Goal: Information Seeking & Learning: Check status

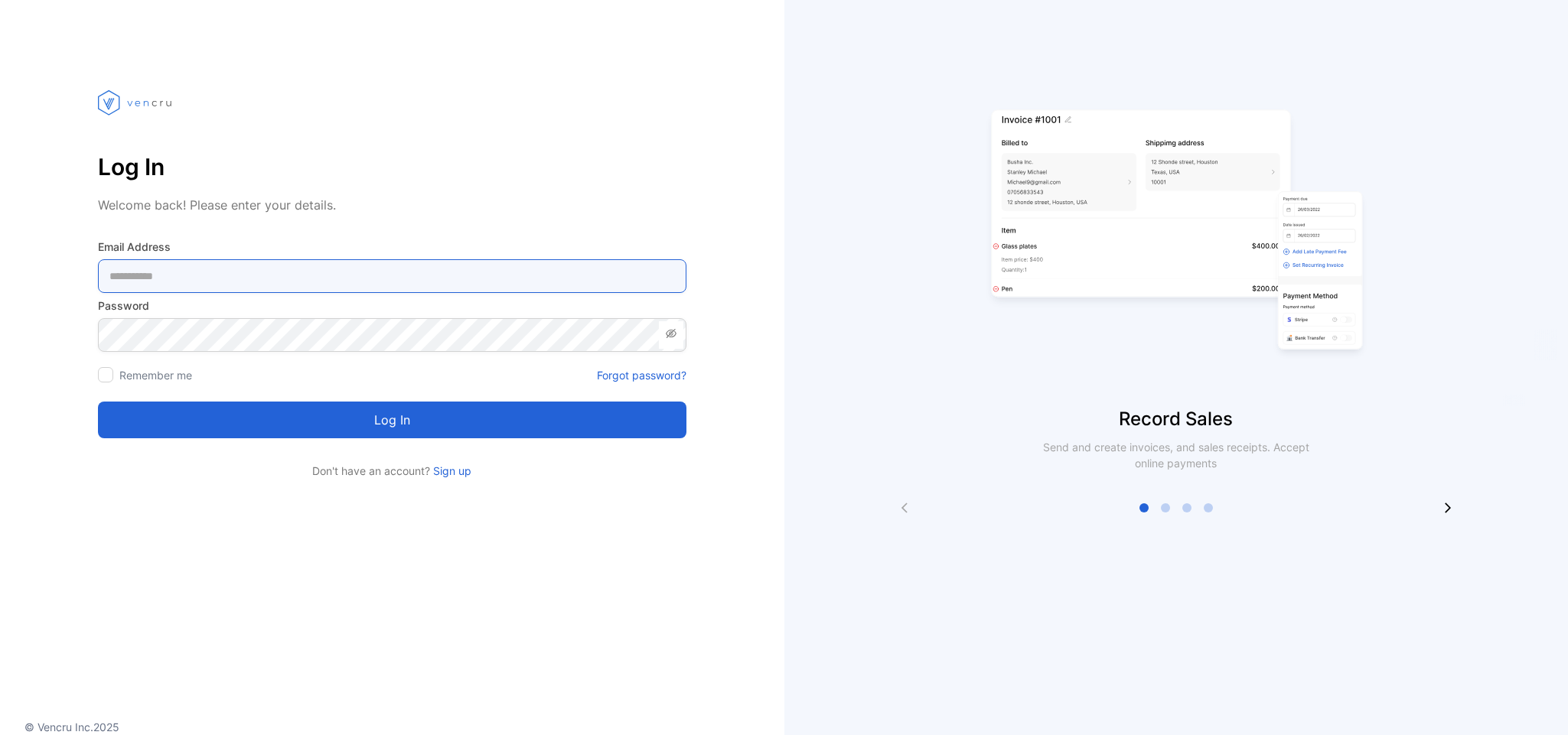
type Address-inputemail "**********"
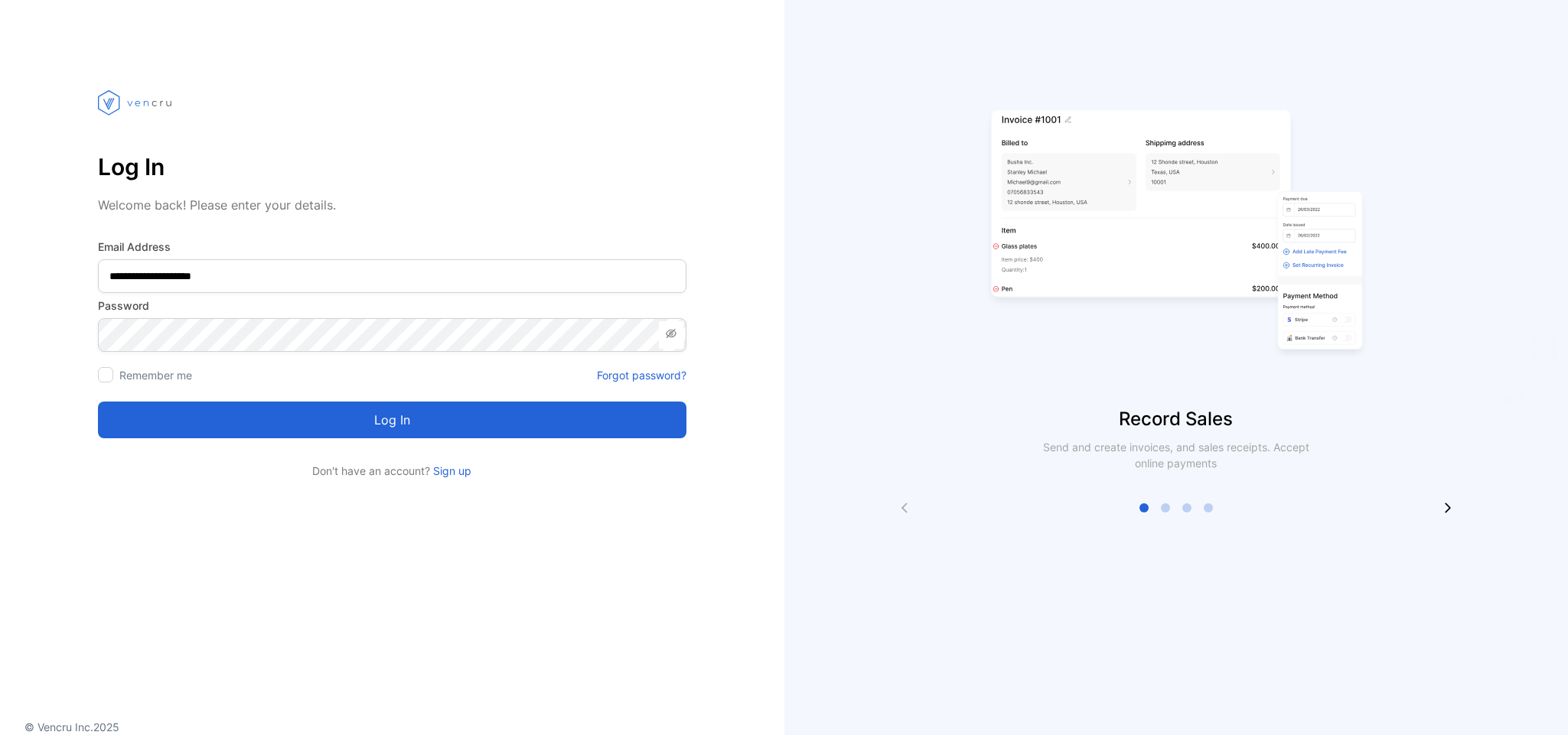
click at [443, 427] on button "Log in" at bounding box center [392, 419] width 588 height 37
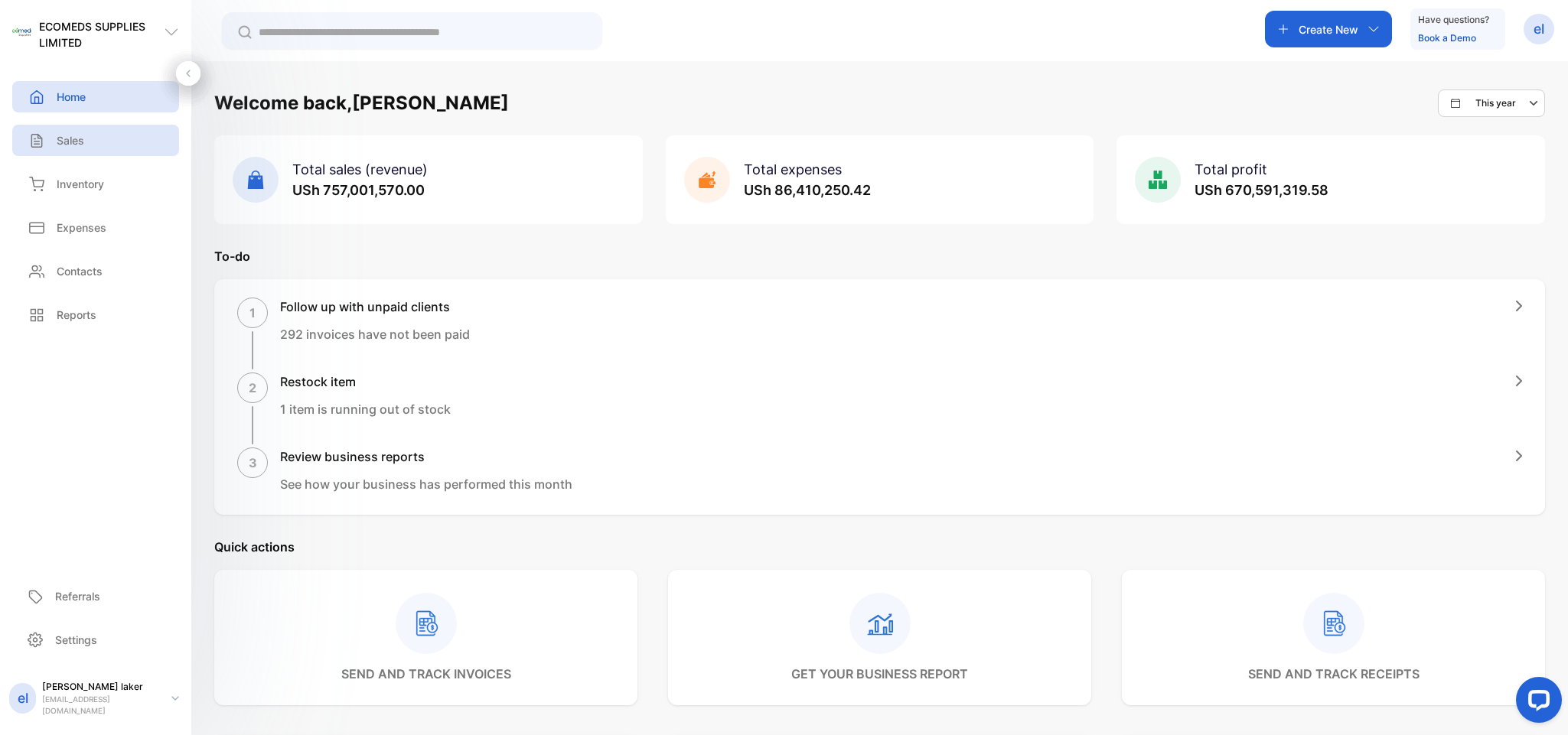
click at [74, 138] on p "Sales" at bounding box center [71, 140] width 27 height 16
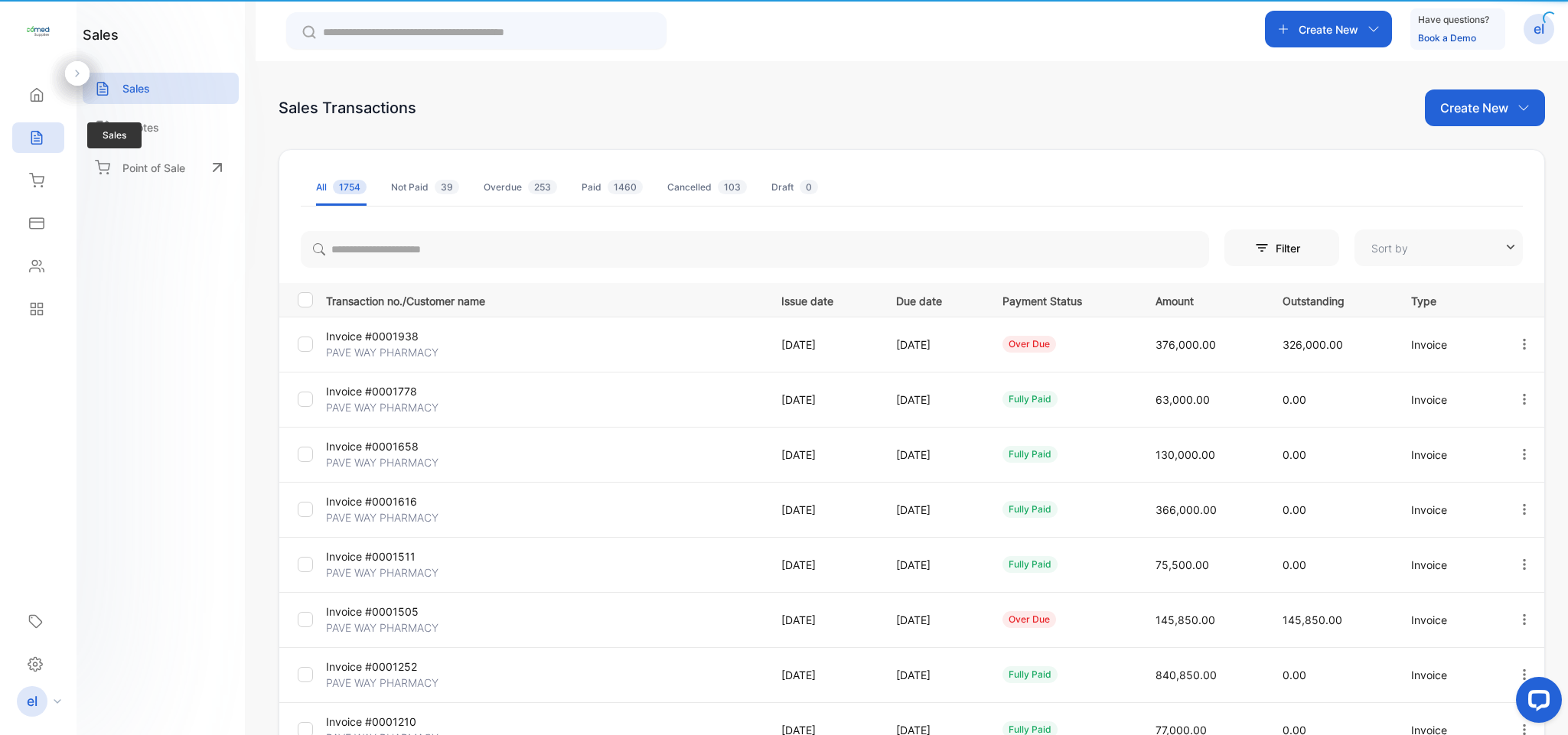
type input "**********"
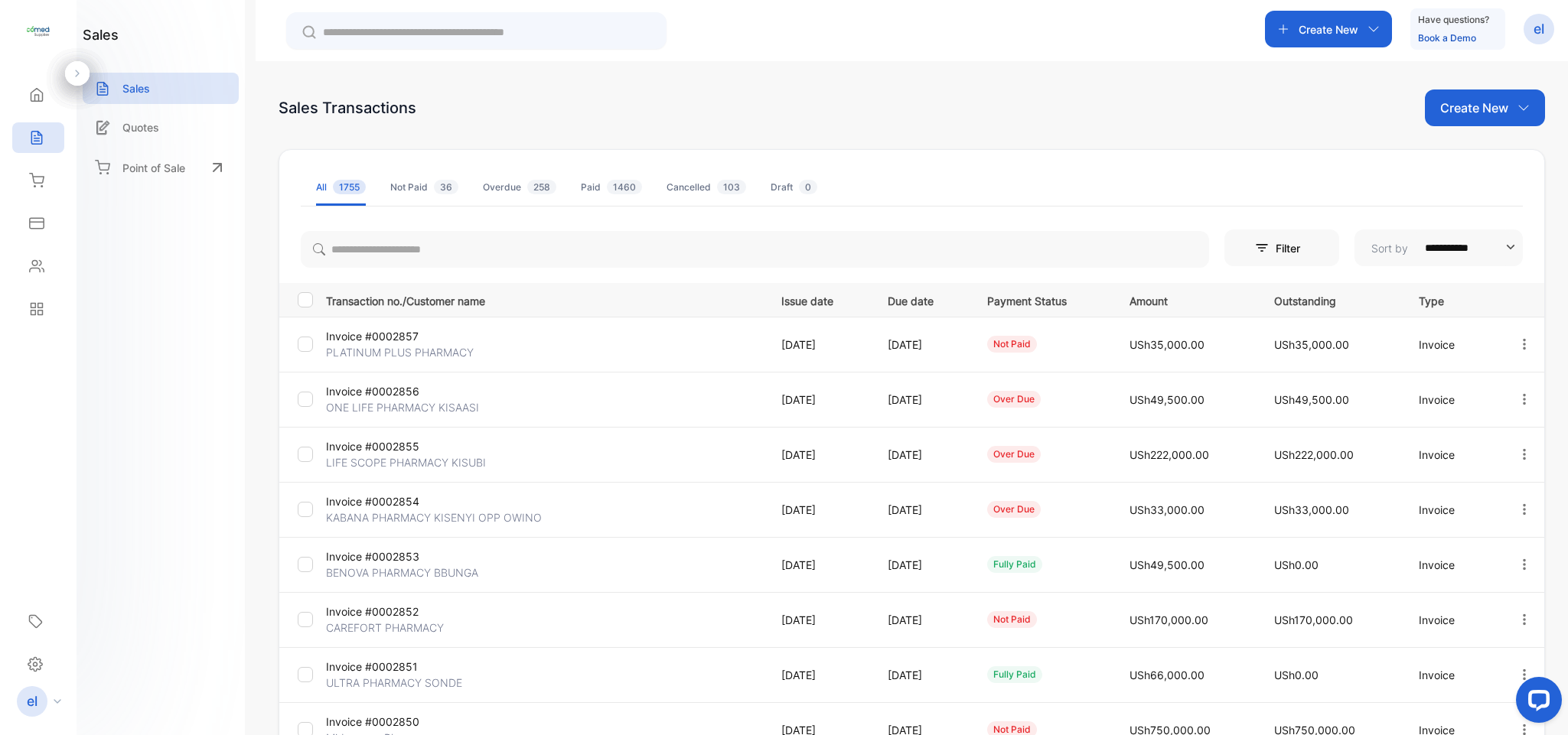
click at [1523, 345] on icon "button" at bounding box center [1525, 343] width 3 height 11
click at [1458, 464] on div "Print" at bounding box center [1476, 475] width 155 height 31
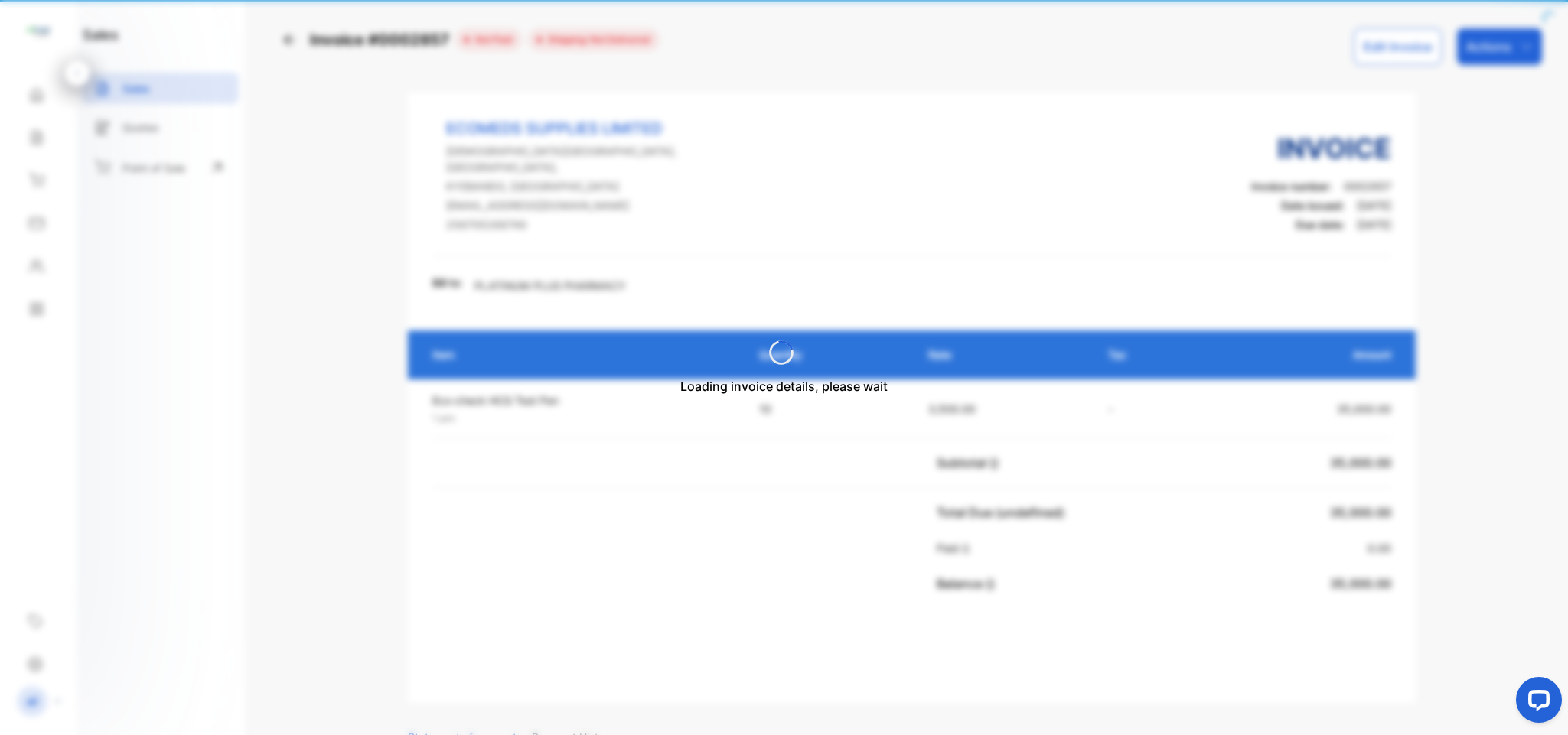
click at [1458, 464] on div "Loading invoice details, please wait" at bounding box center [784, 368] width 1568 height 735
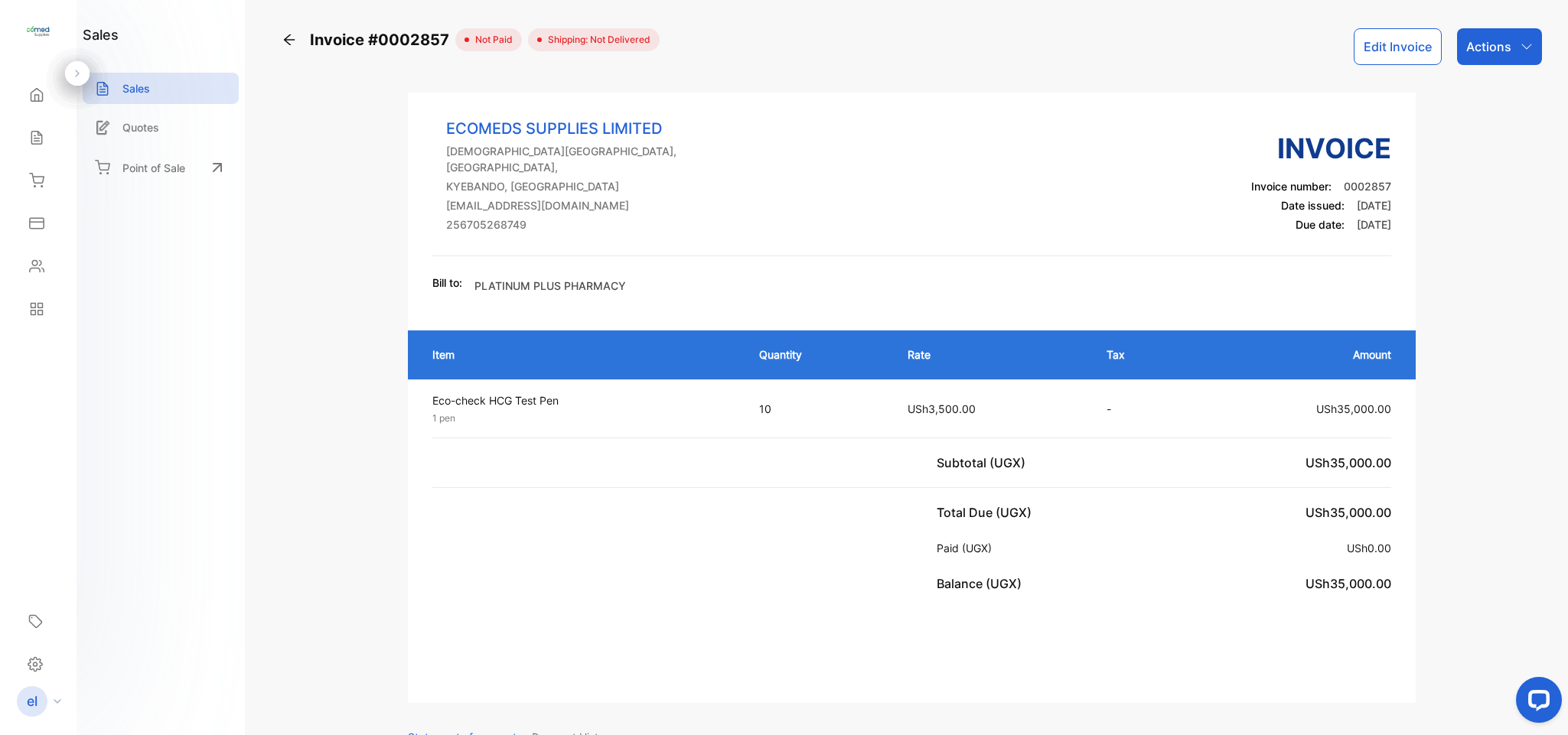
click at [39, 149] on div "Sales" at bounding box center [37, 138] width 52 height 31
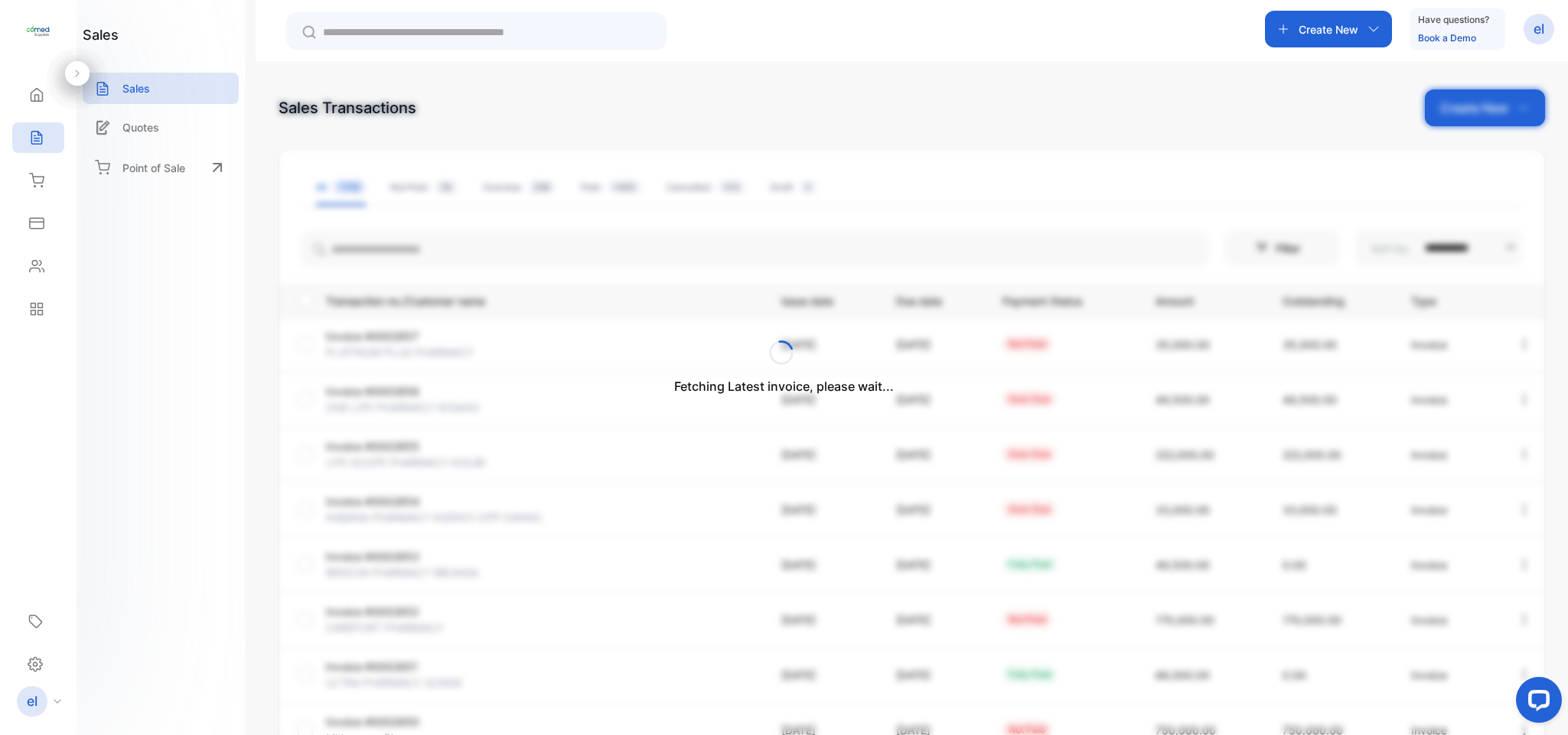
click at [432, 244] on div "Fetching Latest invoice, please wait..." at bounding box center [784, 368] width 1568 height 735
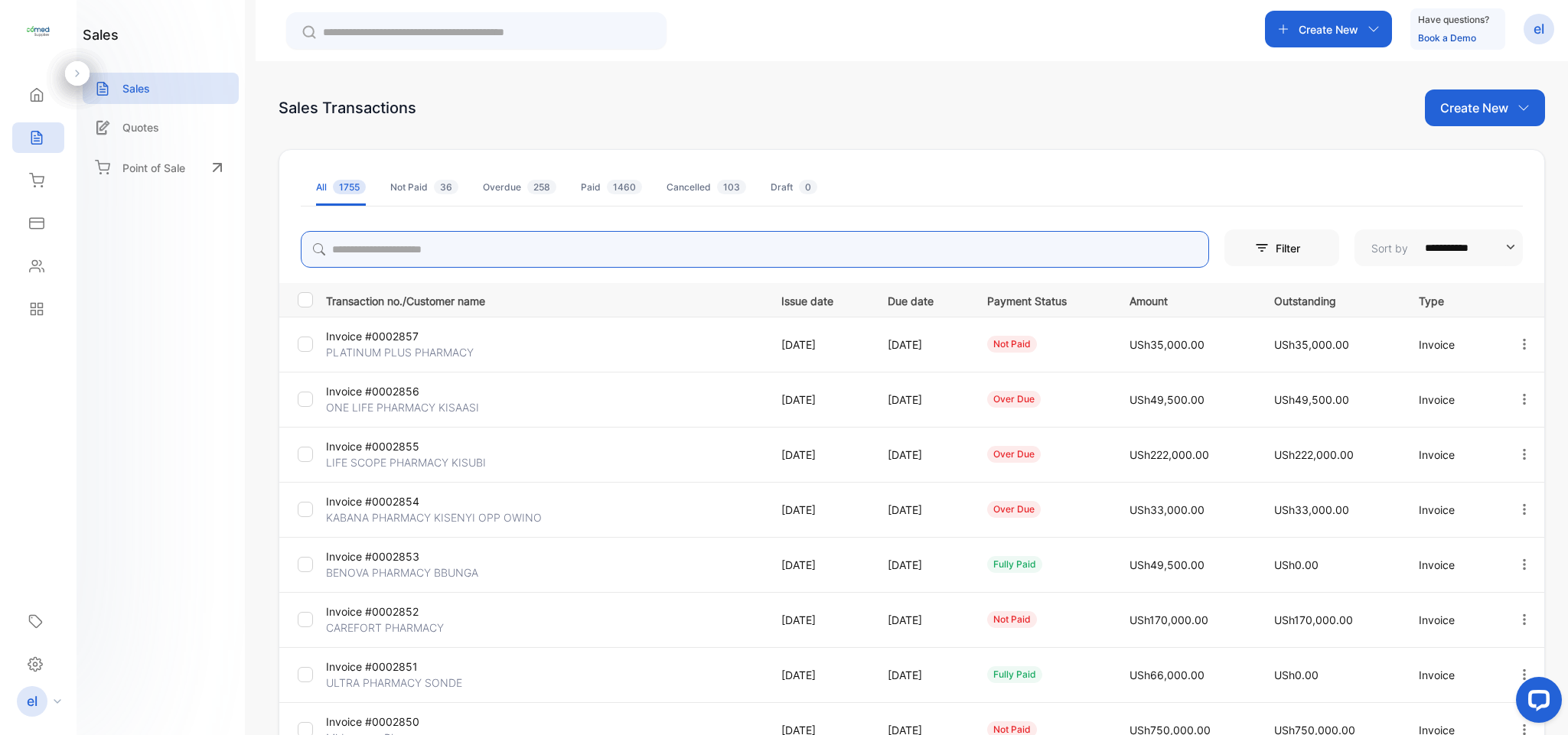
click at [430, 239] on input "search" at bounding box center [754, 248] width 908 height 37
type input "*****"
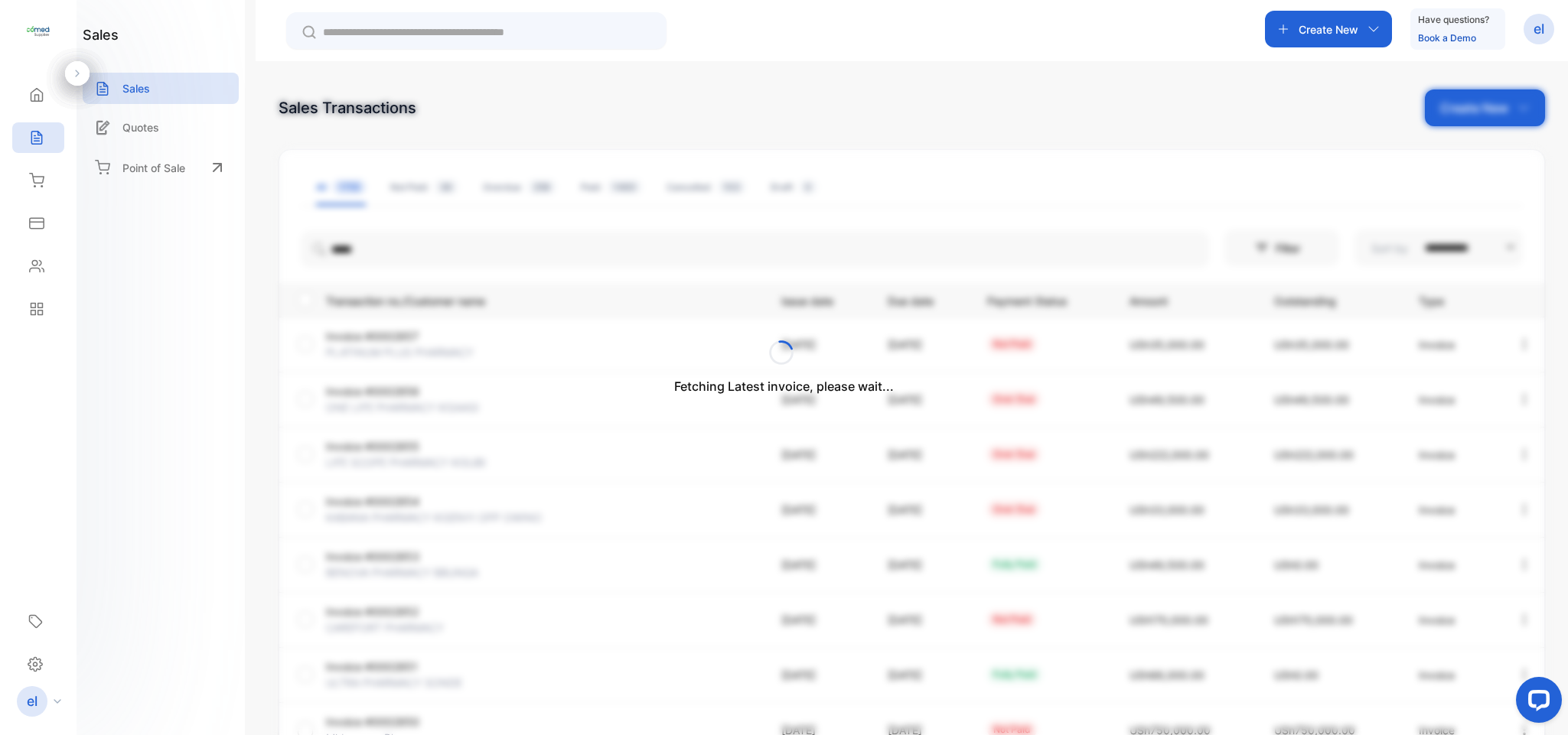
click at [40, 264] on icon at bounding box center [37, 266] width 15 height 15
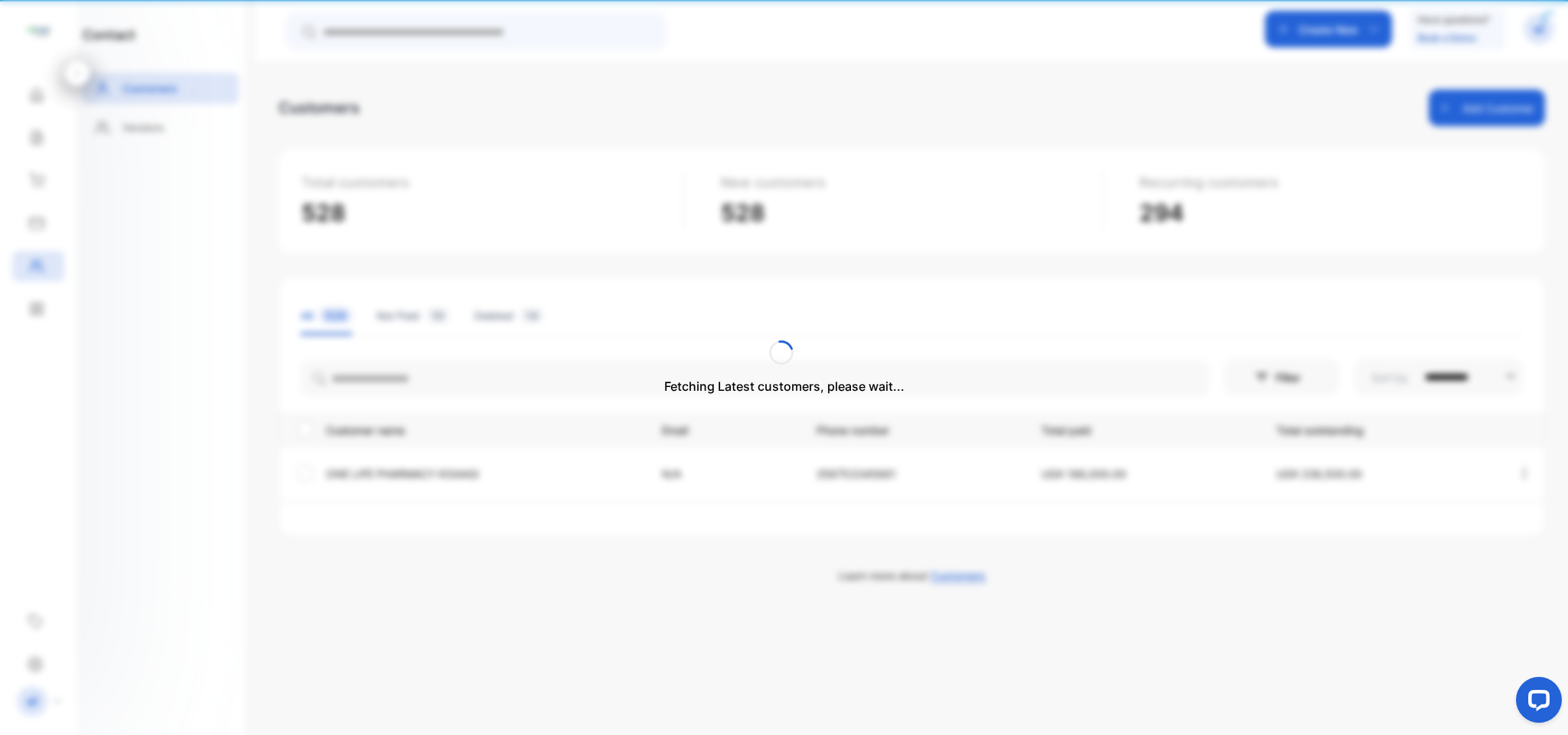
click at [40, 264] on div "Fetching Latest customers, please wait..." at bounding box center [784, 368] width 1568 height 735
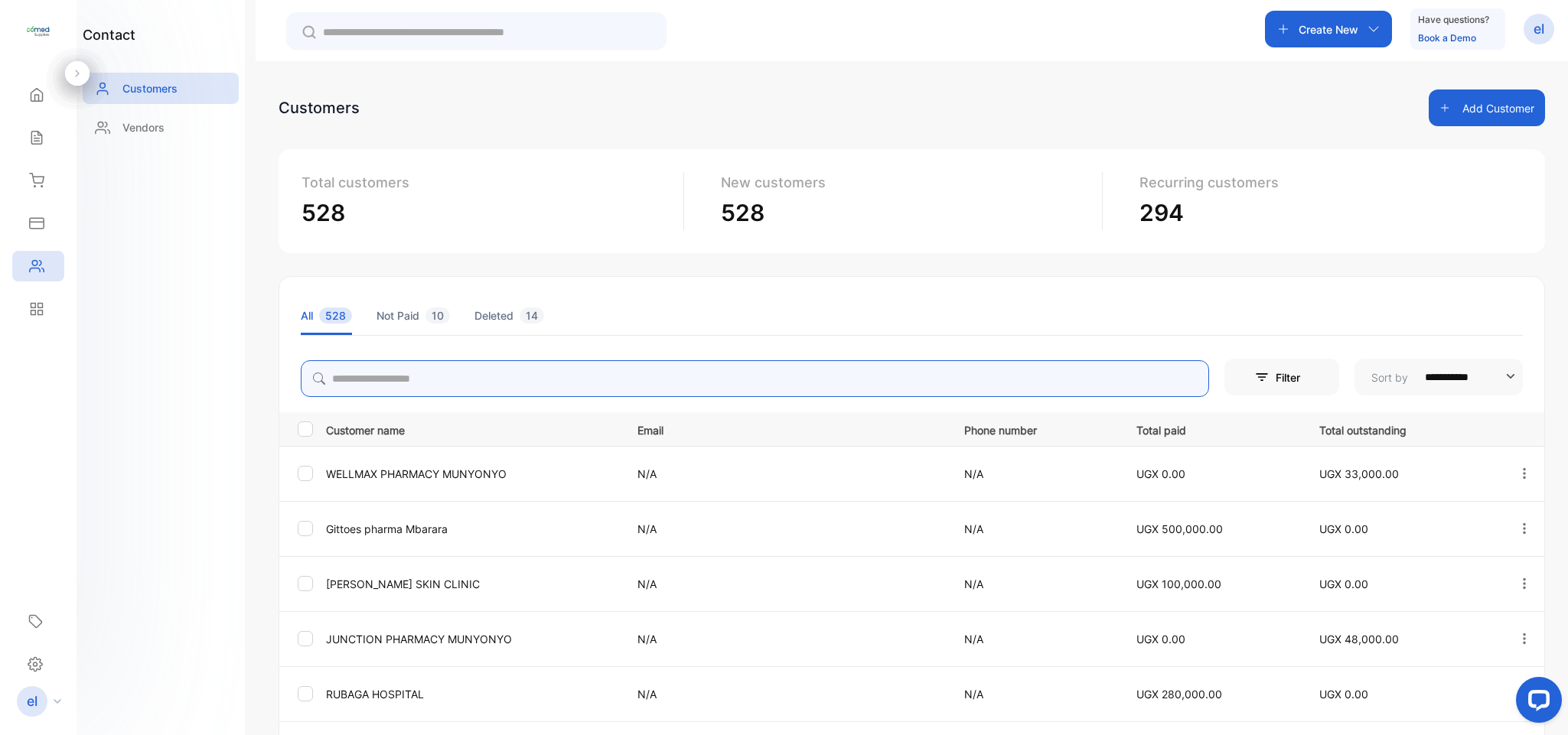
click at [409, 379] on input "search" at bounding box center [754, 378] width 908 height 37
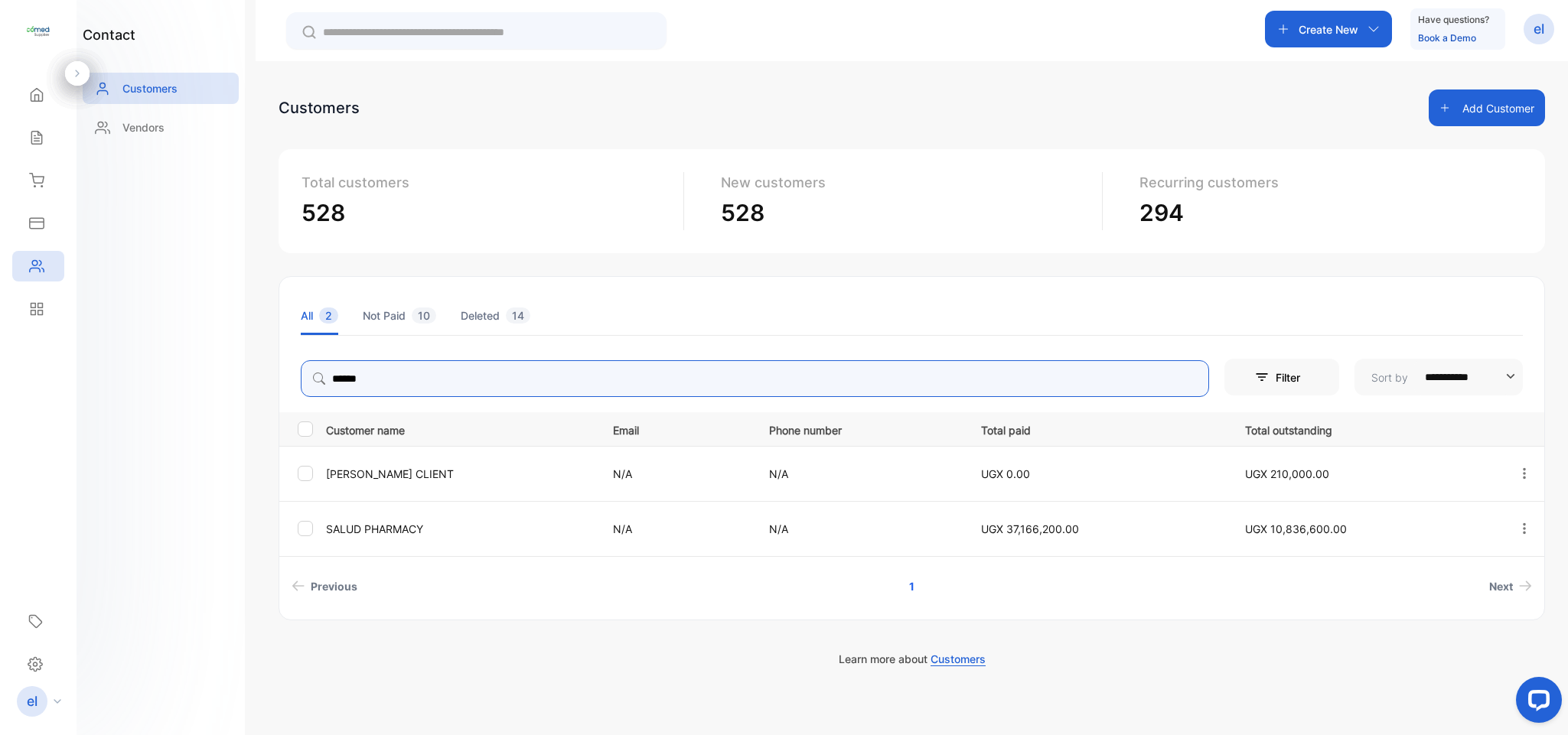
type input "**********"
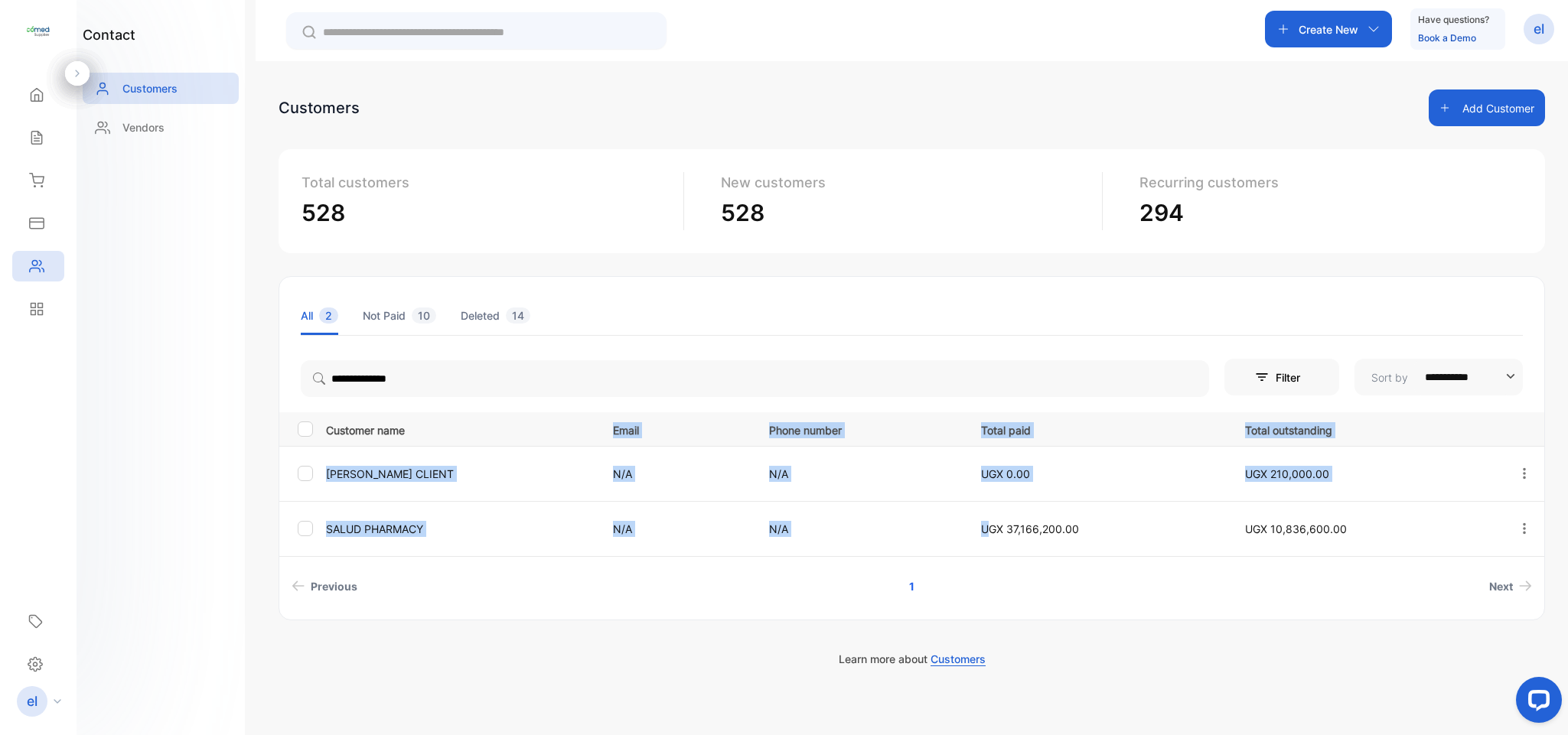
drag, startPoint x: 485, startPoint y: 429, endPoint x: 1151, endPoint y: 567, distance: 680.1
click at [1151, 567] on div "Customer name Email Phone number Total paid Total outstanding [PERSON_NAME] CLI…" at bounding box center [912, 505] width 1265 height 188
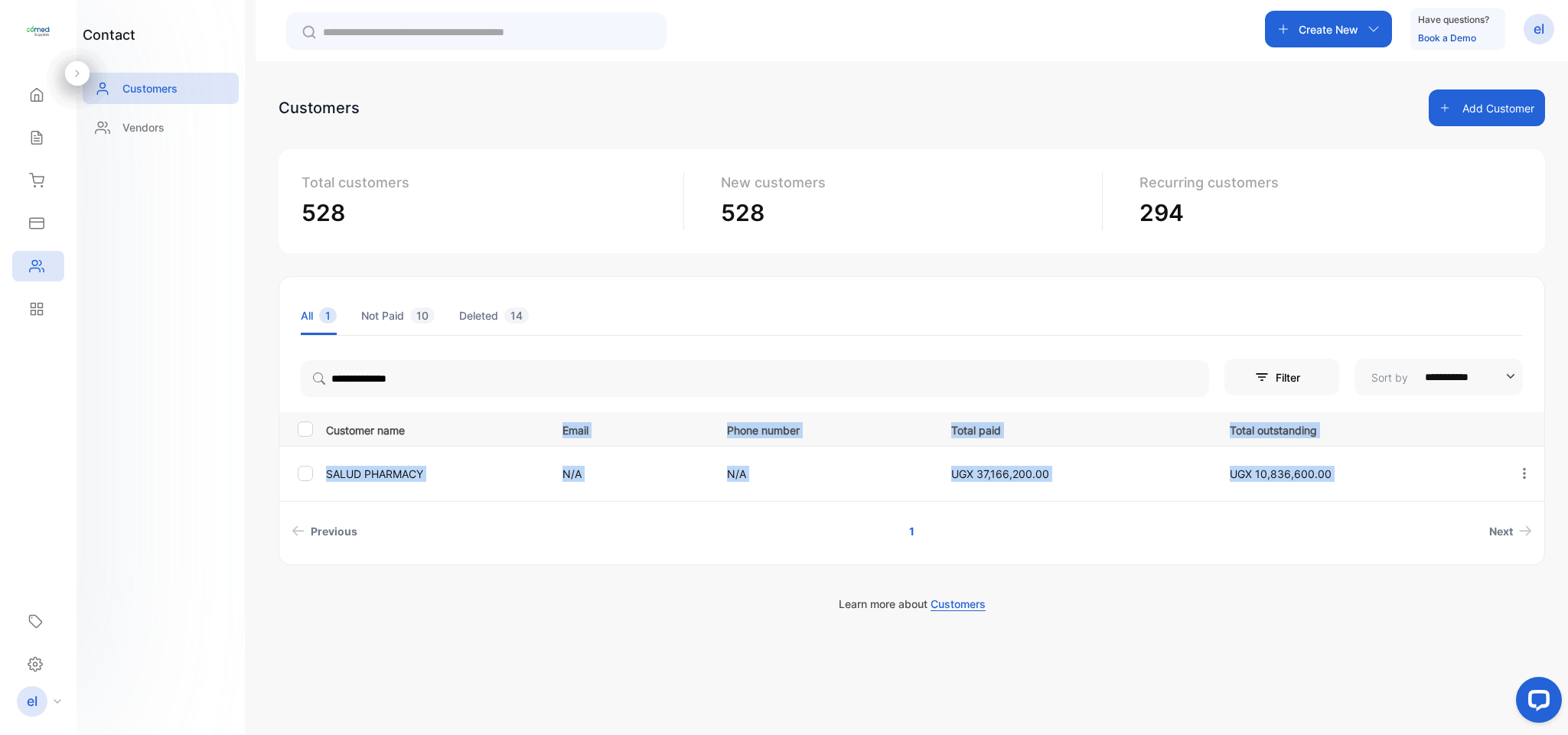
click at [1519, 473] on icon "button" at bounding box center [1524, 473] width 14 height 14
click at [1444, 511] on div "View" at bounding box center [1455, 520] width 172 height 31
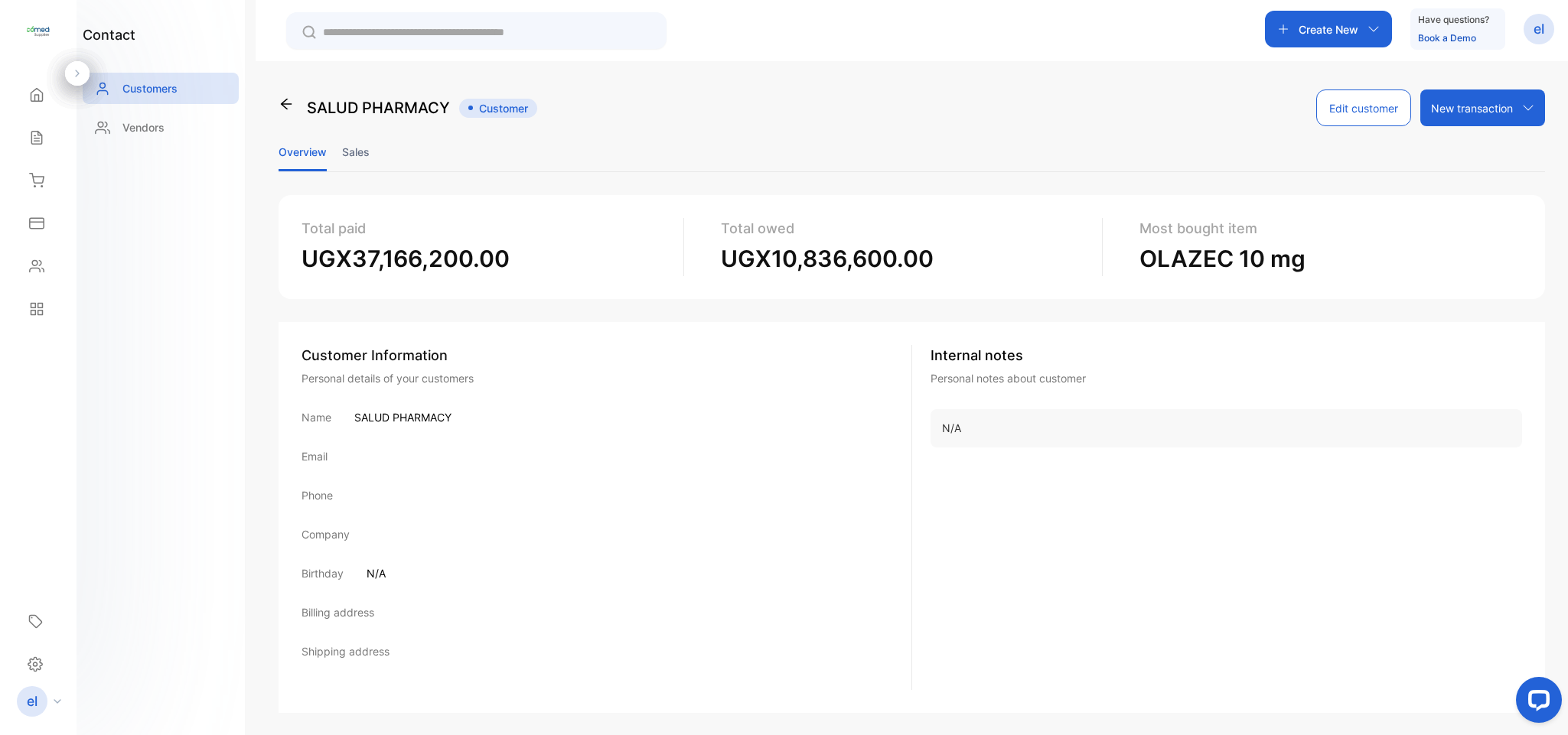
click at [366, 142] on li "Sales" at bounding box center [356, 151] width 27 height 39
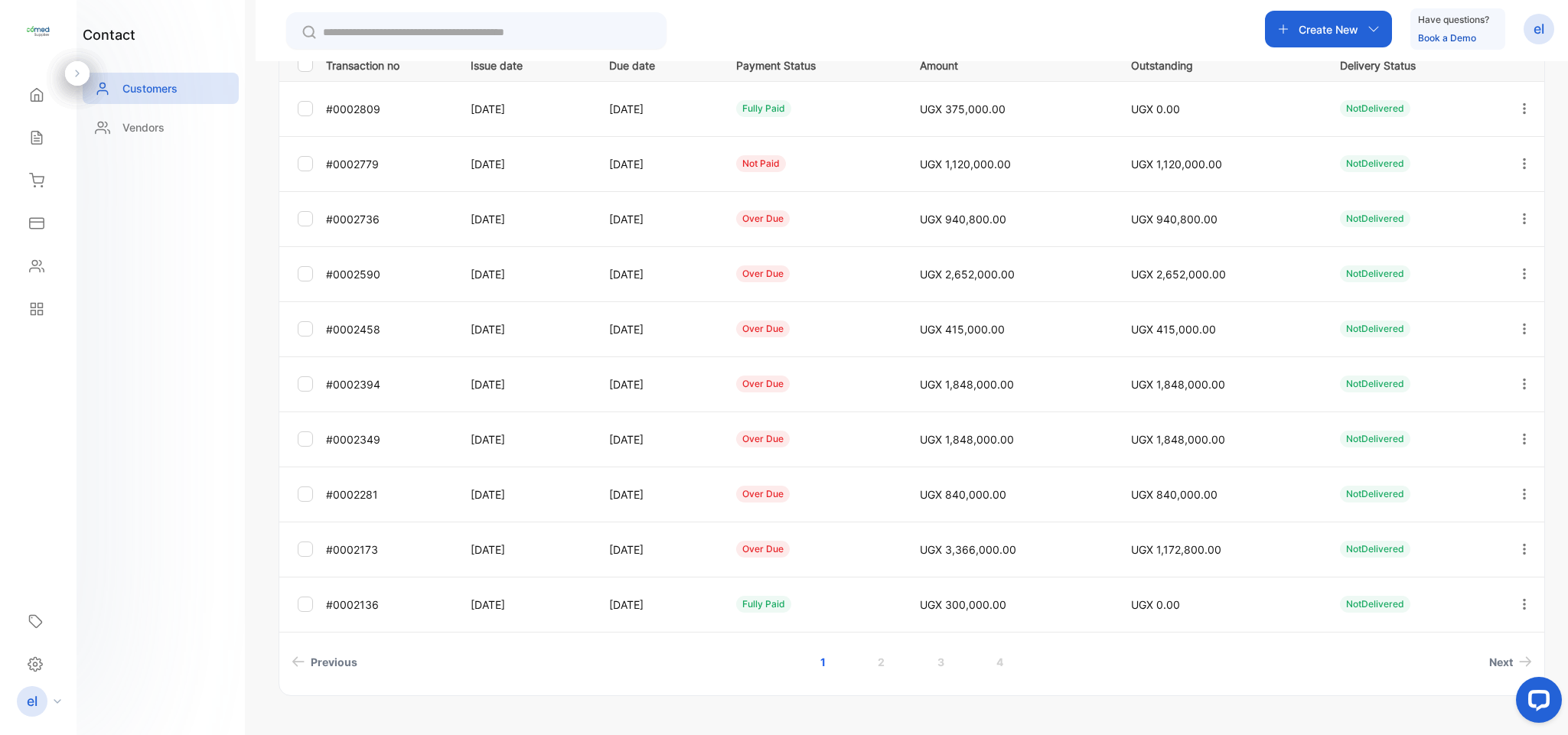
scroll to position [281, 0]
click at [877, 657] on link "2" at bounding box center [880, 658] width 43 height 28
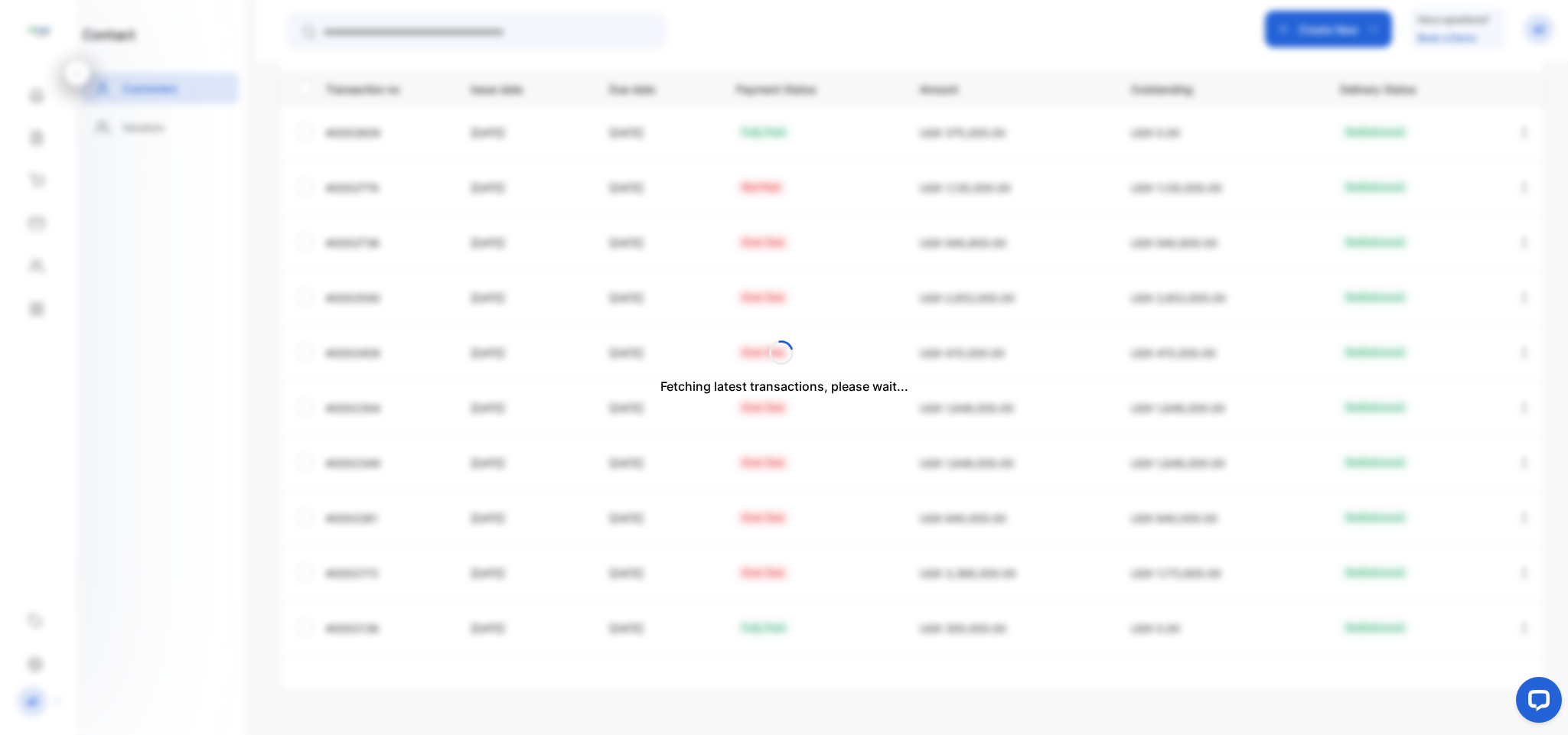
scroll to position [254, 0]
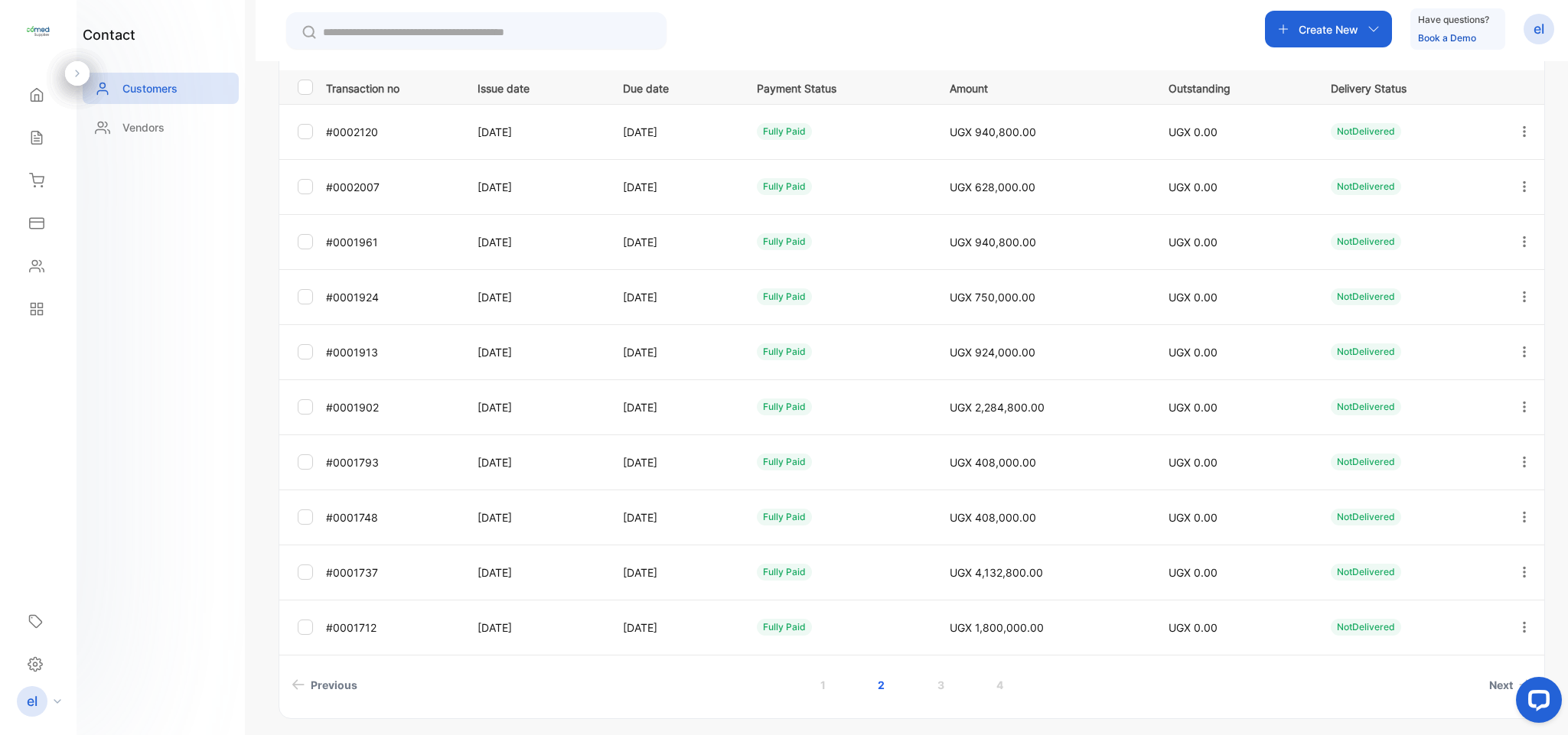
click at [821, 687] on link "1" at bounding box center [822, 684] width 42 height 28
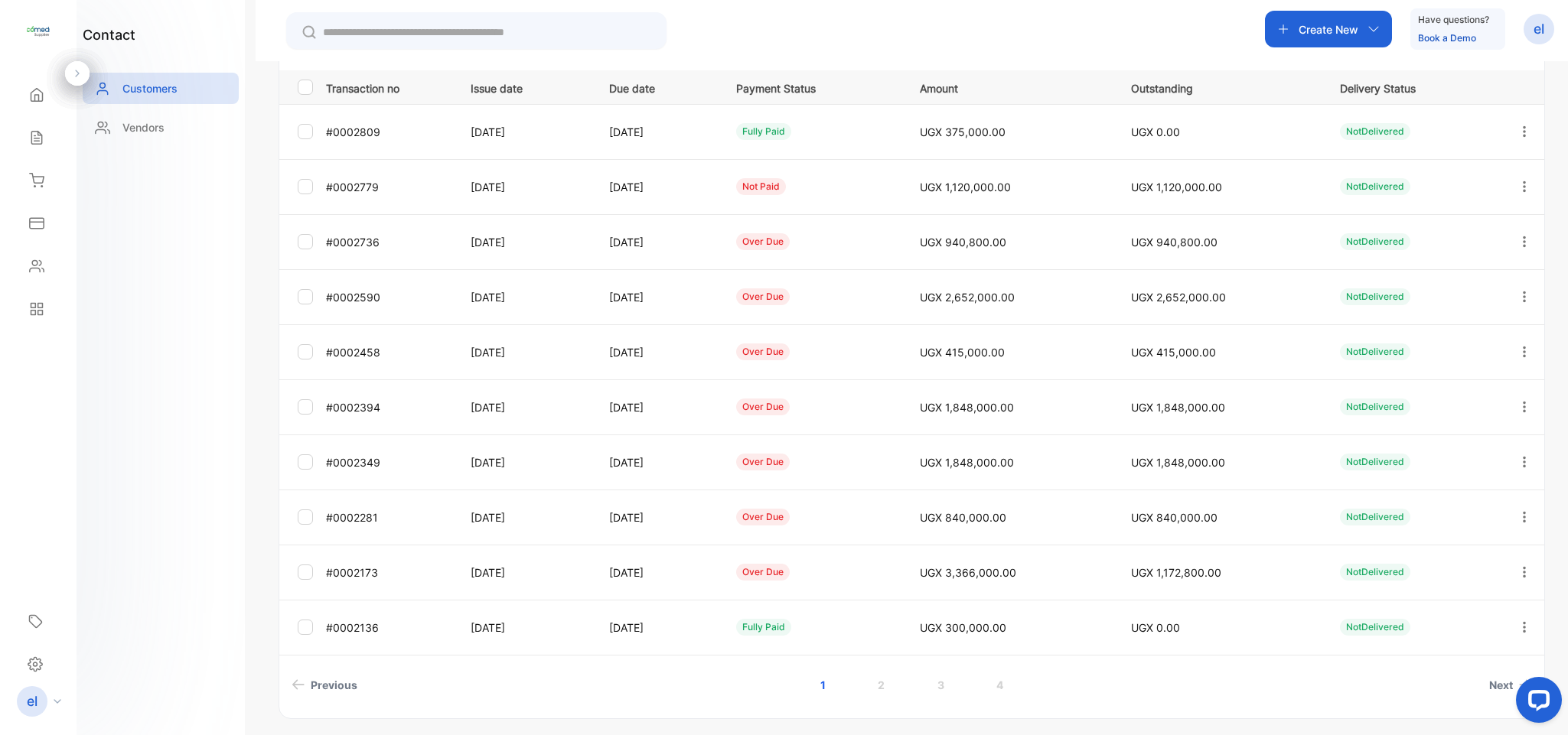
click at [873, 682] on link "2" at bounding box center [880, 684] width 43 height 28
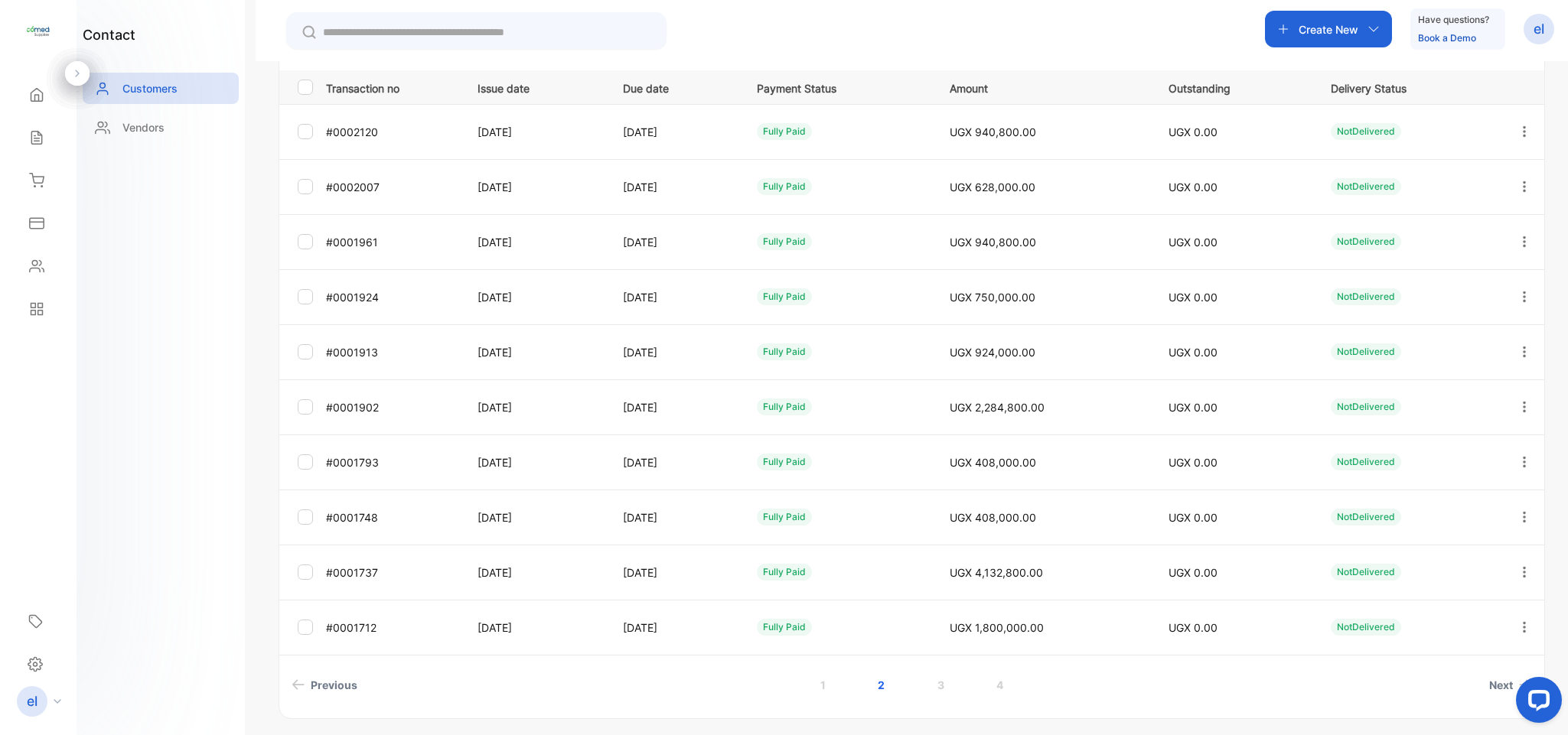
click at [821, 684] on link "1" at bounding box center [822, 684] width 42 height 28
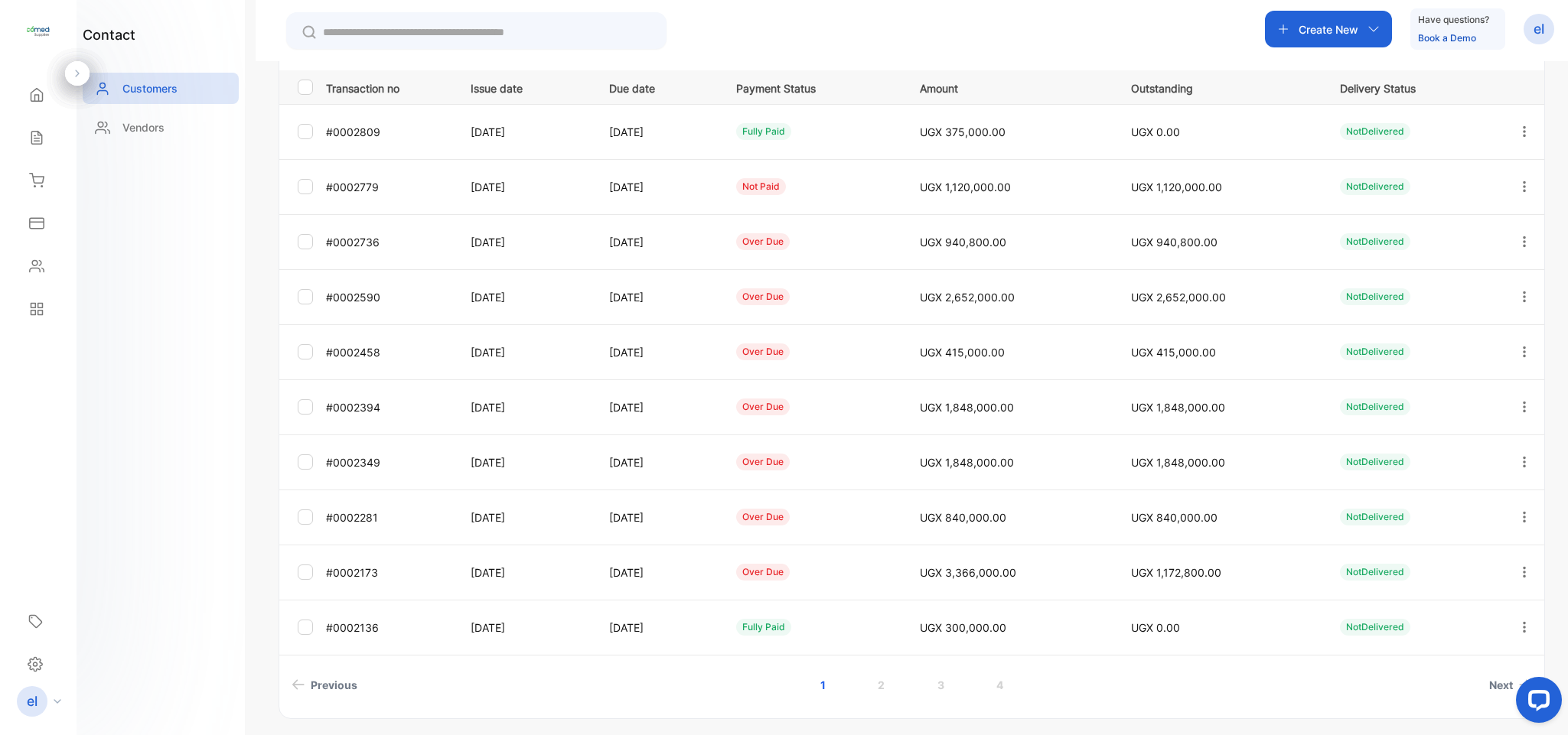
click at [877, 684] on link "2" at bounding box center [880, 684] width 43 height 28
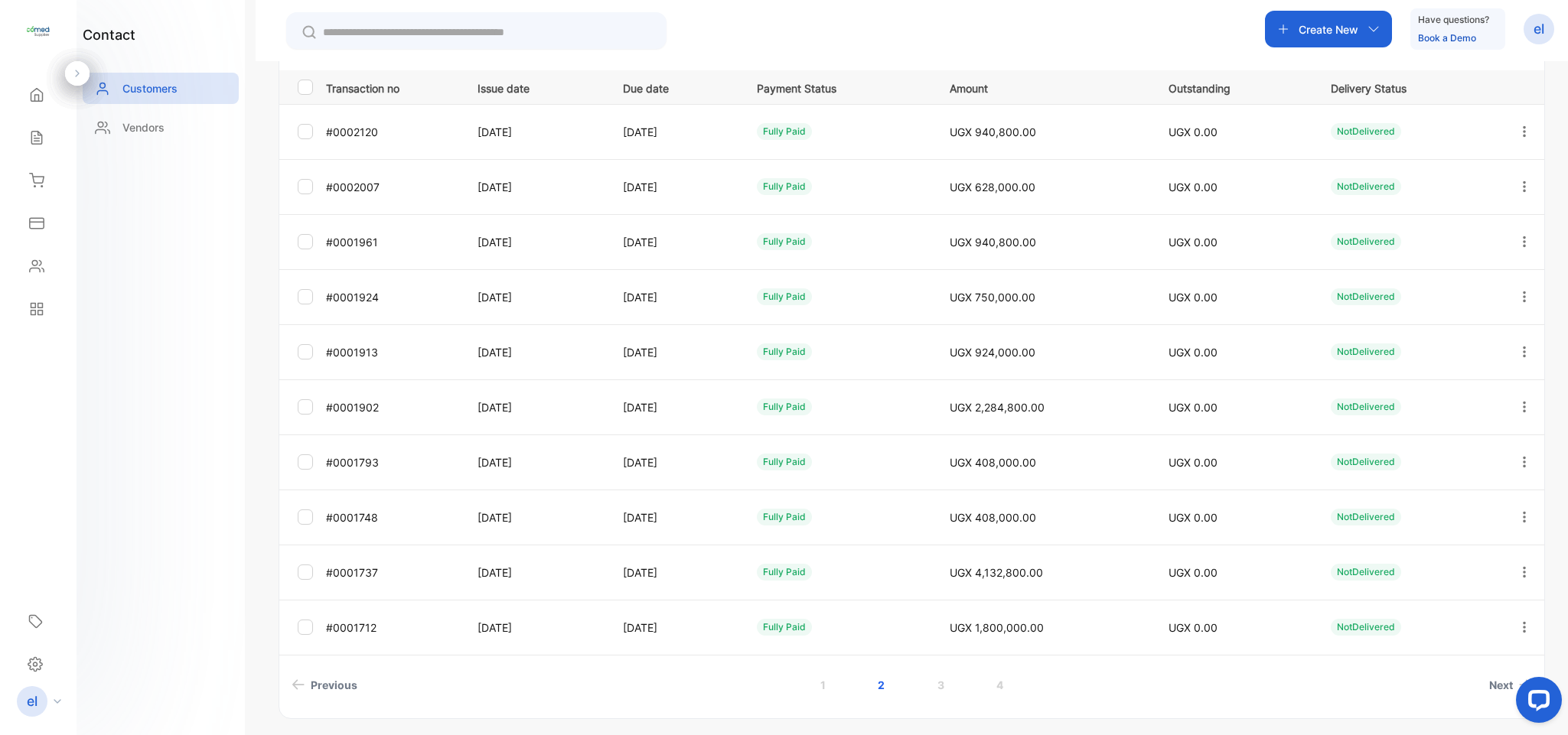
click at [821, 684] on link "1" at bounding box center [822, 684] width 42 height 28
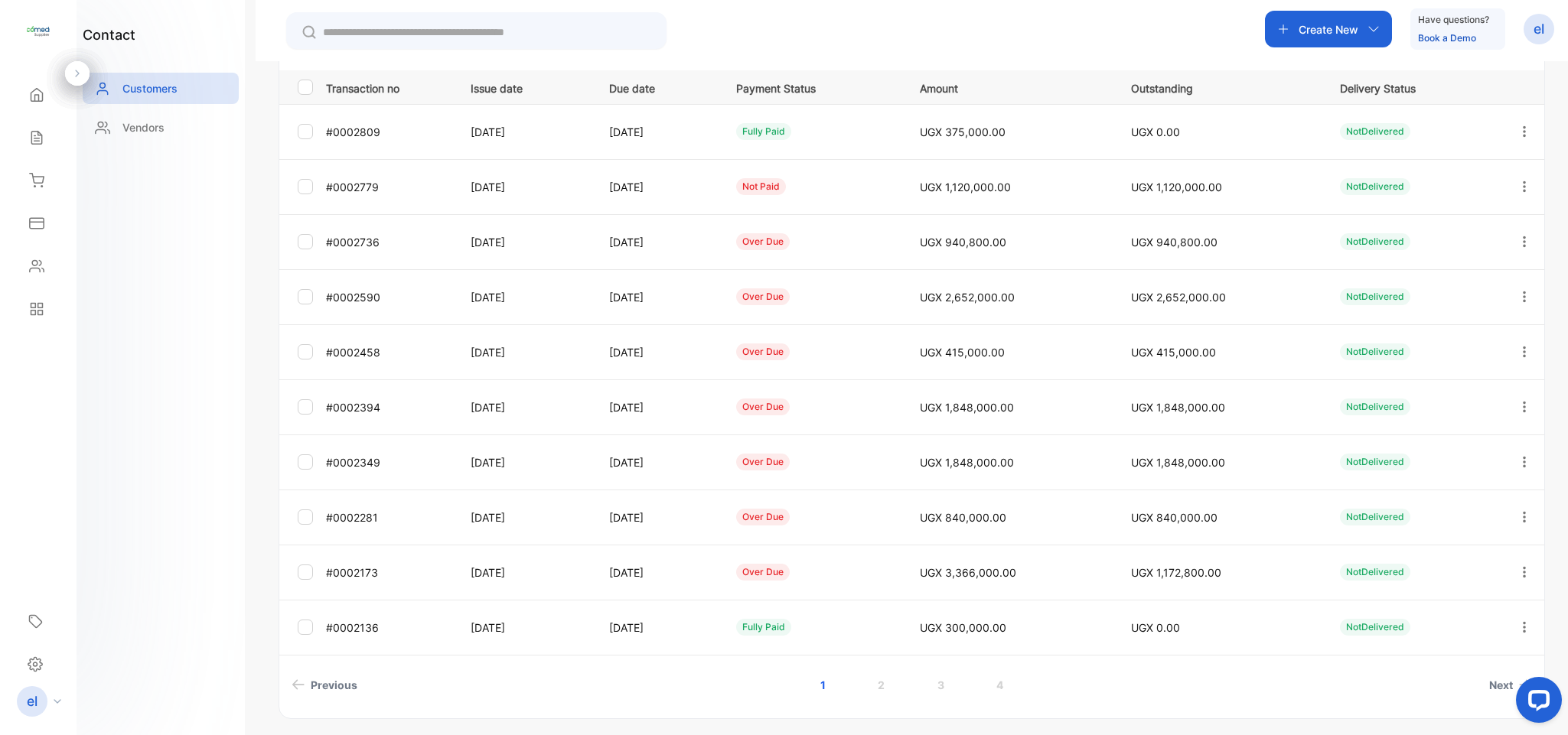
click at [880, 679] on link "2" at bounding box center [880, 684] width 43 height 28
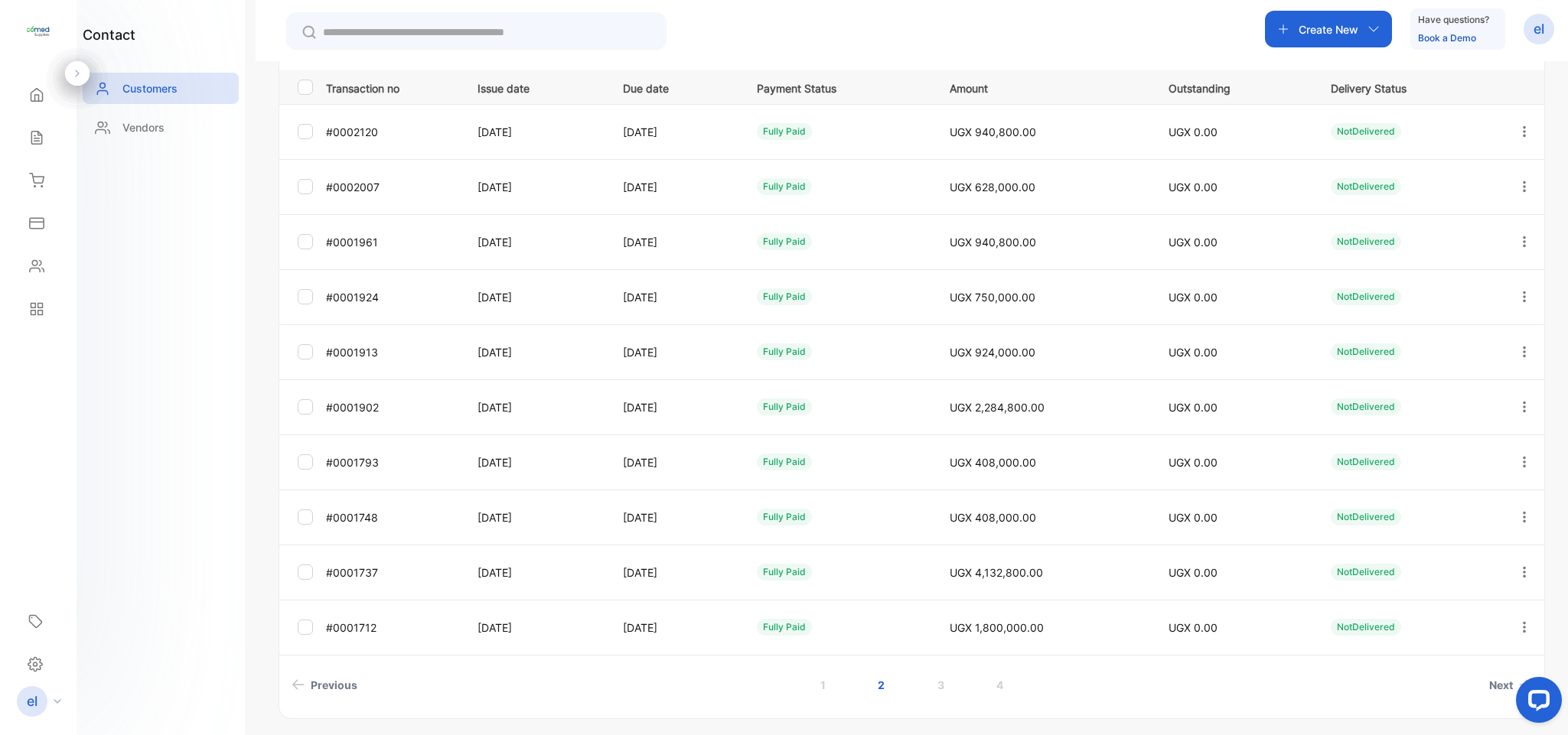
click at [1523, 133] on icon "button" at bounding box center [1525, 130] width 3 height 11
click at [1408, 178] on div "View" at bounding box center [1455, 178] width 172 height 31
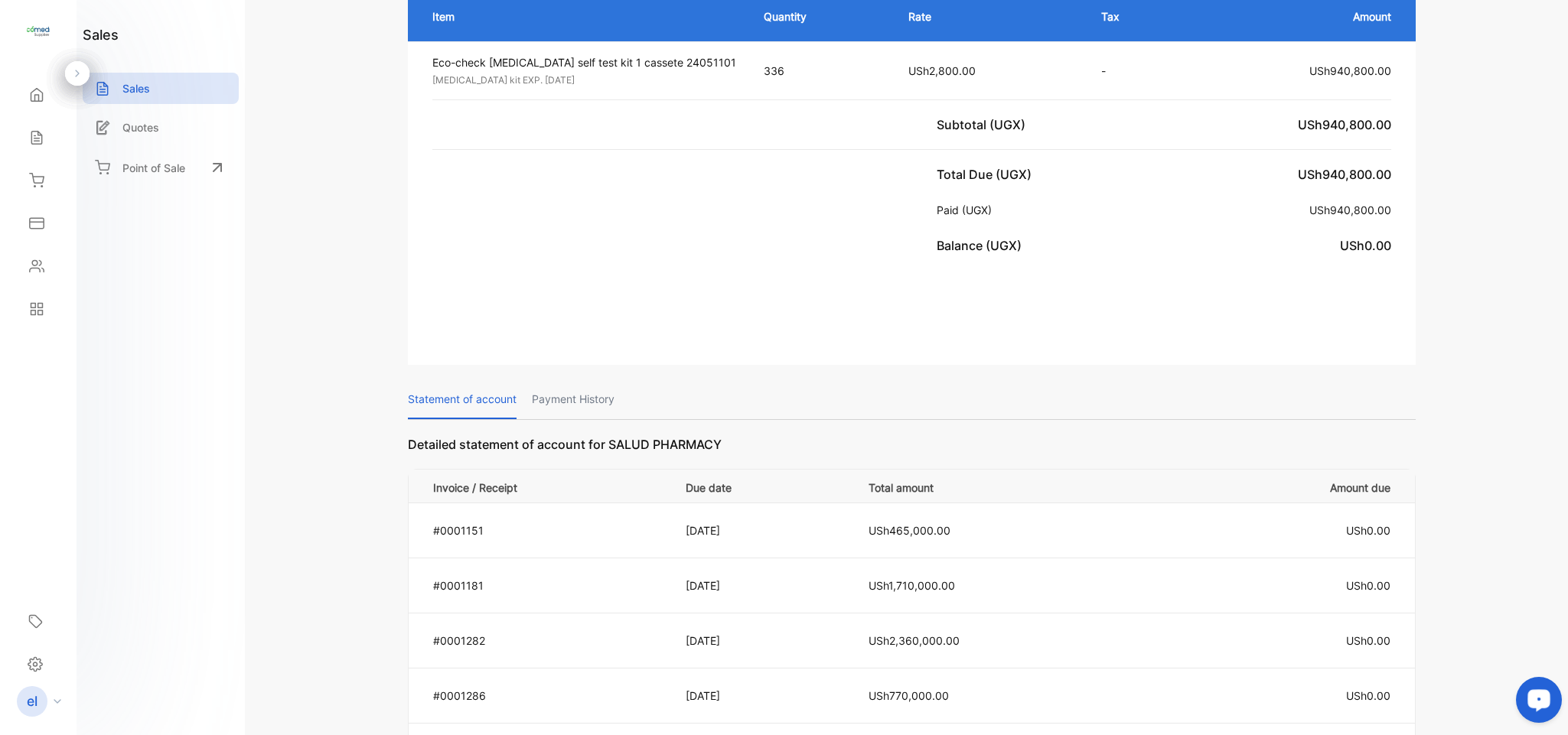
scroll to position [333, 0]
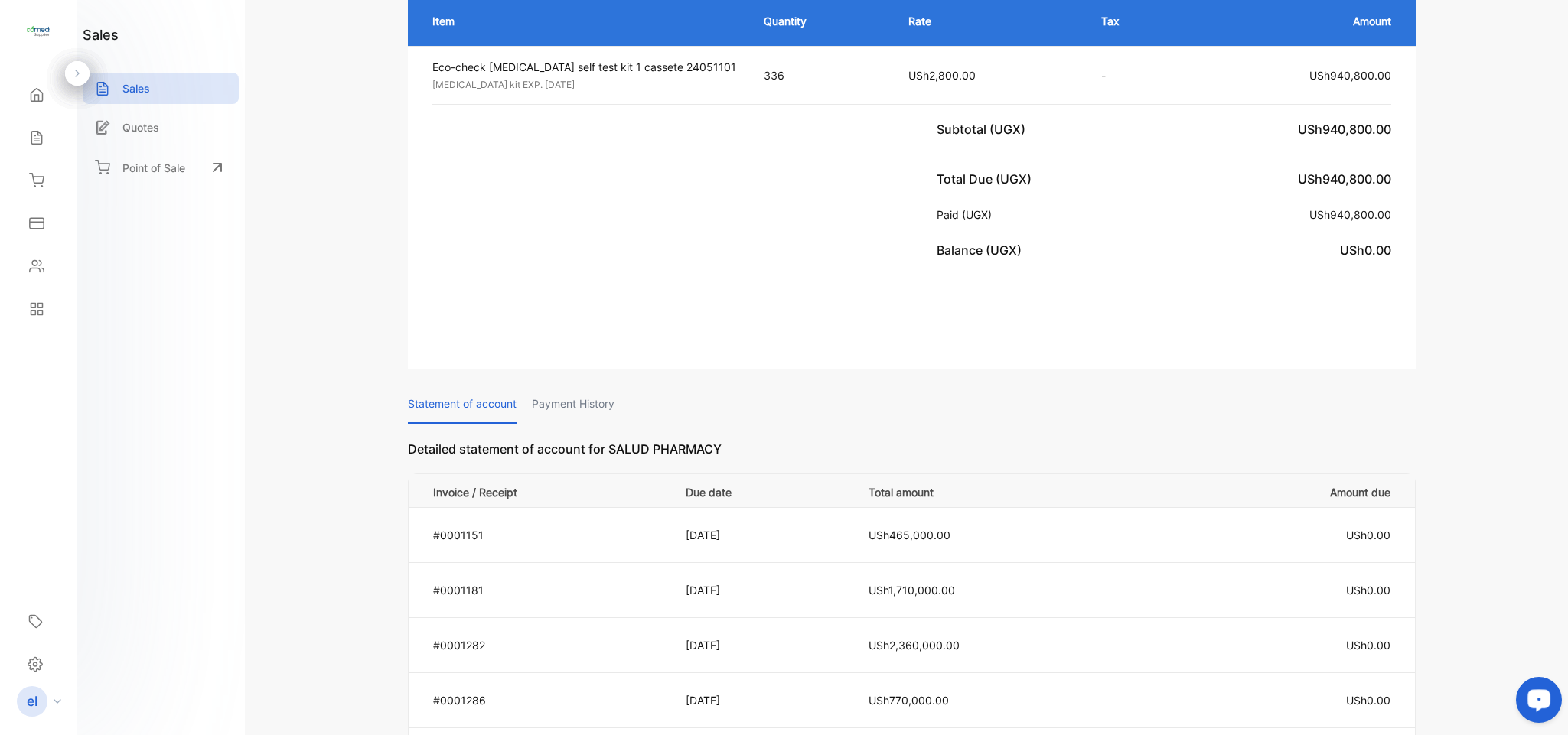
click at [577, 390] on p "Payment History" at bounding box center [573, 404] width 83 height 39
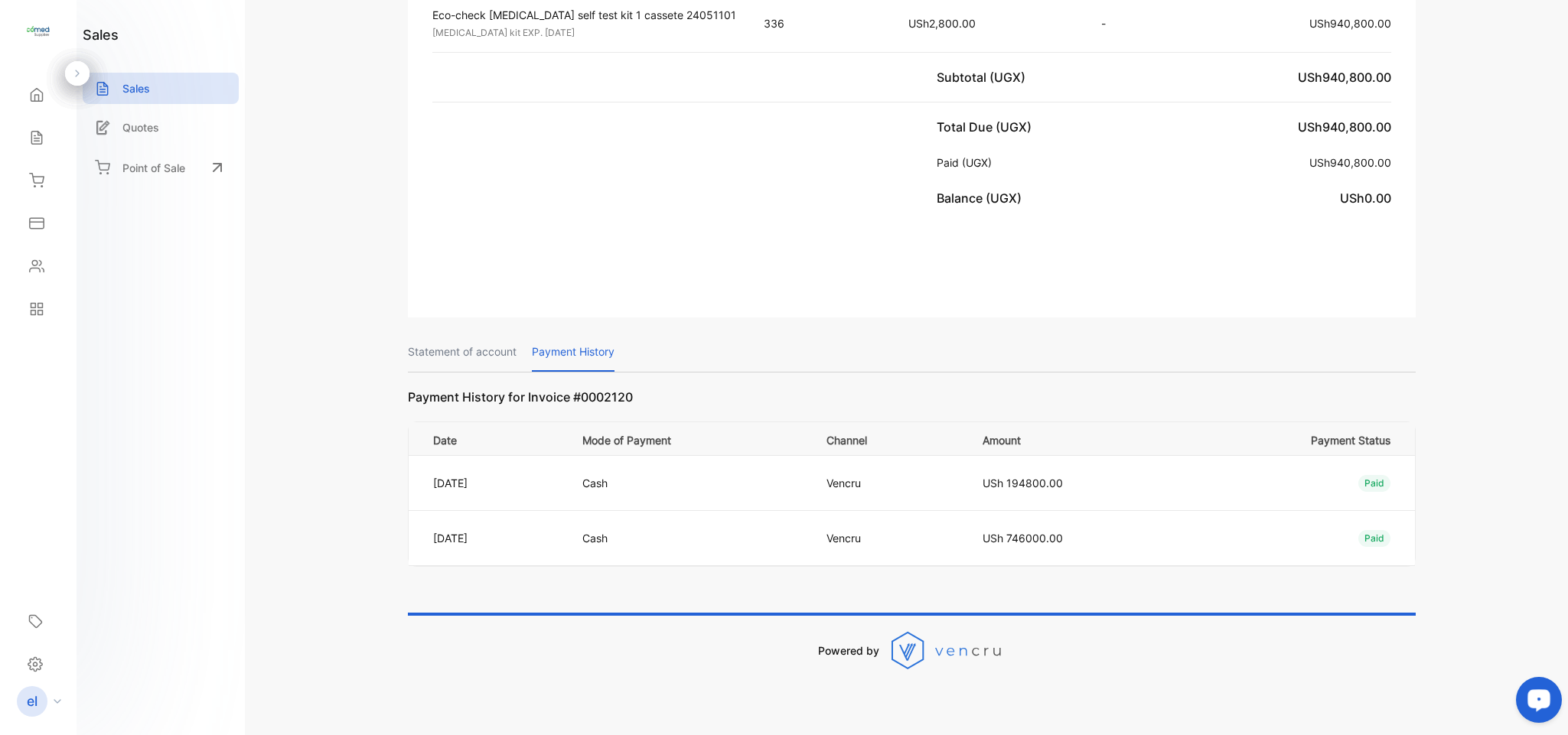
scroll to position [396, 0]
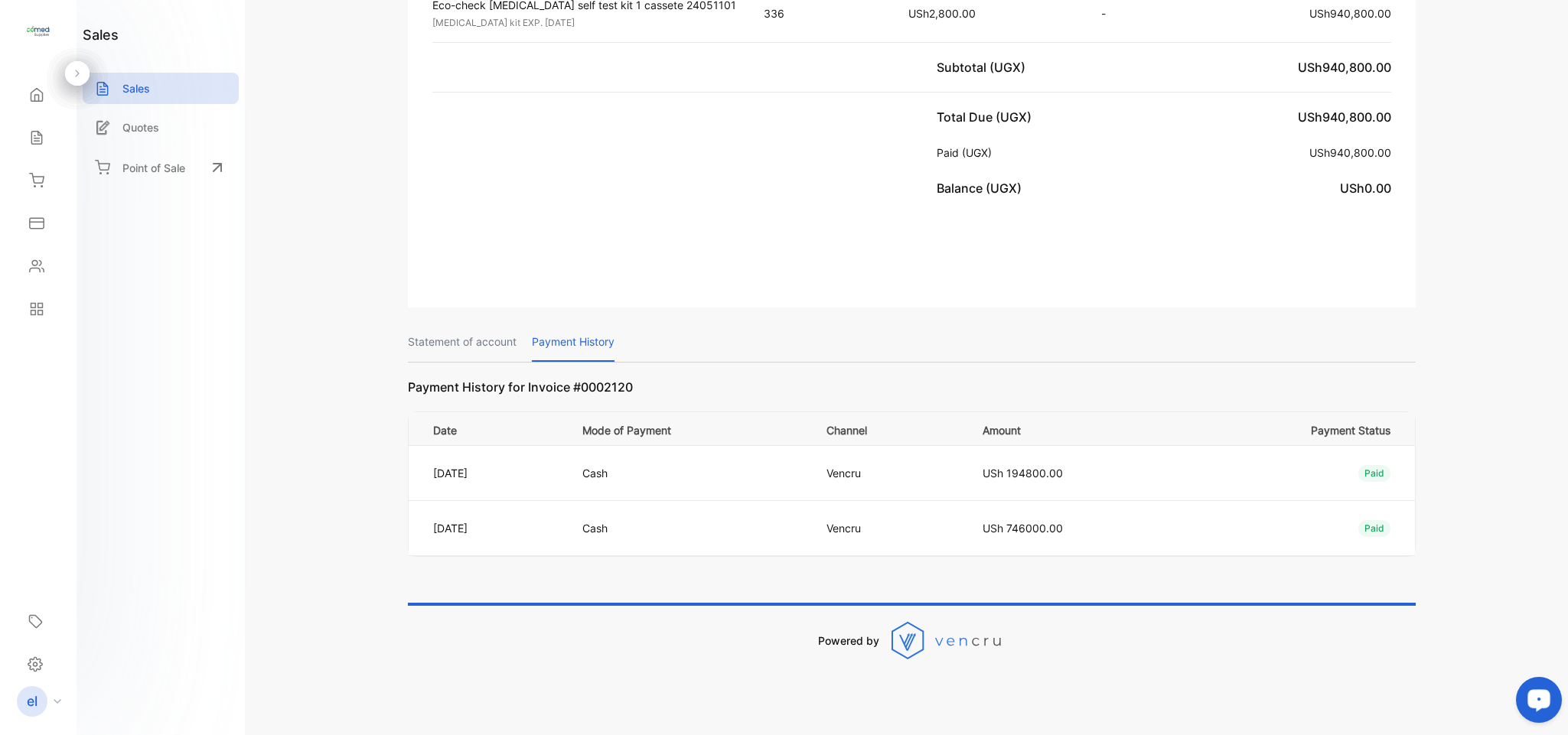
click at [572, 330] on p "Payment History" at bounding box center [573, 342] width 83 height 39
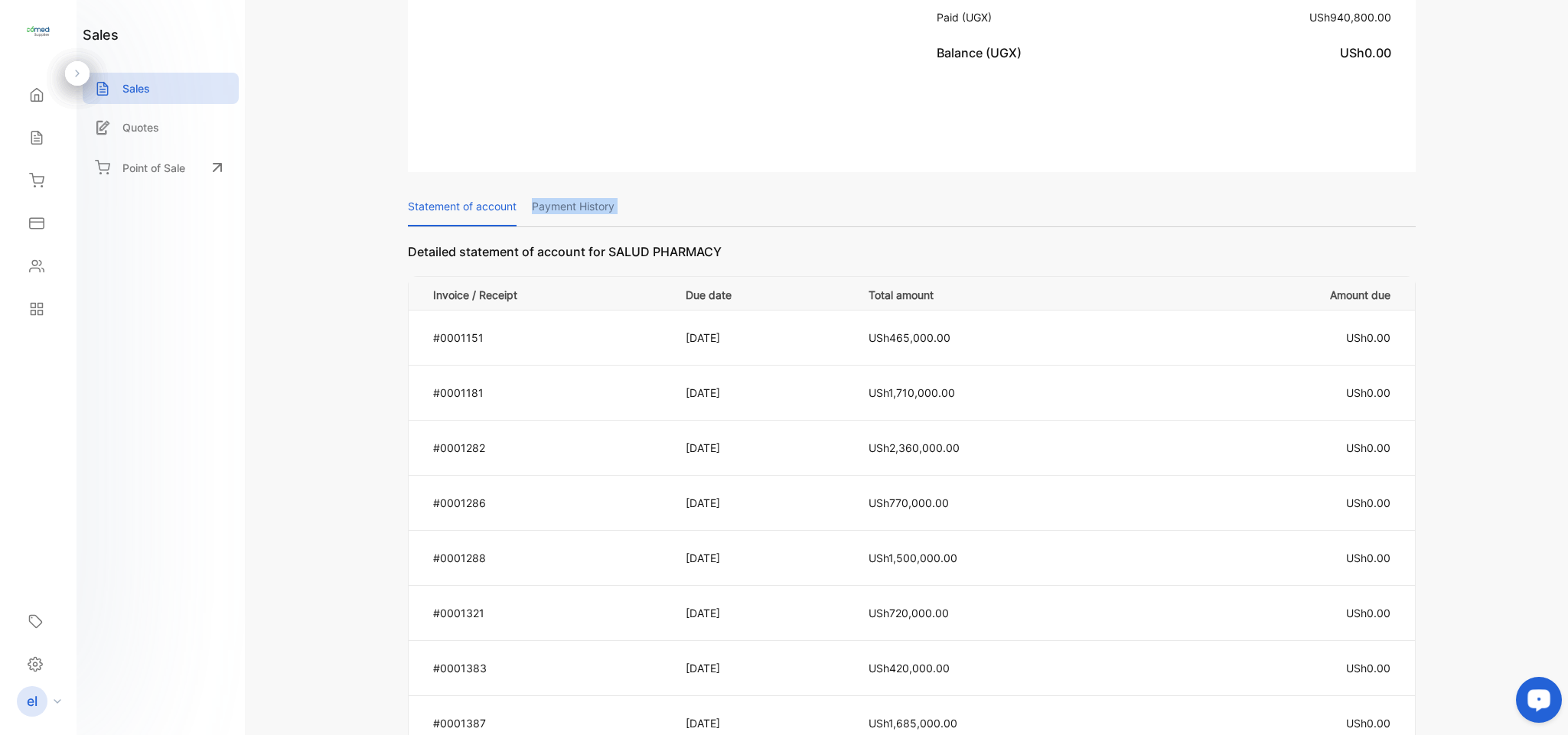
scroll to position [503, 0]
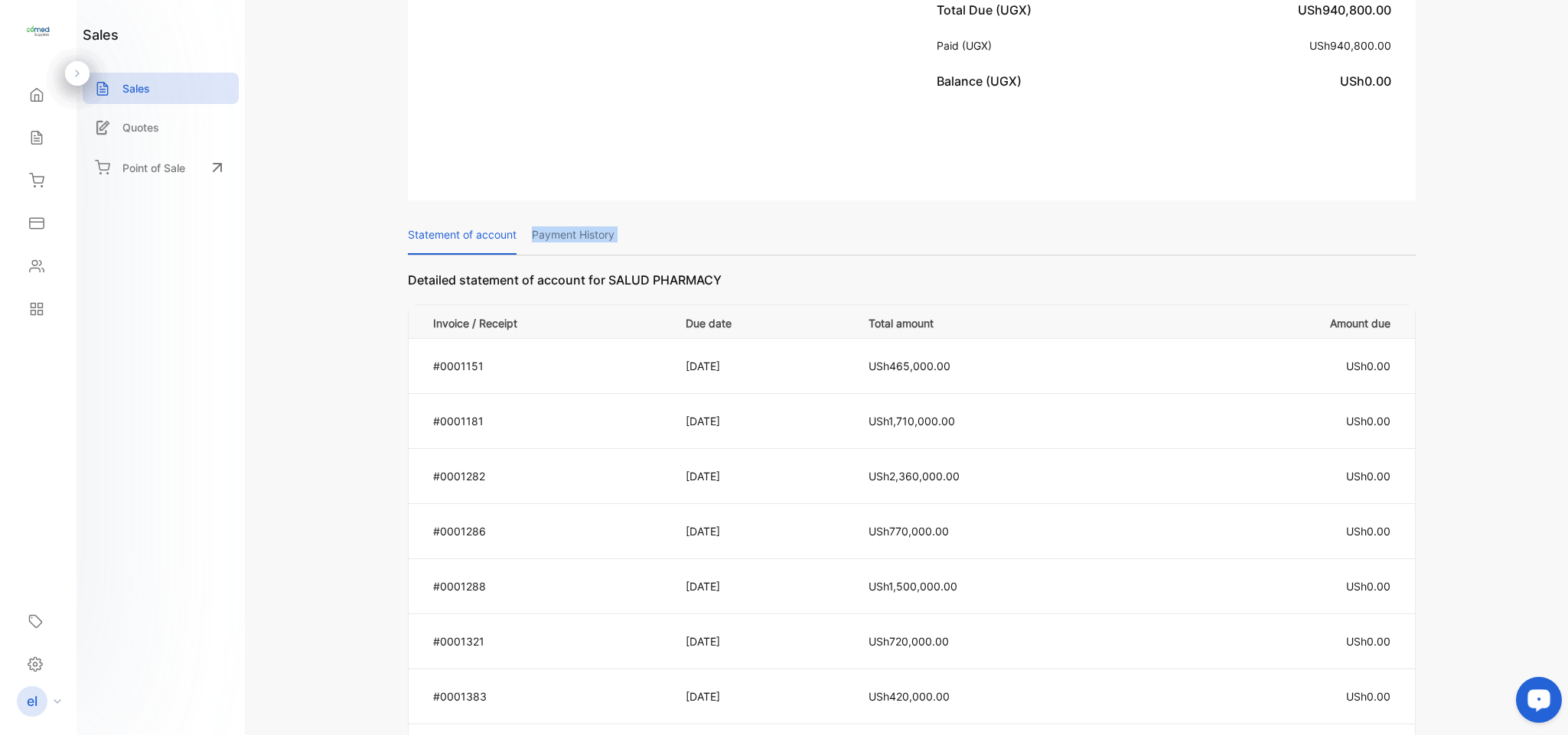
click at [587, 225] on p "Payment History" at bounding box center [573, 235] width 83 height 39
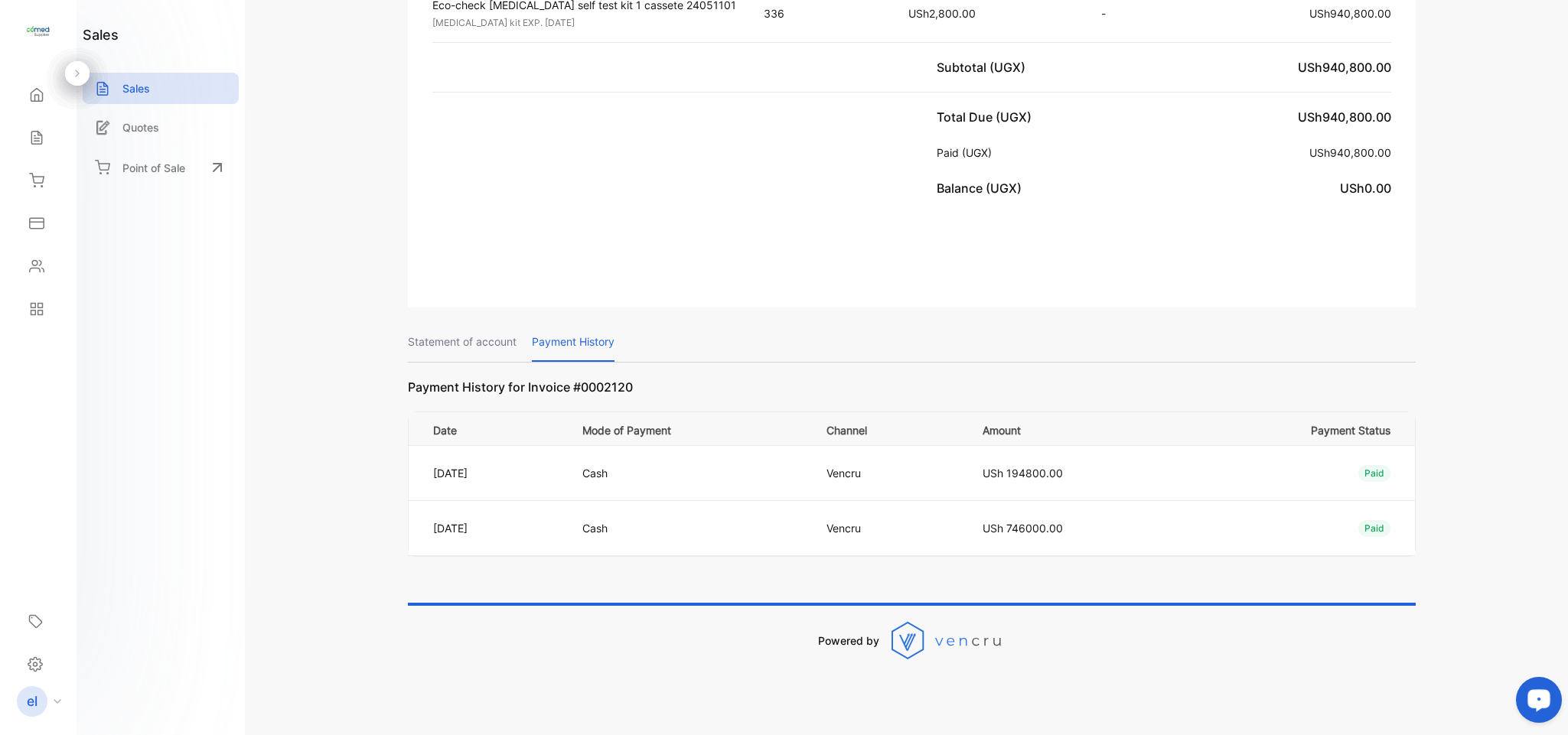
scroll to position [0, 0]
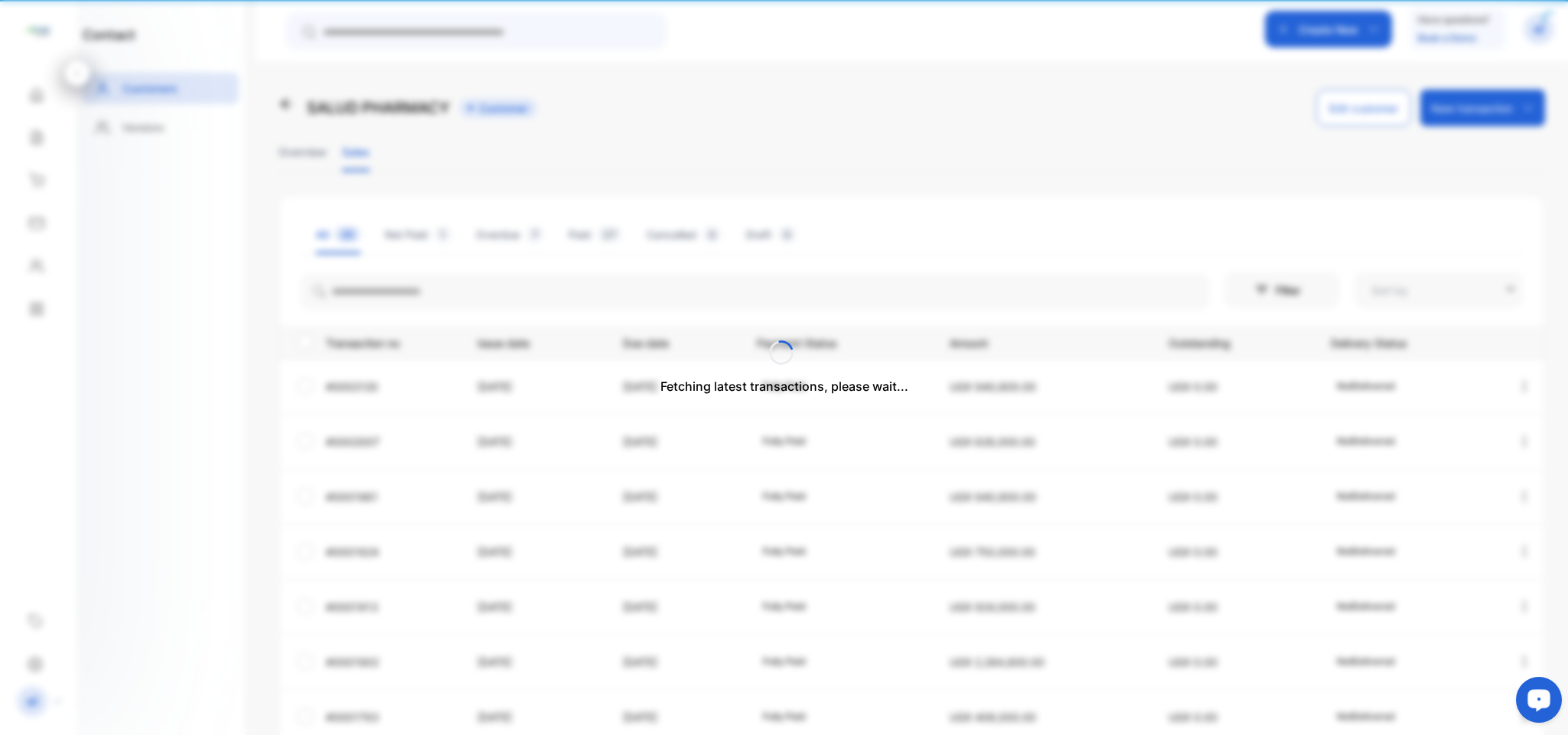
type input "**********"
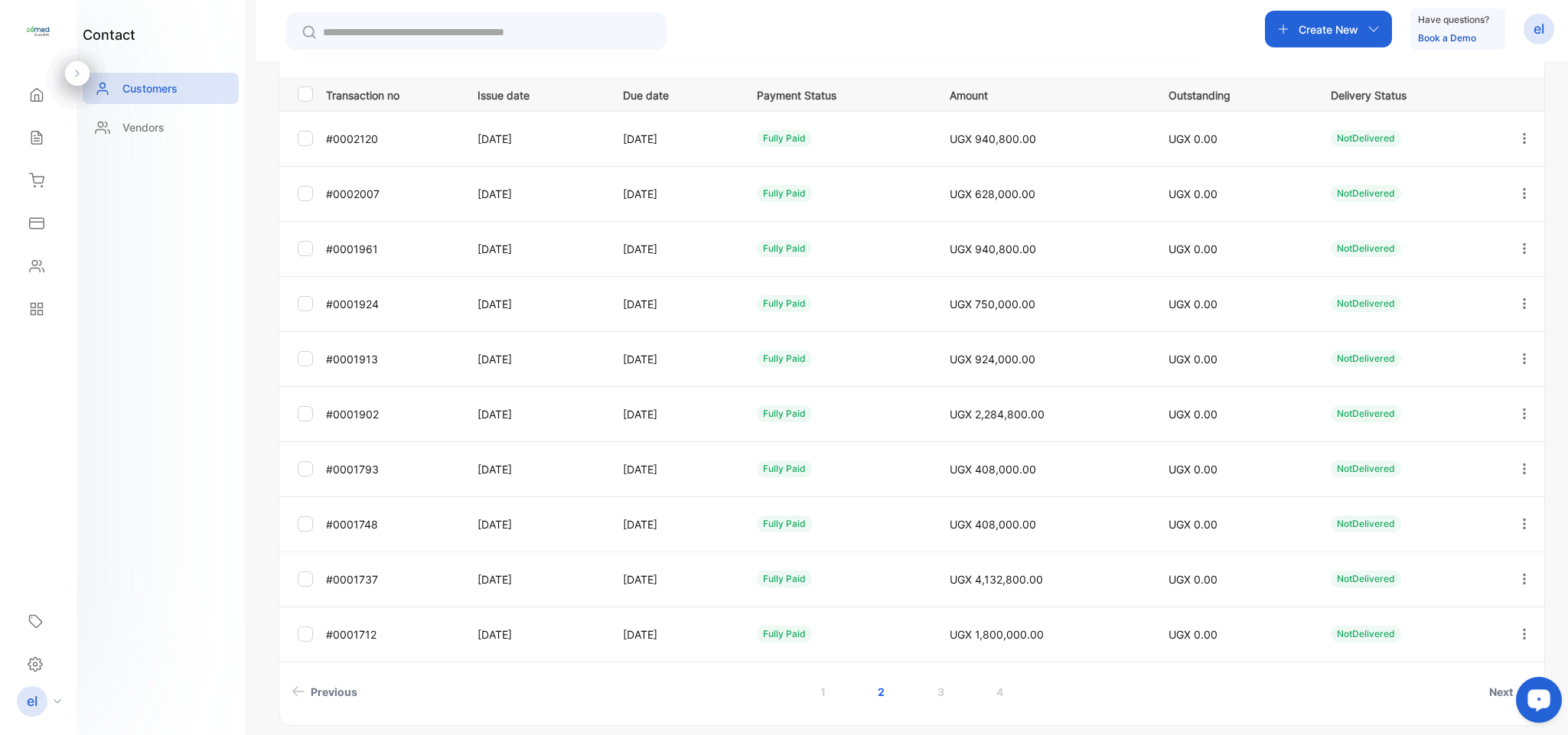
scroll to position [283, 0]
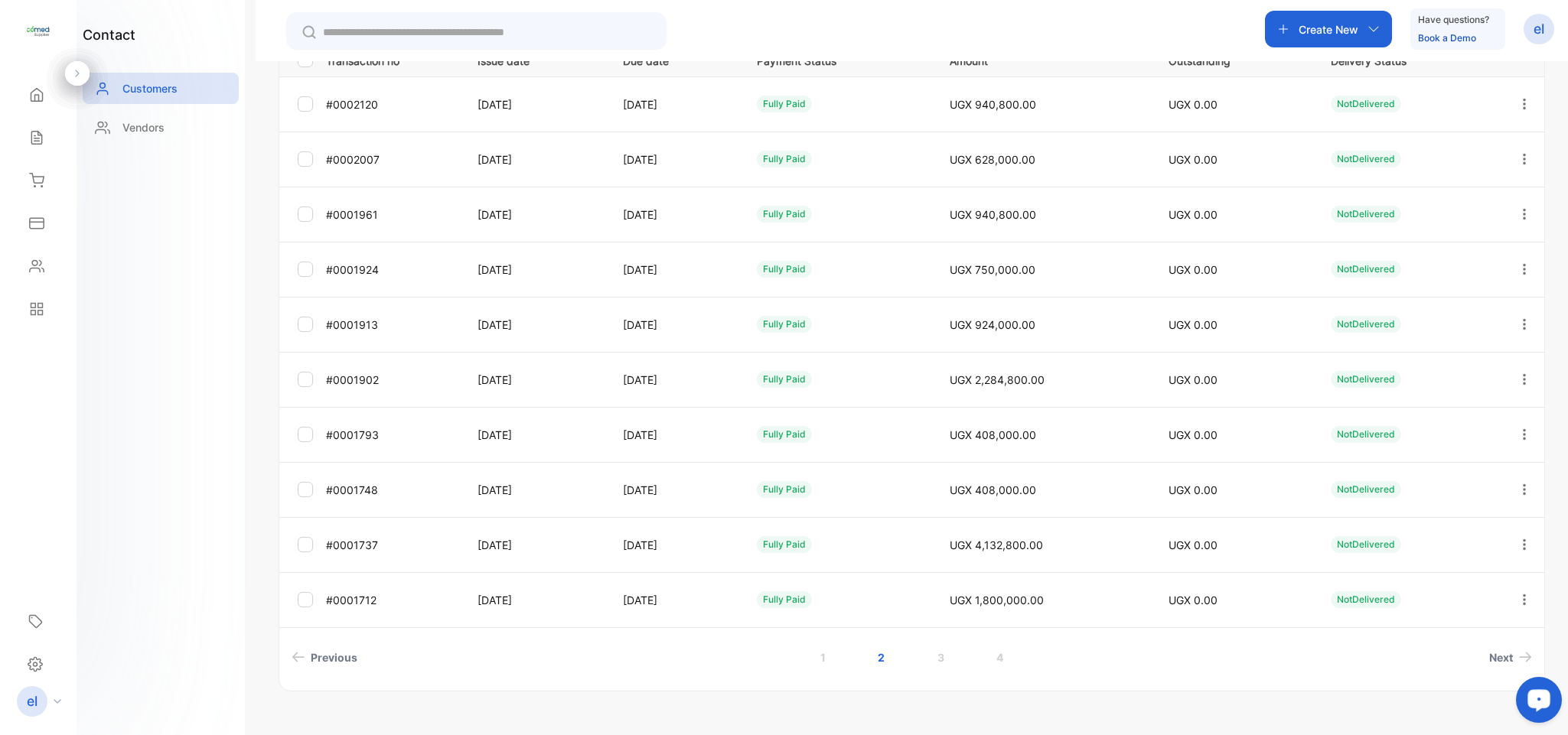
click at [822, 654] on link "1" at bounding box center [822, 657] width 42 height 28
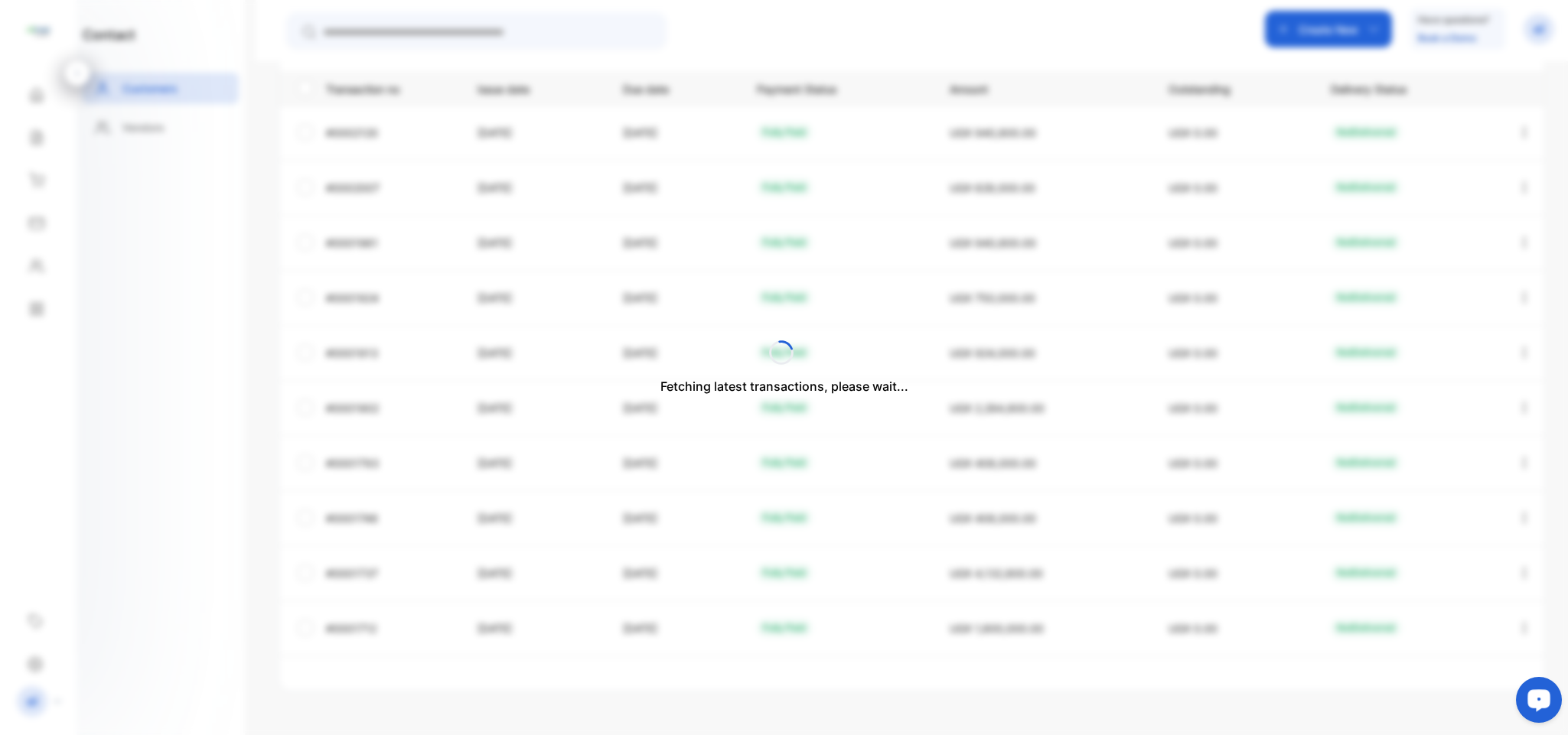
scroll to position [254, 0]
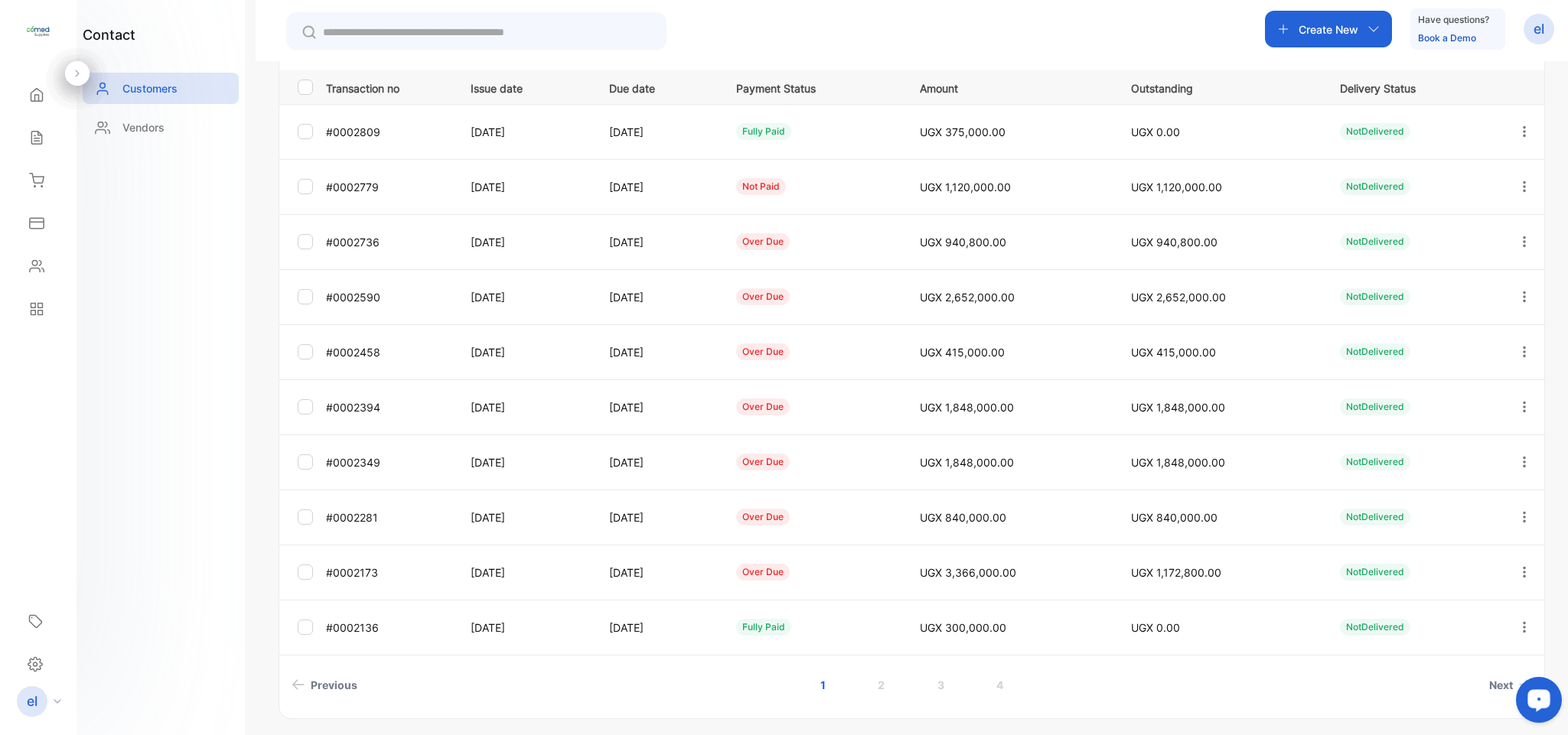
click at [1519, 626] on icon "button" at bounding box center [1524, 627] width 14 height 14
click at [1444, 665] on div "View" at bounding box center [1455, 674] width 172 height 31
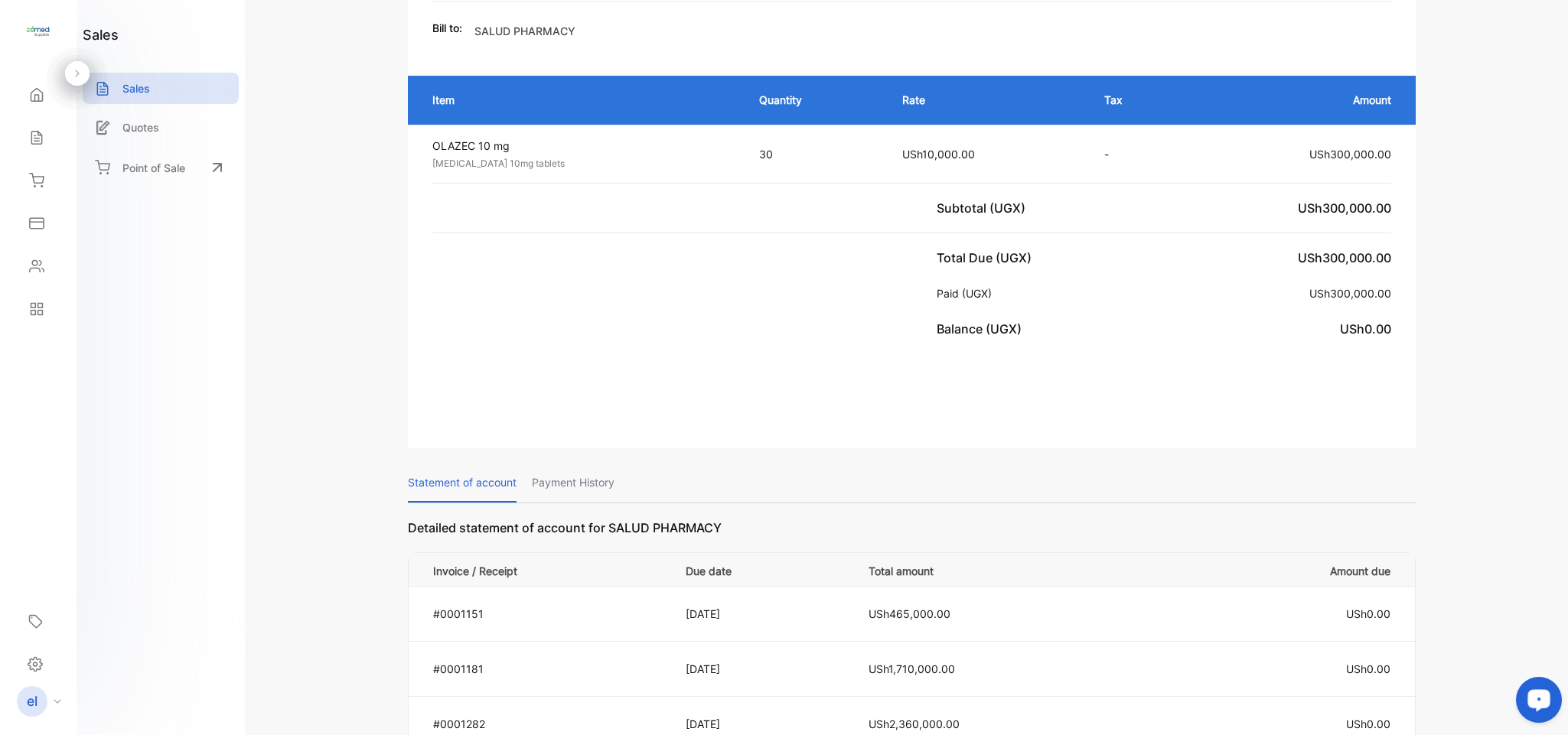
click at [577, 465] on p "Payment History" at bounding box center [573, 483] width 83 height 39
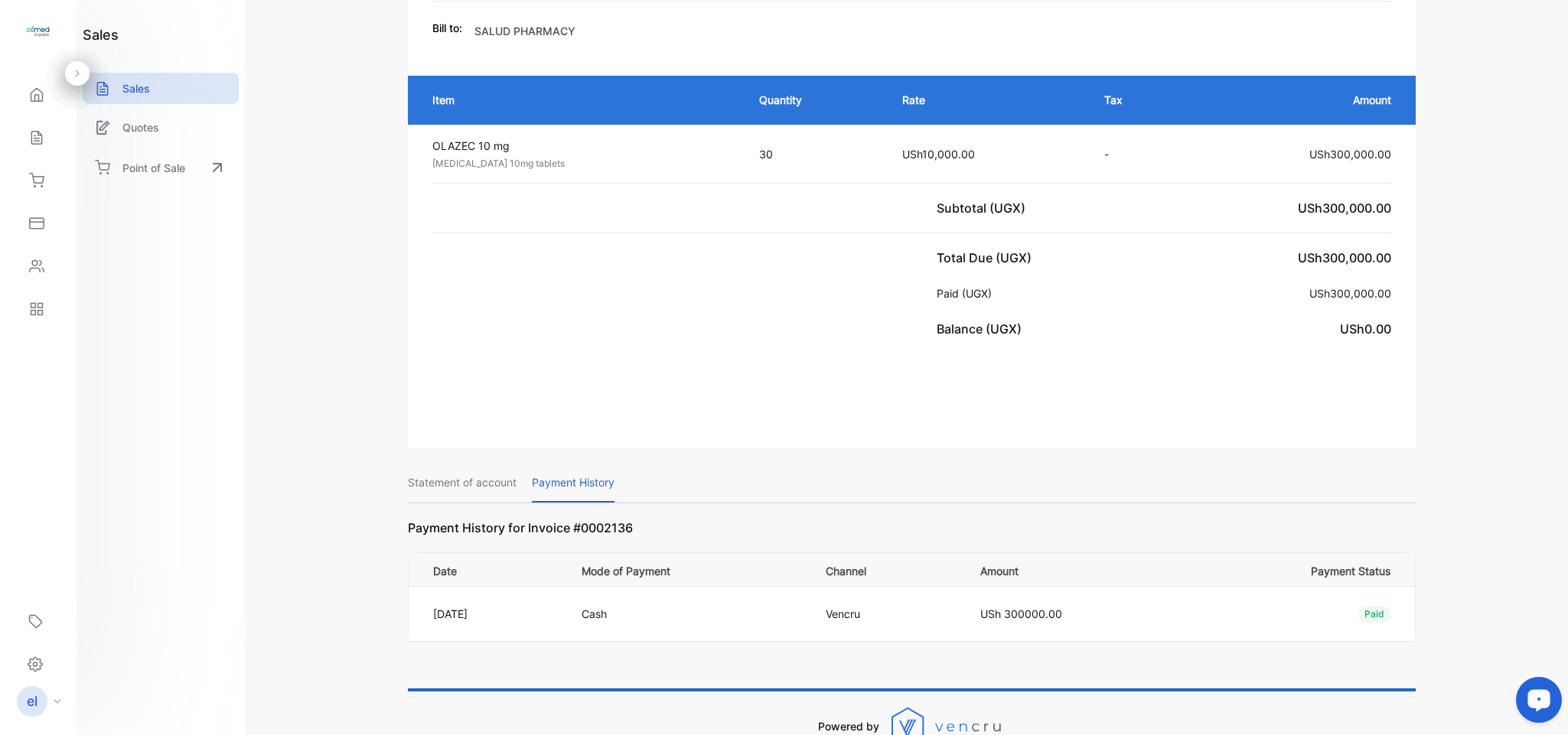
click at [577, 465] on p "Payment History" at bounding box center [573, 483] width 83 height 39
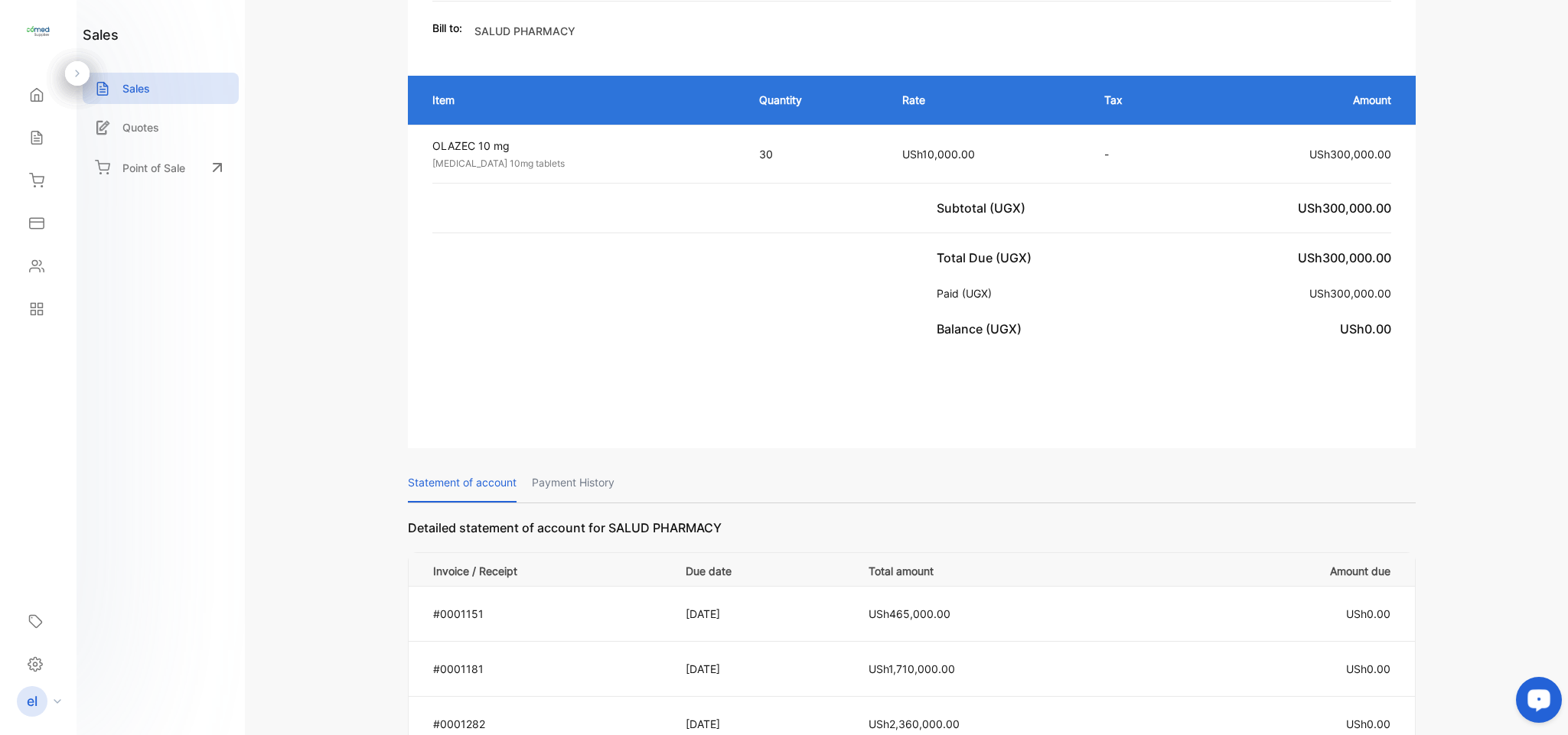
click at [577, 465] on p "Payment History" at bounding box center [573, 483] width 83 height 39
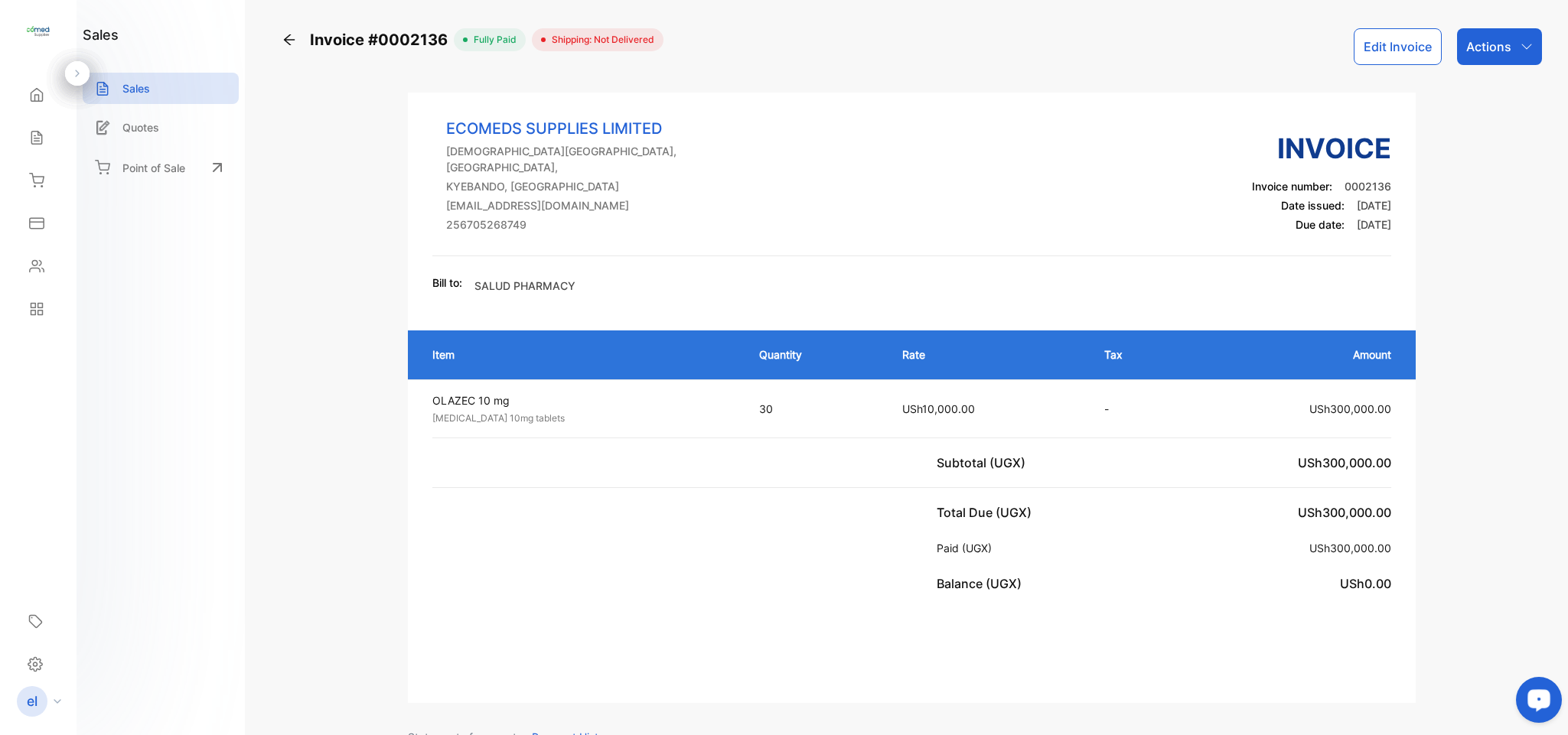
click at [37, 134] on icon at bounding box center [37, 138] width 10 height 13
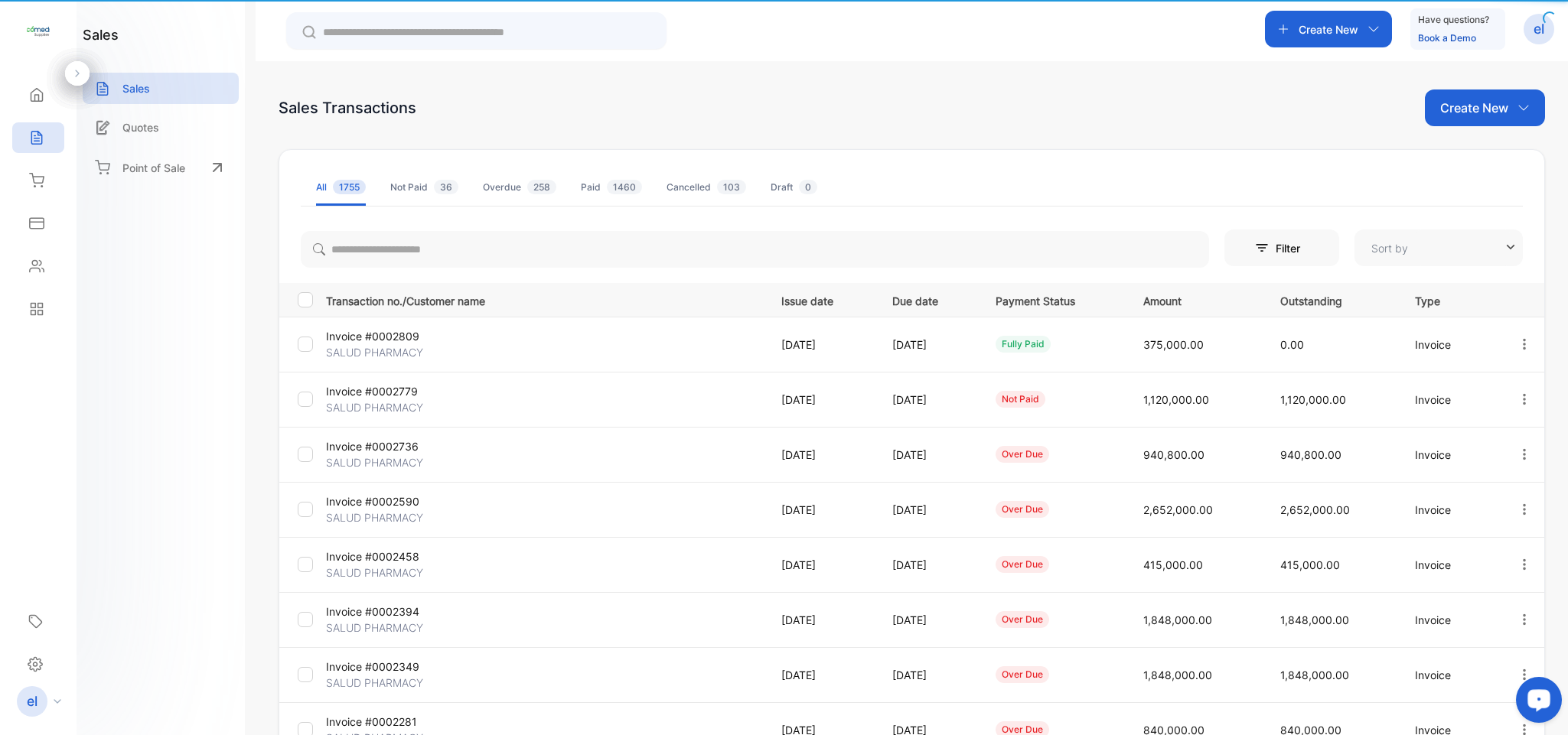
type input "**********"
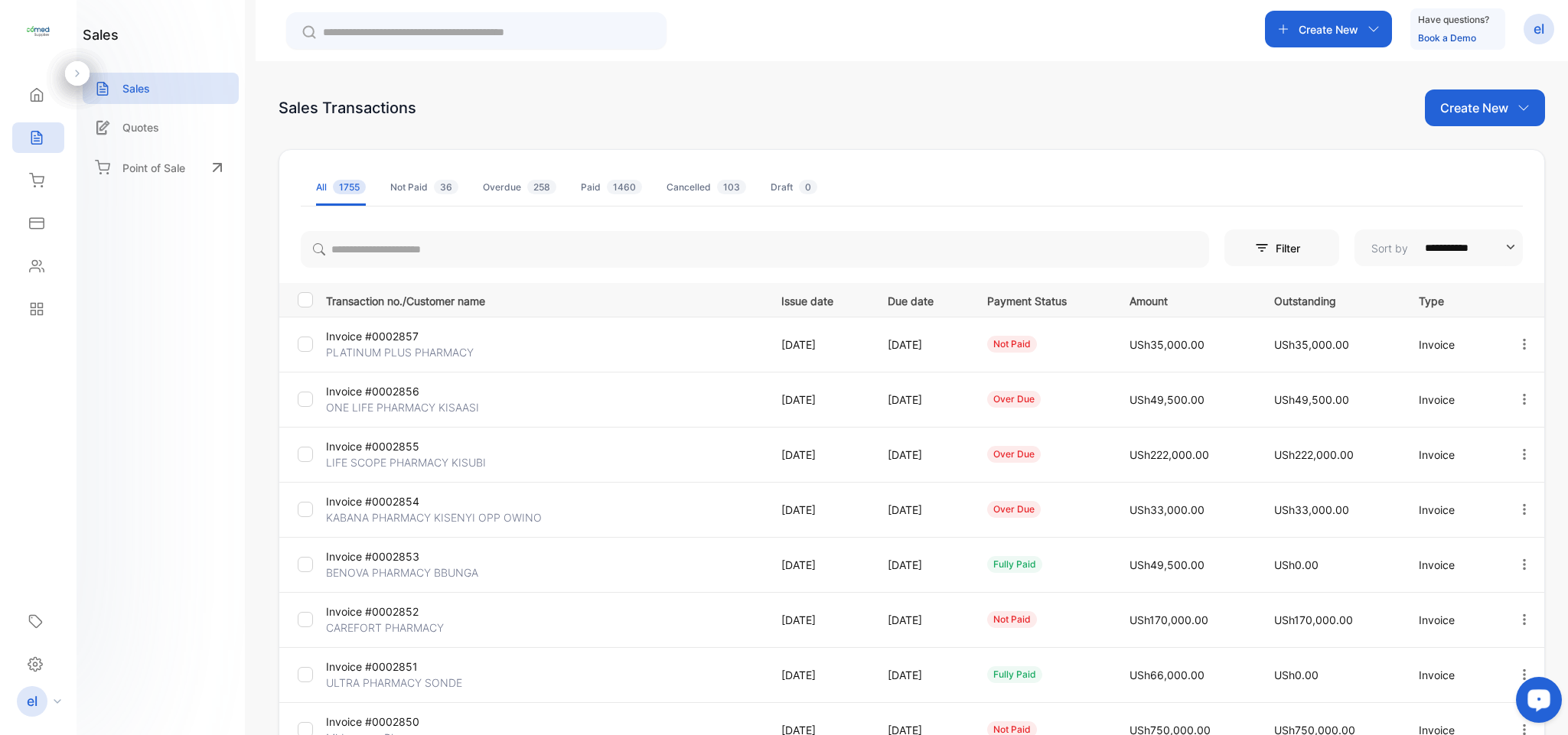
click at [40, 262] on icon at bounding box center [37, 266] width 15 height 15
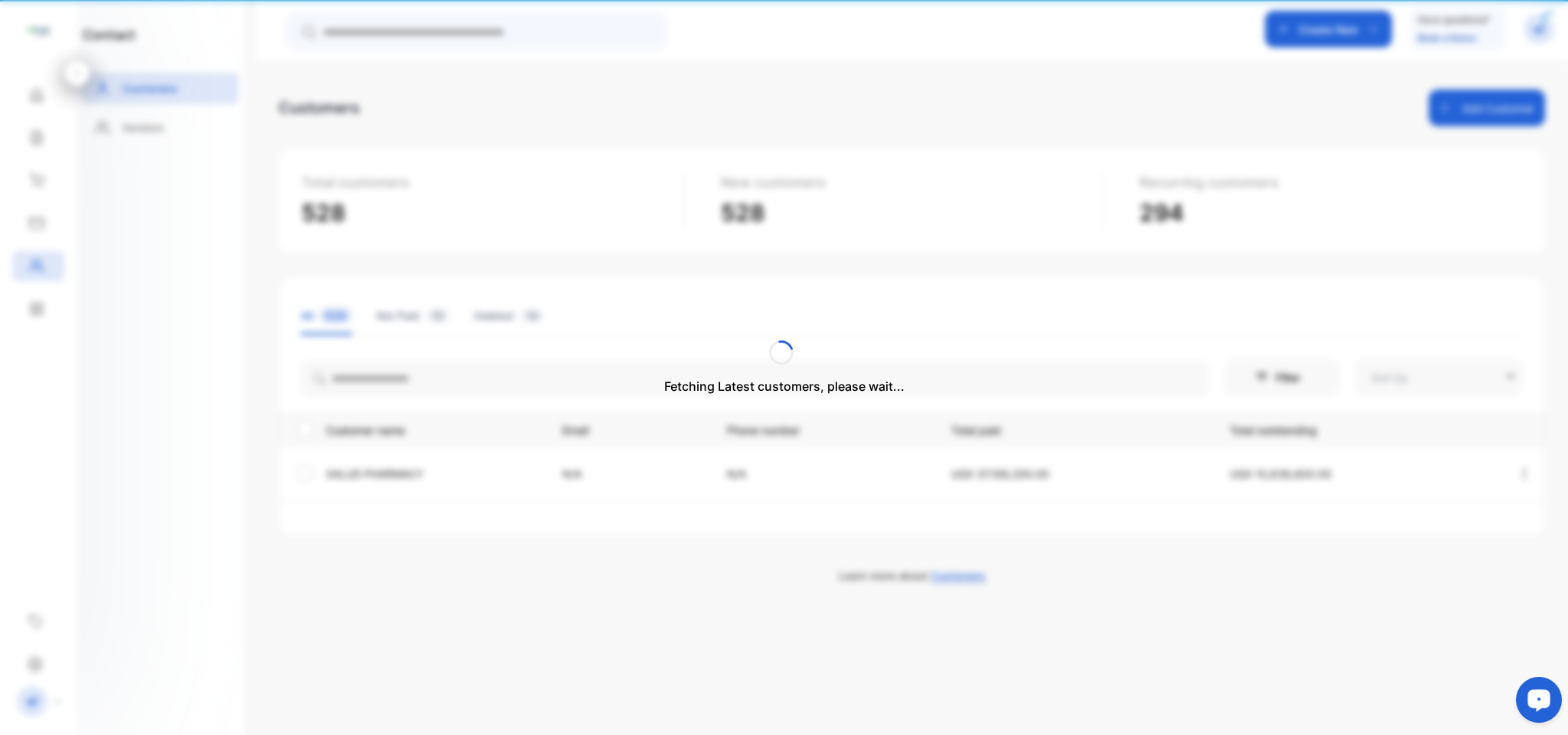
type input "**********"
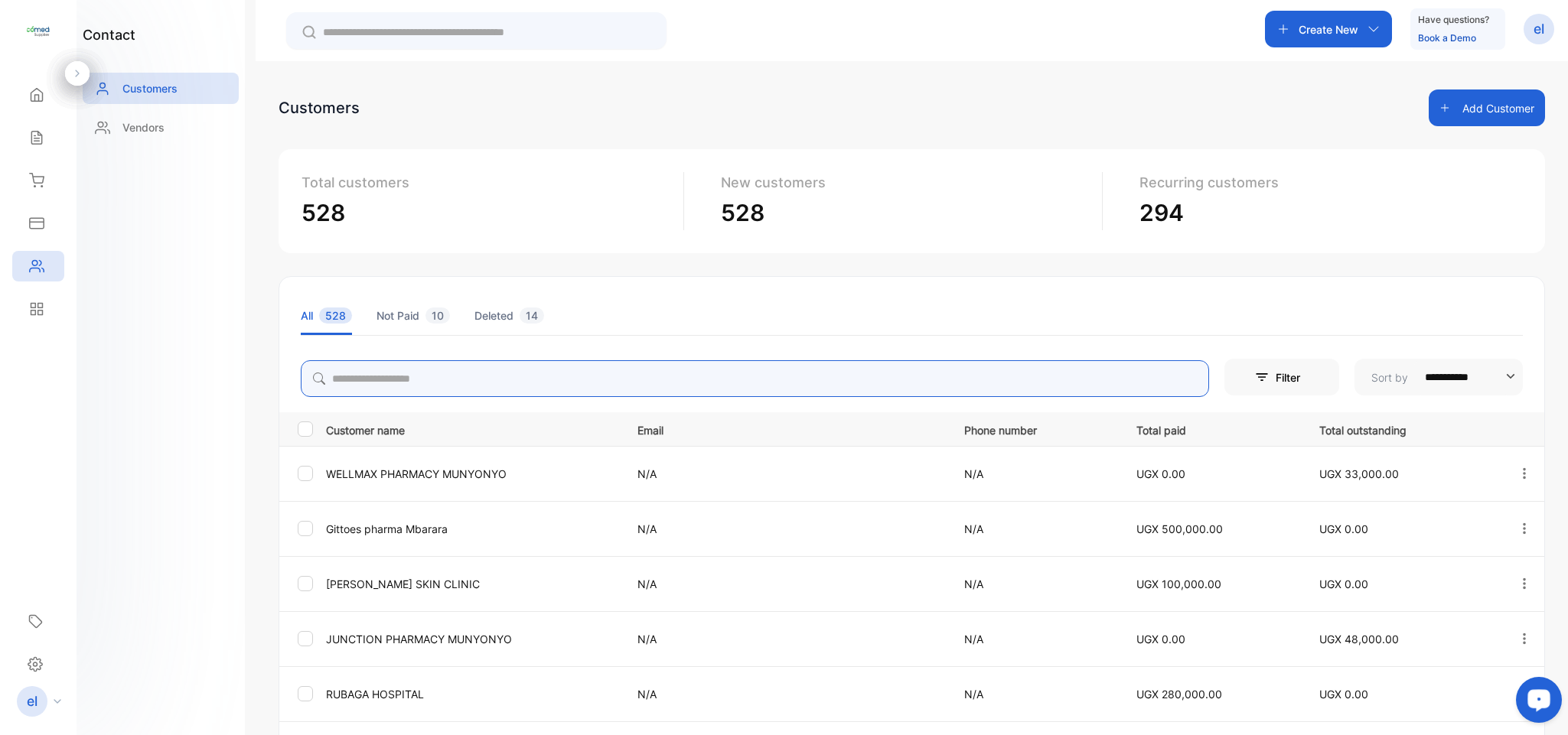
click at [422, 368] on input "search" at bounding box center [754, 378] width 908 height 37
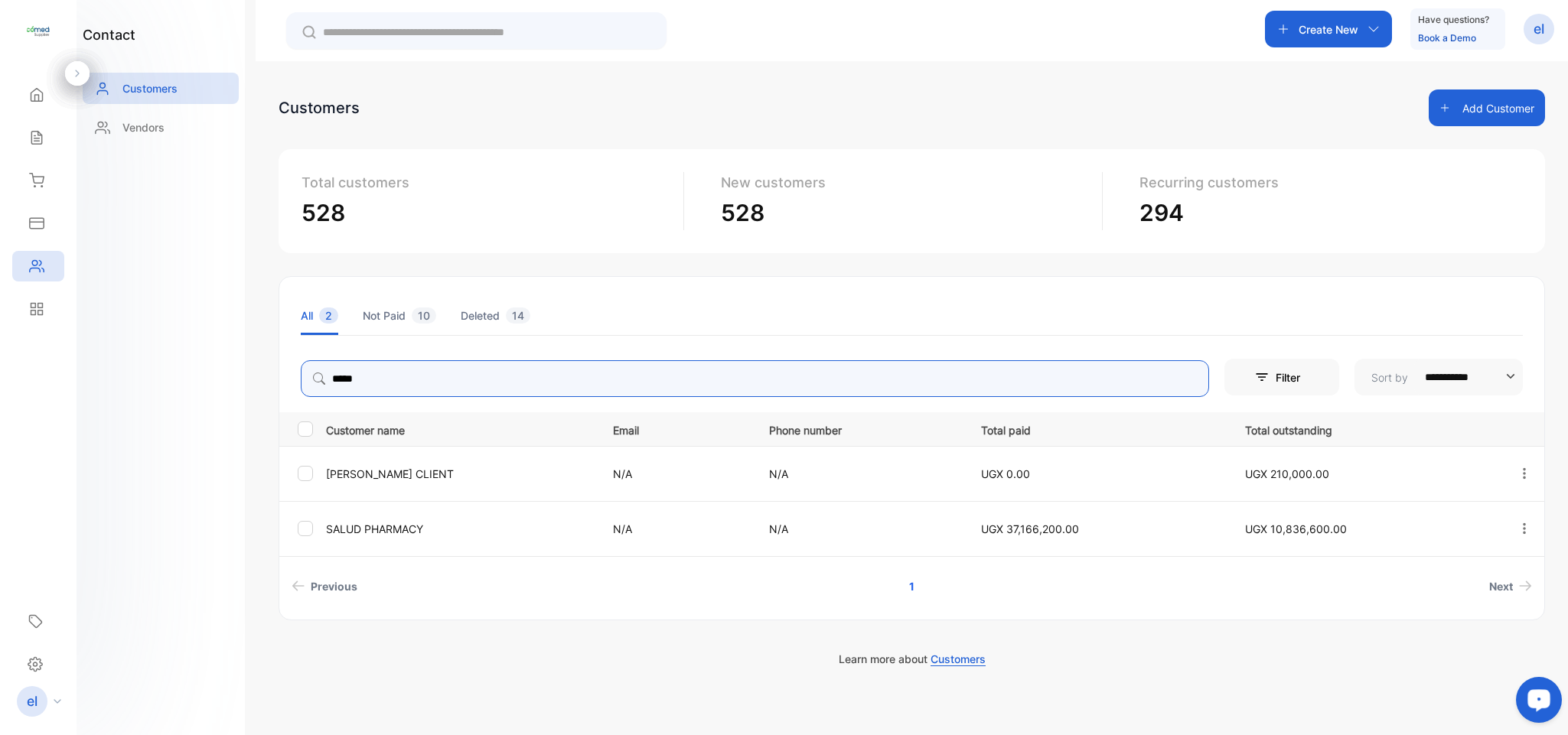
type input "**********"
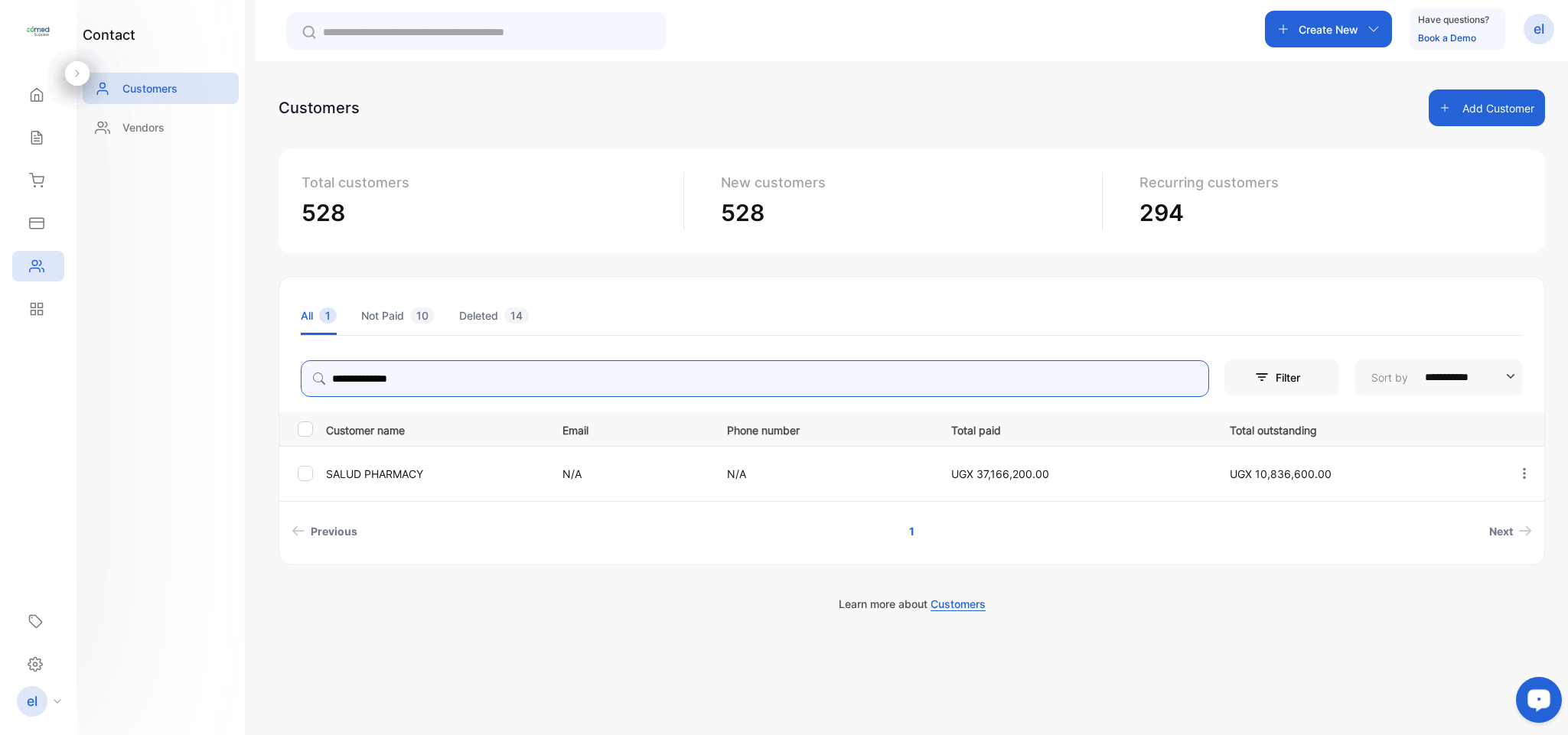
click at [1520, 475] on icon "button" at bounding box center [1524, 473] width 14 height 14
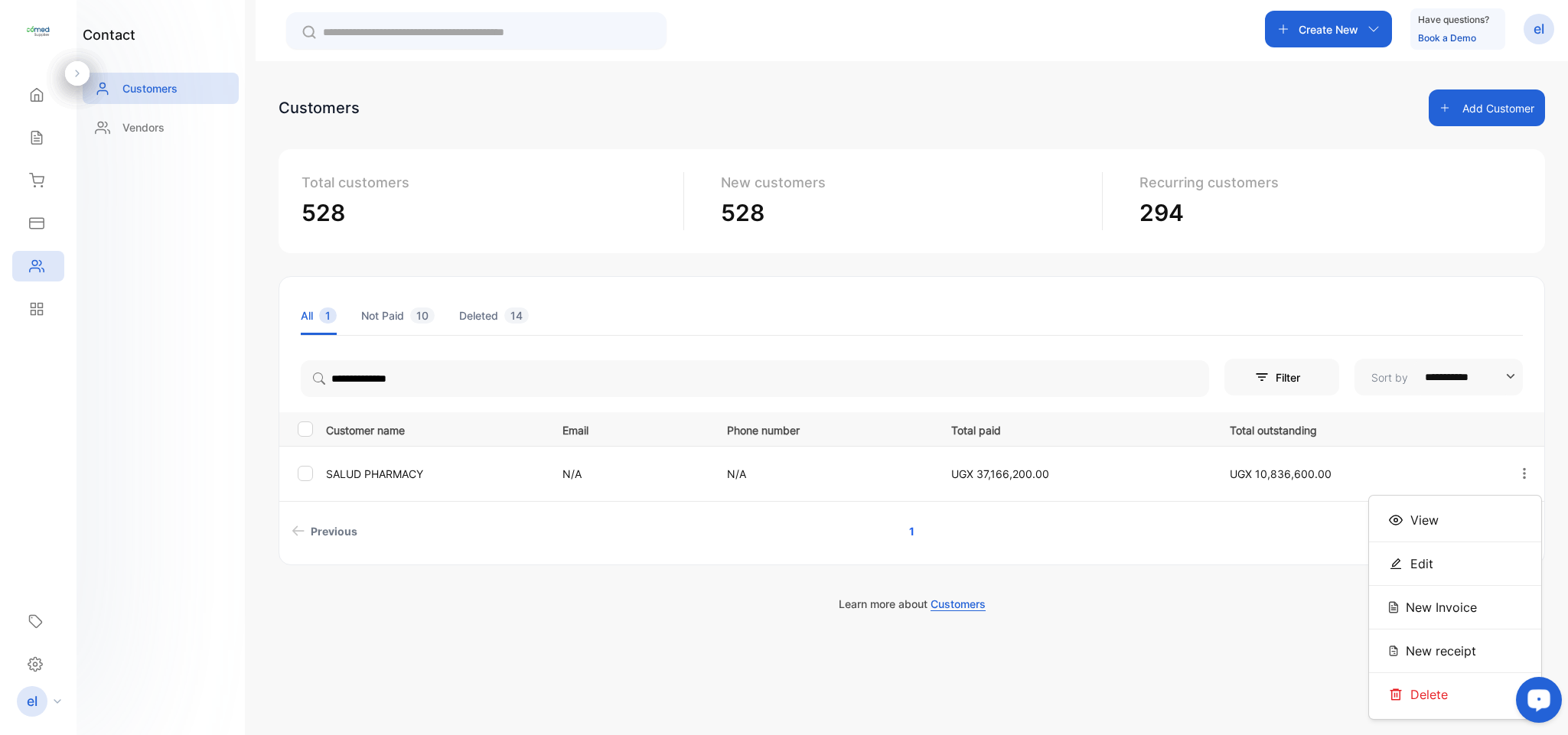
click at [1440, 511] on div "View" at bounding box center [1455, 520] width 172 height 31
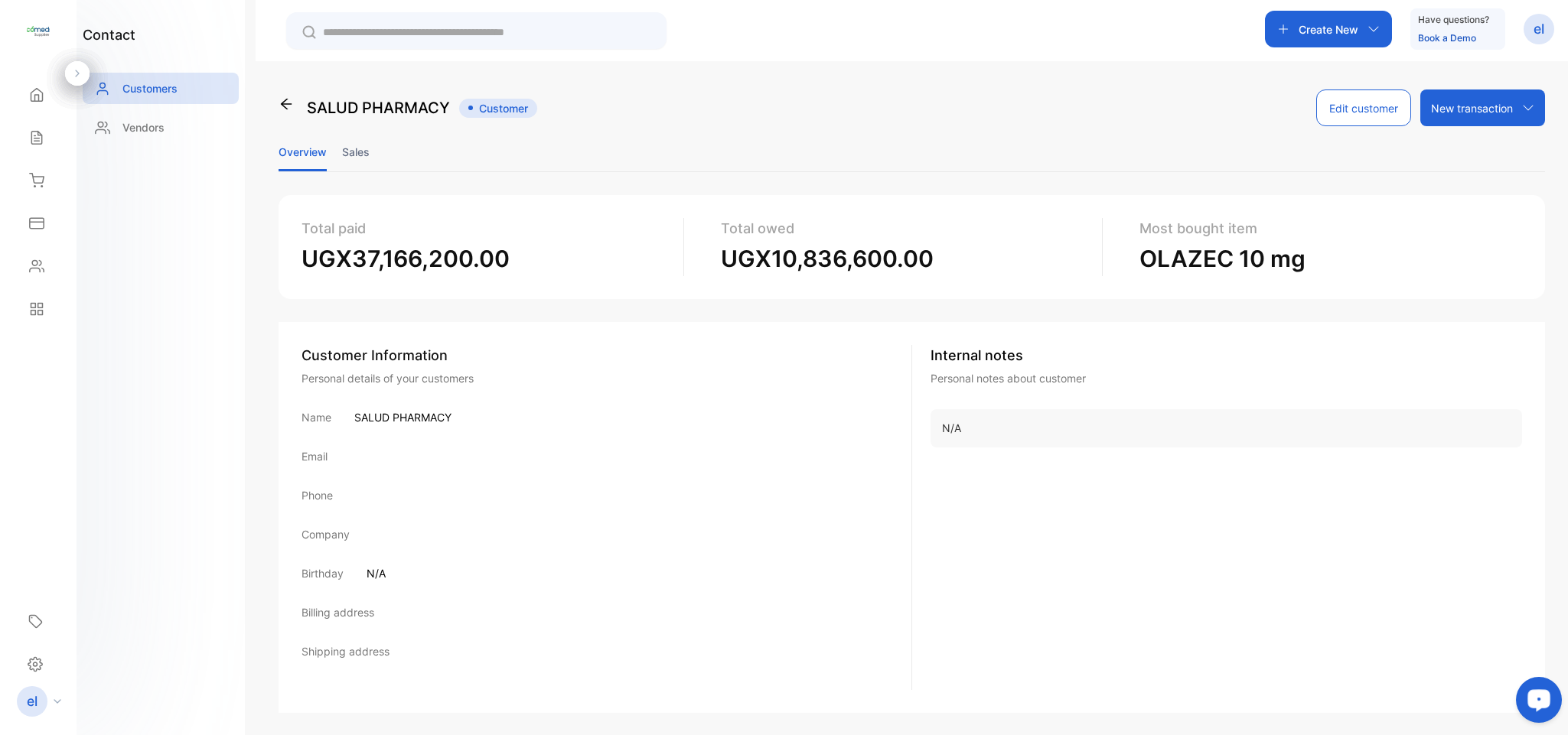
click at [365, 154] on li "Sales" at bounding box center [356, 151] width 27 height 39
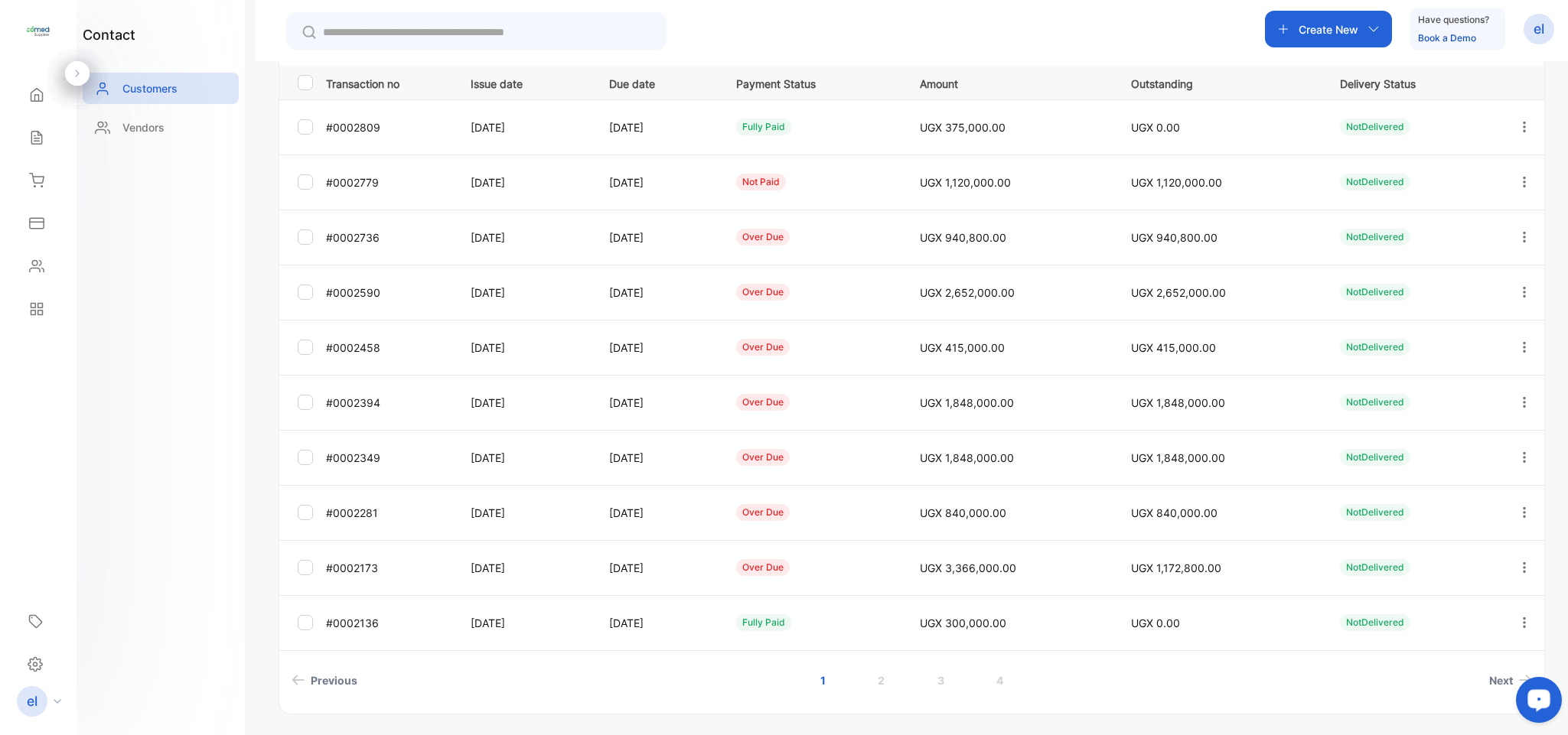
scroll to position [283, 0]
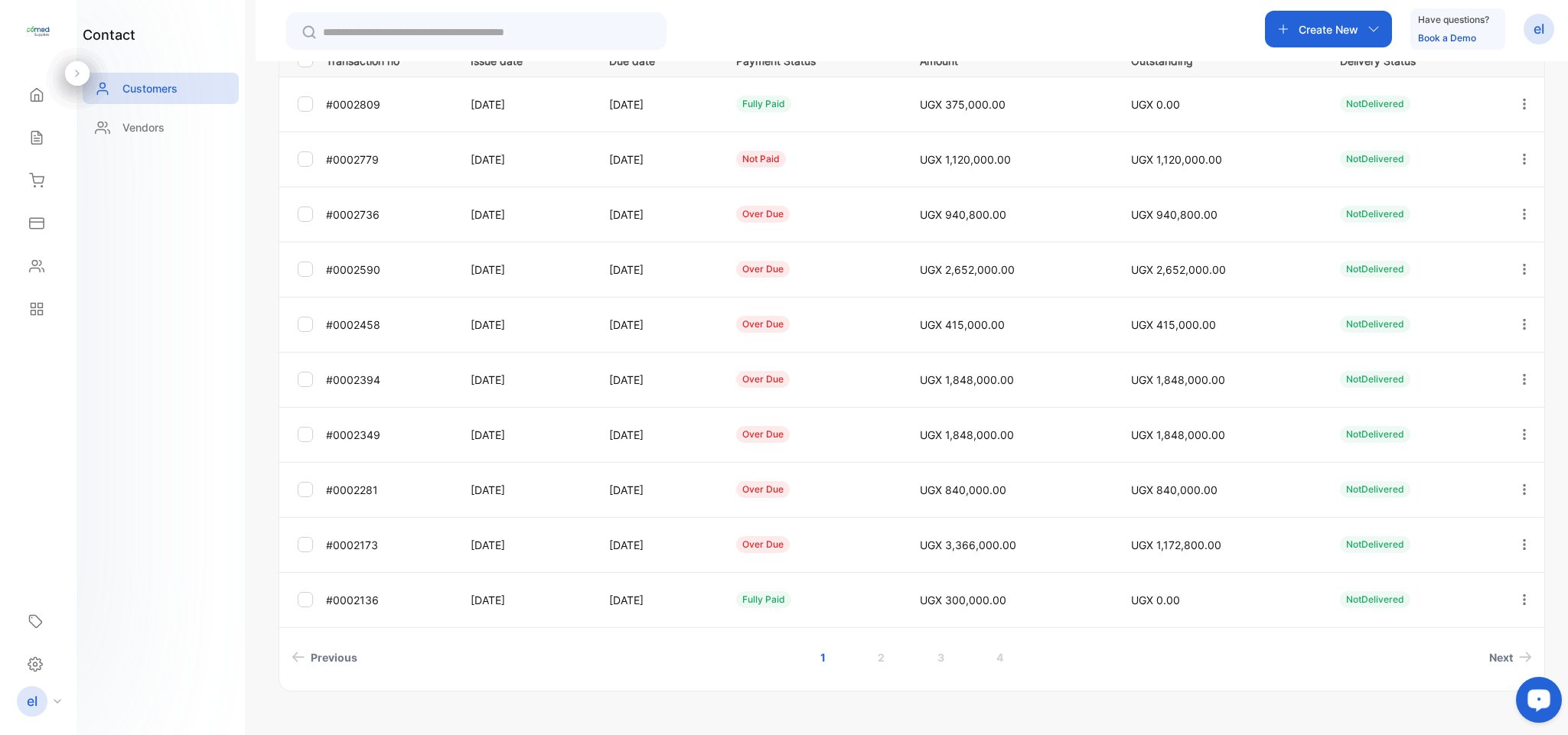
click at [1517, 541] on icon "button" at bounding box center [1524, 544] width 14 height 14
click at [1421, 501] on div "View" at bounding box center [1455, 504] width 172 height 31
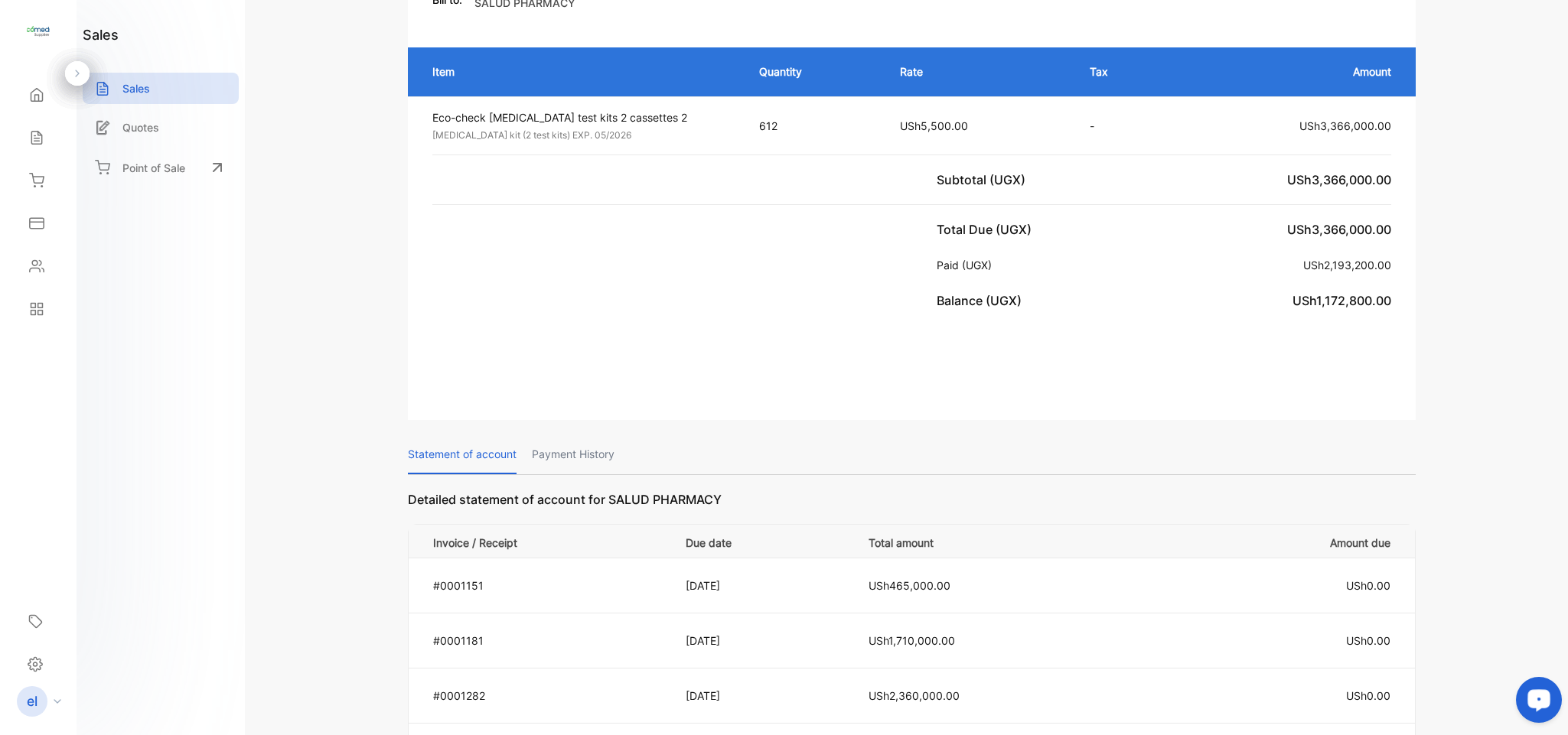
click at [560, 439] on p "Payment History" at bounding box center [573, 454] width 83 height 39
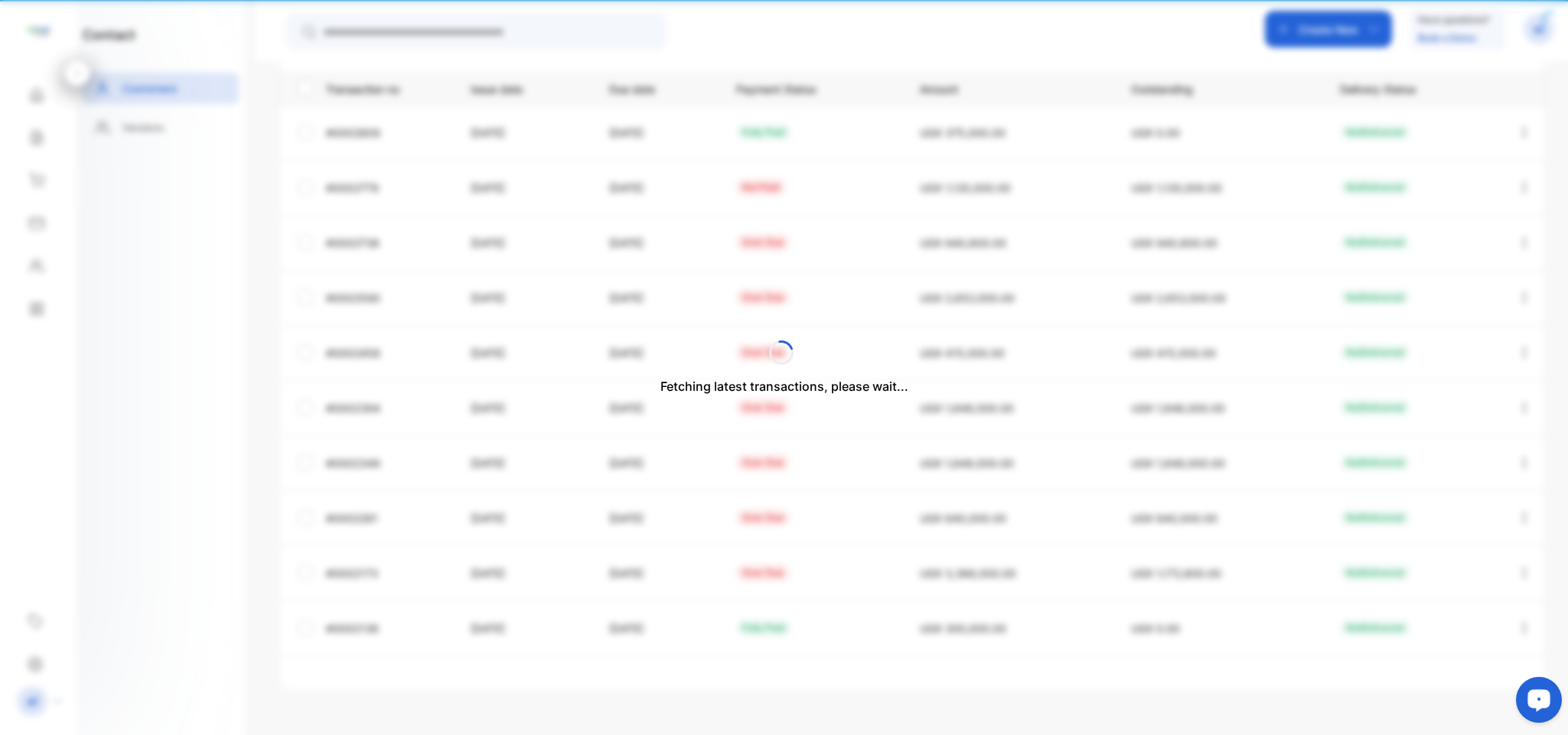
type input "**********"
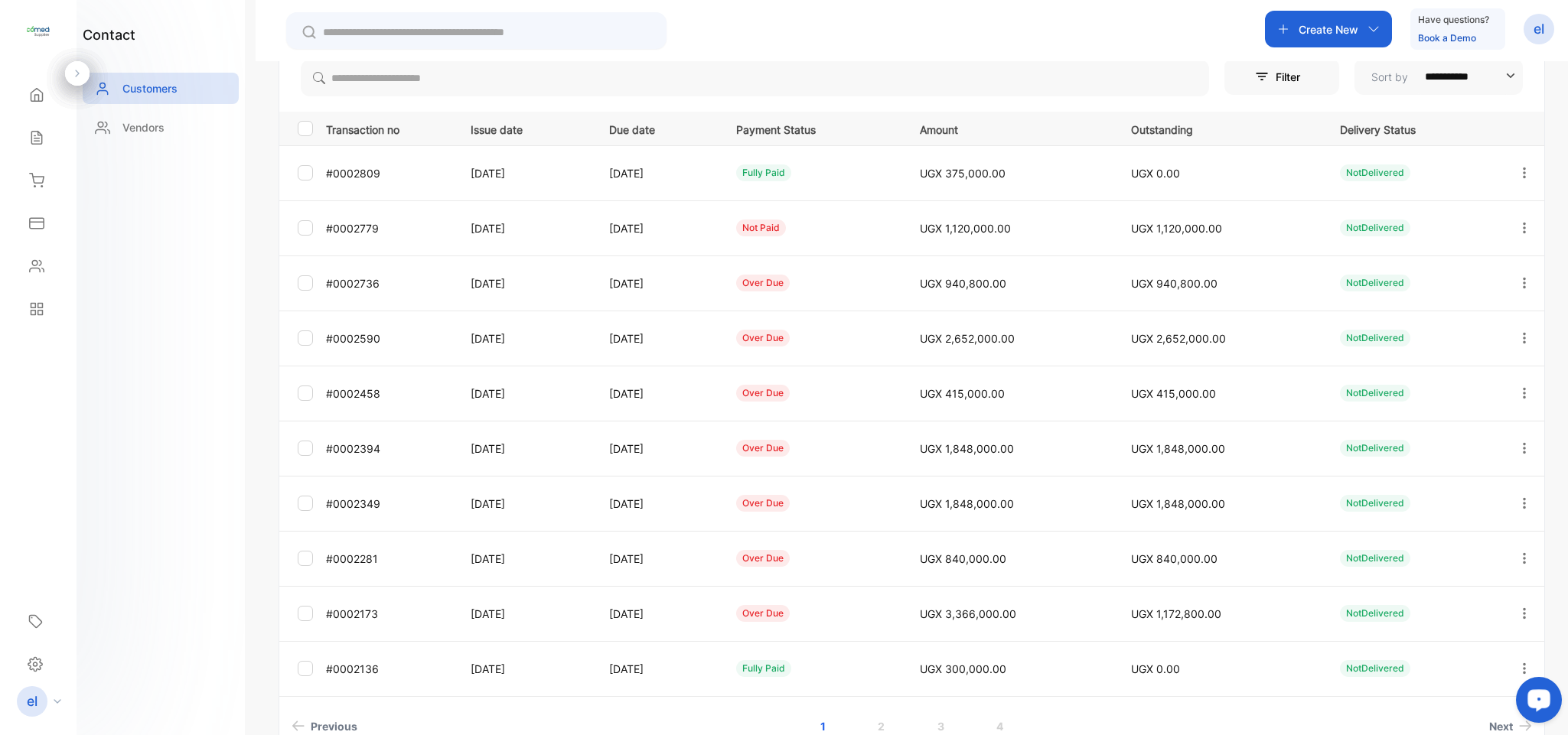
scroll to position [283, 0]
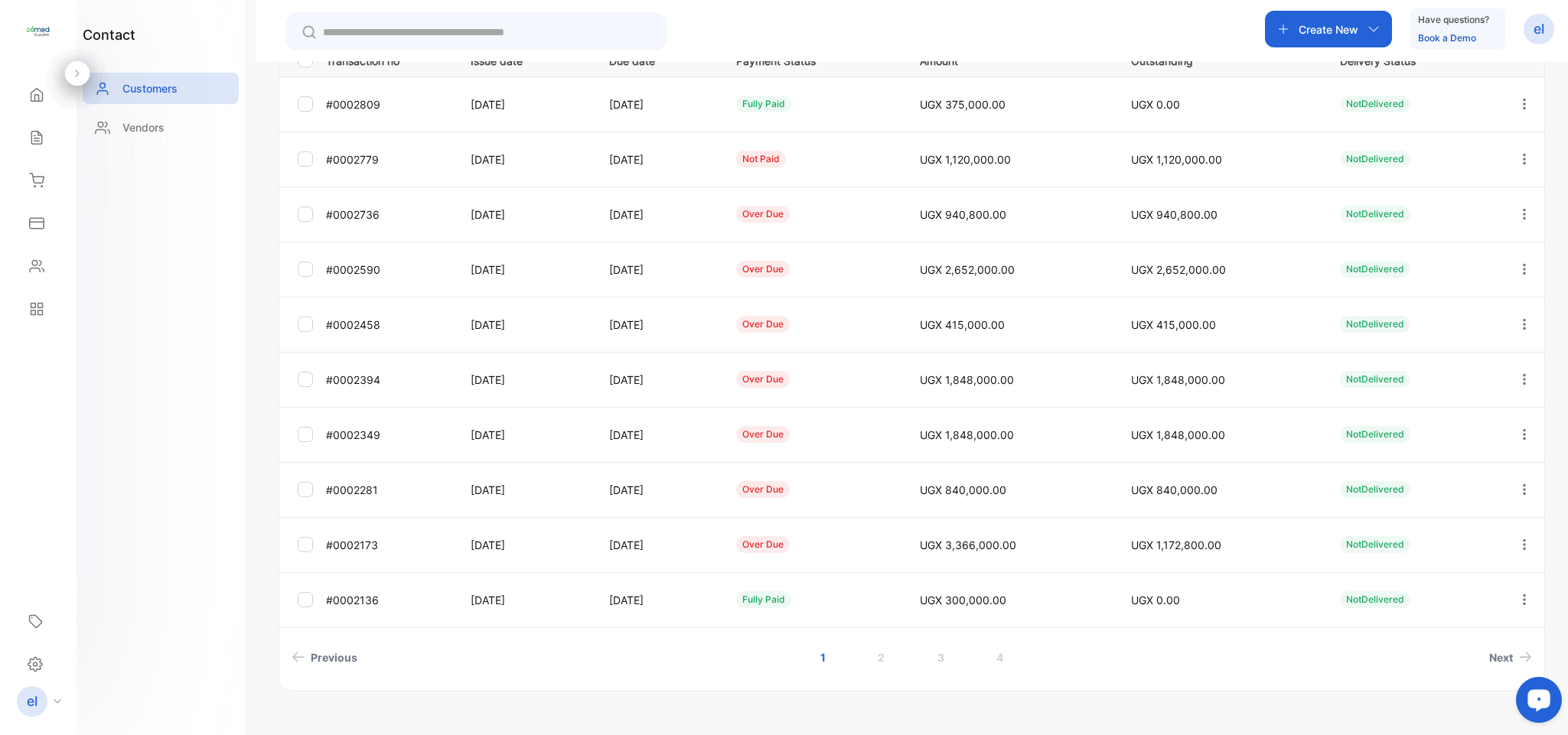
click at [880, 654] on link "2" at bounding box center [880, 657] width 43 height 28
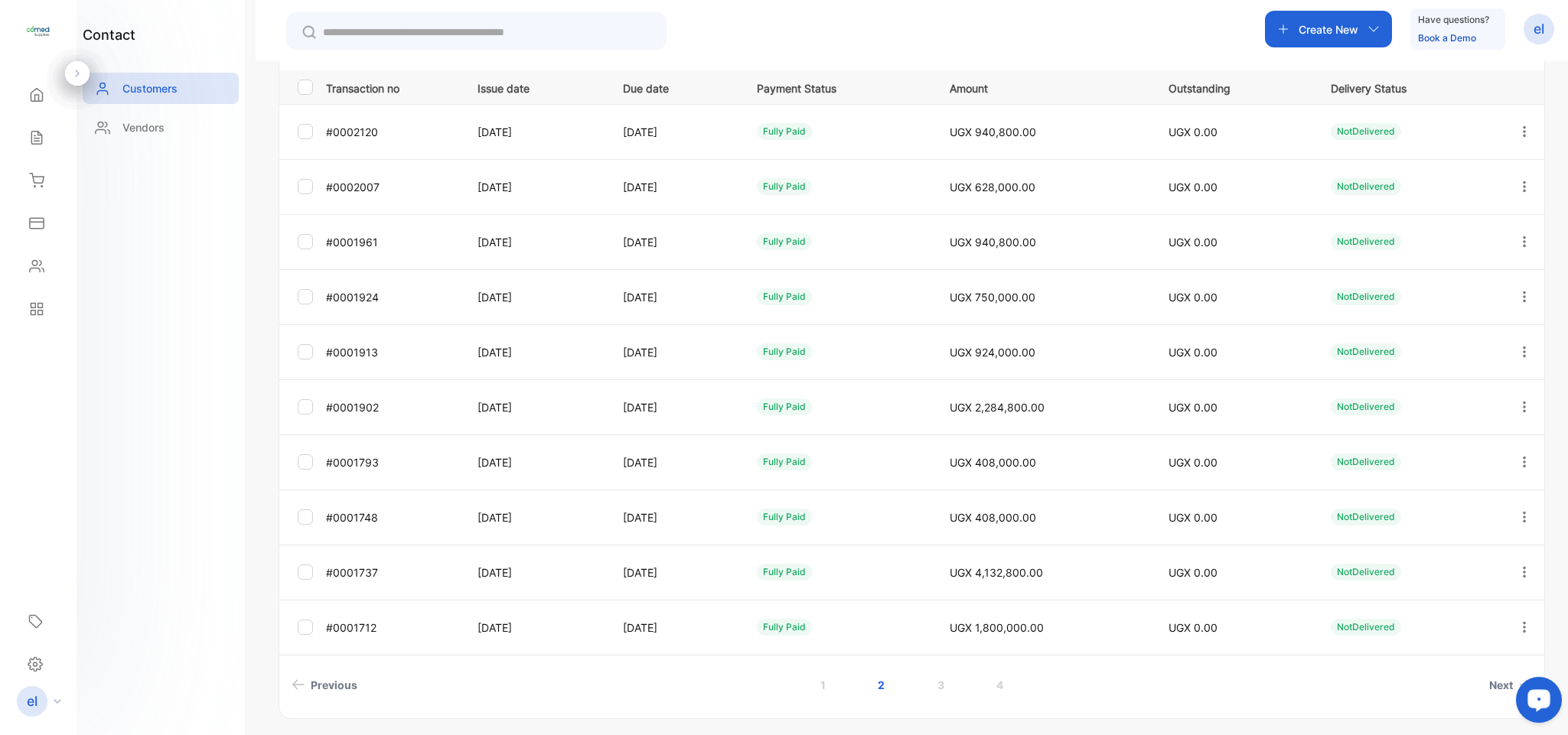
scroll to position [223, 0]
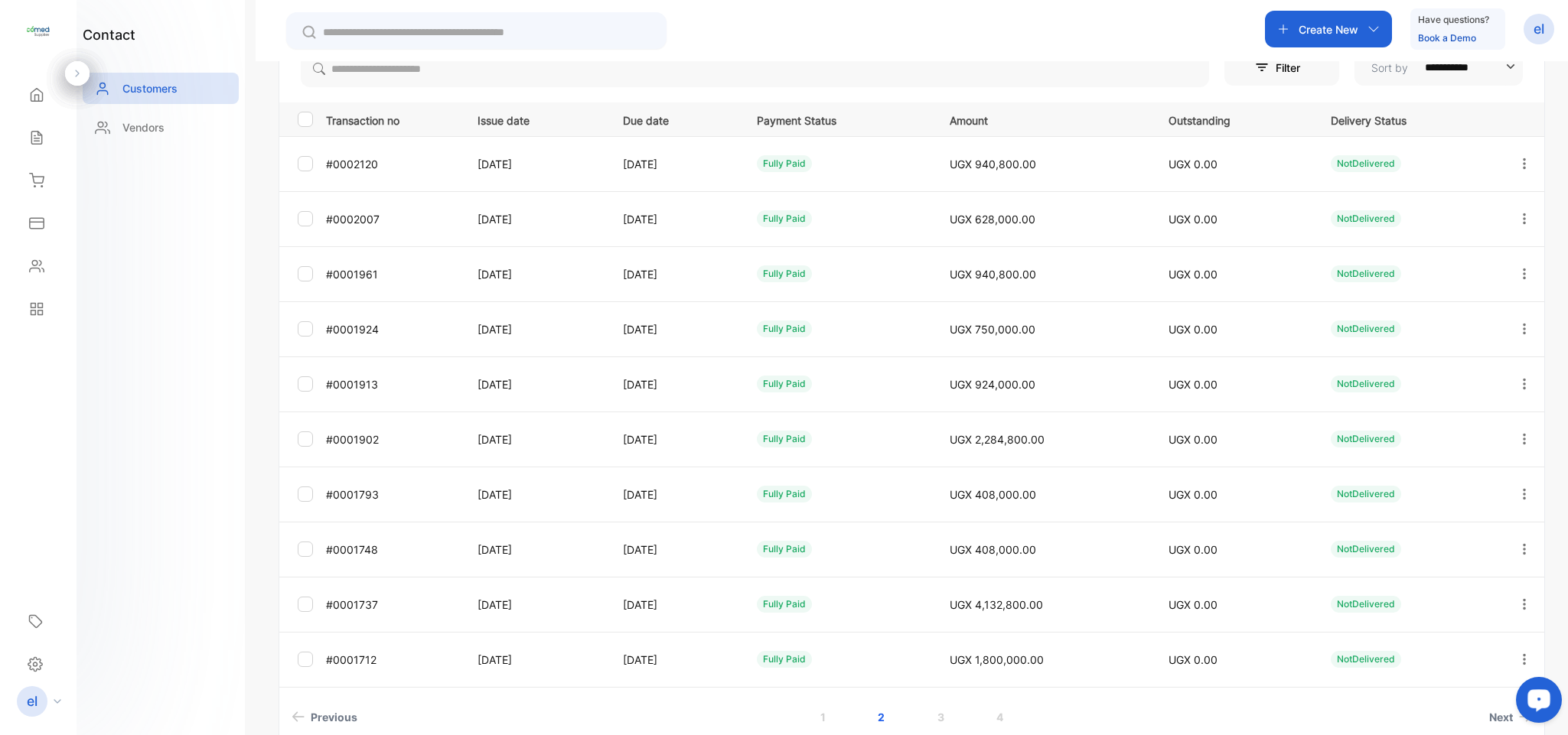
click at [1517, 157] on icon "button" at bounding box center [1524, 163] width 14 height 14
click at [1447, 202] on div "View" at bounding box center [1455, 210] width 172 height 31
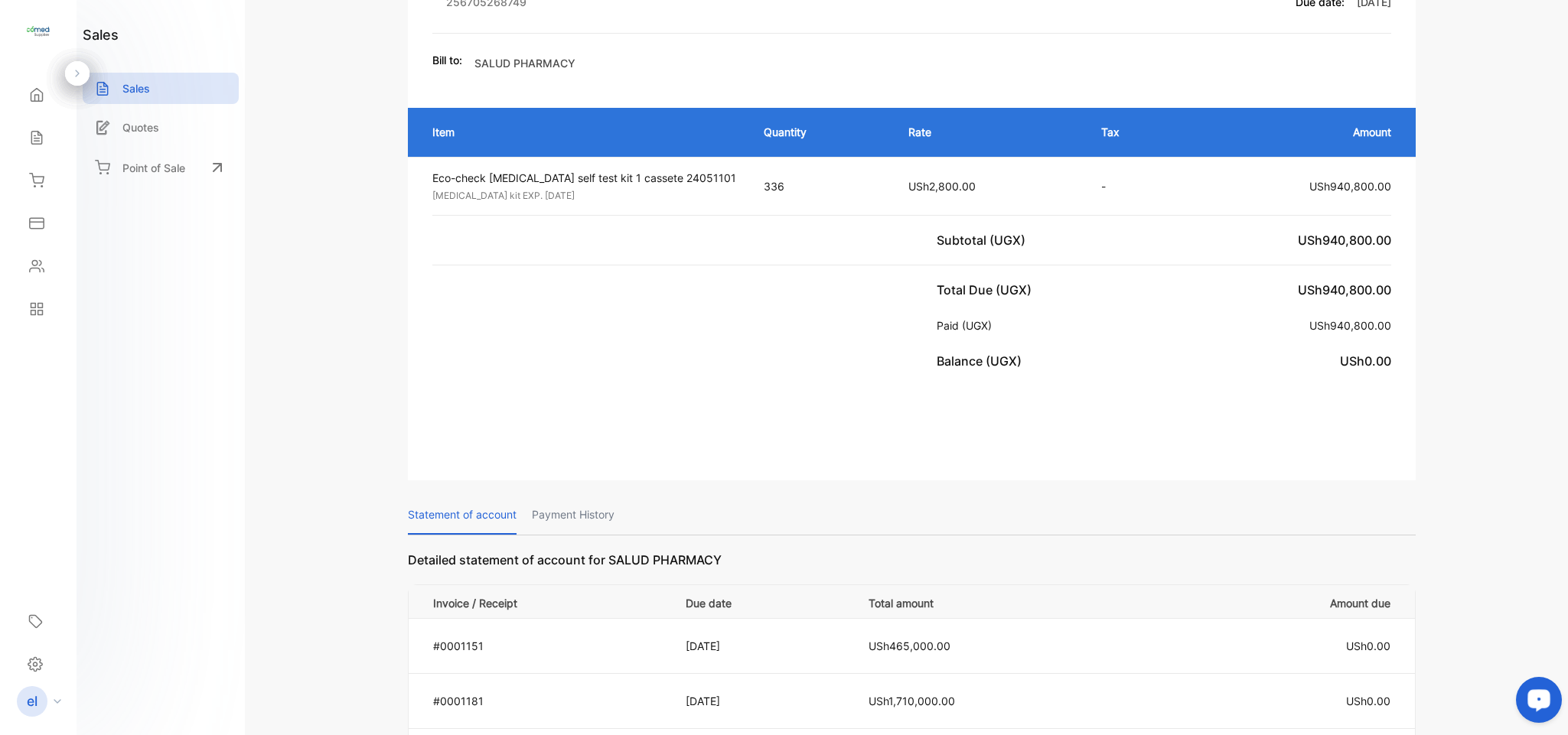
click at [609, 501] on p "Payment History" at bounding box center [573, 515] width 83 height 39
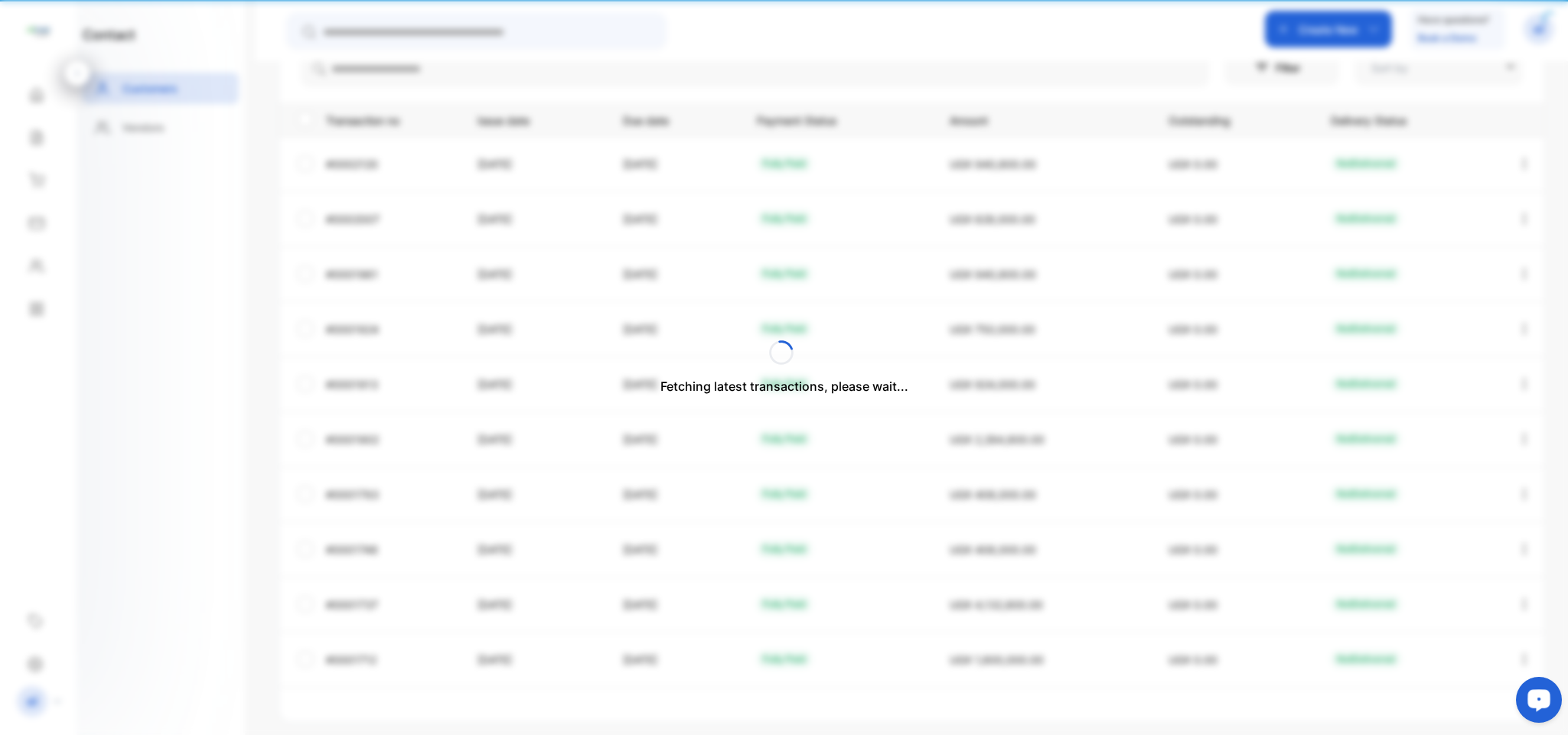
type input "**********"
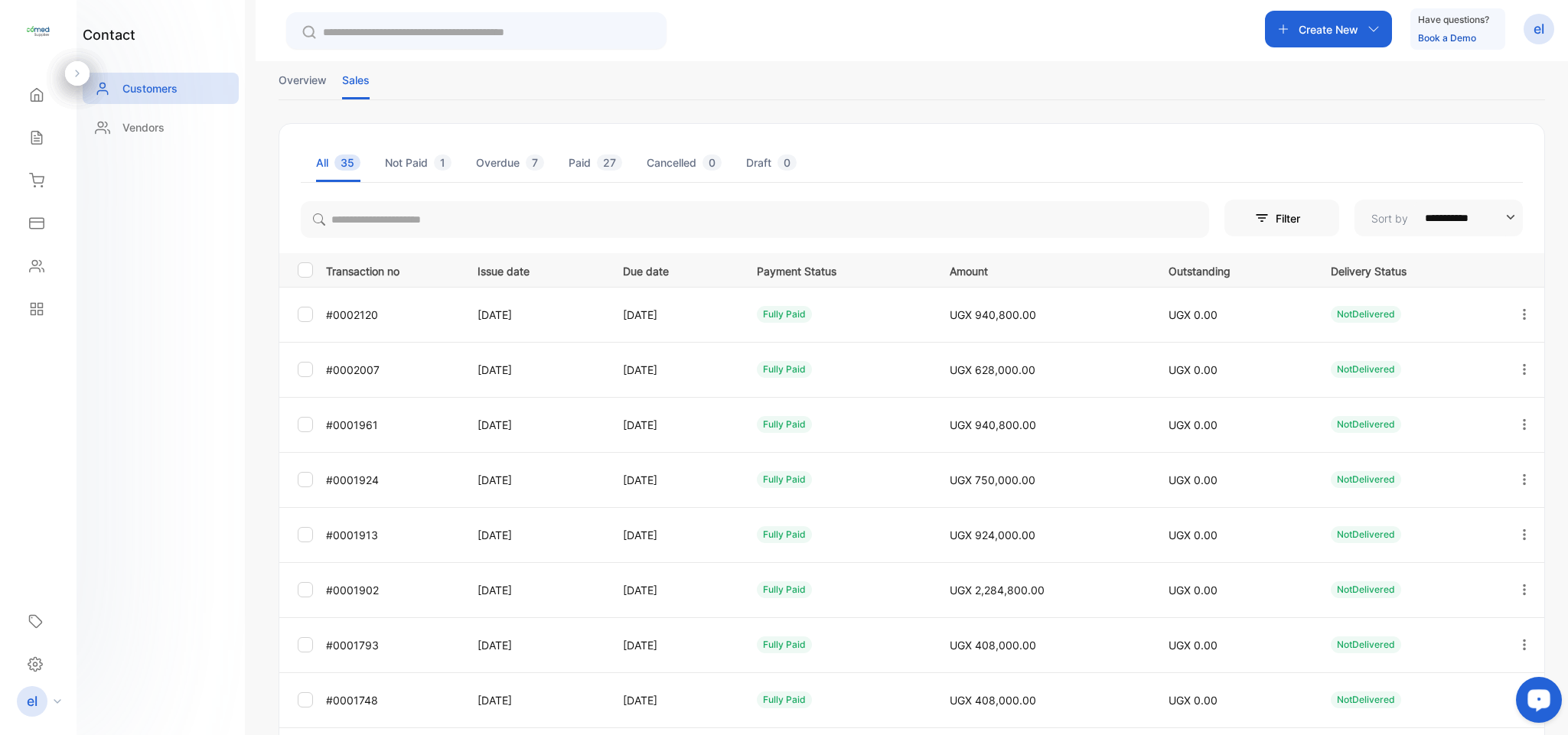
scroll to position [90, 0]
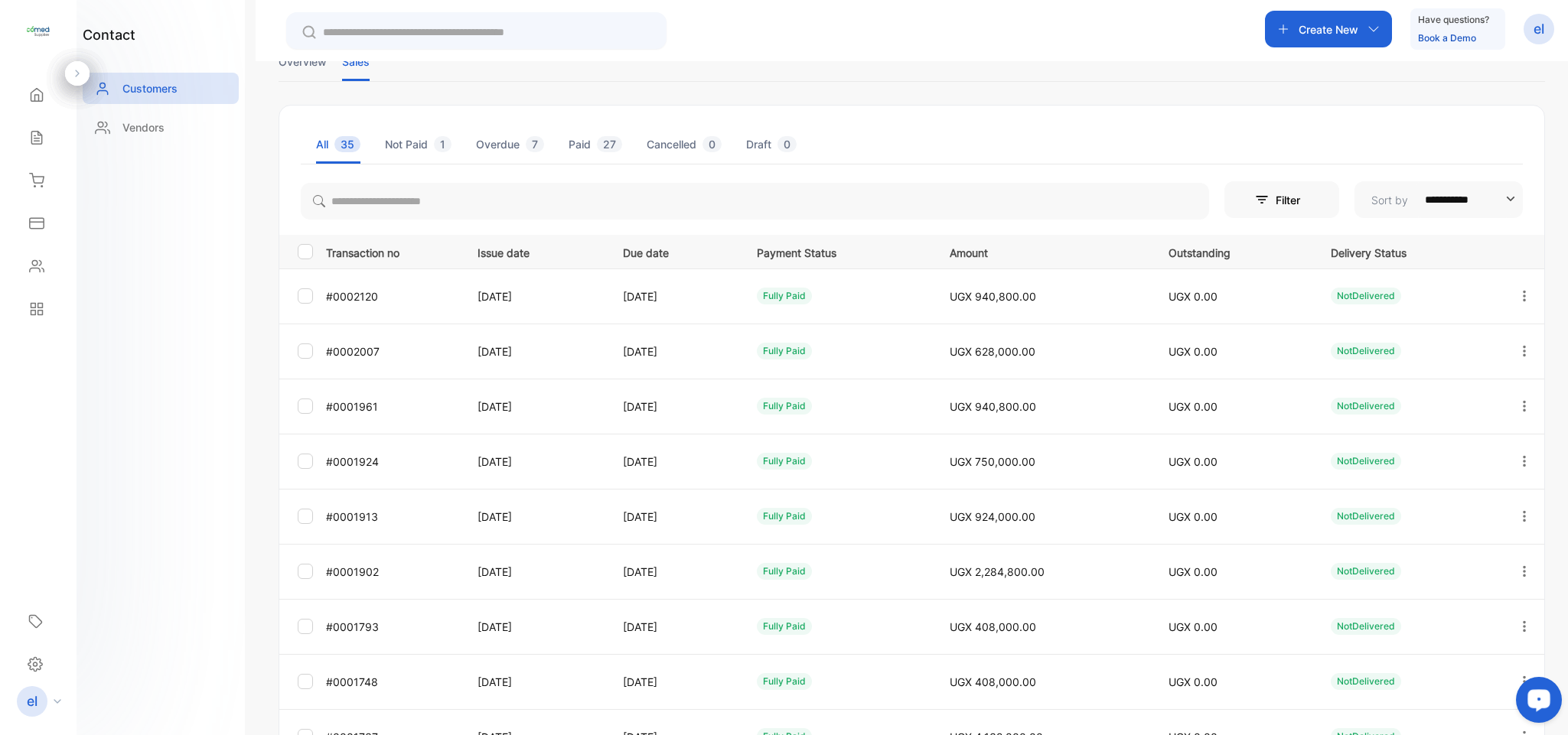
click at [1523, 347] on icon "button" at bounding box center [1525, 350] width 3 height 11
click at [1423, 402] on div "View" at bounding box center [1455, 397] width 172 height 31
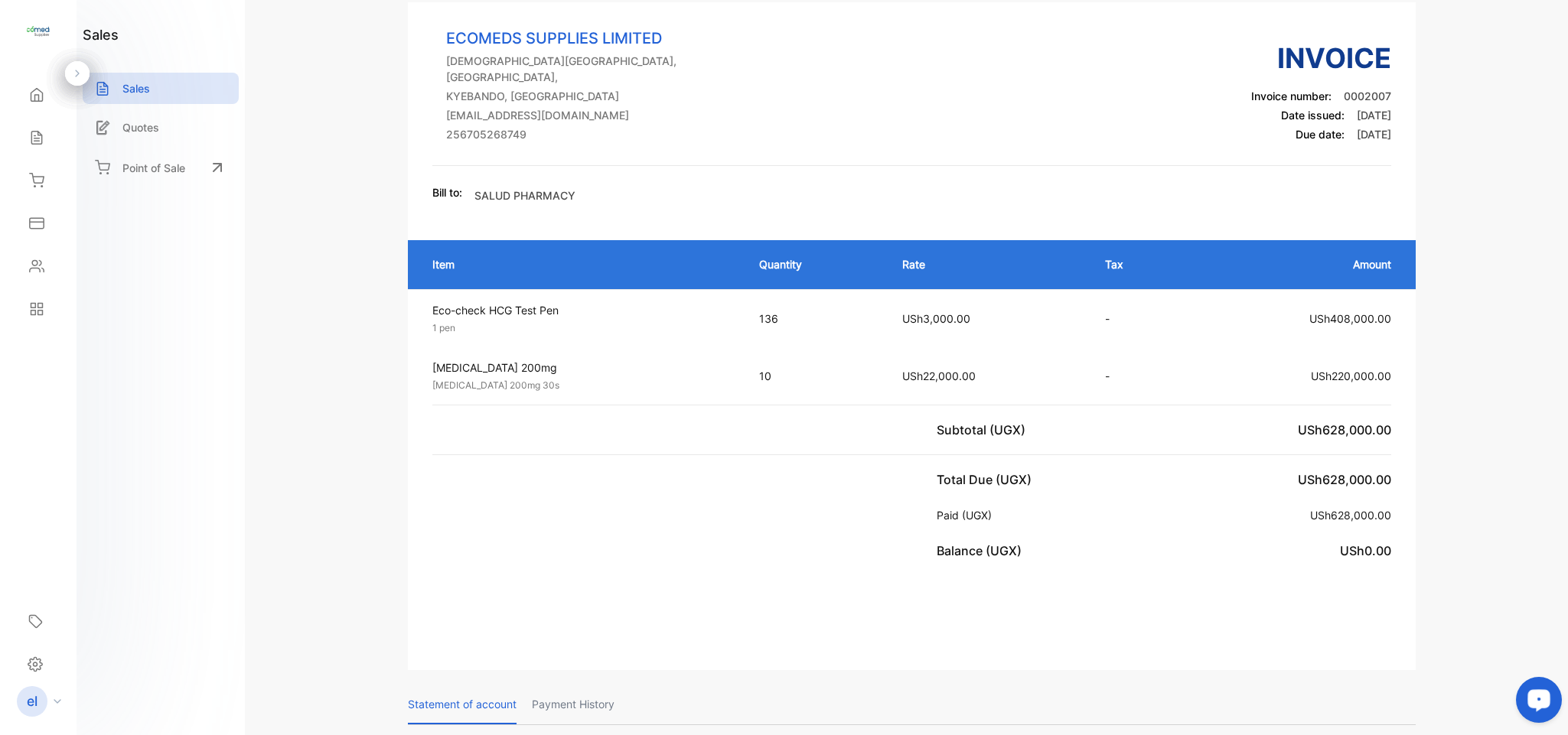
drag, startPoint x: 1508, startPoint y: 173, endPoint x: 1548, endPoint y: 158, distance: 42.7
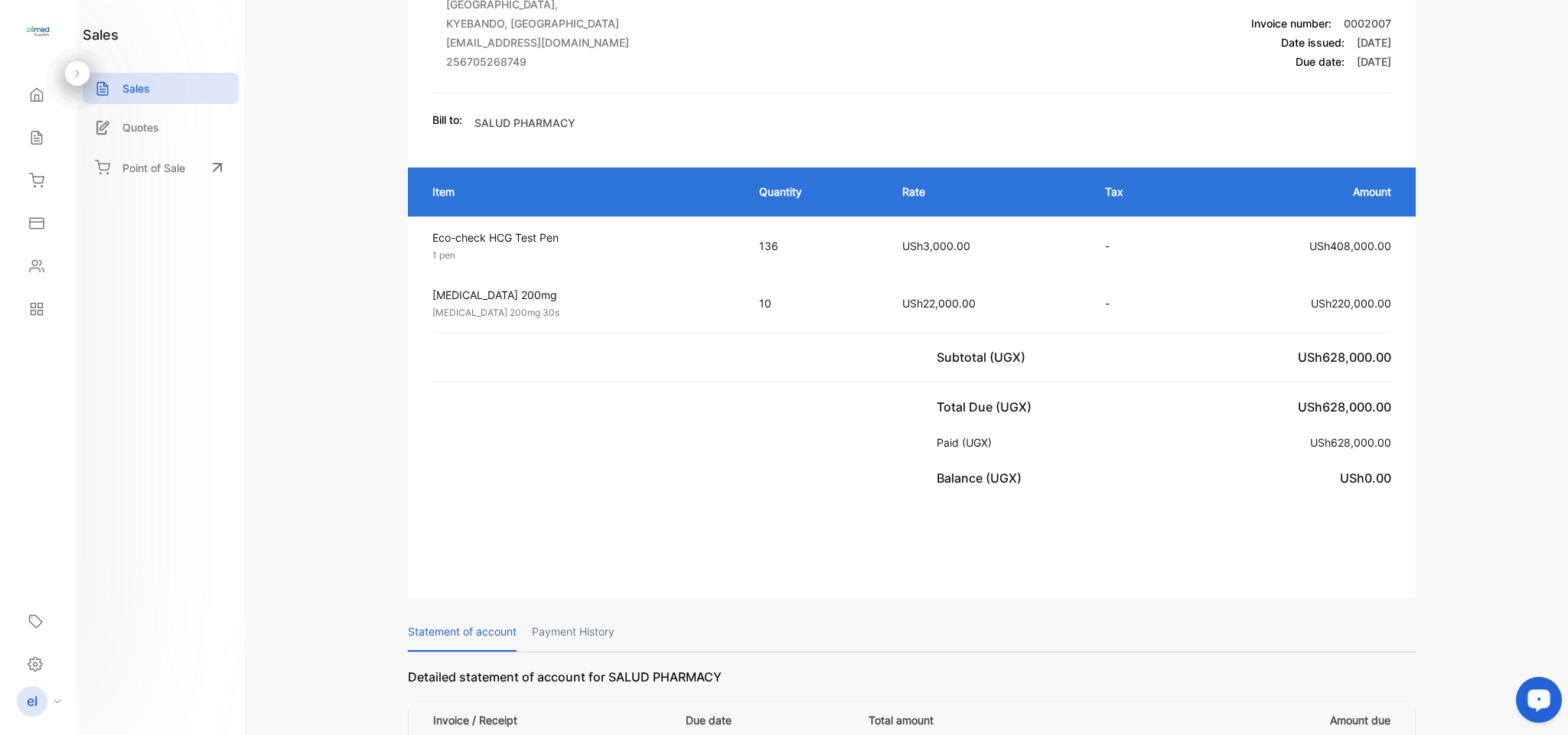
scroll to position [268, 0]
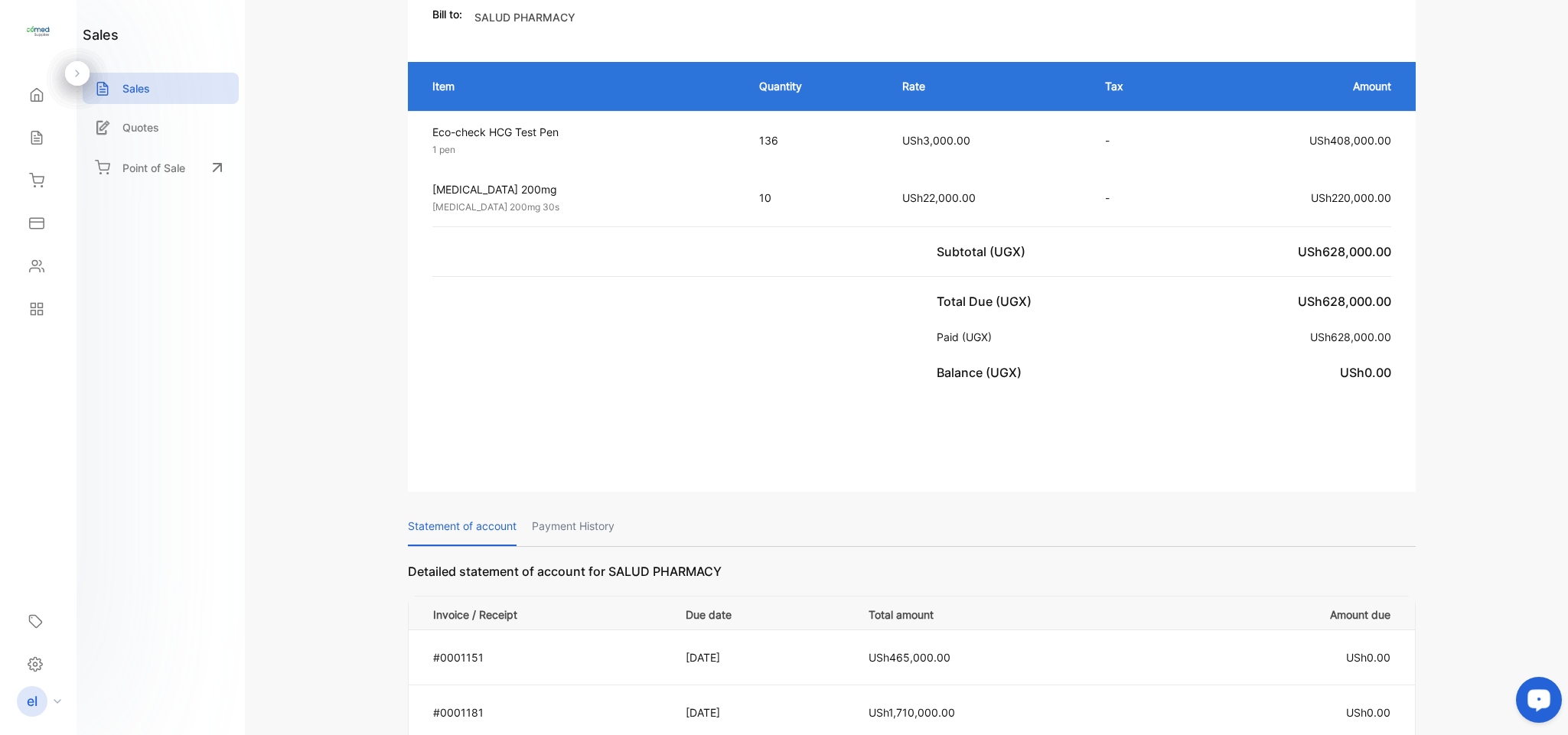
click at [604, 514] on p "Payment History" at bounding box center [573, 527] width 83 height 39
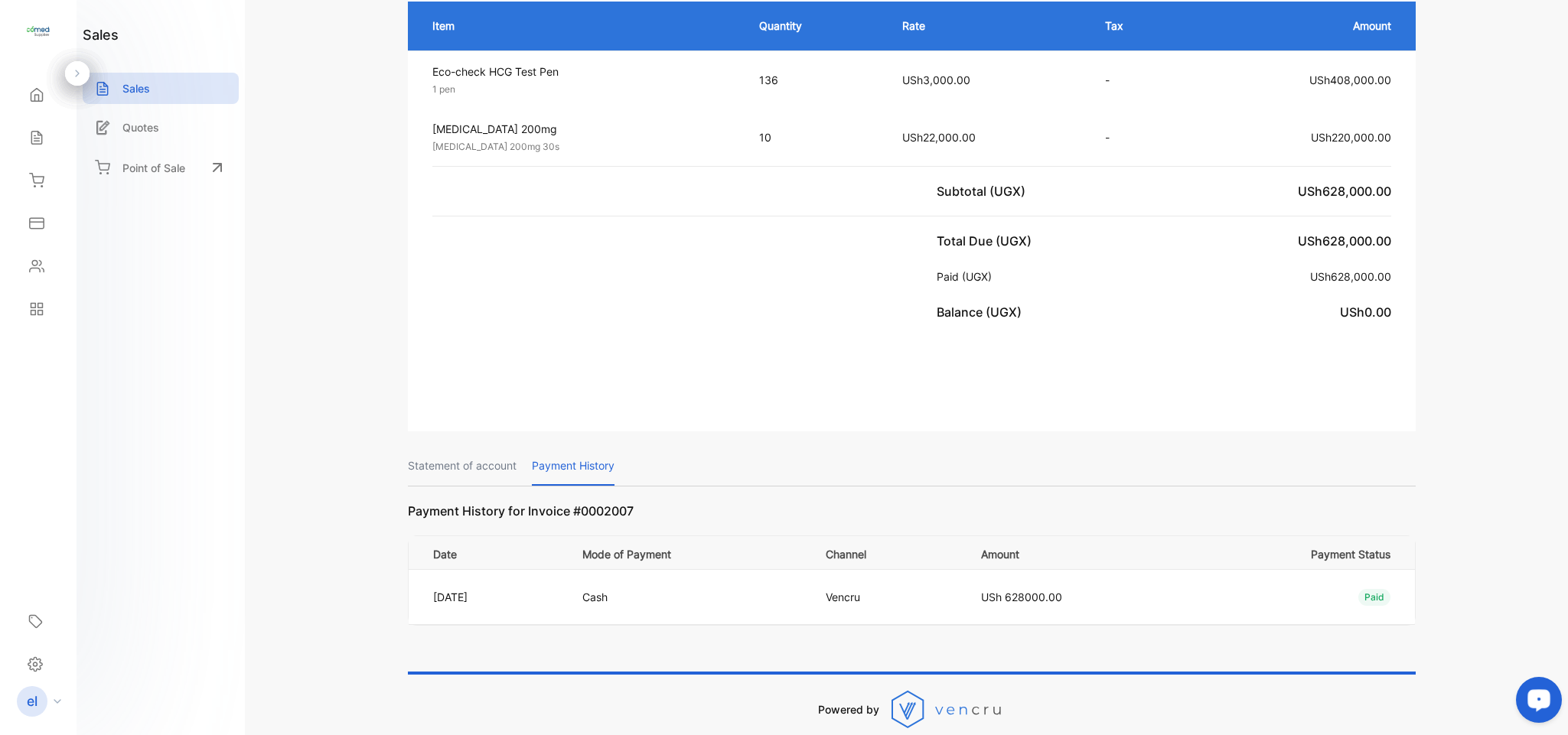
scroll to position [359, 0]
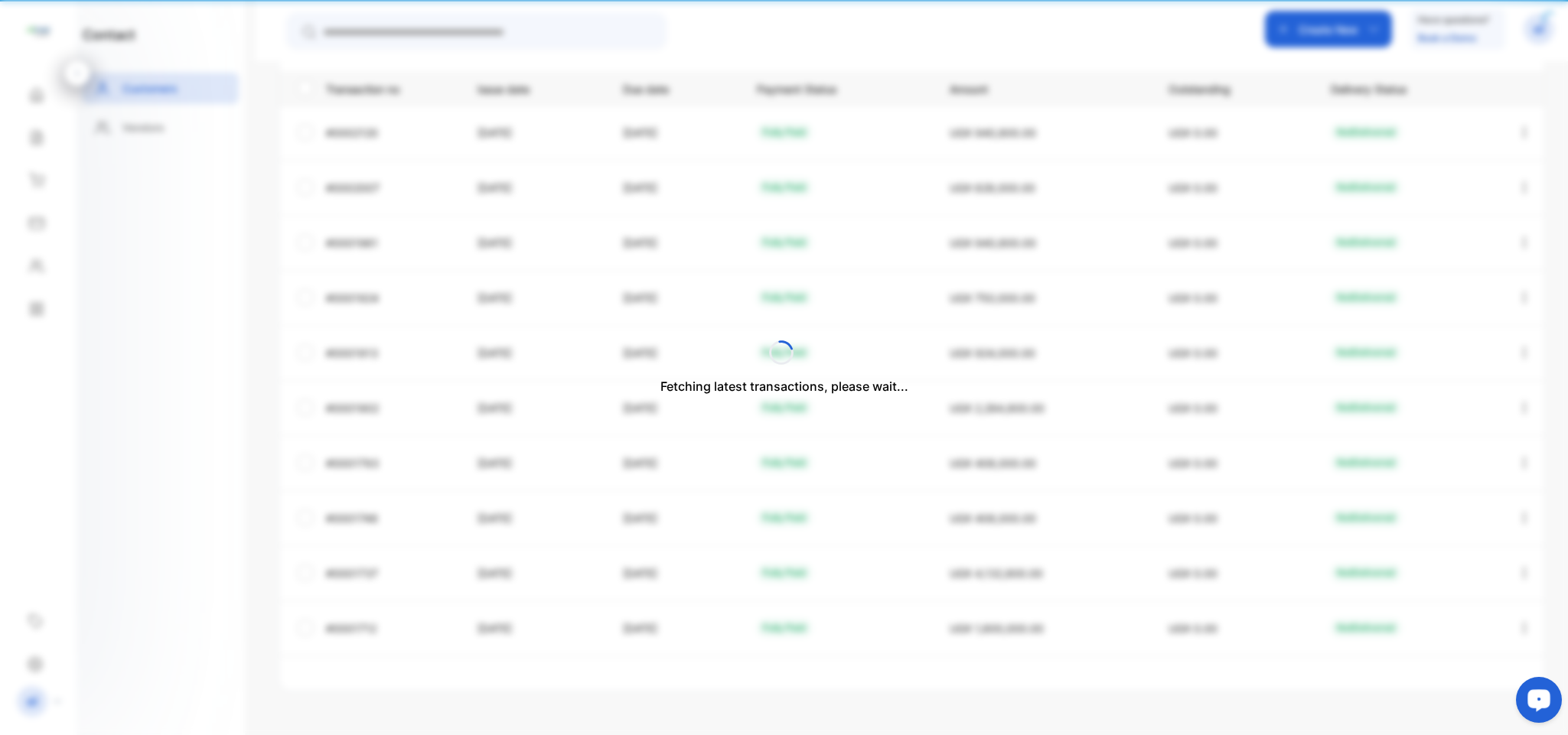
type input "**********"
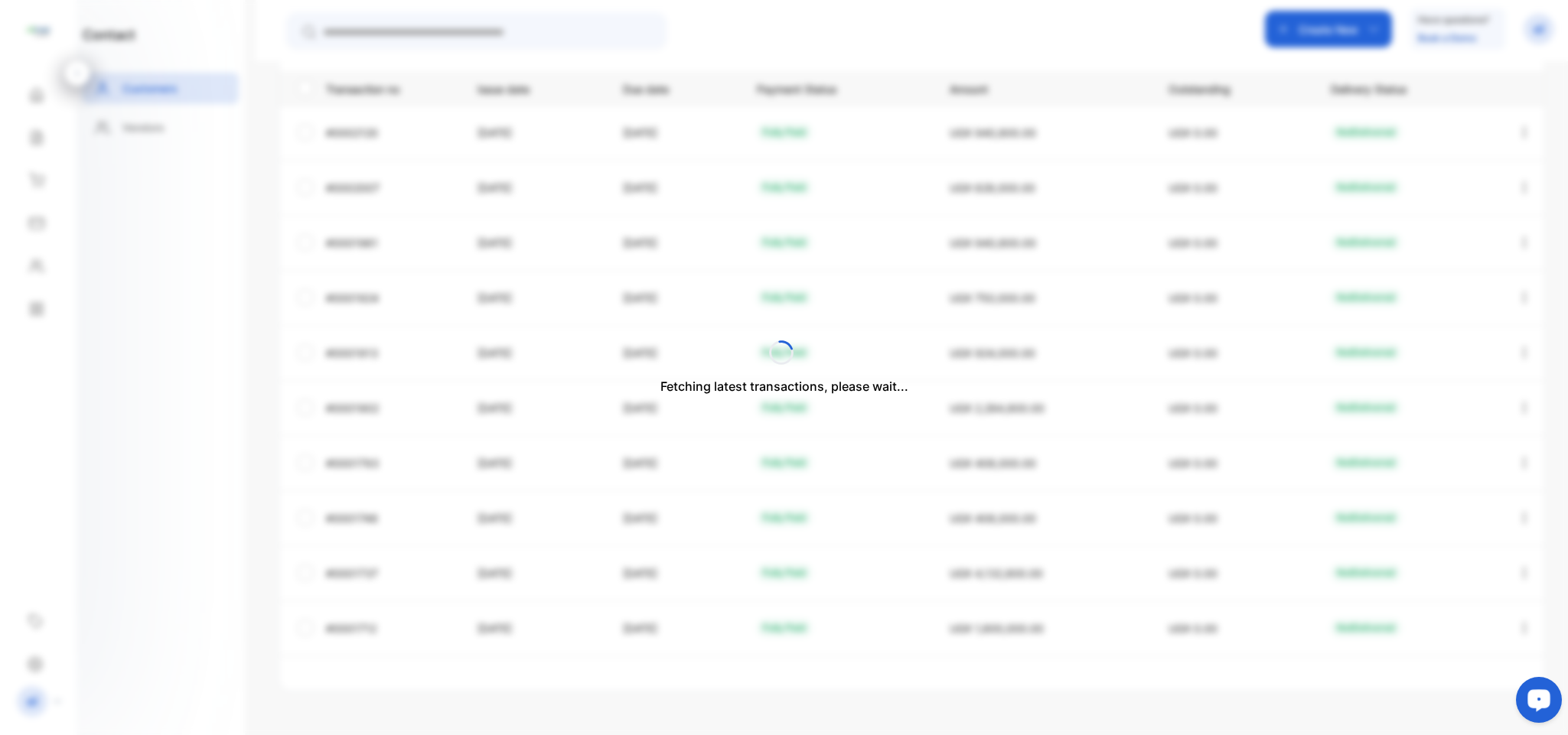
scroll to position [20, 0]
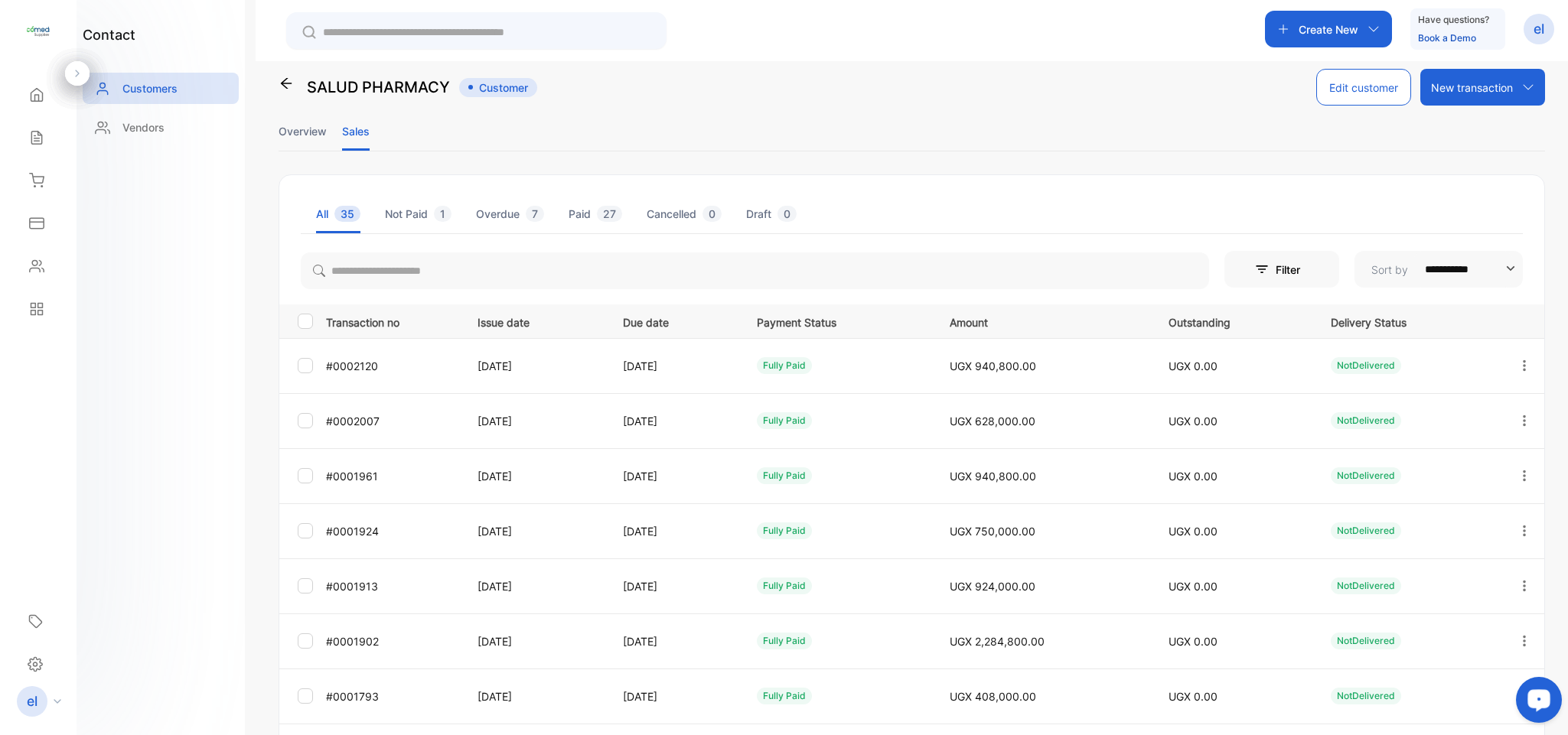
drag, startPoint x: 1561, startPoint y: 450, endPoint x: 1566, endPoint y: 511, distance: 61.2
click at [1566, 511] on div "**********" at bounding box center [911, 429] width 1312 height 735
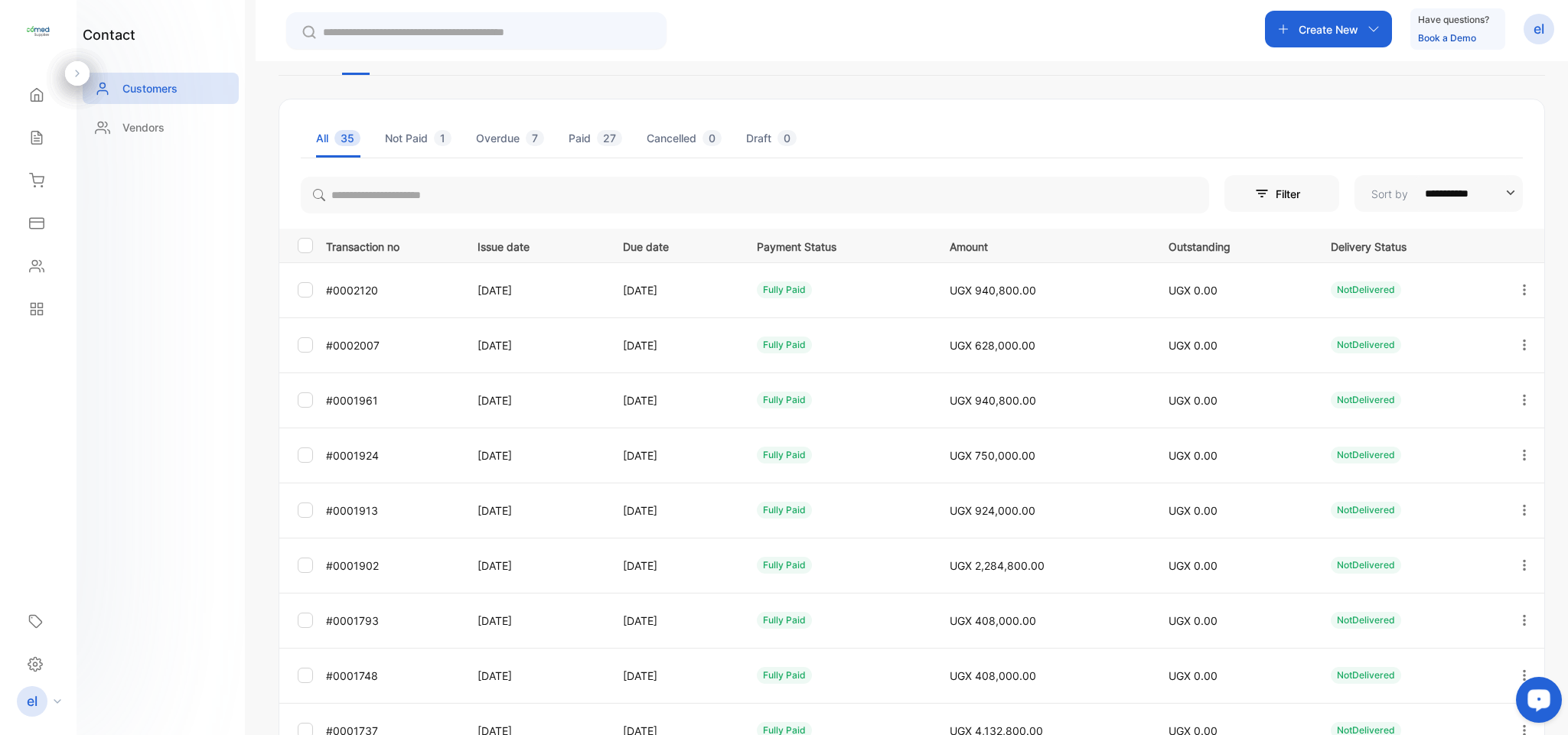
scroll to position [99, 0]
click at [1517, 384] on button "button" at bounding box center [1524, 397] width 14 height 37
click at [1438, 425] on div "View" at bounding box center [1455, 444] width 172 height 43
click at [1517, 399] on icon "button" at bounding box center [1524, 397] width 14 height 14
click at [1451, 436] on div "View" at bounding box center [1455, 444] width 172 height 31
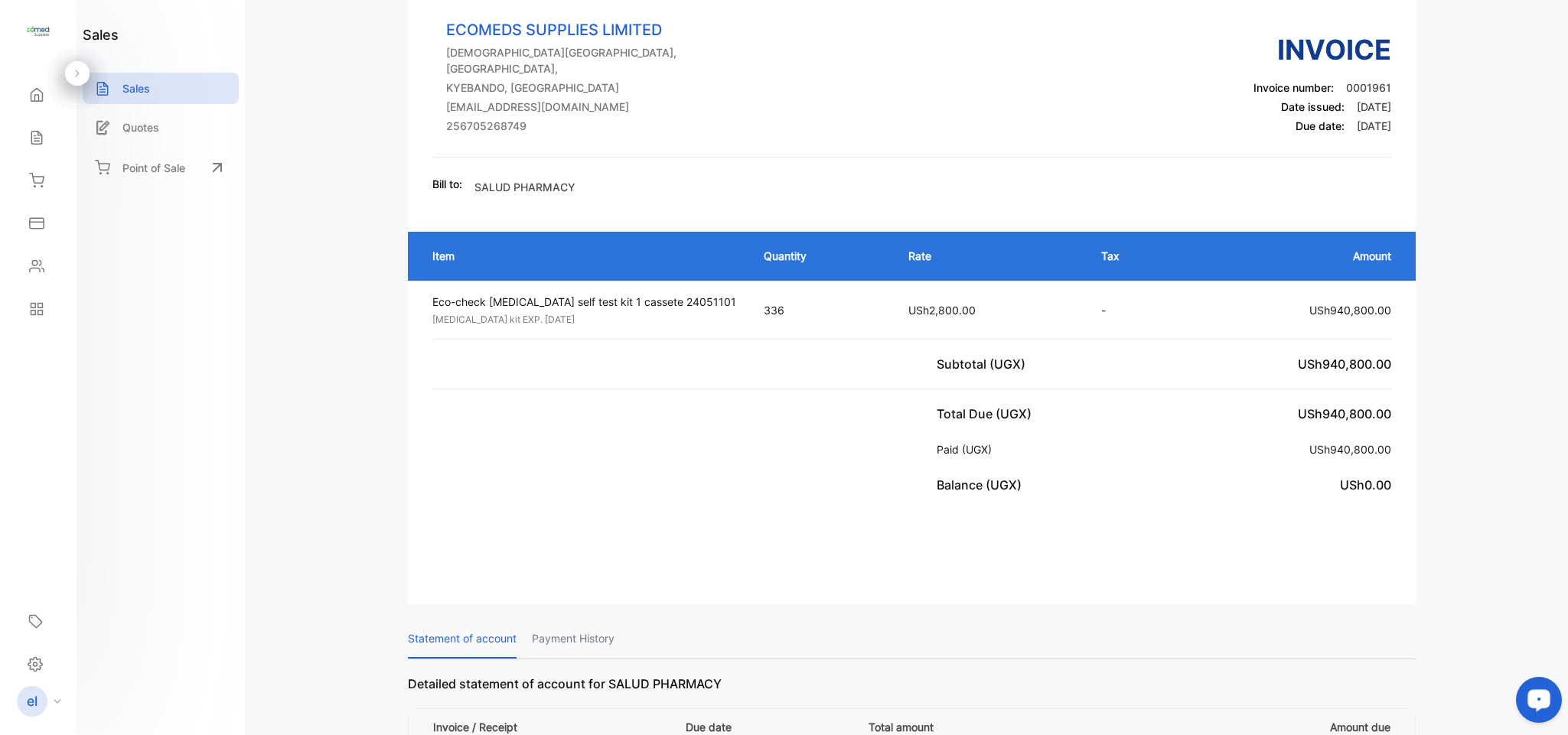
click at [587, 623] on p "Payment History" at bounding box center [573, 639] width 83 height 39
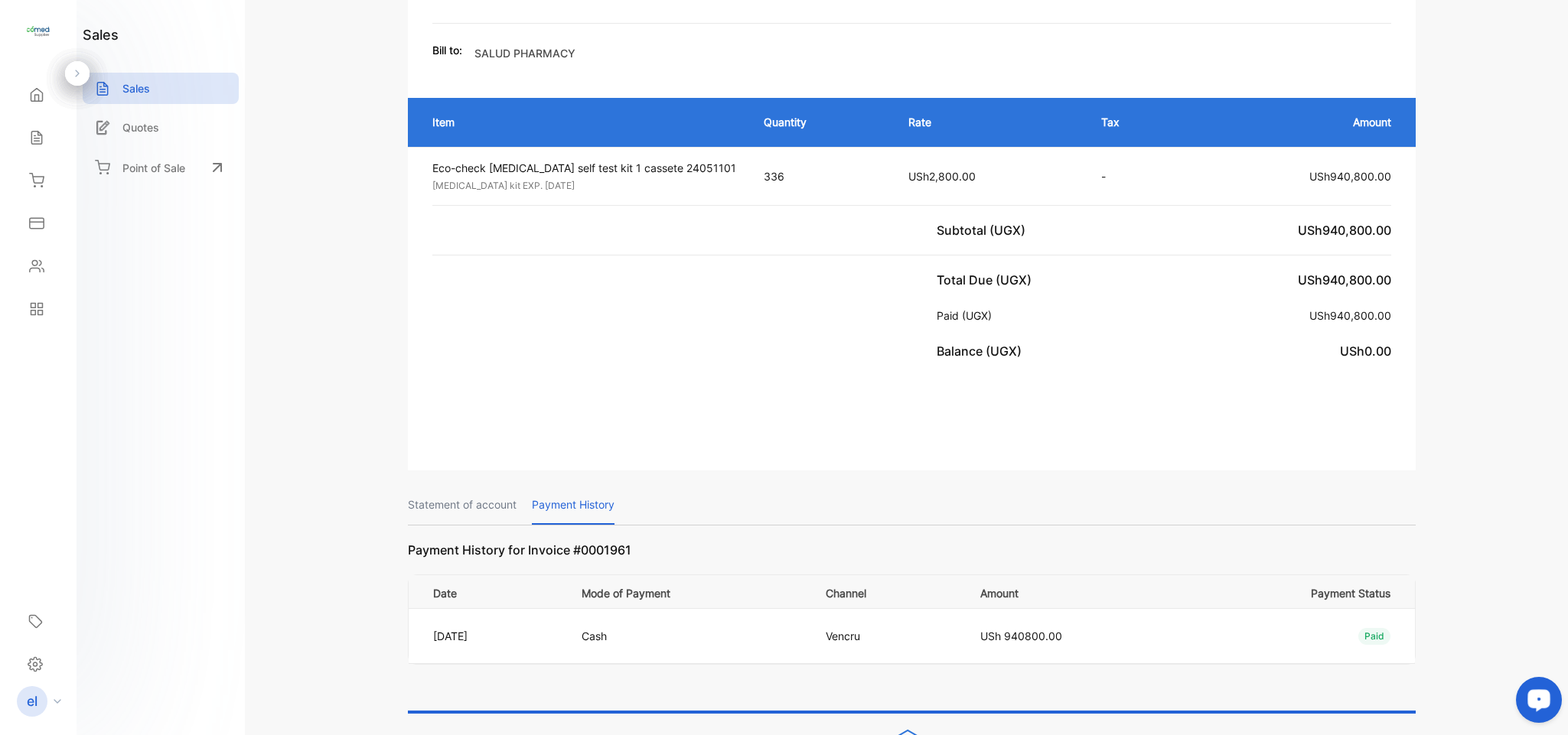
scroll to position [254, 0]
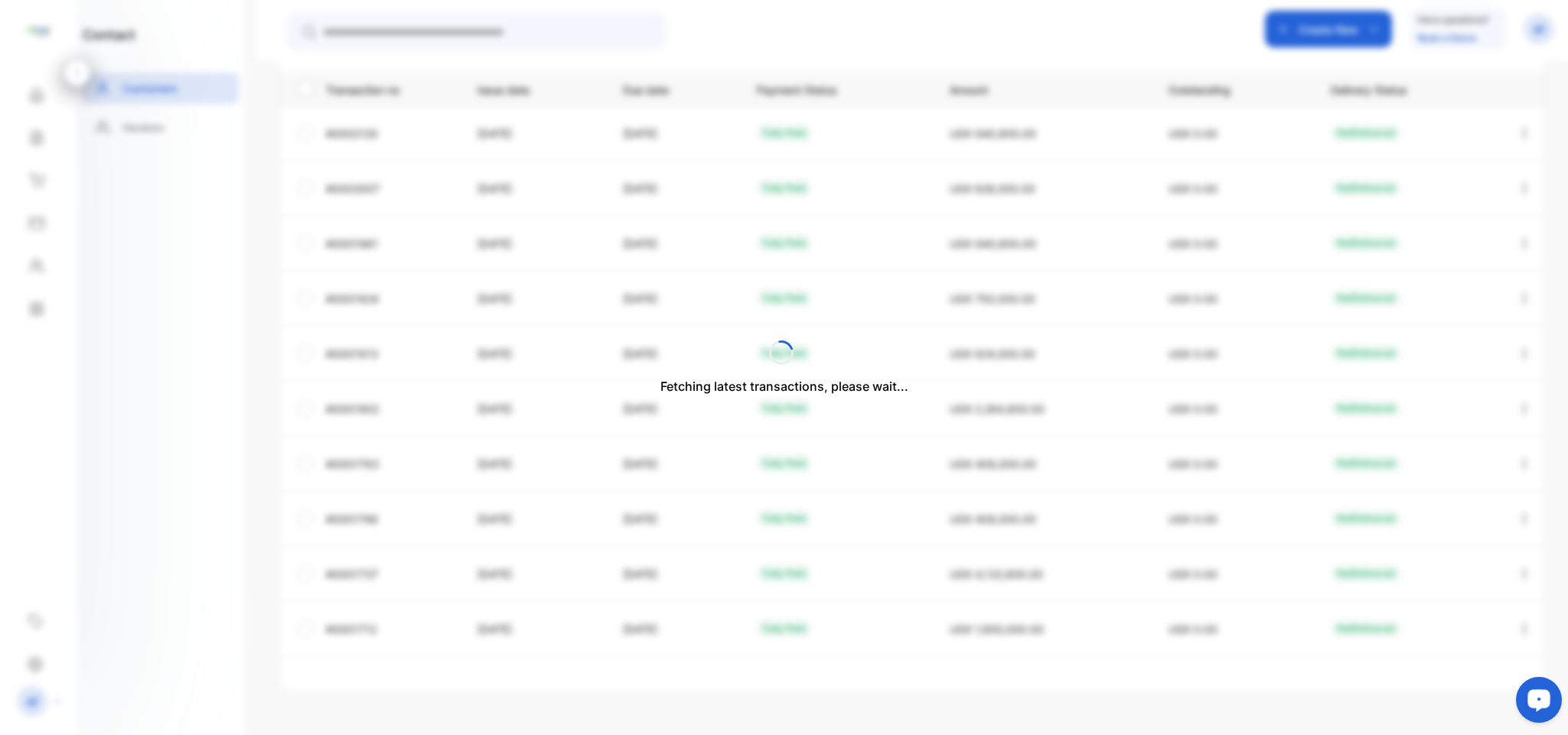
type input "**********"
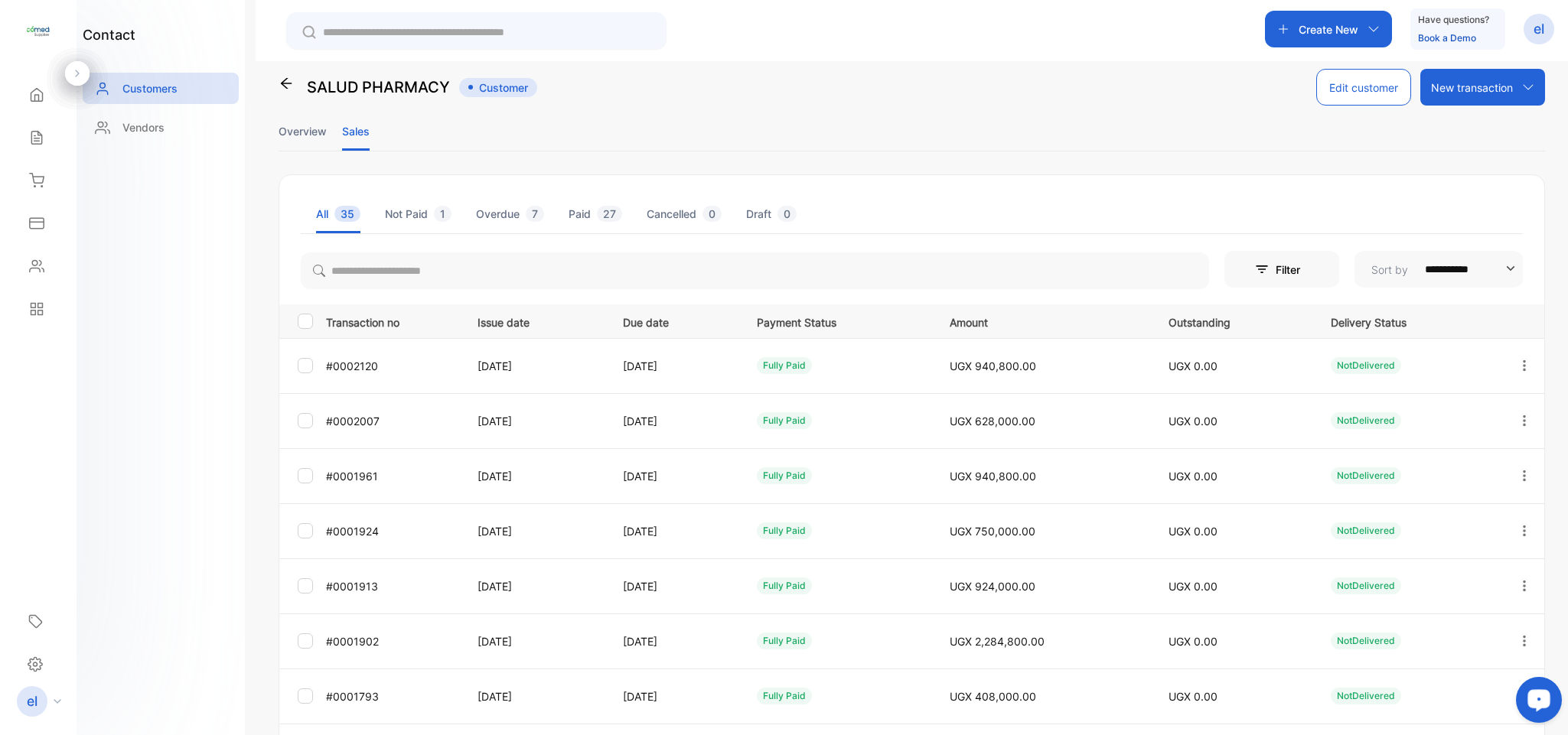
click at [1522, 473] on icon "button" at bounding box center [1524, 476] width 14 height 14
click at [1469, 508] on div "View" at bounding box center [1455, 522] width 172 height 31
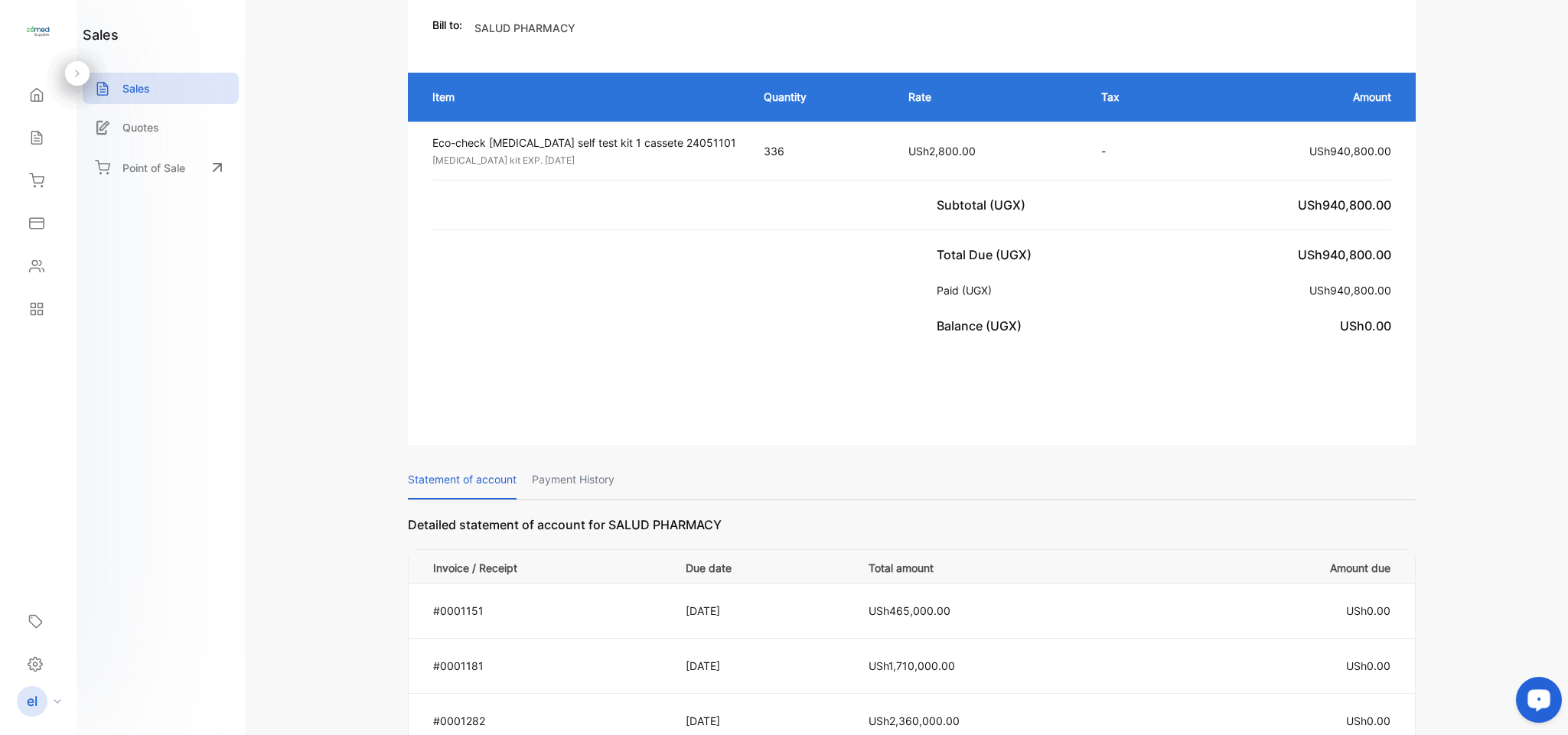
scroll to position [300, 0]
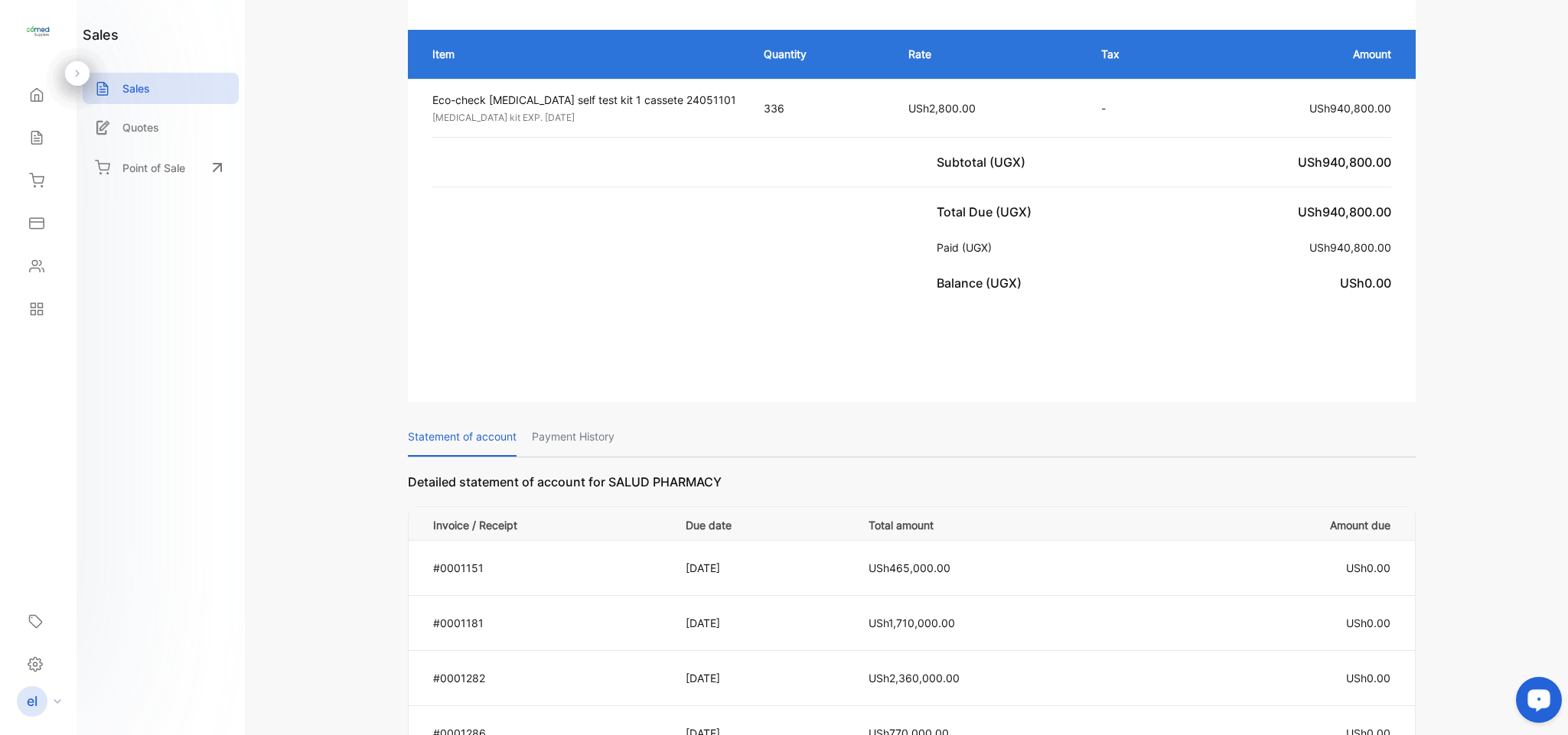
click at [564, 430] on p "Payment History" at bounding box center [573, 437] width 83 height 39
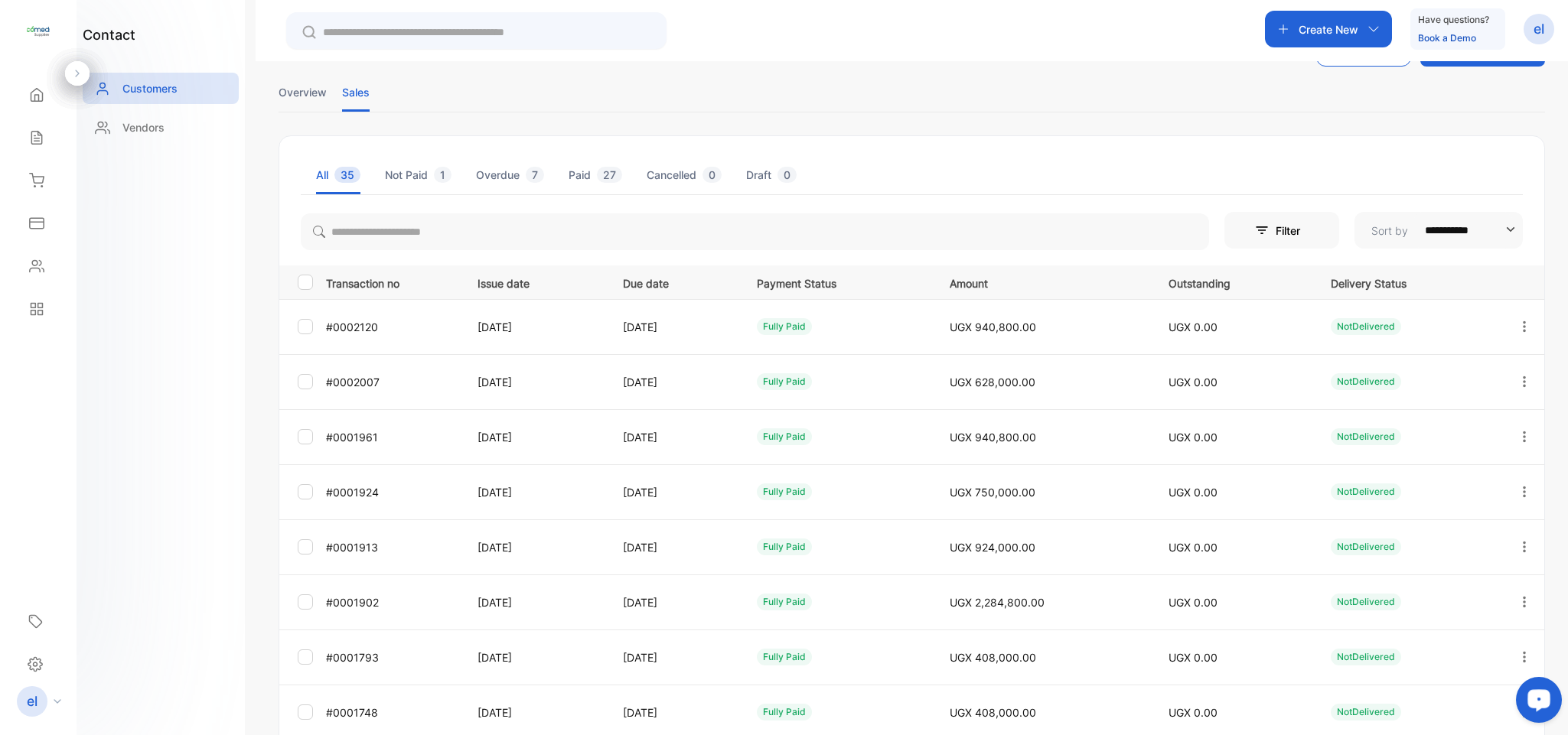
scroll to position [92, 0]
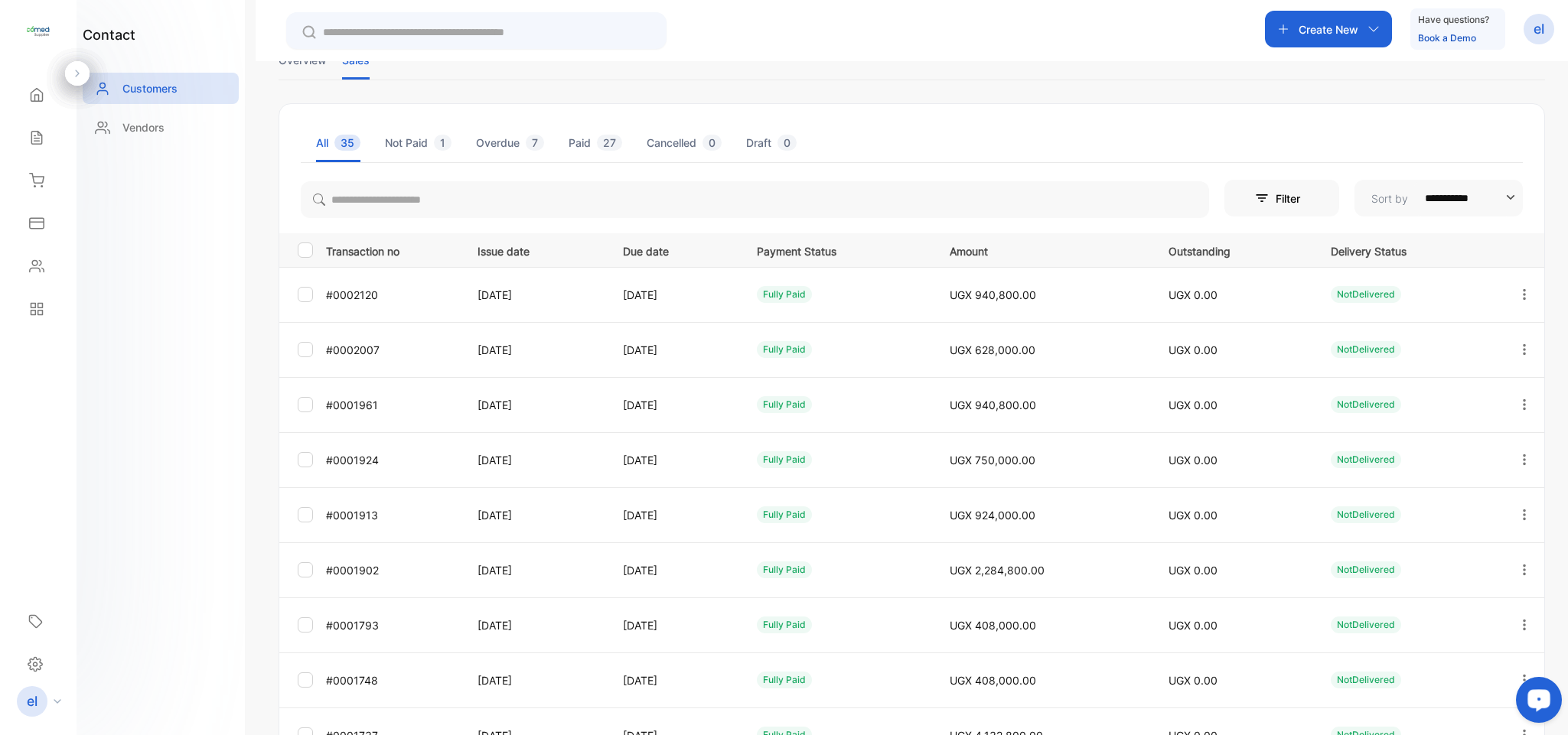
click at [1518, 462] on icon "button" at bounding box center [1524, 459] width 14 height 14
click at [1461, 492] on div "View" at bounding box center [1455, 506] width 172 height 31
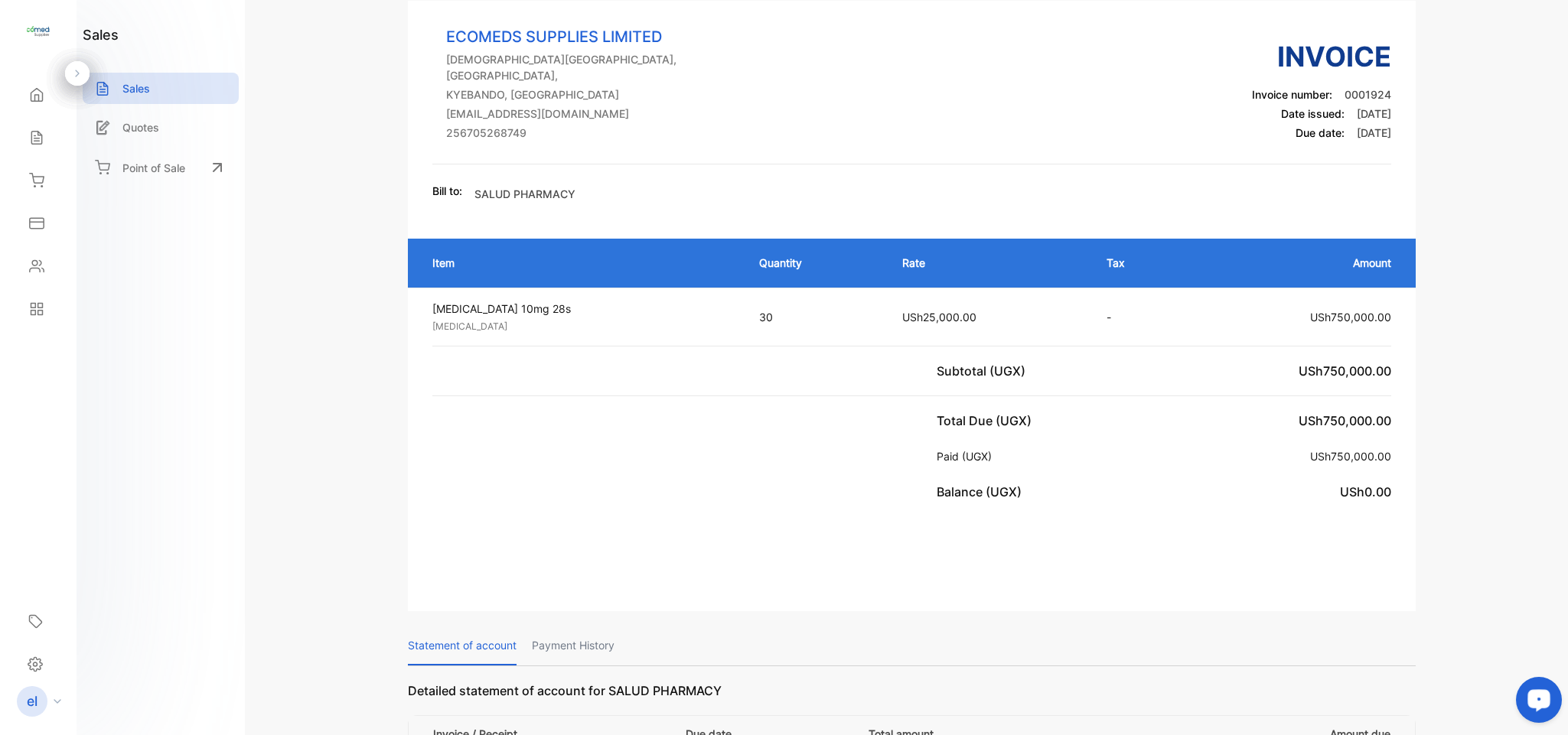
click at [581, 635] on p "Payment History" at bounding box center [573, 646] width 83 height 39
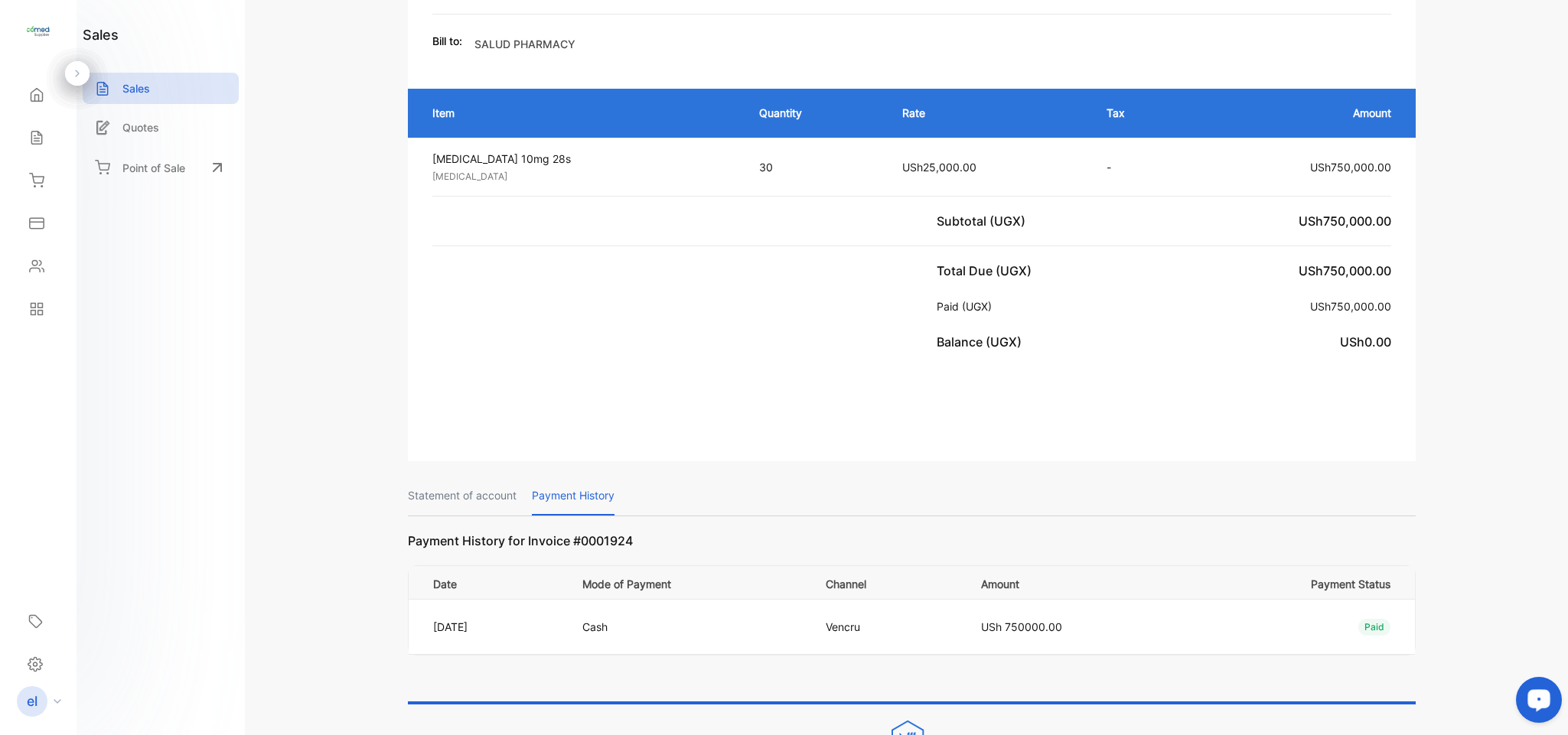
scroll to position [250, 0]
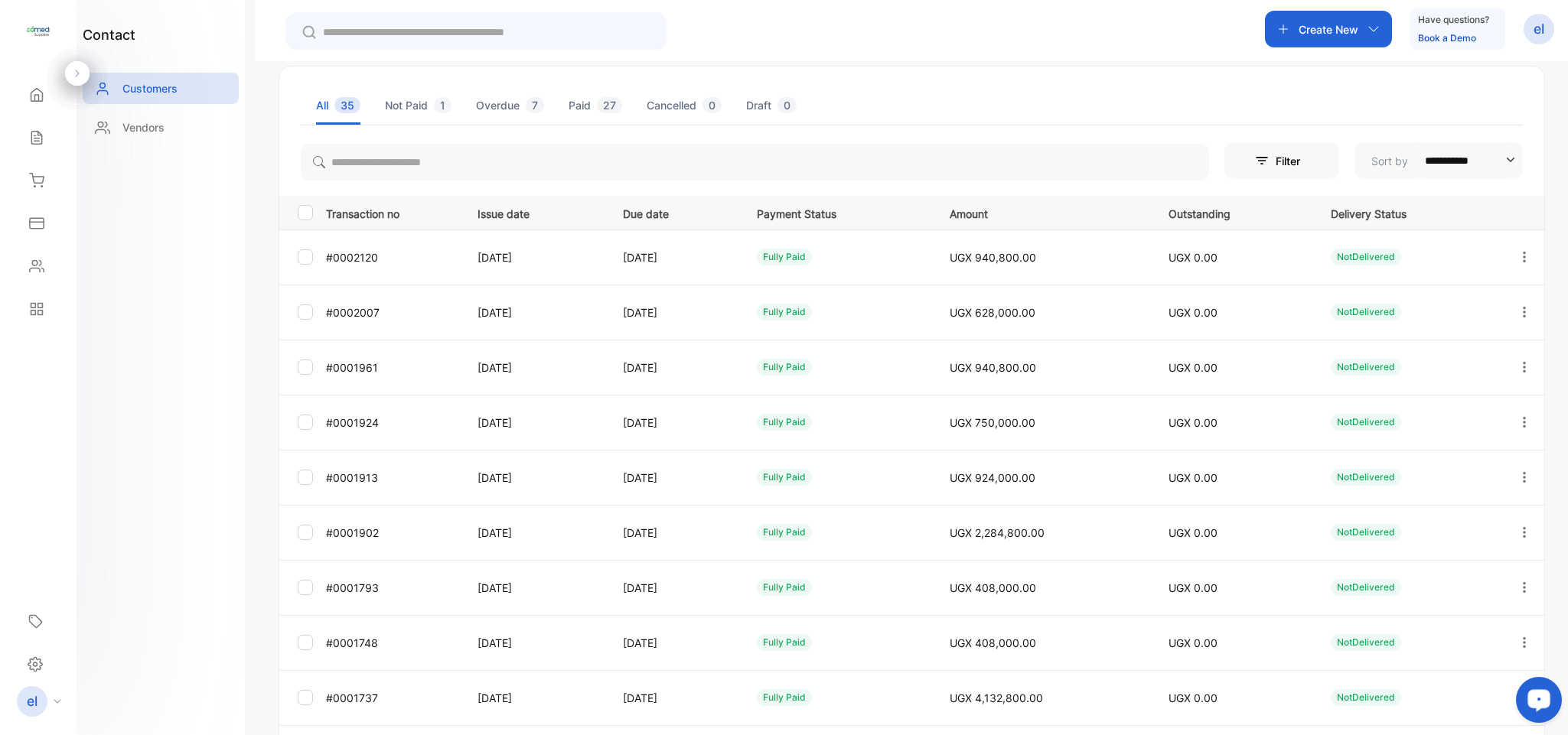
scroll to position [145, 0]
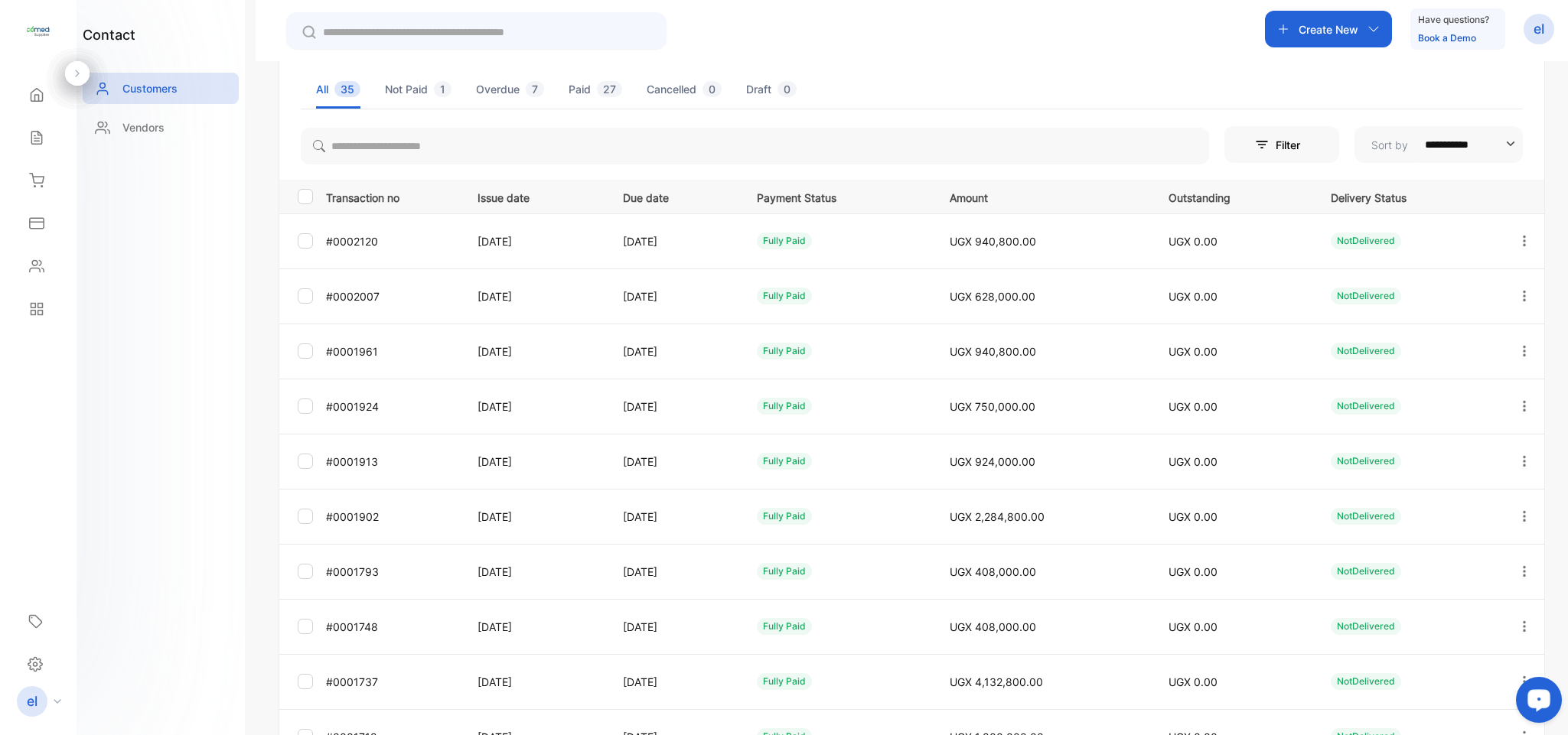
click at [1517, 459] on icon "button" at bounding box center [1524, 461] width 14 height 14
click at [1449, 493] on div "View" at bounding box center [1455, 508] width 172 height 31
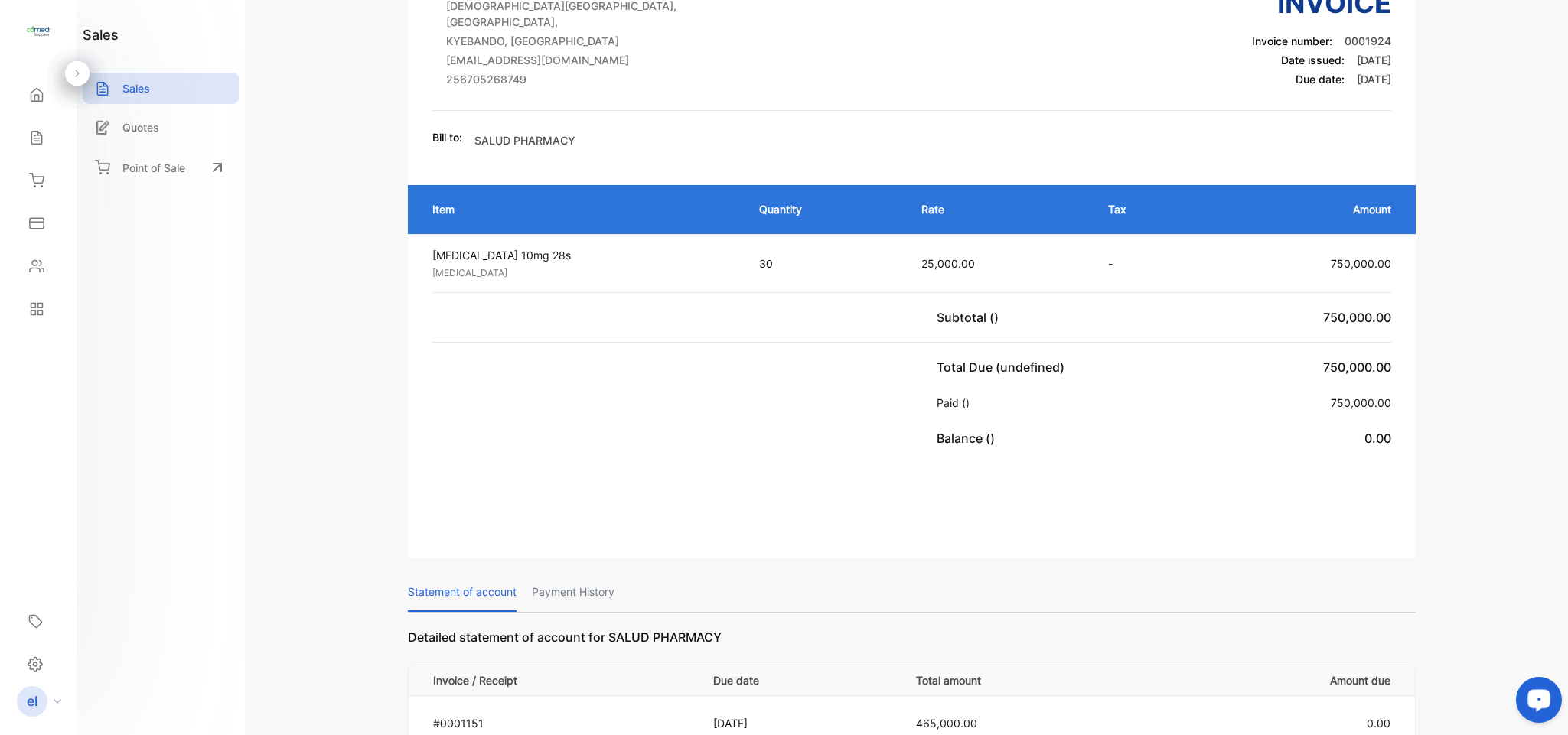
click at [584, 577] on p "Payment History" at bounding box center [573, 592] width 83 height 39
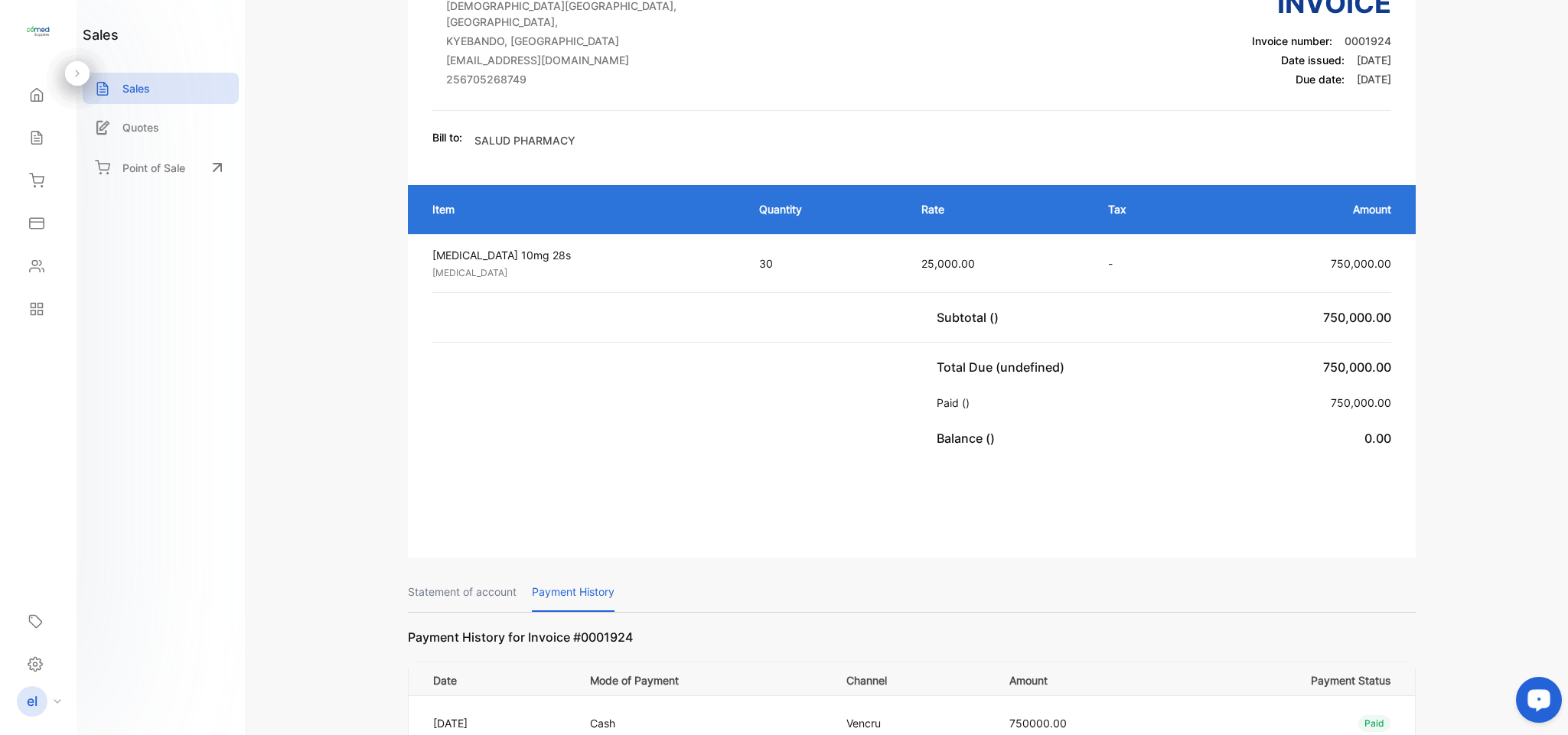
scroll to position [219, 0]
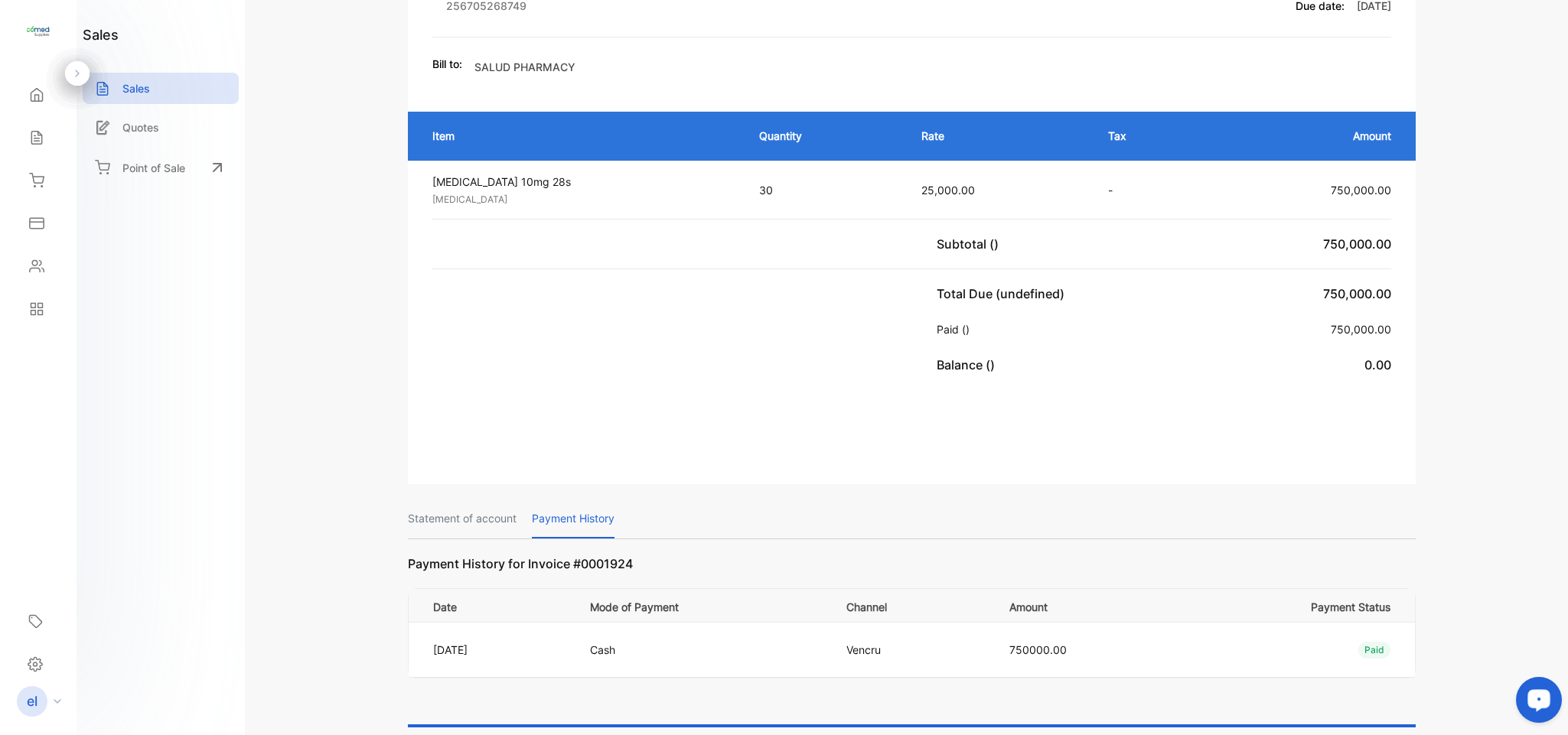
click at [1004, 225] on div "Subtotal () 750,000.00" at bounding box center [1164, 243] width 455 height 37
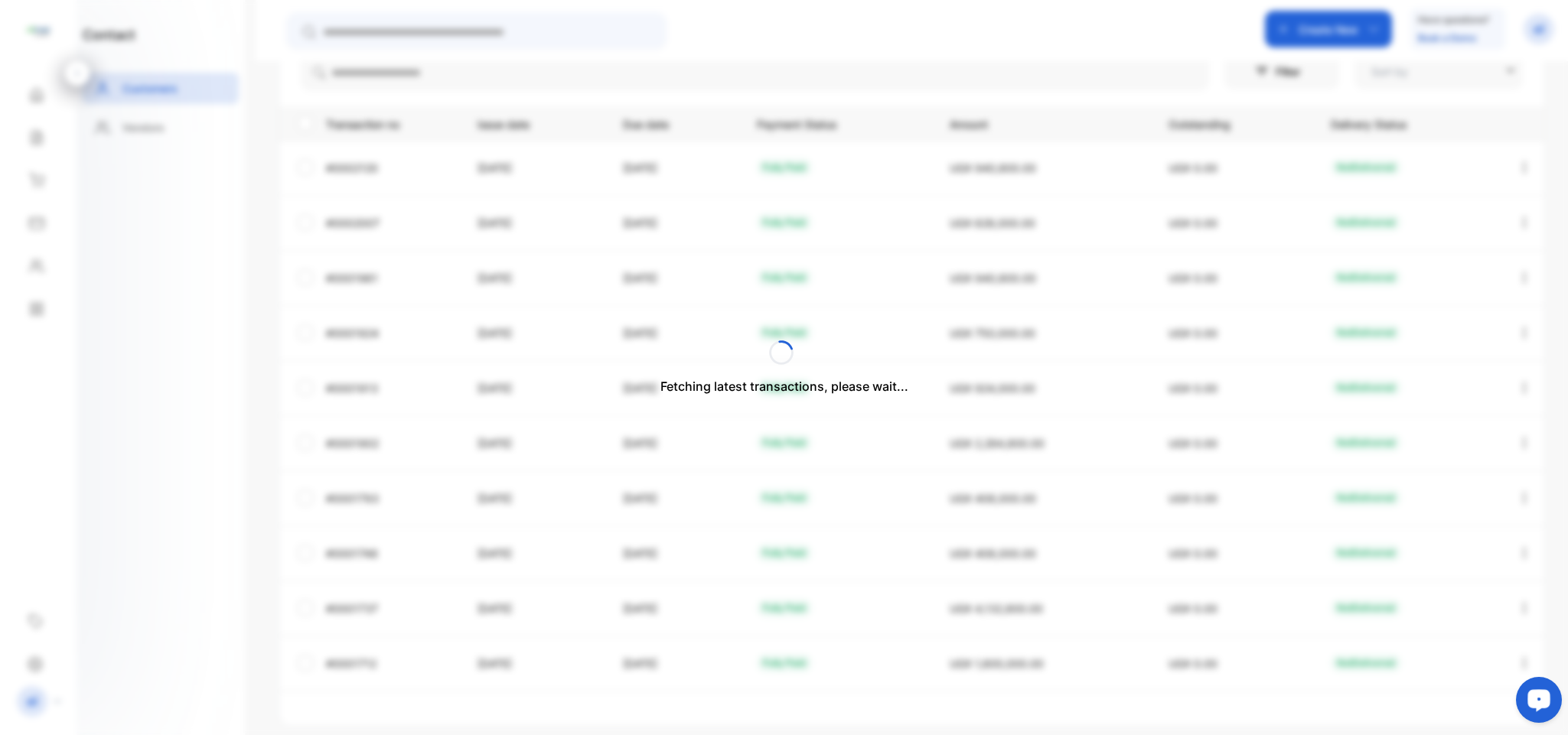
type input "**********"
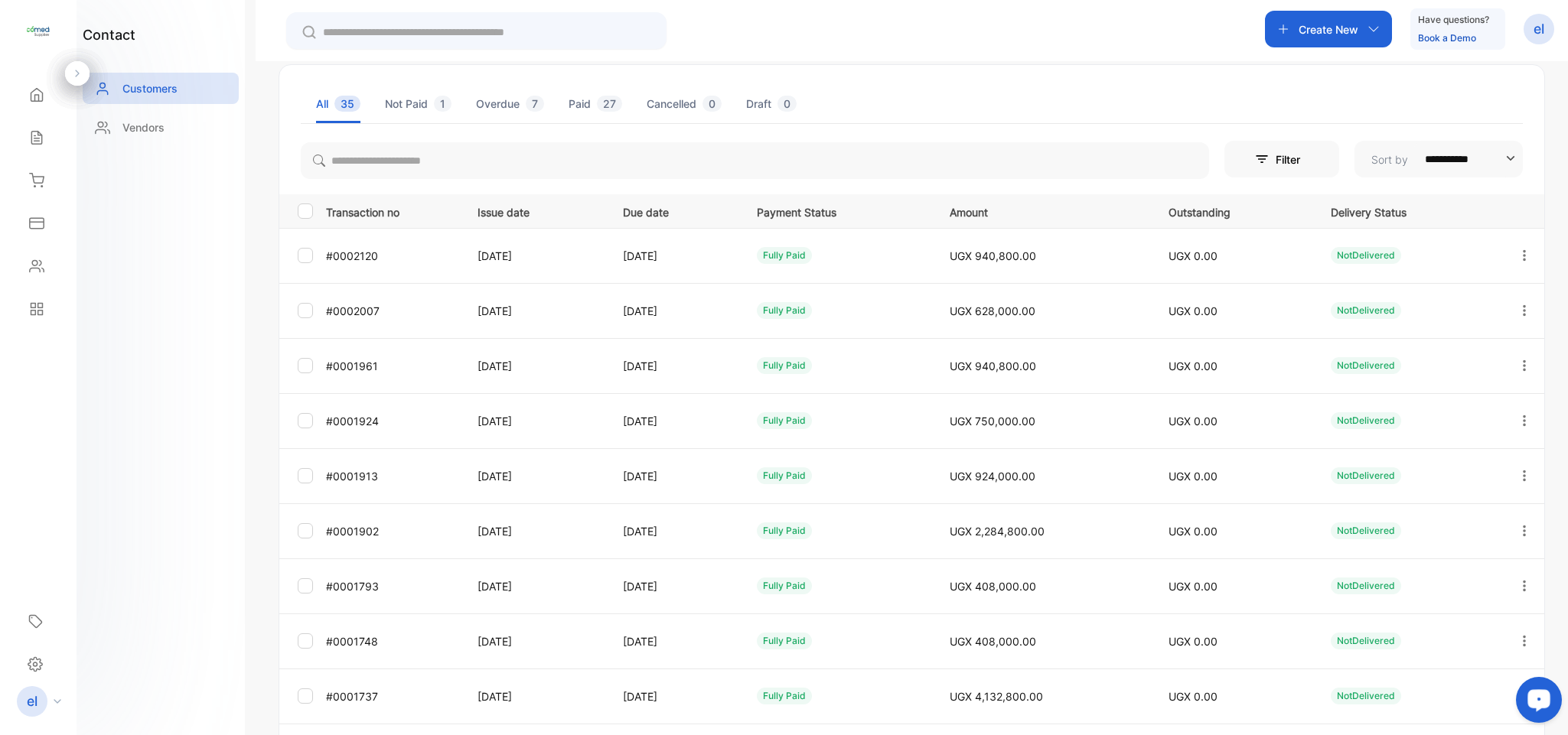
scroll to position [127, 0]
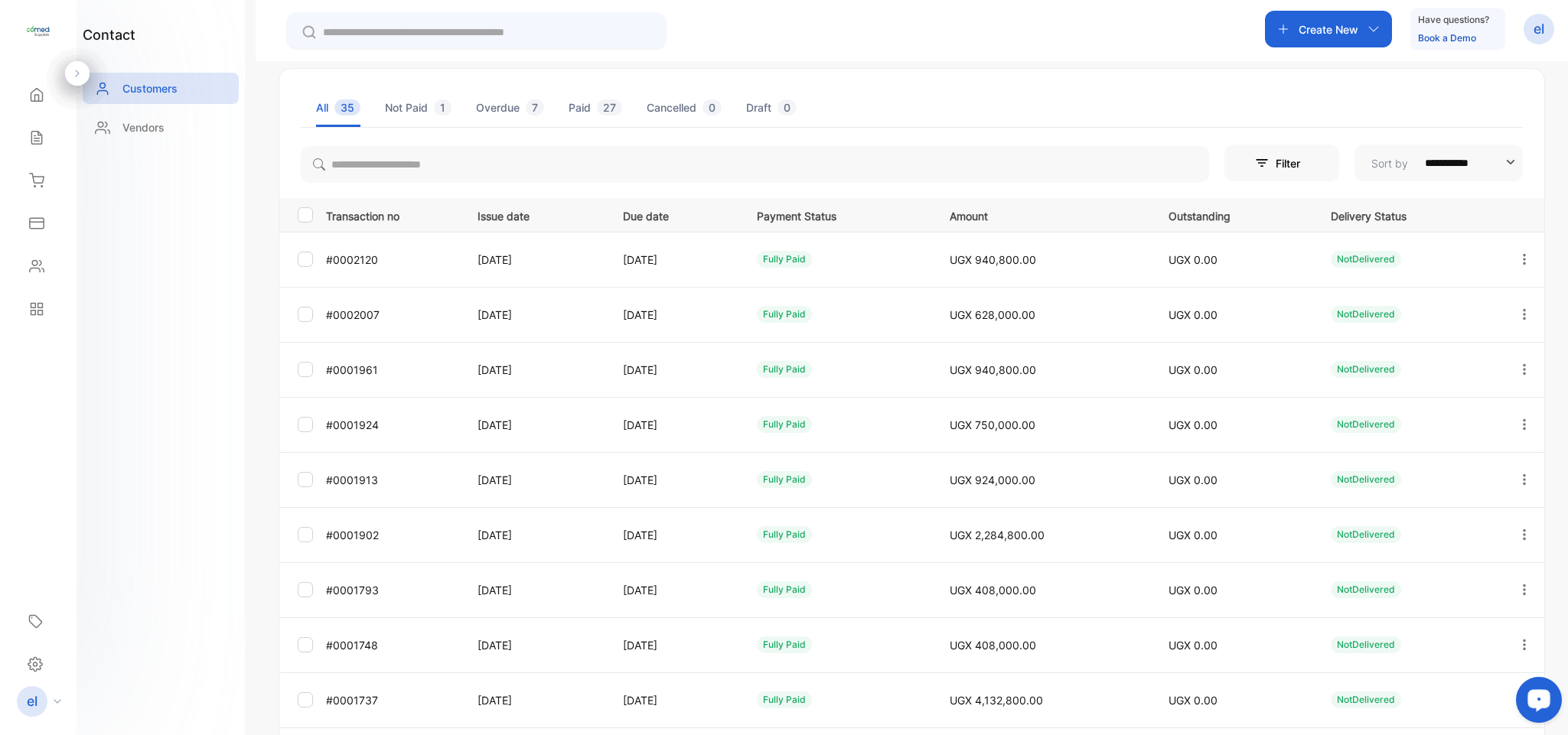
click at [1517, 475] on icon "button" at bounding box center [1524, 479] width 14 height 14
click at [1439, 524] on div "View" at bounding box center [1455, 526] width 172 height 31
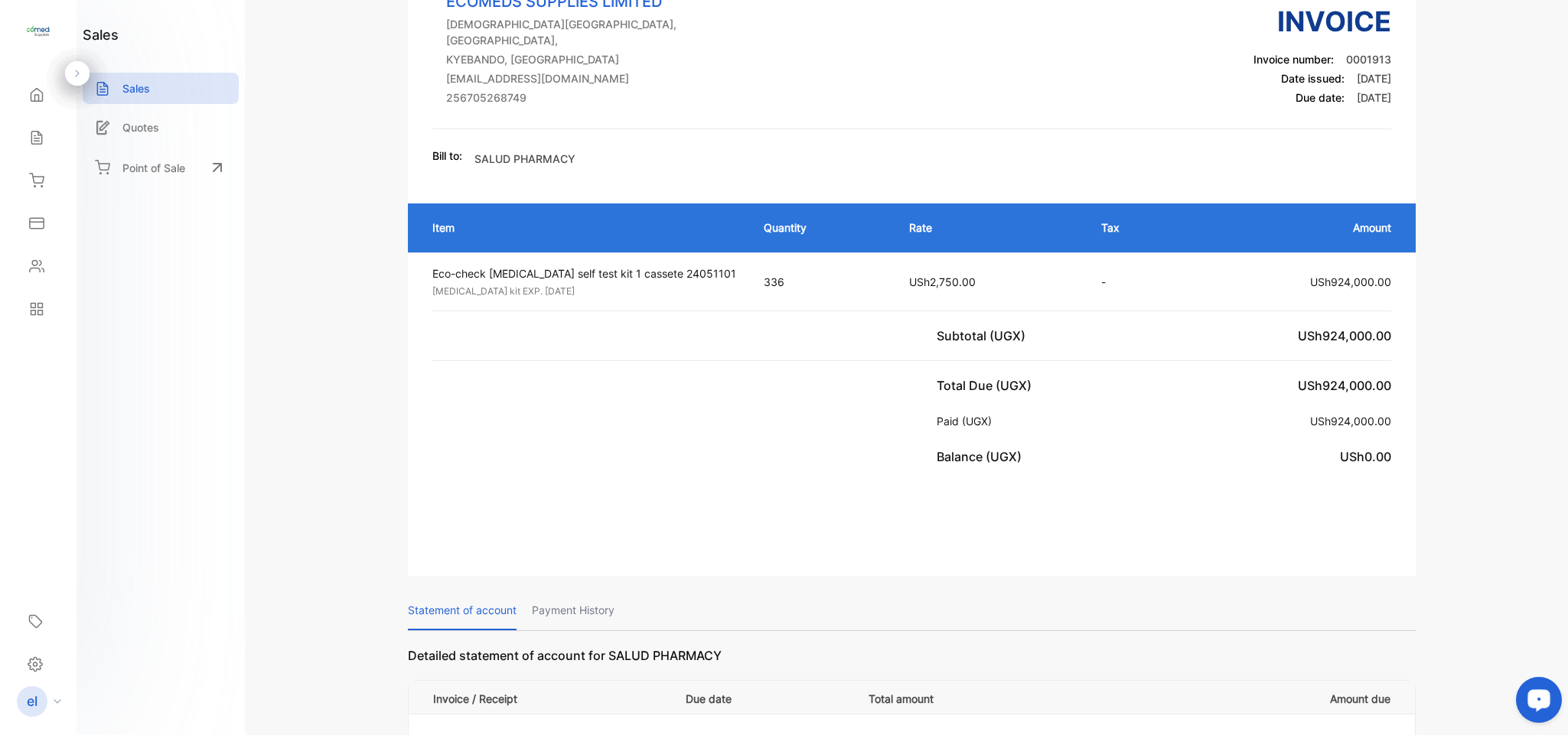
click at [604, 600] on p "Payment History" at bounding box center [573, 611] width 83 height 39
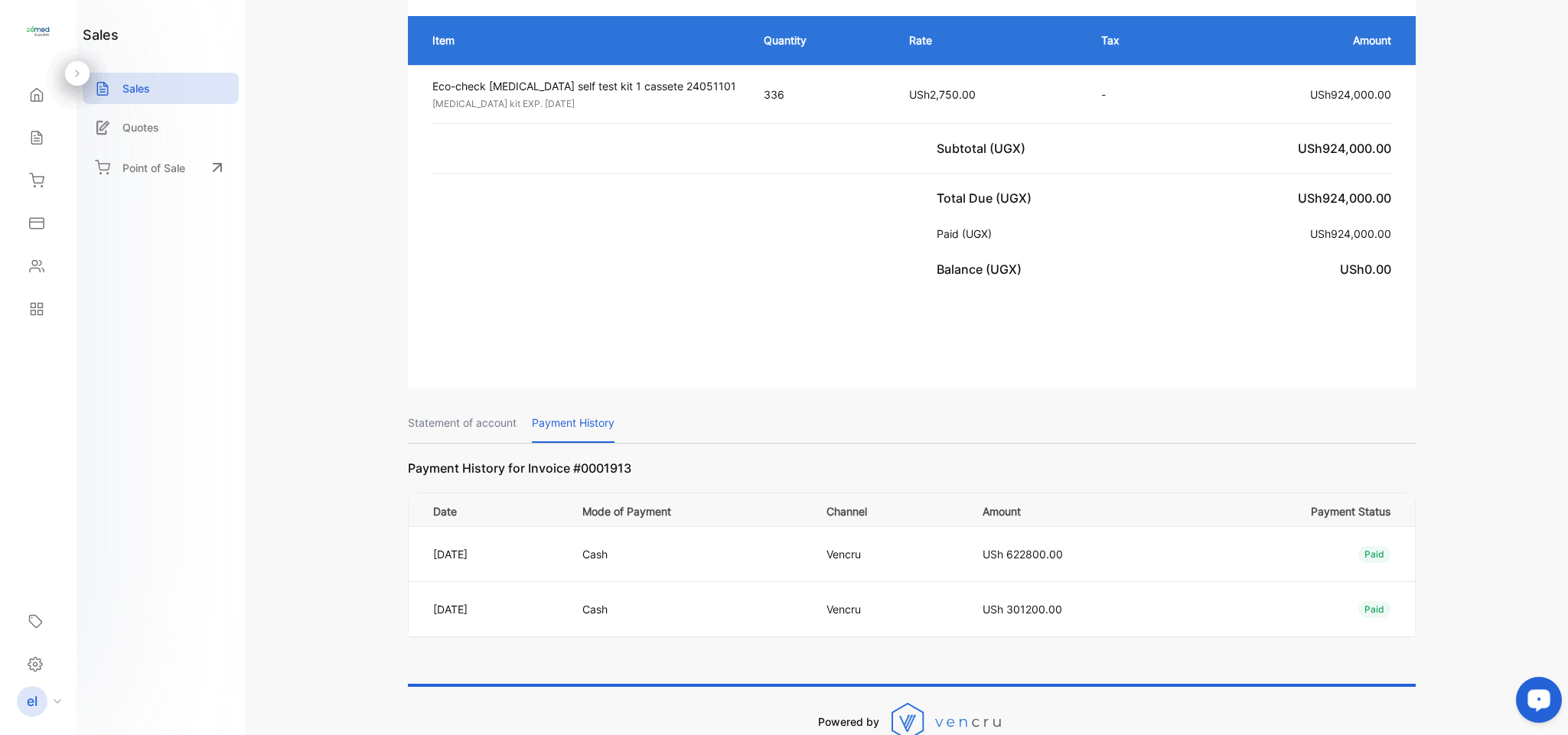
scroll to position [319, 0]
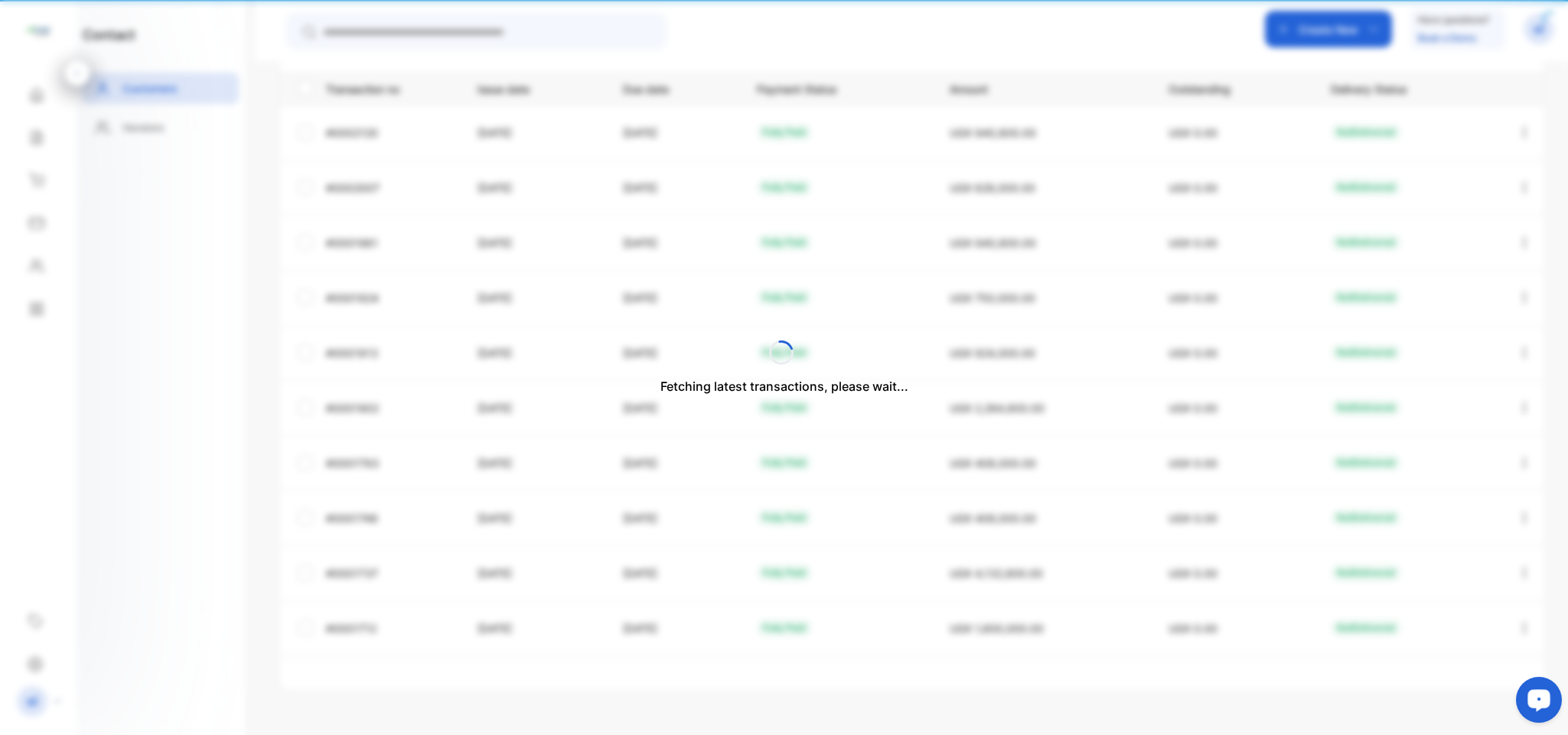
type input "**********"
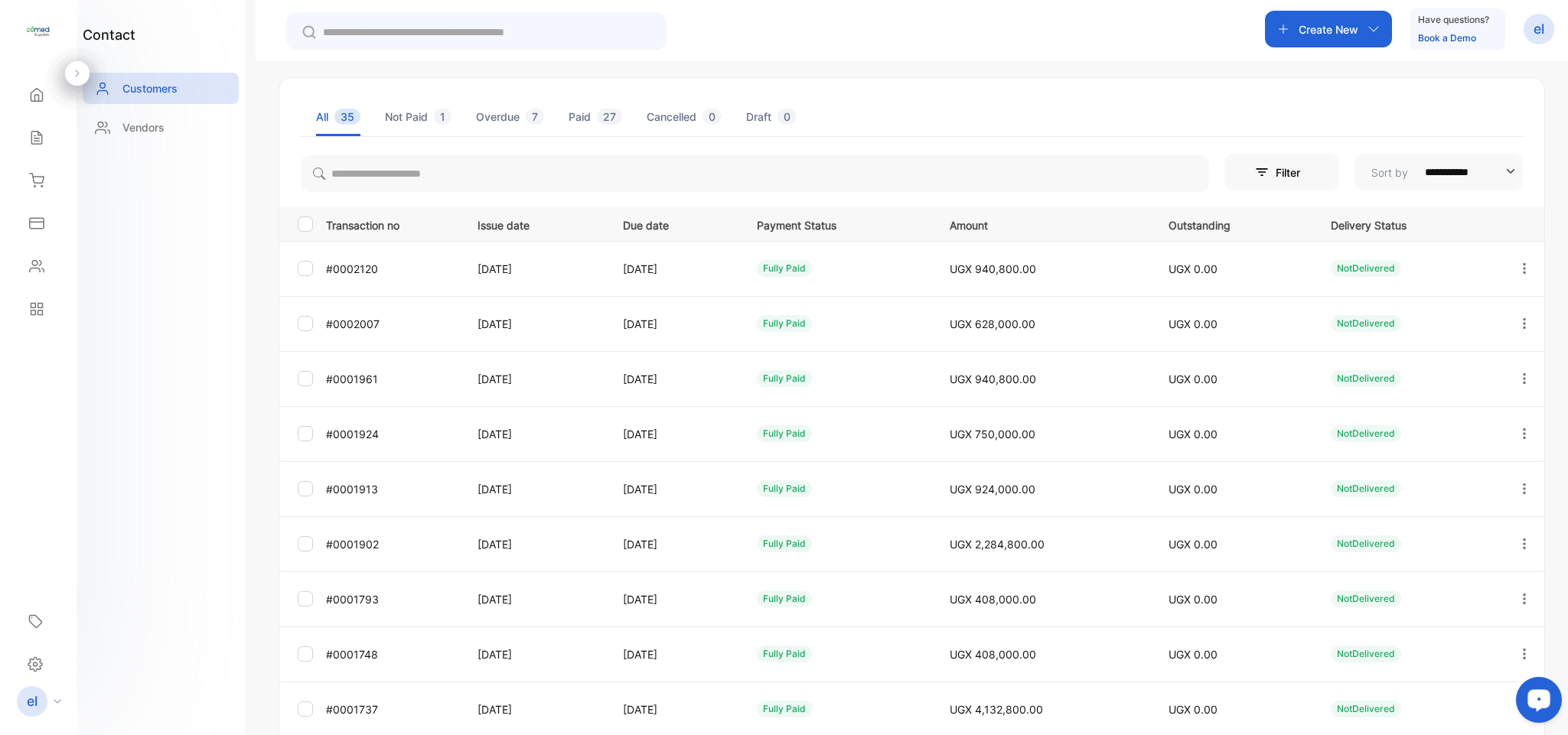
scroll to position [143, 0]
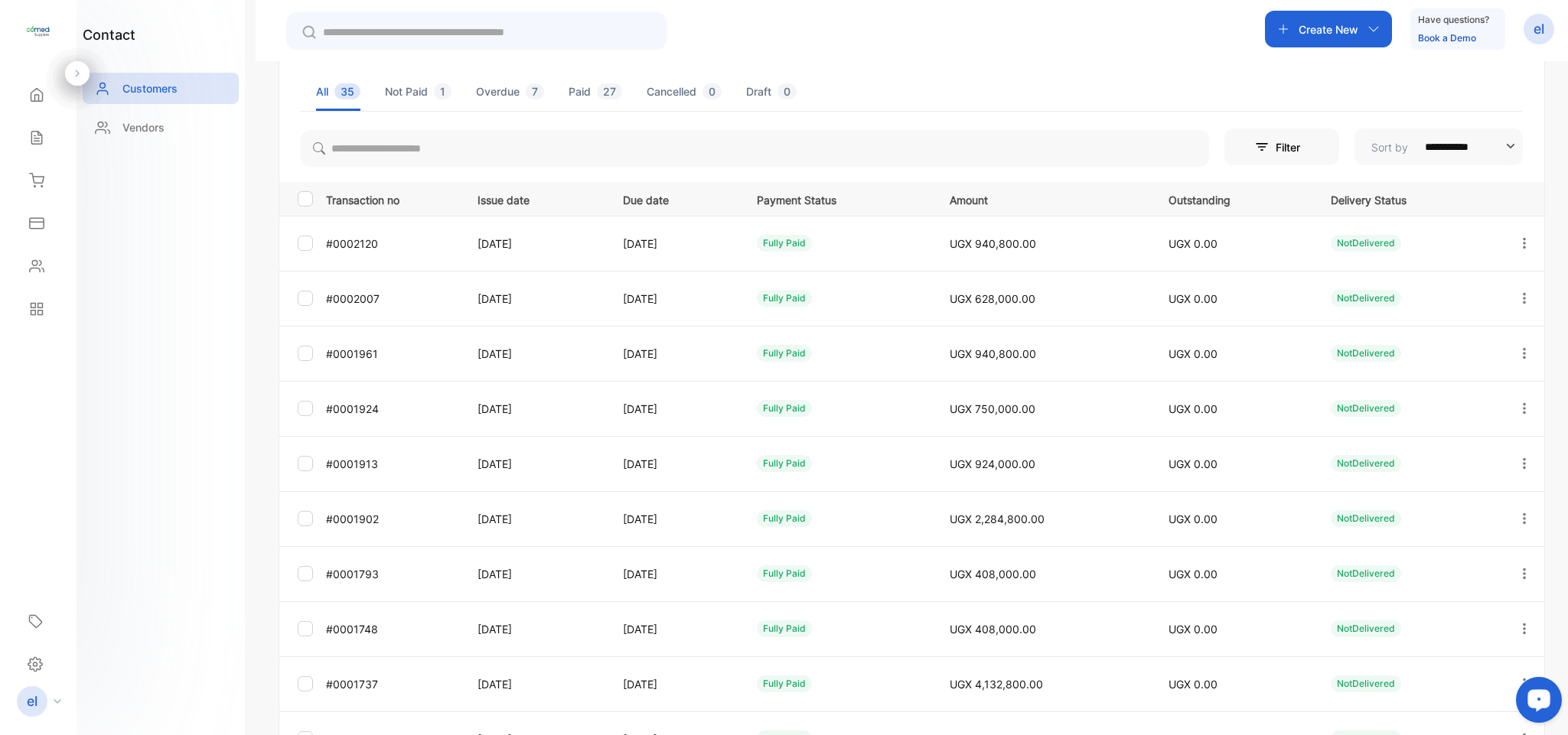
click at [1517, 523] on icon "button" at bounding box center [1524, 518] width 14 height 14
click at [1426, 564] on div "View" at bounding box center [1455, 565] width 172 height 31
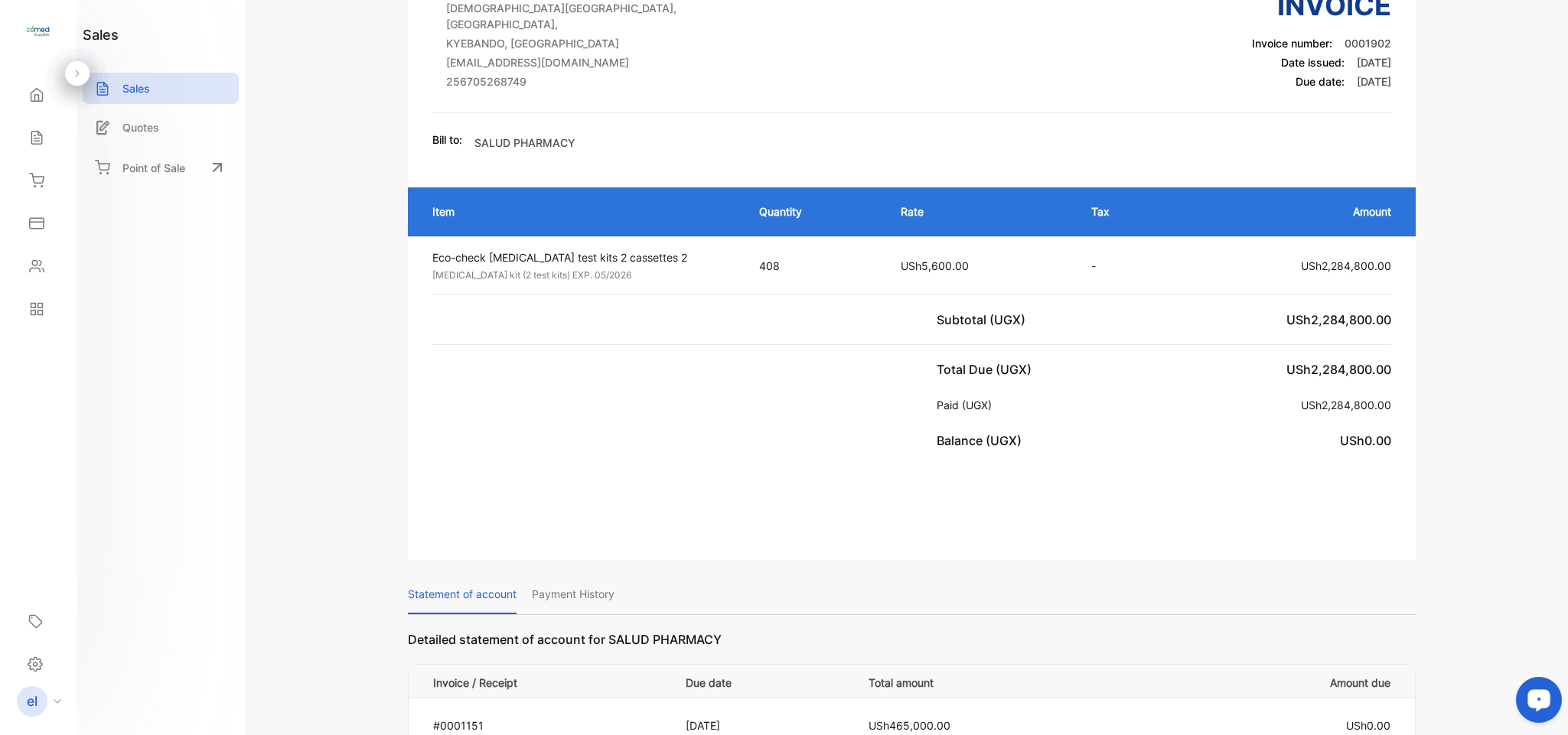
click at [601, 585] on p "Payment History" at bounding box center [573, 595] width 83 height 39
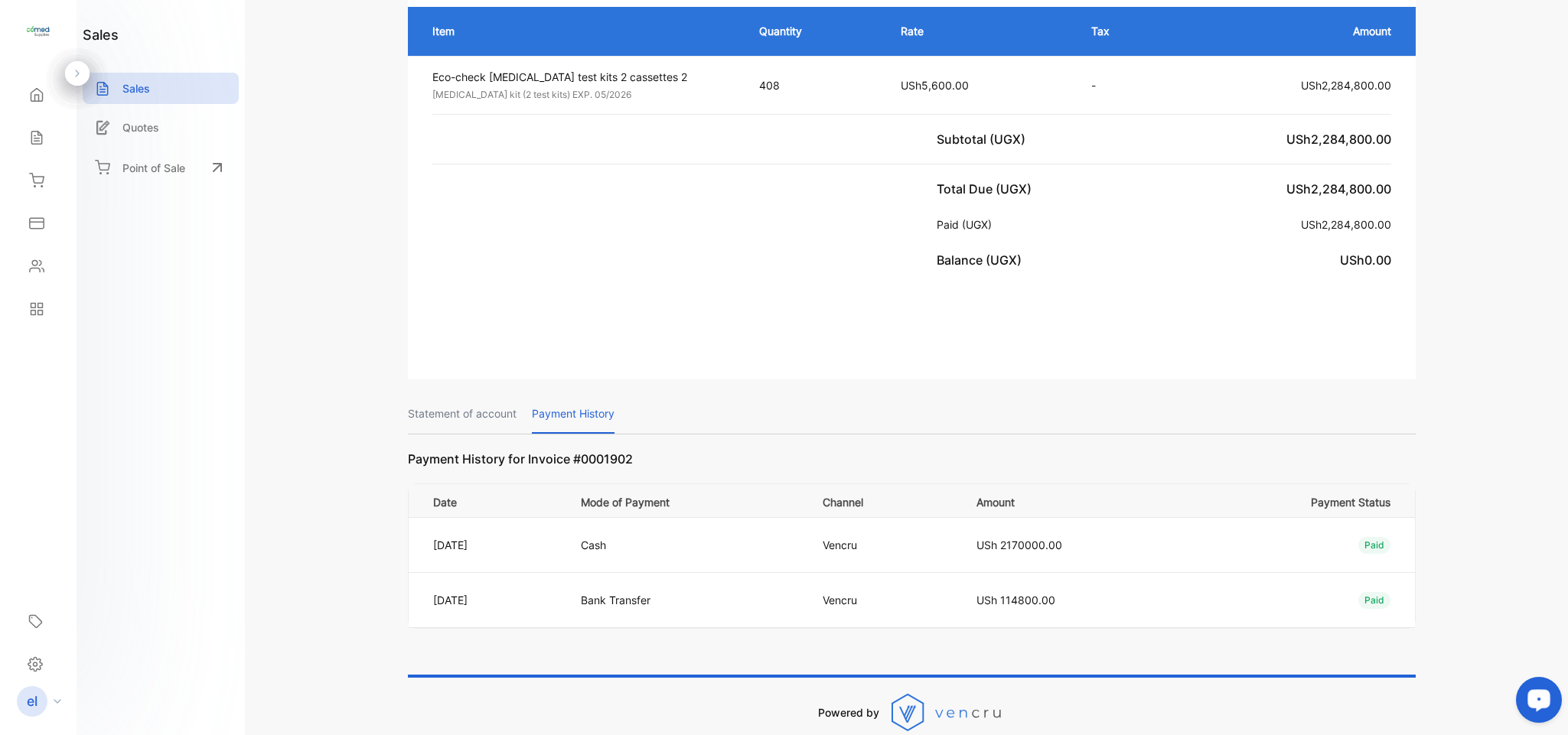
scroll to position [324, 0]
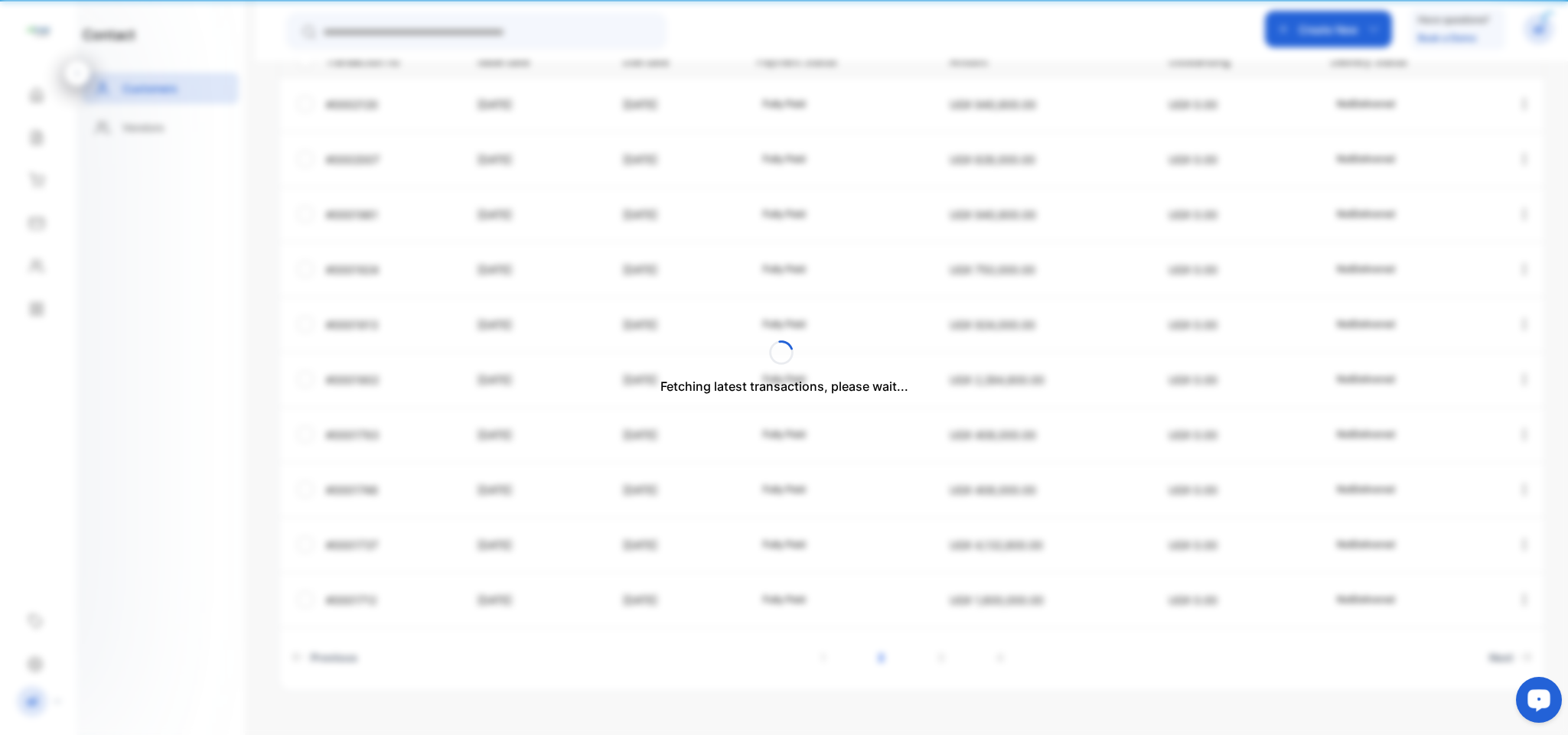
type input "**********"
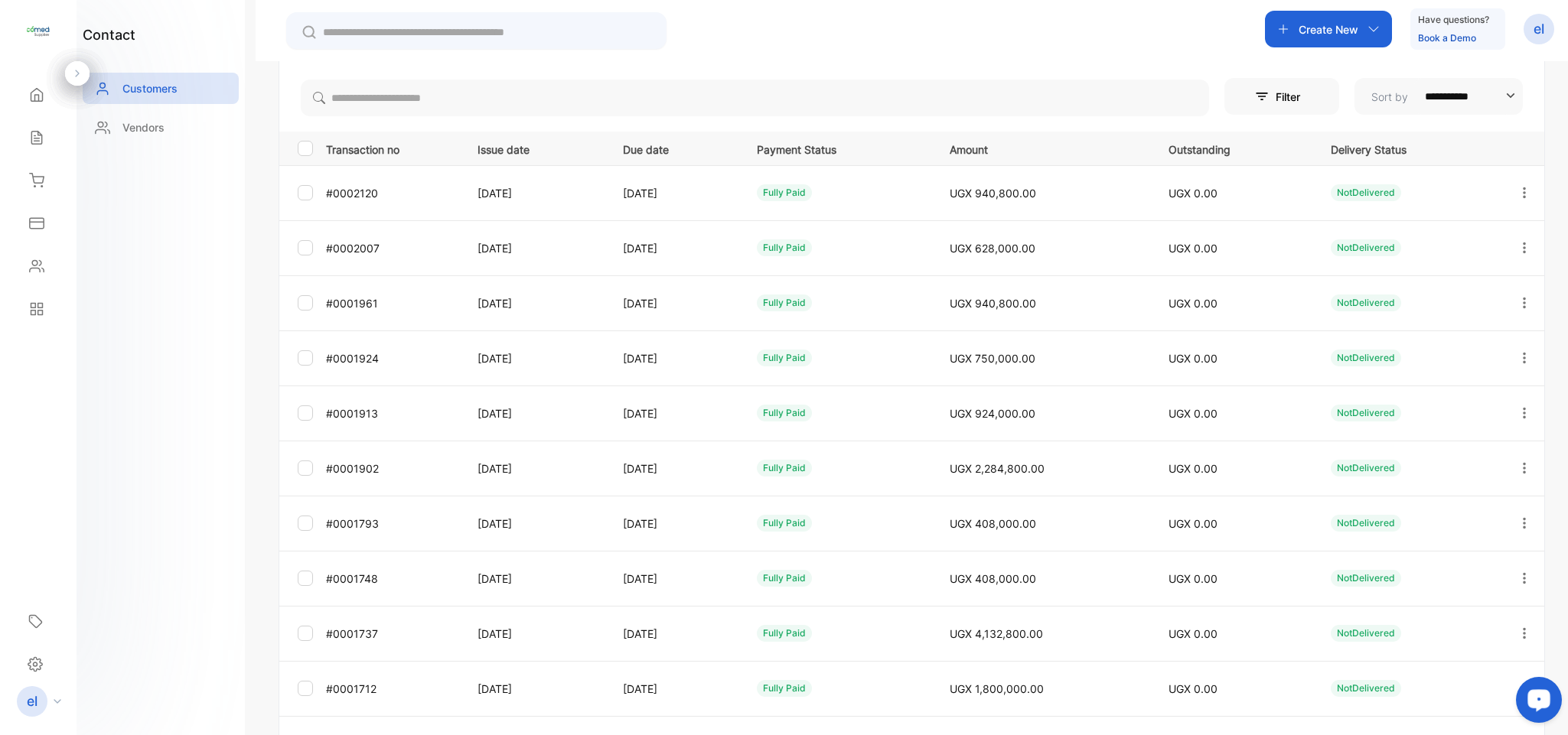
scroll to position [244, 0]
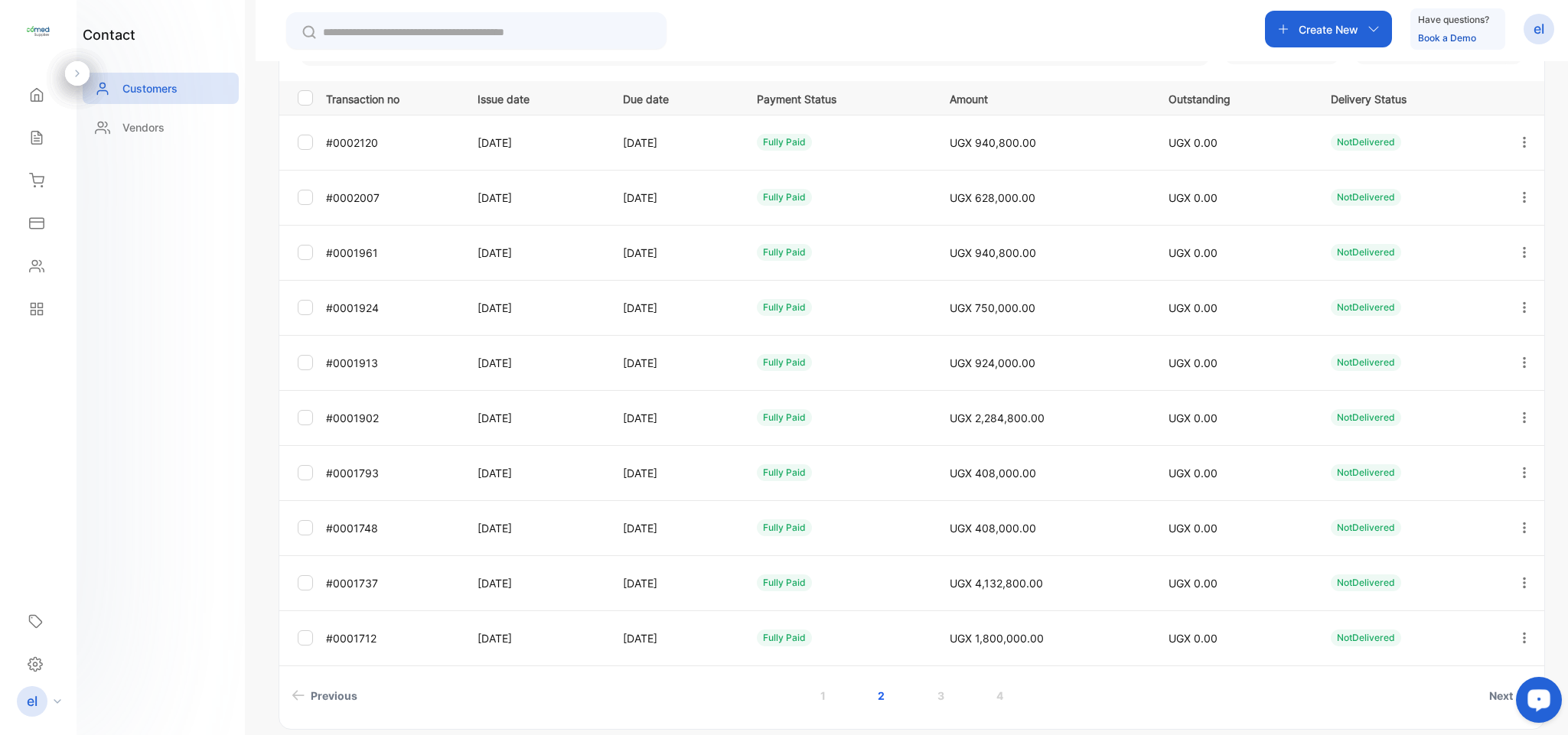
click at [1517, 471] on icon "button" at bounding box center [1524, 472] width 14 height 14
click at [1394, 512] on span "View" at bounding box center [1394, 520] width 28 height 19
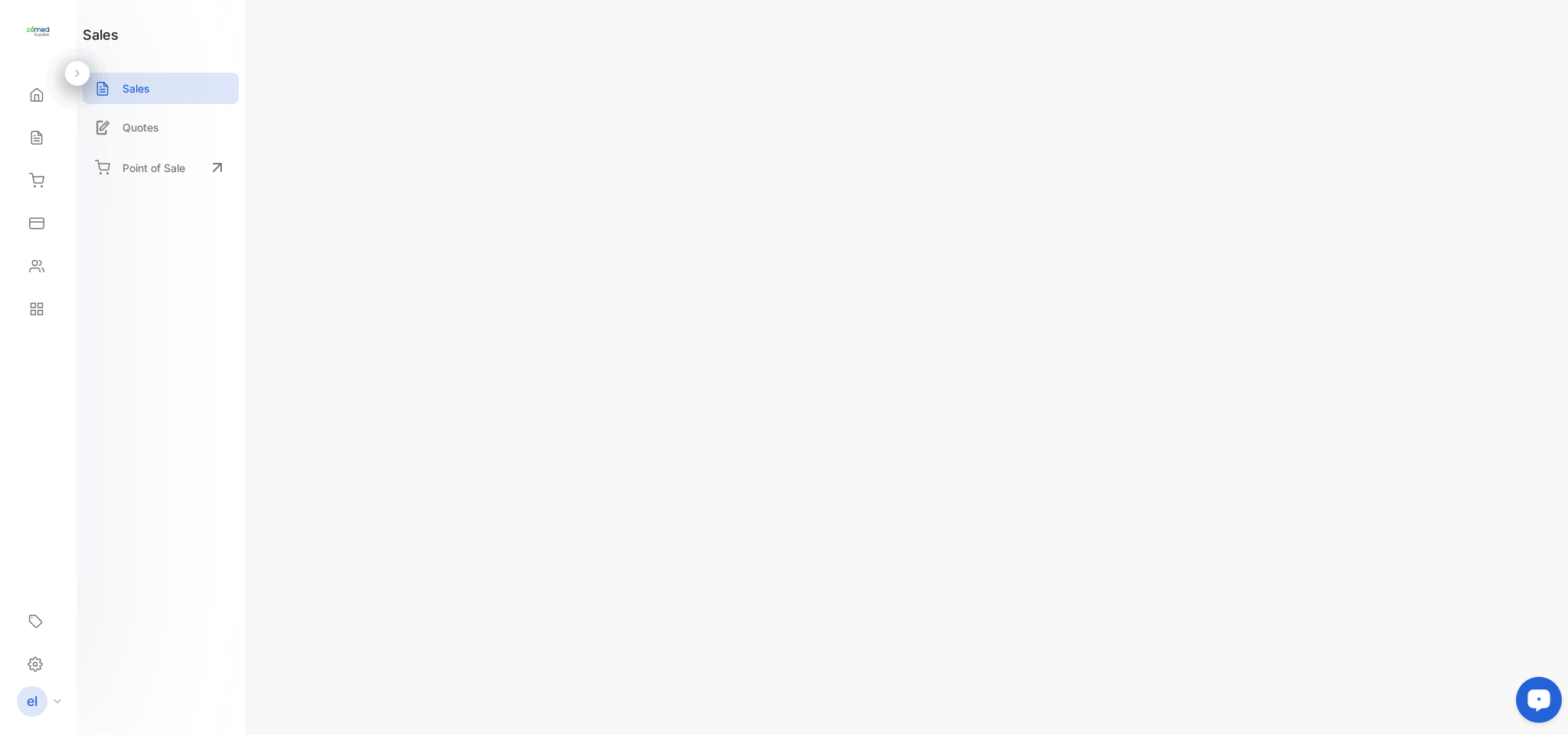
click at [591, 484] on p "Payment History" at bounding box center [573, 493] width 83 height 39
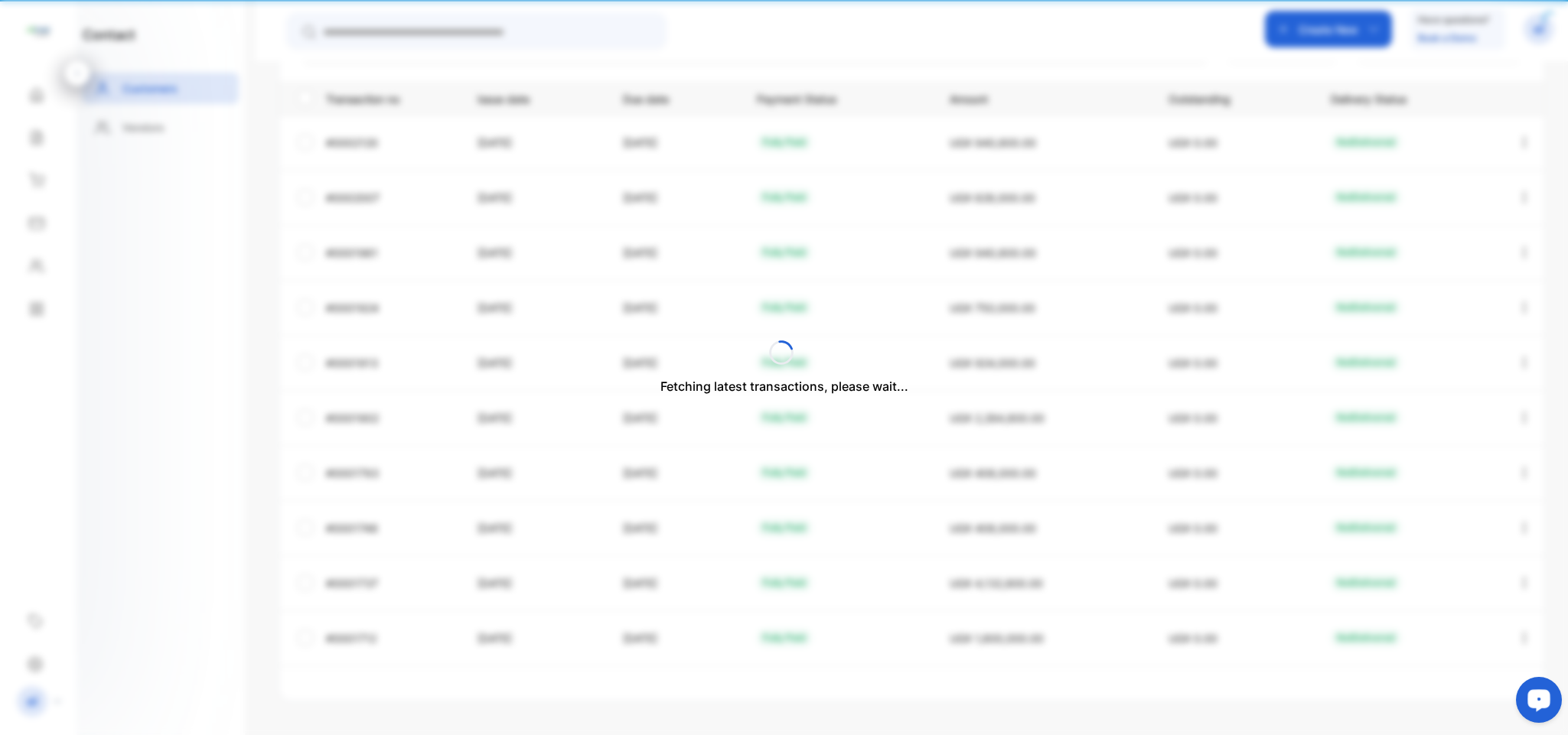
type input "**********"
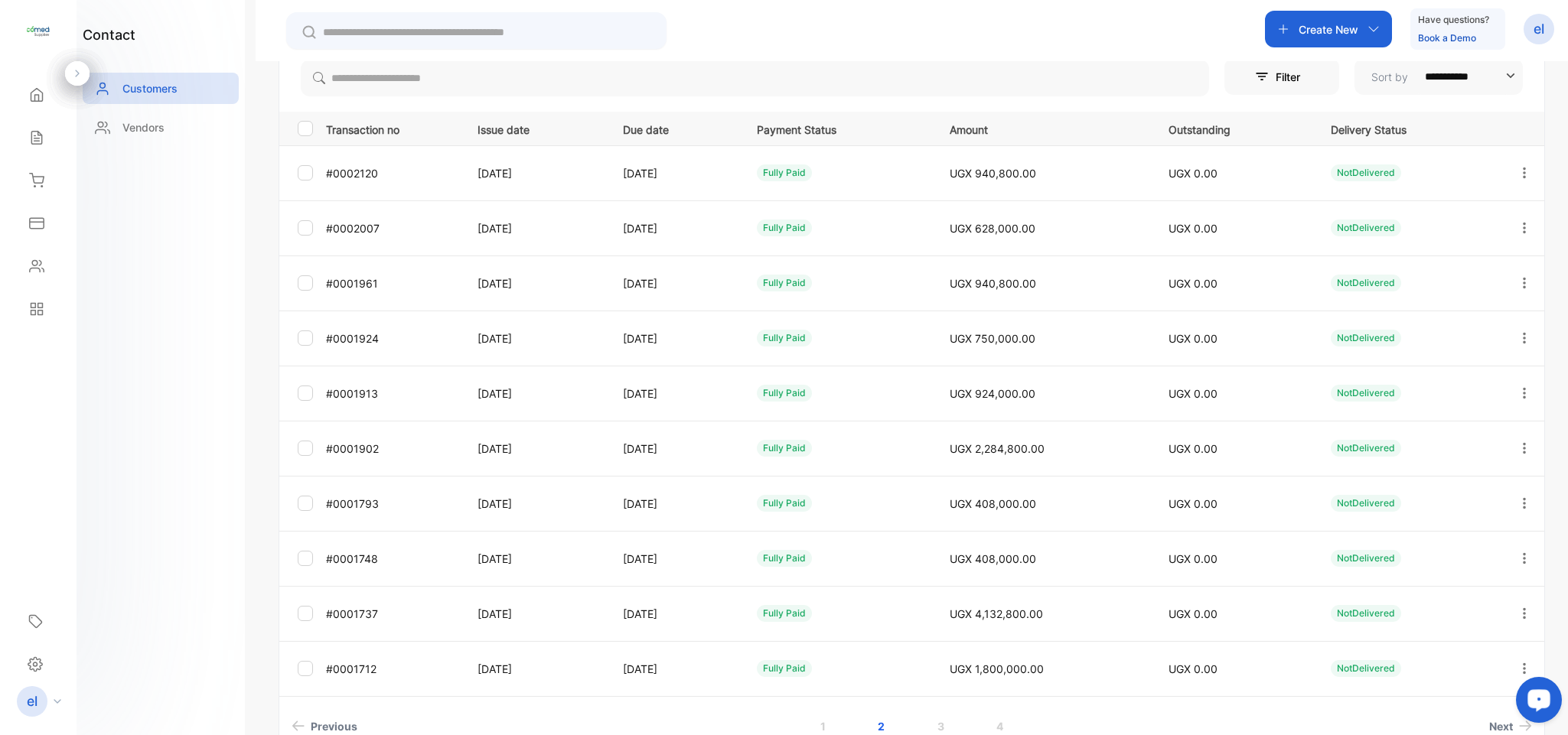
scroll to position [216, 0]
click at [1519, 544] on button "button" at bounding box center [1524, 555] width 14 height 37
click at [1428, 512] on div "View" at bounding box center [1455, 516] width 172 height 31
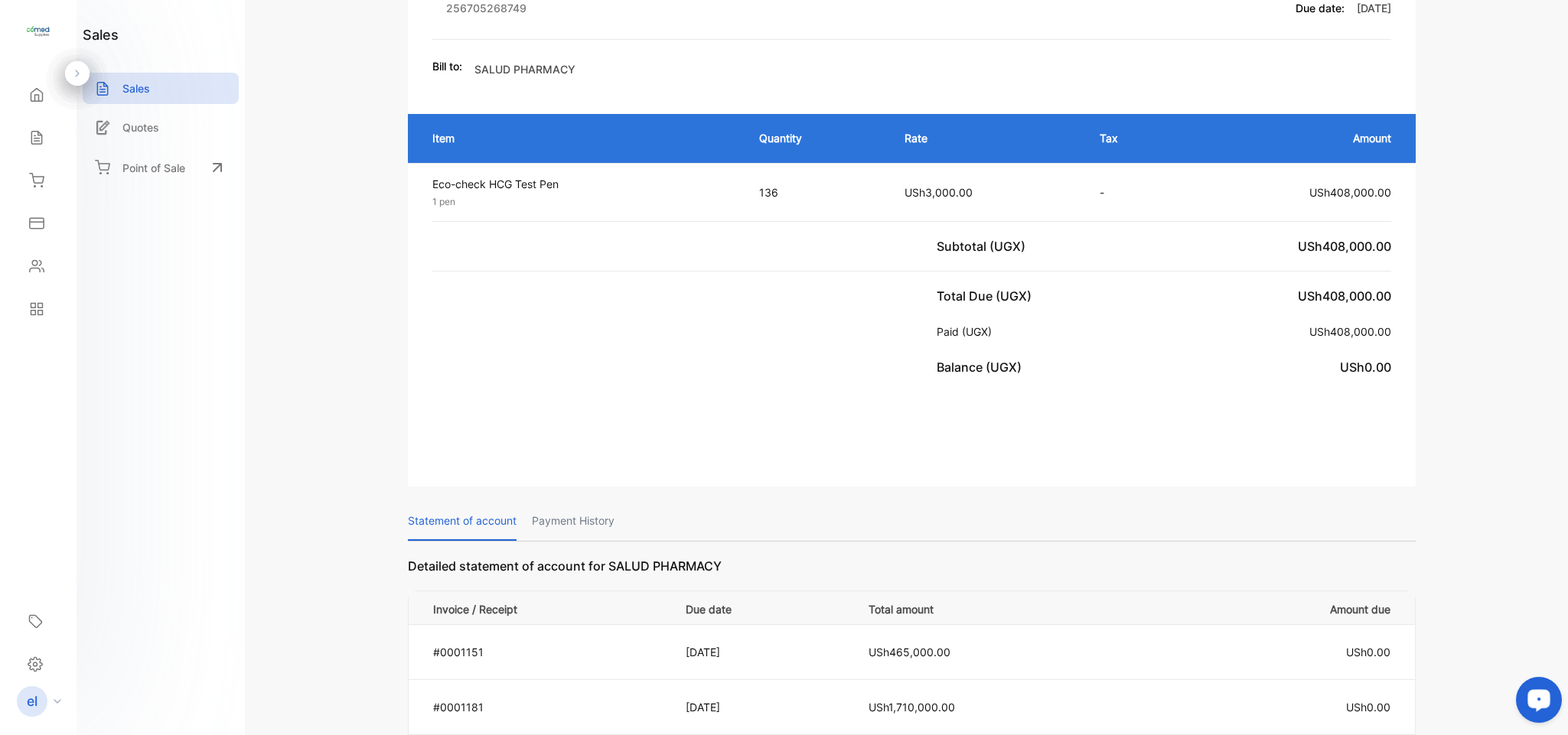
click at [579, 517] on p "Payment History" at bounding box center [573, 521] width 83 height 39
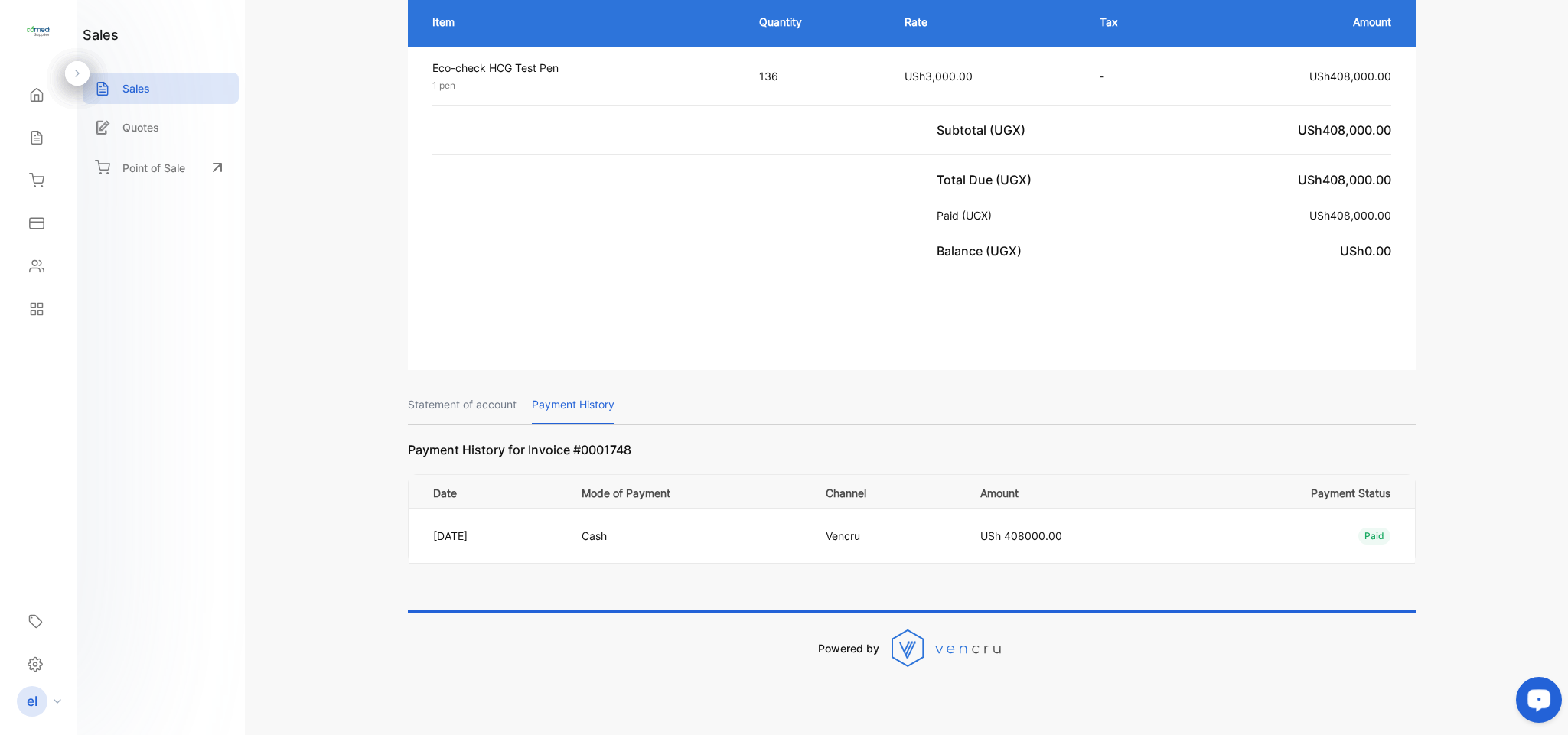
scroll to position [340, 0]
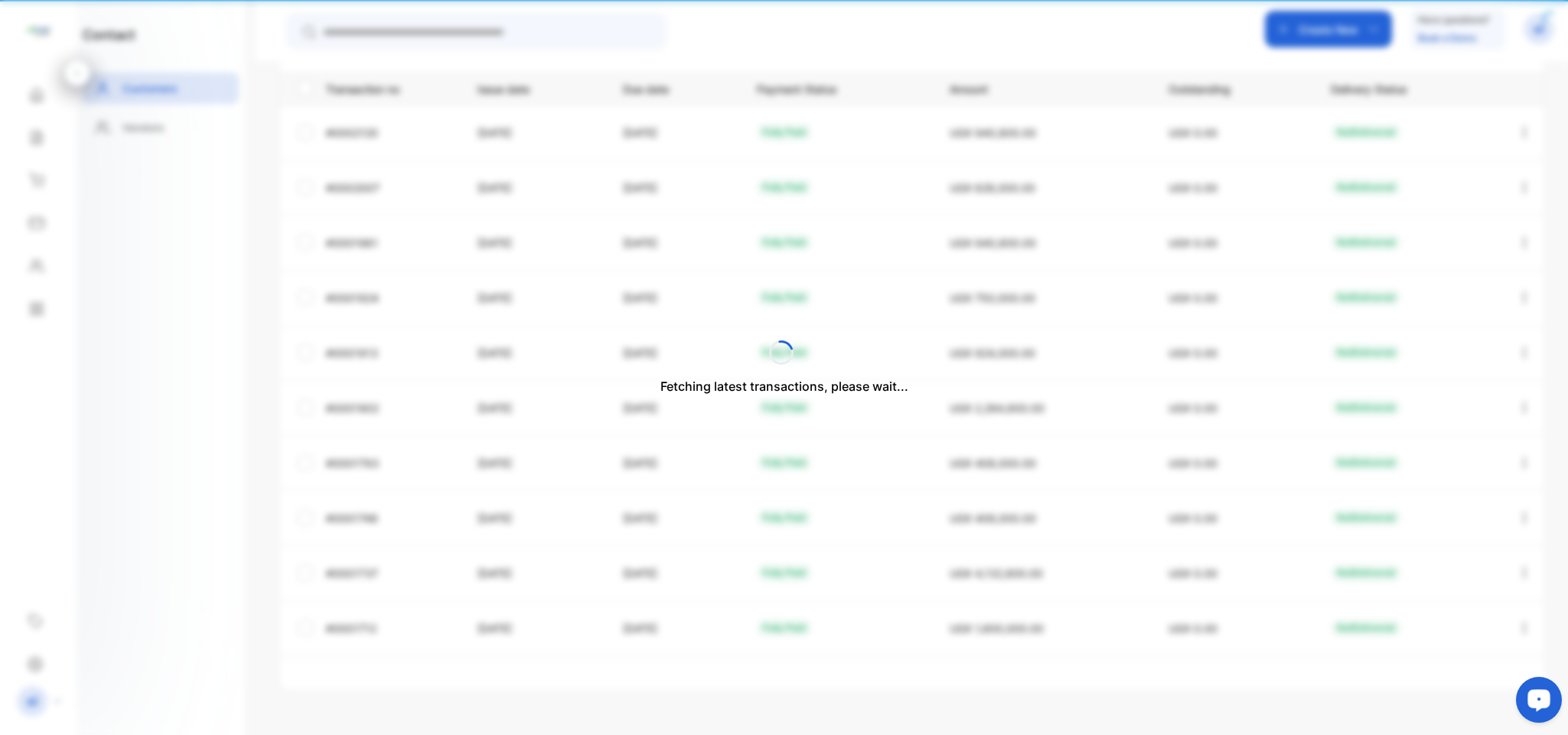
type input "**********"
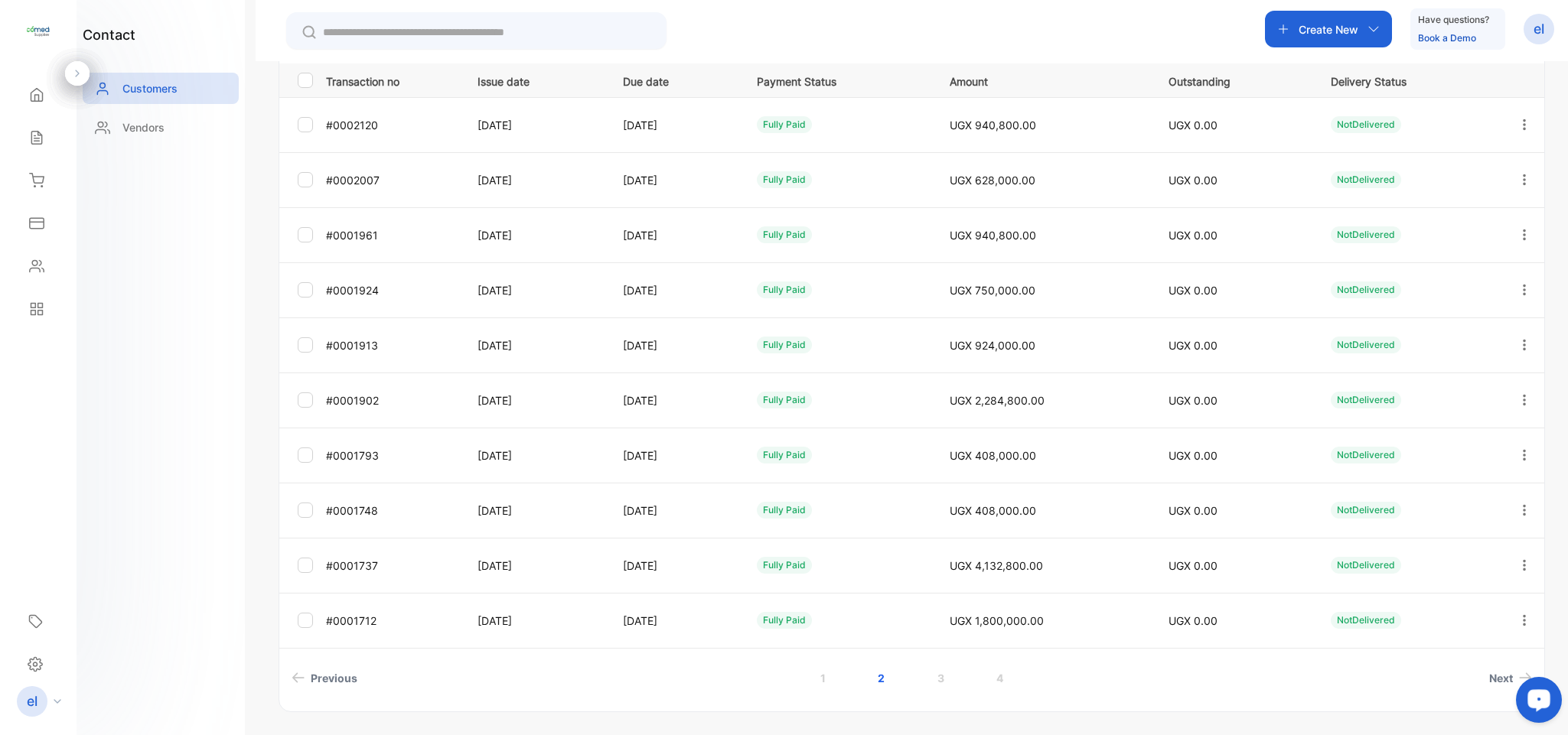
scroll to position [268, 0]
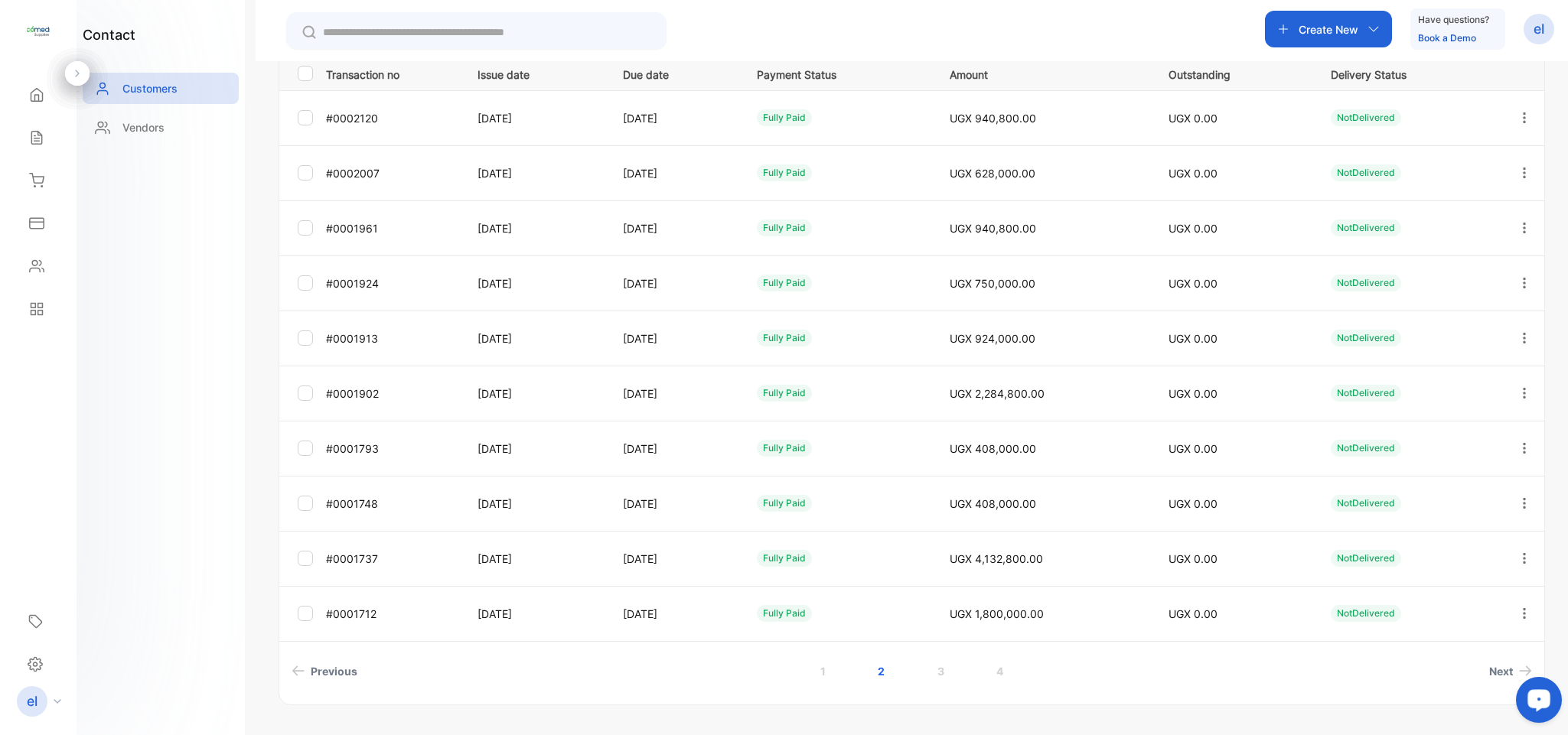
click at [1517, 560] on icon "button" at bounding box center [1524, 558] width 14 height 14
click at [1442, 521] on div "View" at bounding box center [1455, 518] width 172 height 31
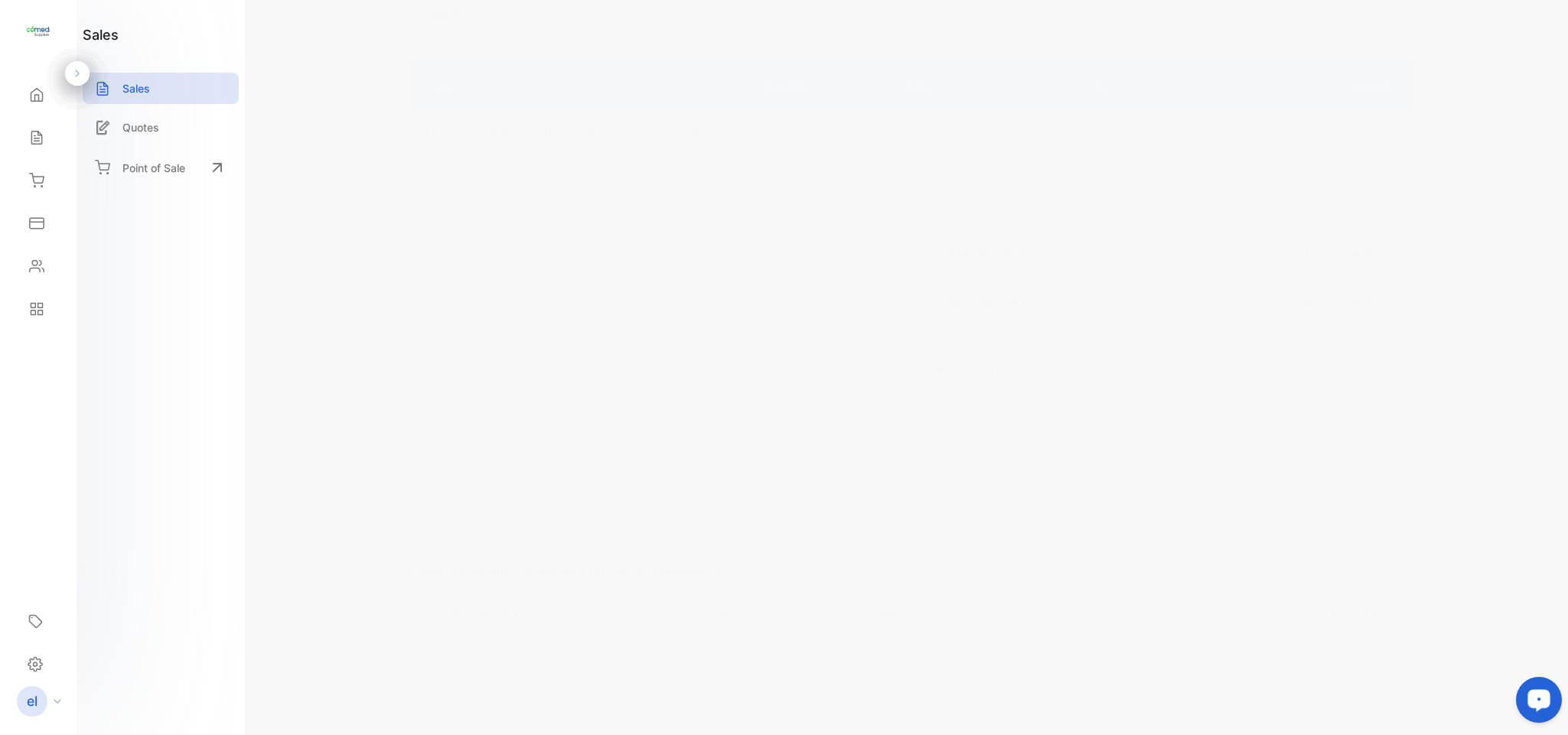
click at [570, 514] on p "Payment History" at bounding box center [573, 527] width 83 height 39
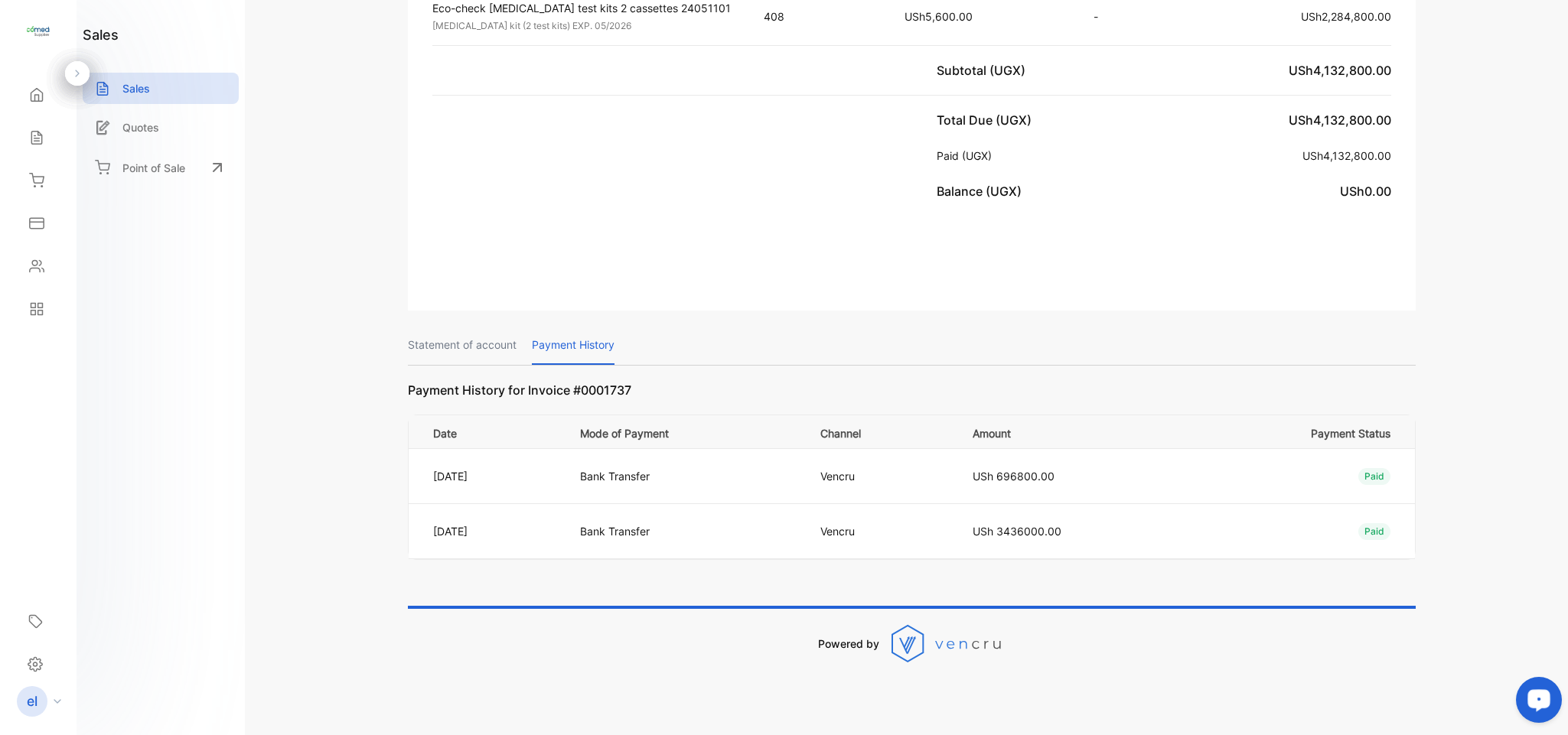
scroll to position [453, 0]
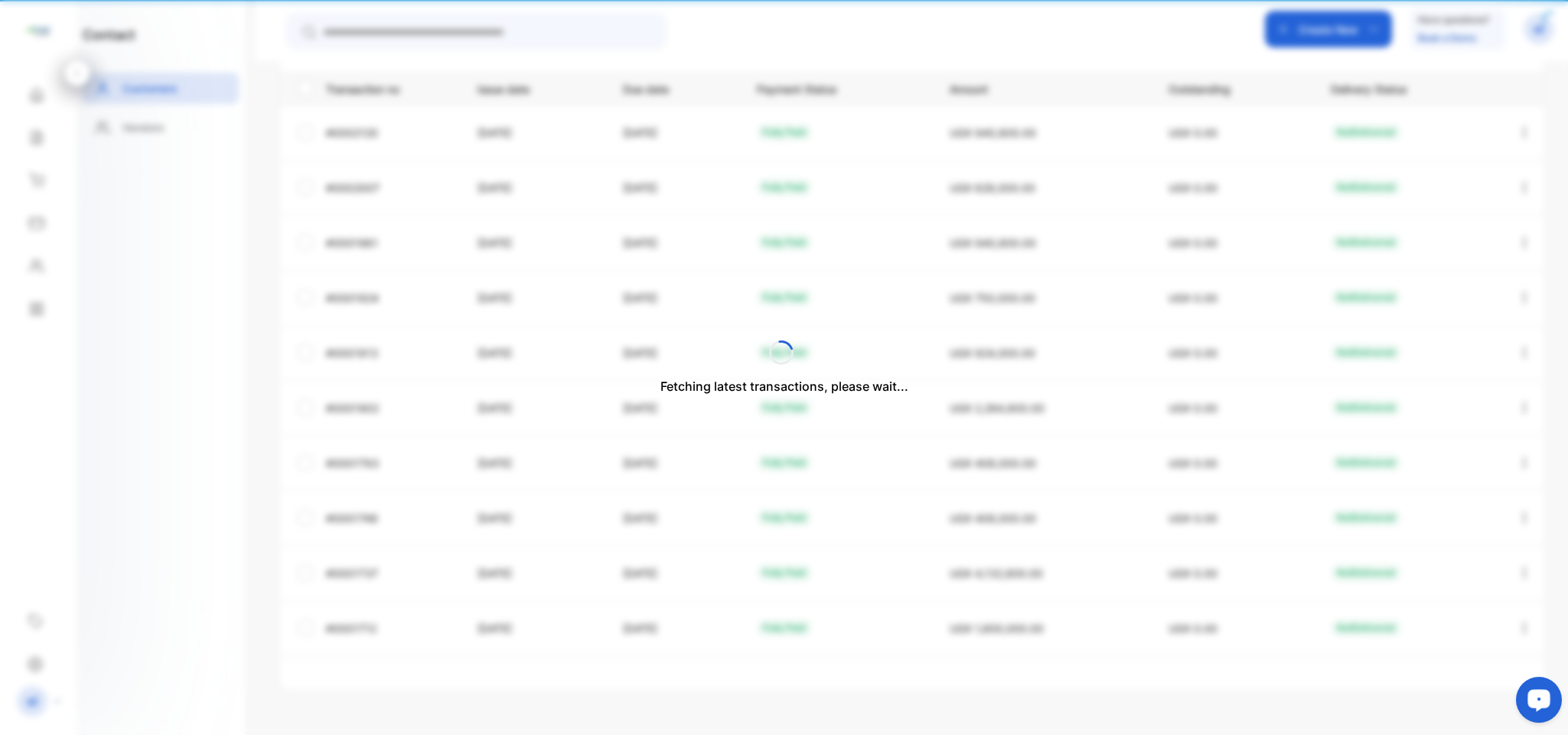
type input "**********"
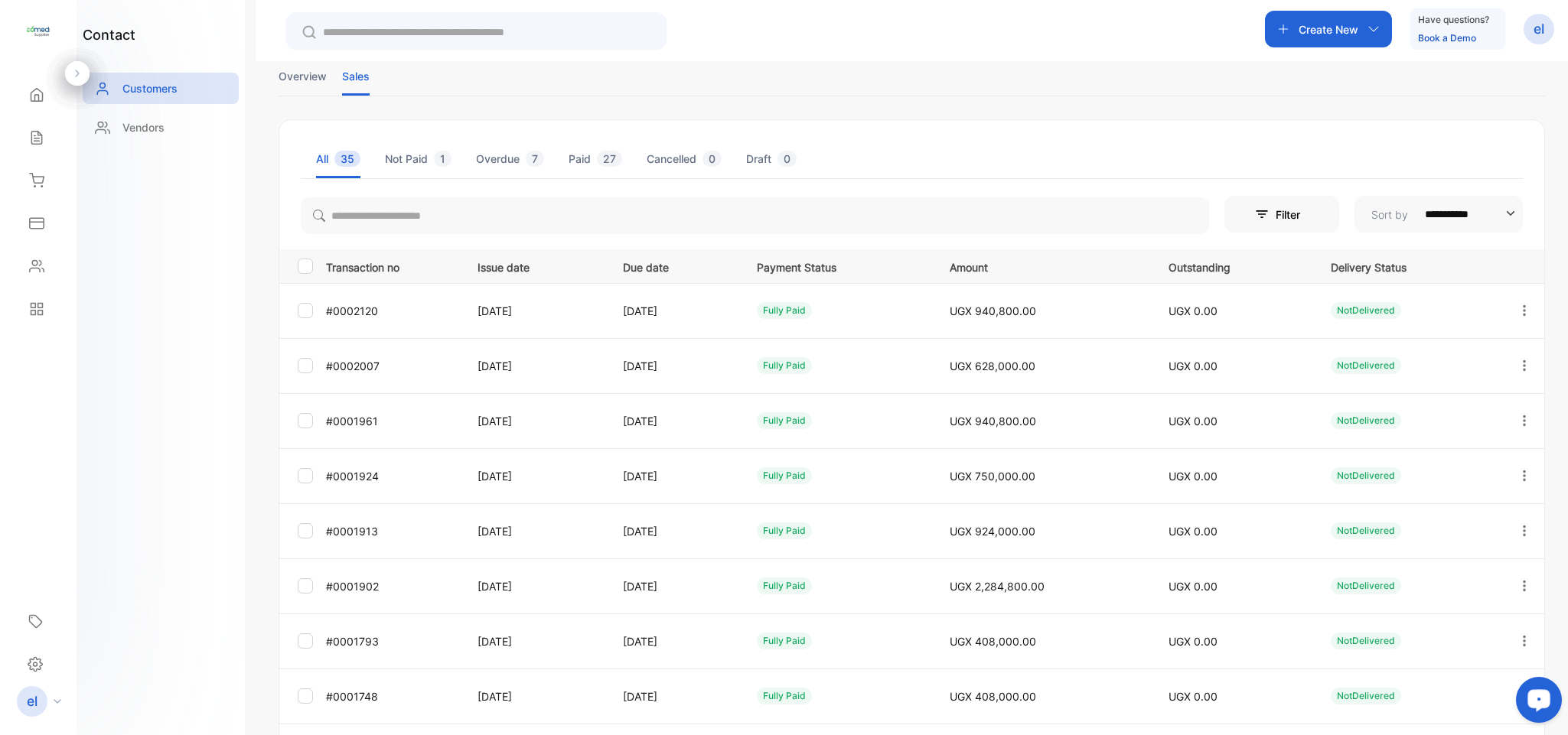
scroll to position [283, 0]
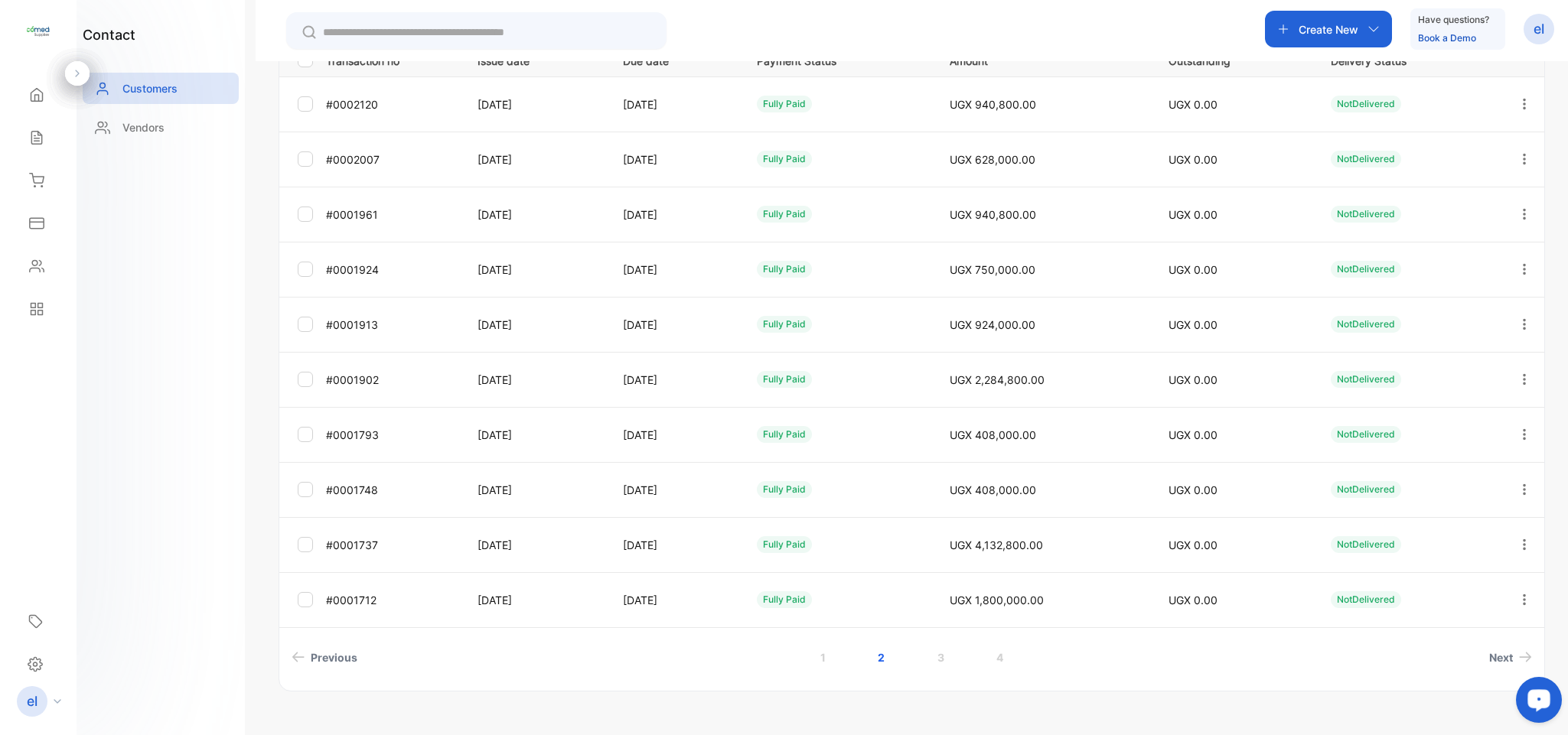
click at [1517, 599] on icon "button" at bounding box center [1524, 600] width 14 height 14
click at [1411, 639] on div "View" at bounding box center [1455, 647] width 172 height 31
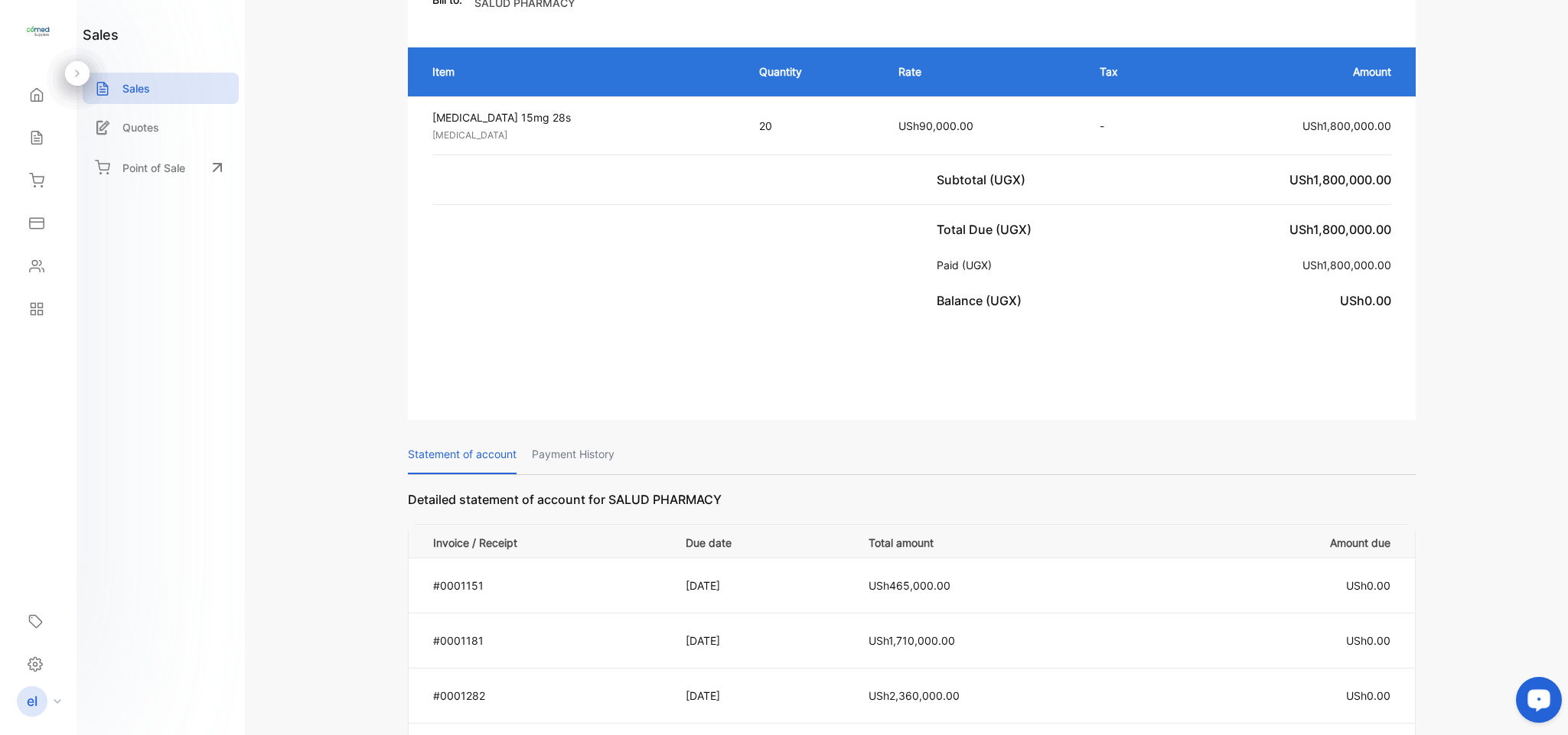
click at [569, 443] on p "Payment History" at bounding box center [573, 454] width 83 height 39
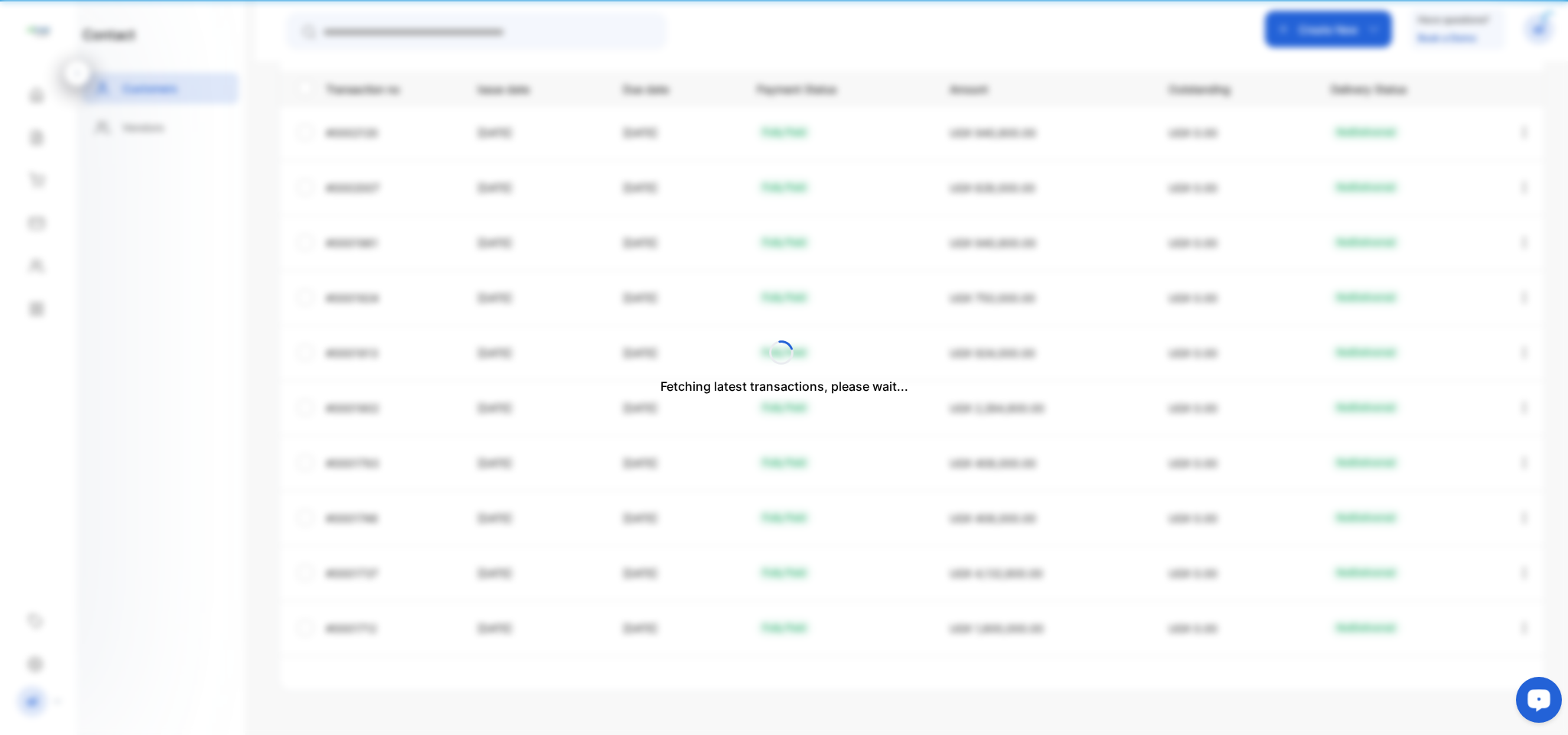
type input "**********"
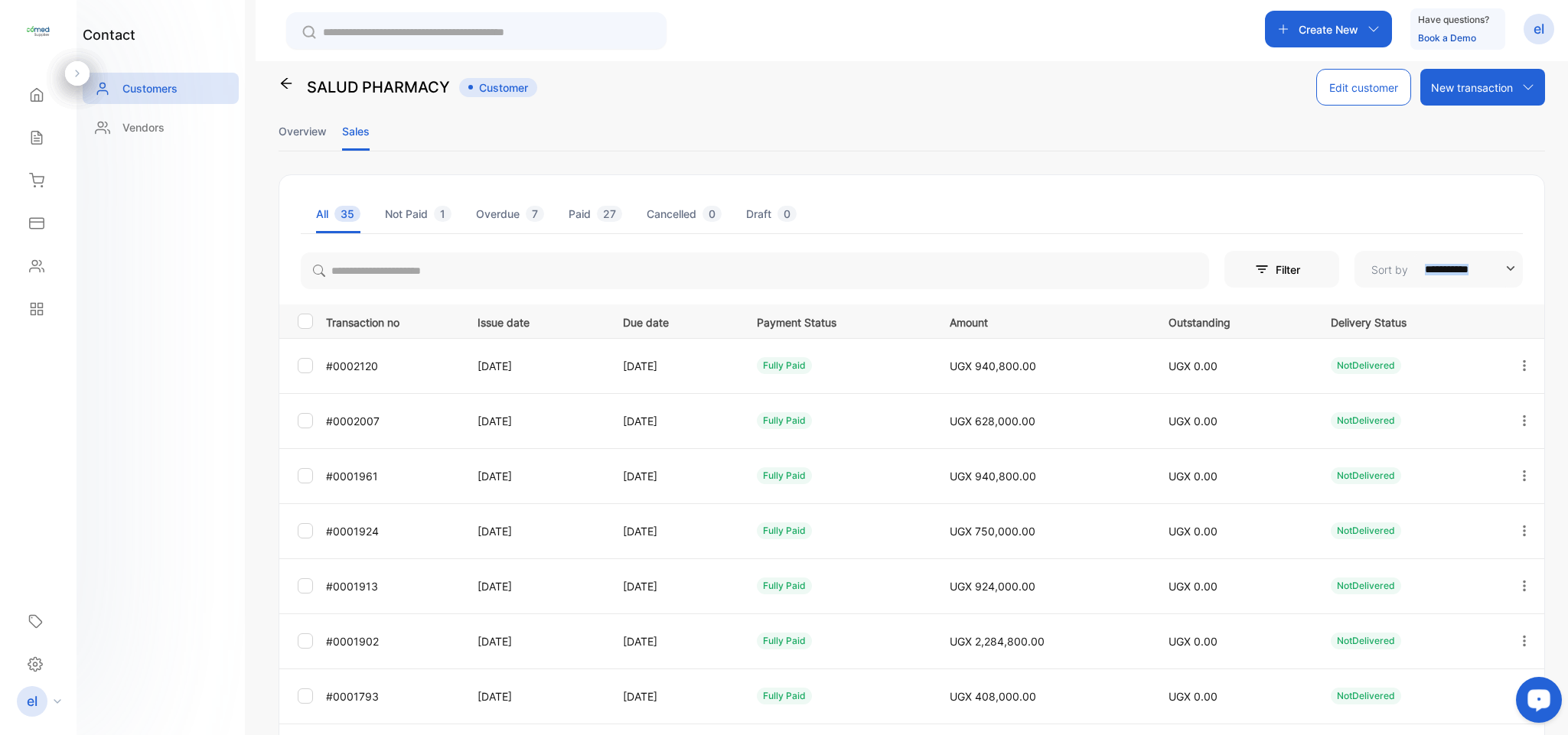
drag, startPoint x: 1562, startPoint y: 271, endPoint x: 1566, endPoint y: 358, distance: 87.1
click at [1566, 359] on div "**********" at bounding box center [911, 429] width 1312 height 735
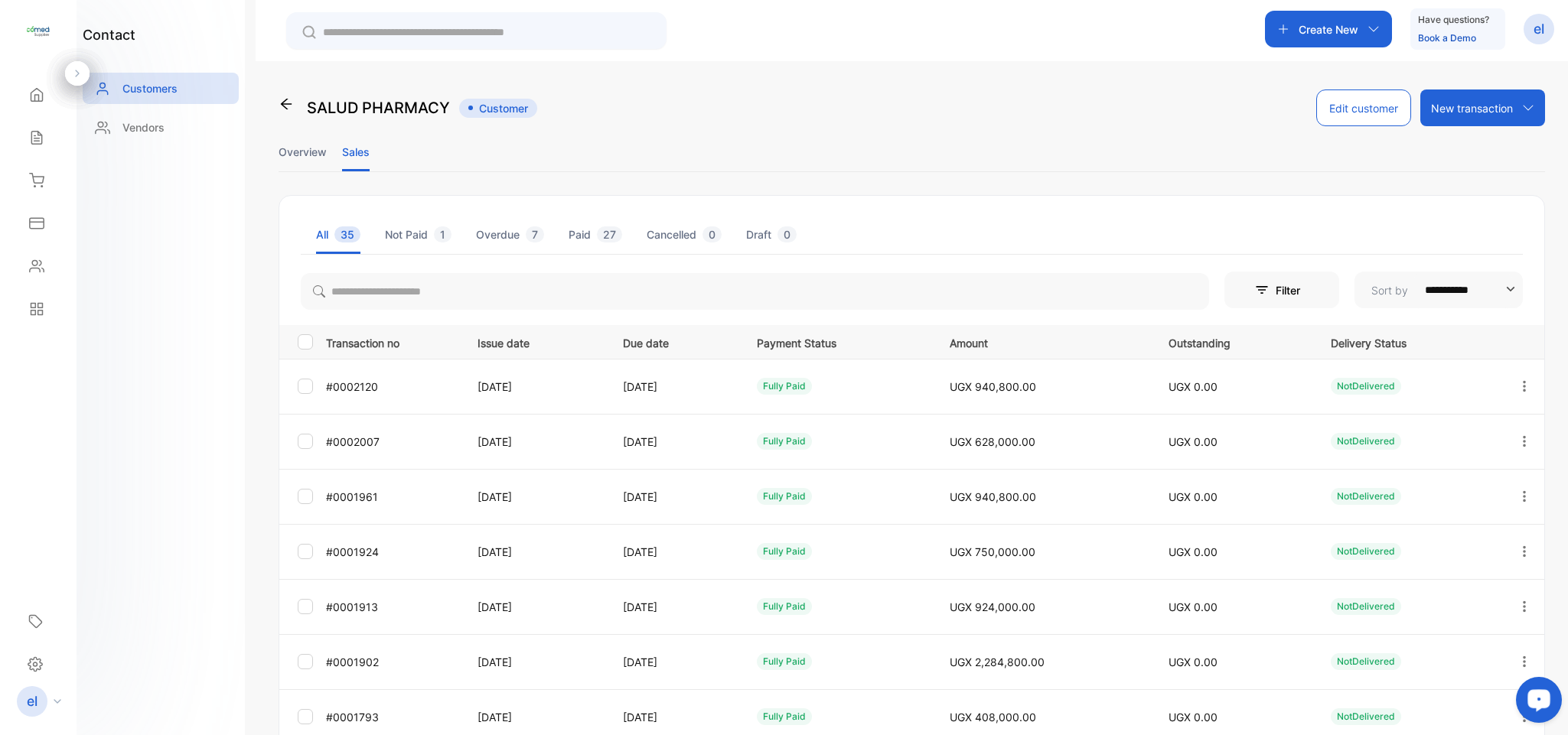
click at [1527, 289] on div "**********" at bounding box center [912, 288] width 1265 height 43
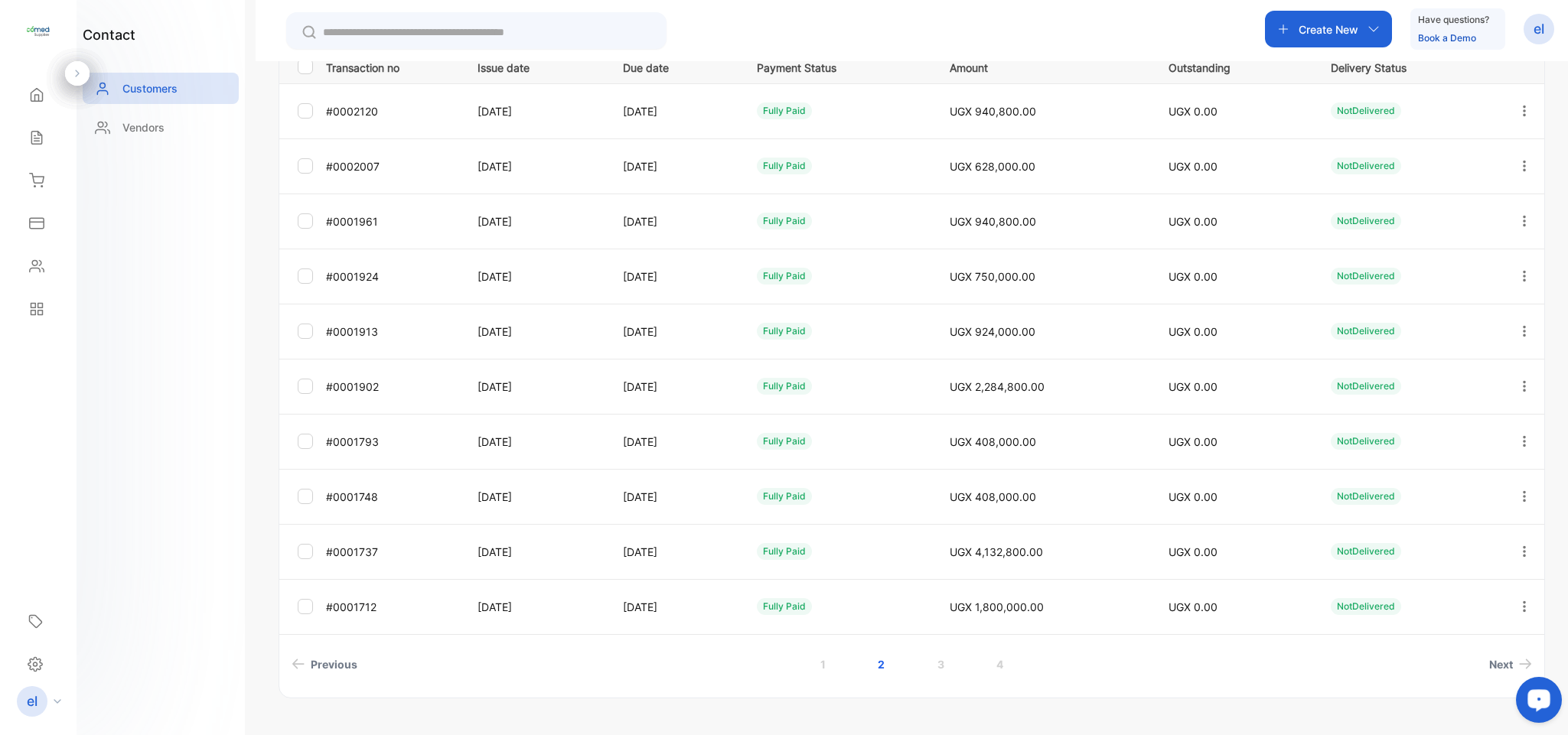
scroll to position [276, 0]
click at [934, 664] on link "3" at bounding box center [940, 663] width 43 height 28
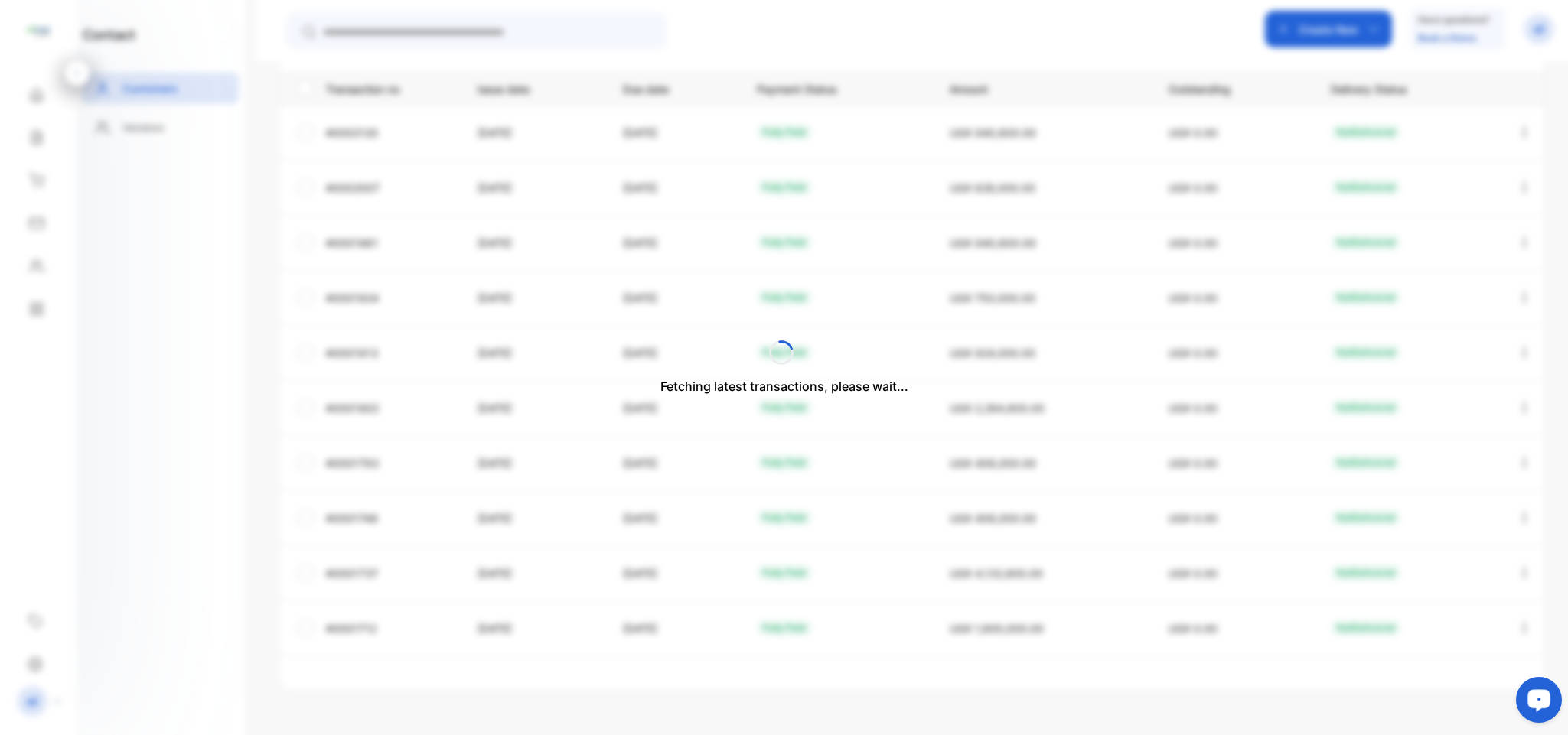
scroll to position [254, 0]
click at [1517, 129] on icon "button" at bounding box center [1524, 132] width 14 height 14
click at [1442, 162] on div "View" at bounding box center [1455, 178] width 172 height 43
click at [1414, 172] on div "View" at bounding box center [1455, 178] width 172 height 31
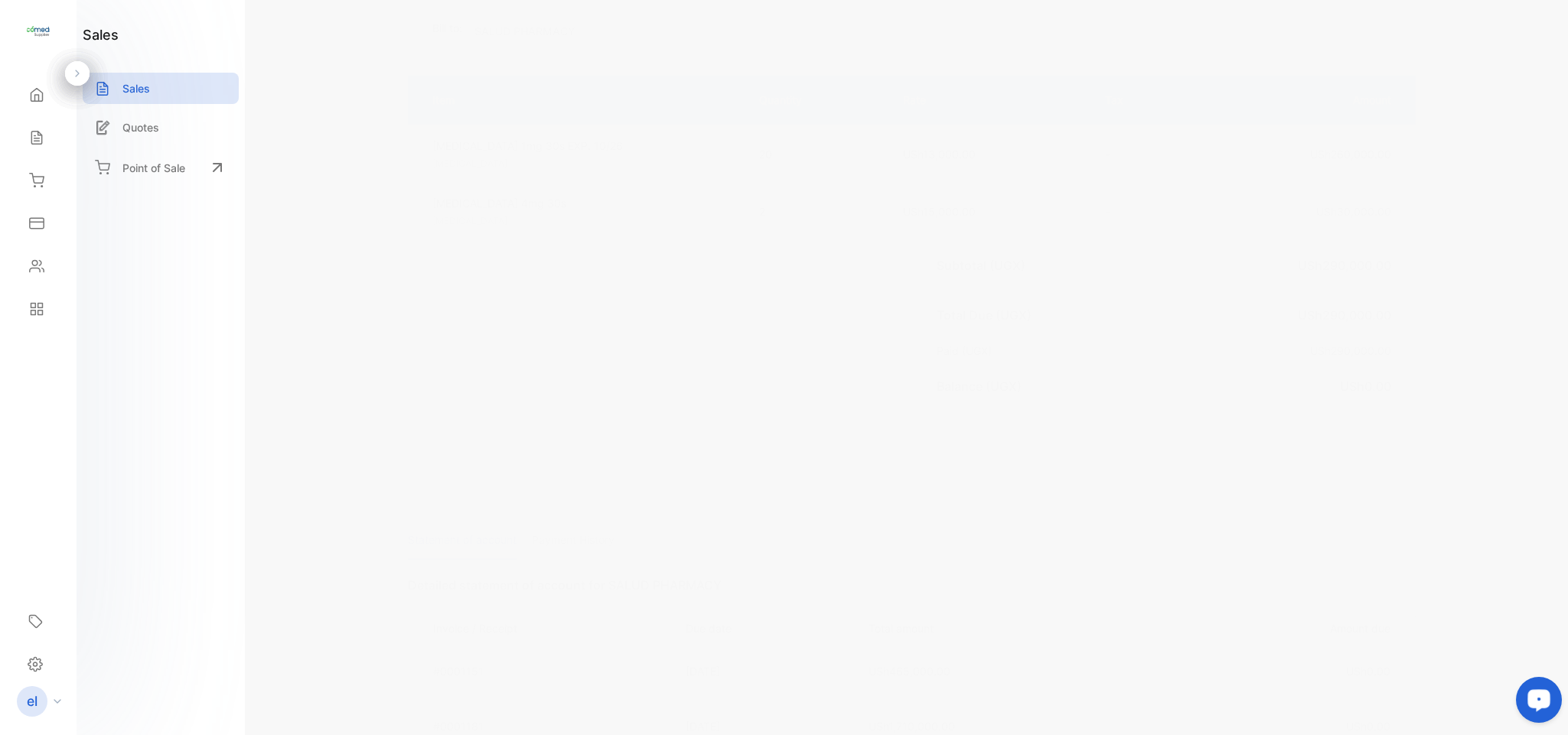
click at [568, 527] on p "Payment History" at bounding box center [573, 540] width 83 height 39
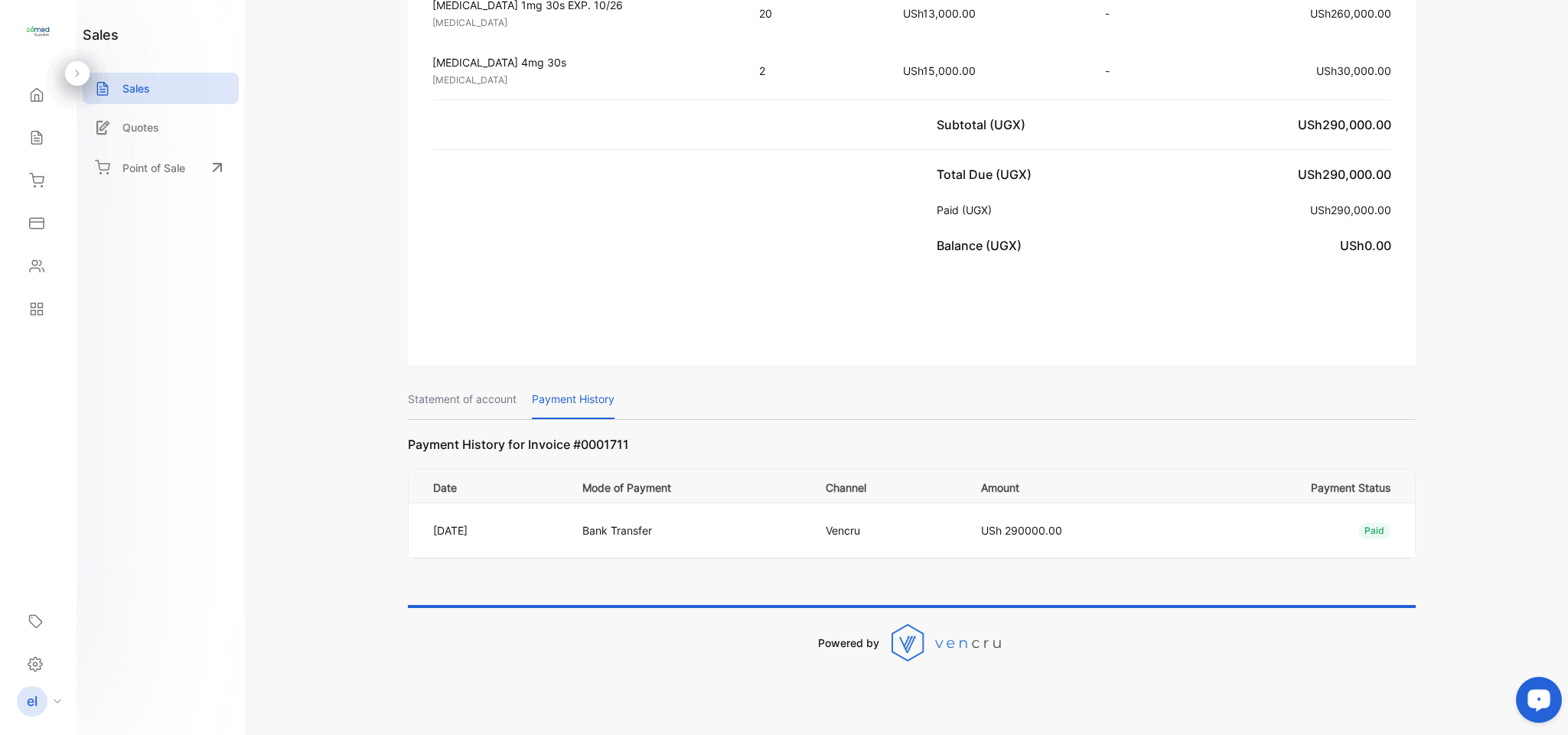
scroll to position [397, 0]
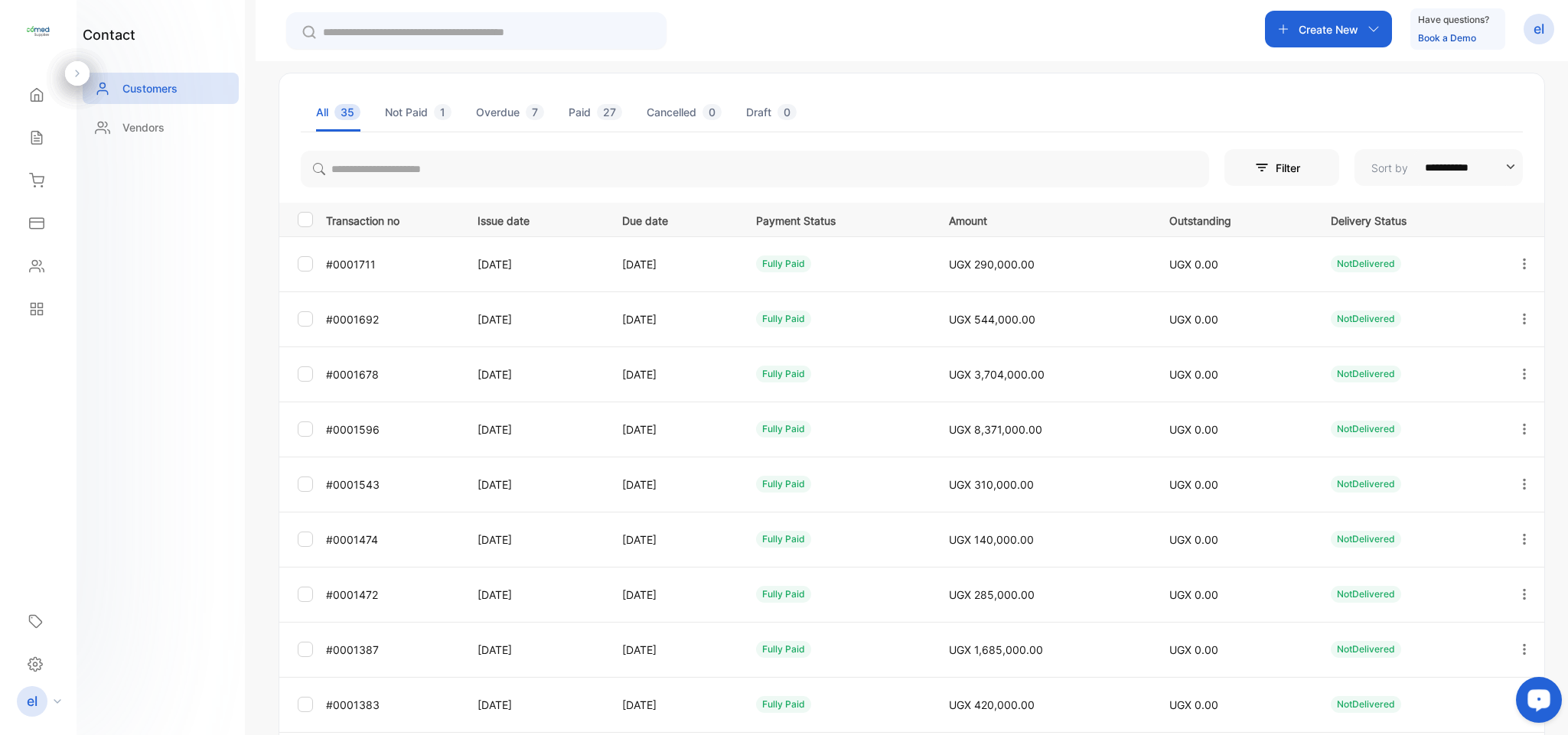
scroll to position [197, 0]
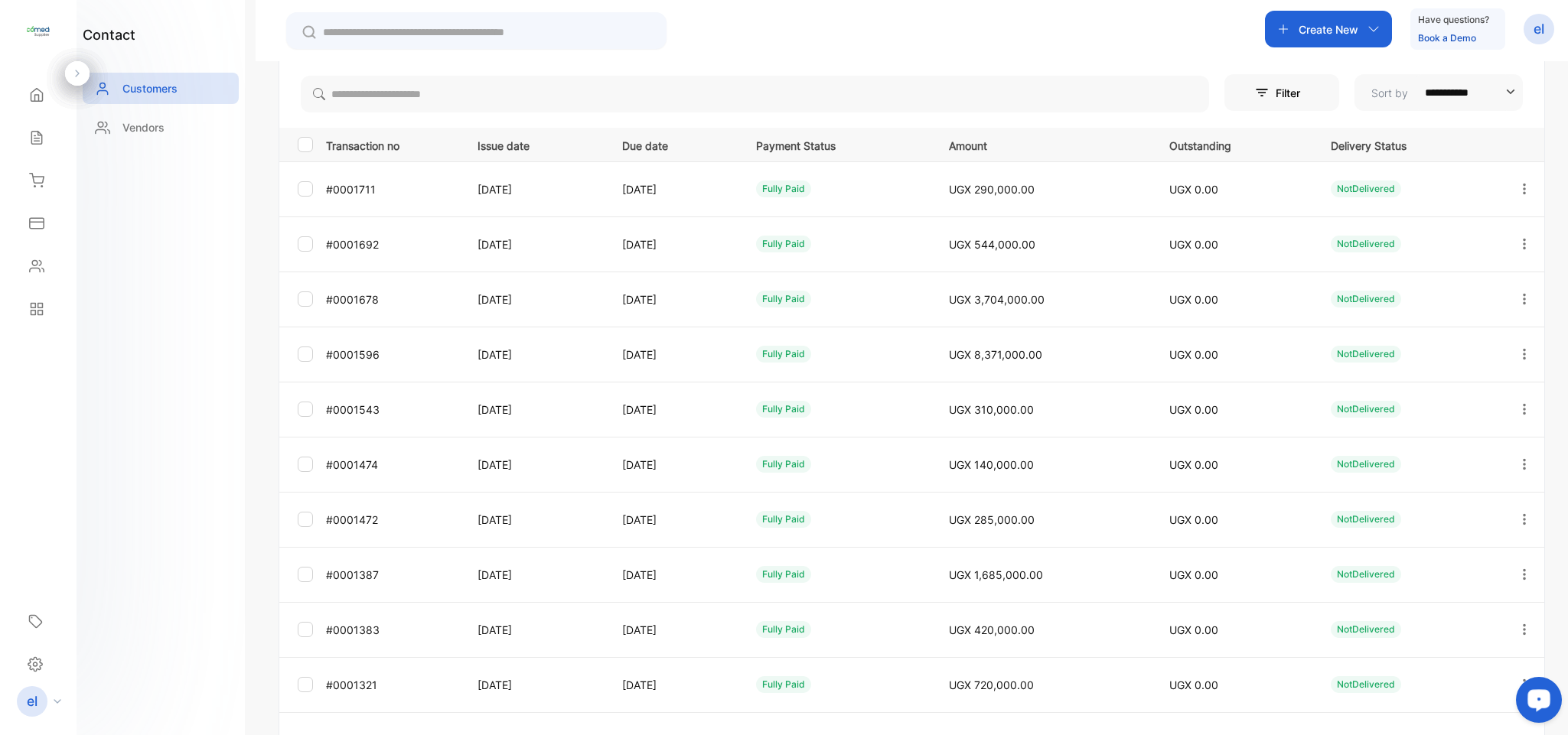
click at [1523, 244] on icon "button" at bounding box center [1525, 243] width 3 height 11
click at [1441, 284] on div "View" at bounding box center [1455, 291] width 172 height 31
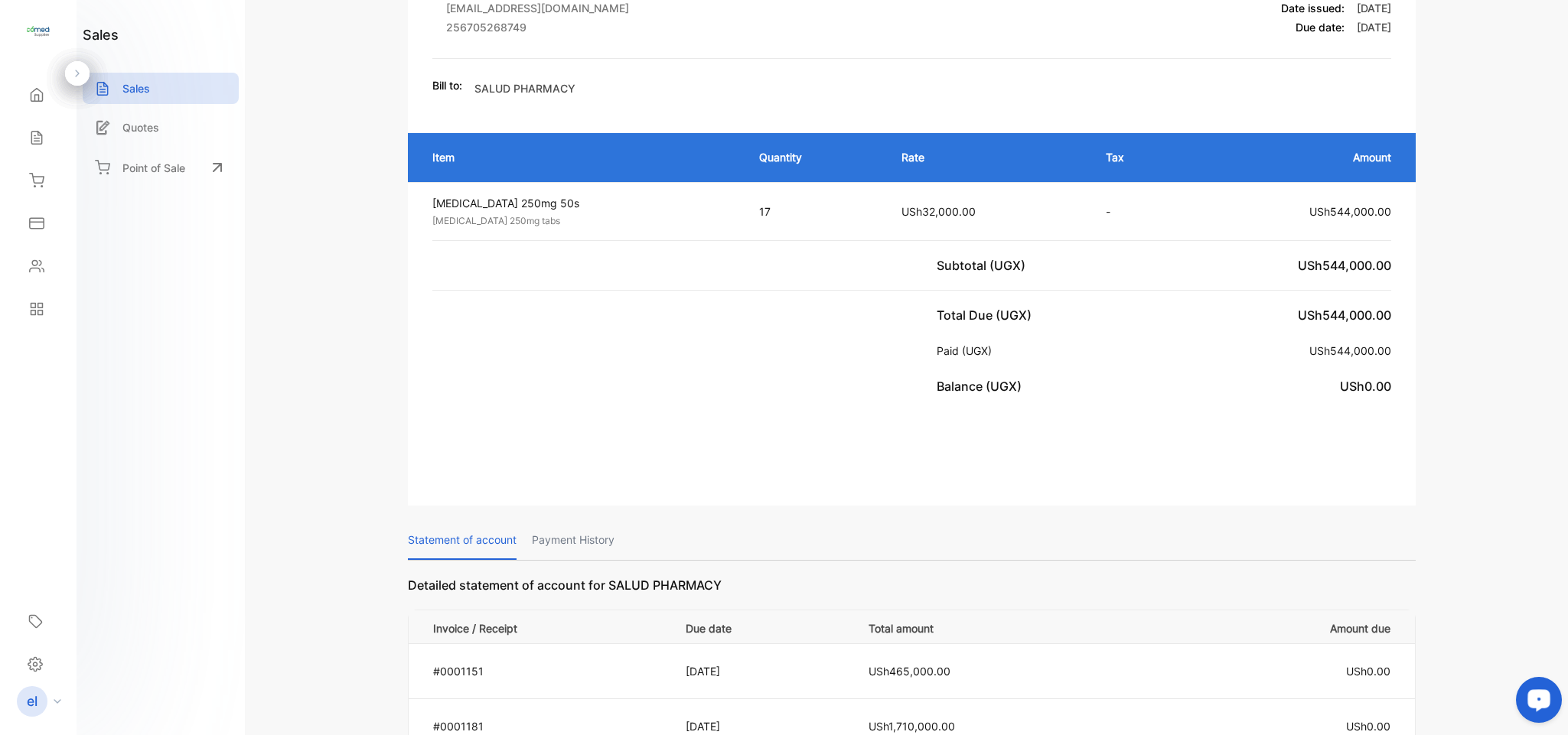
click at [581, 521] on p "Payment History" at bounding box center [573, 540] width 83 height 39
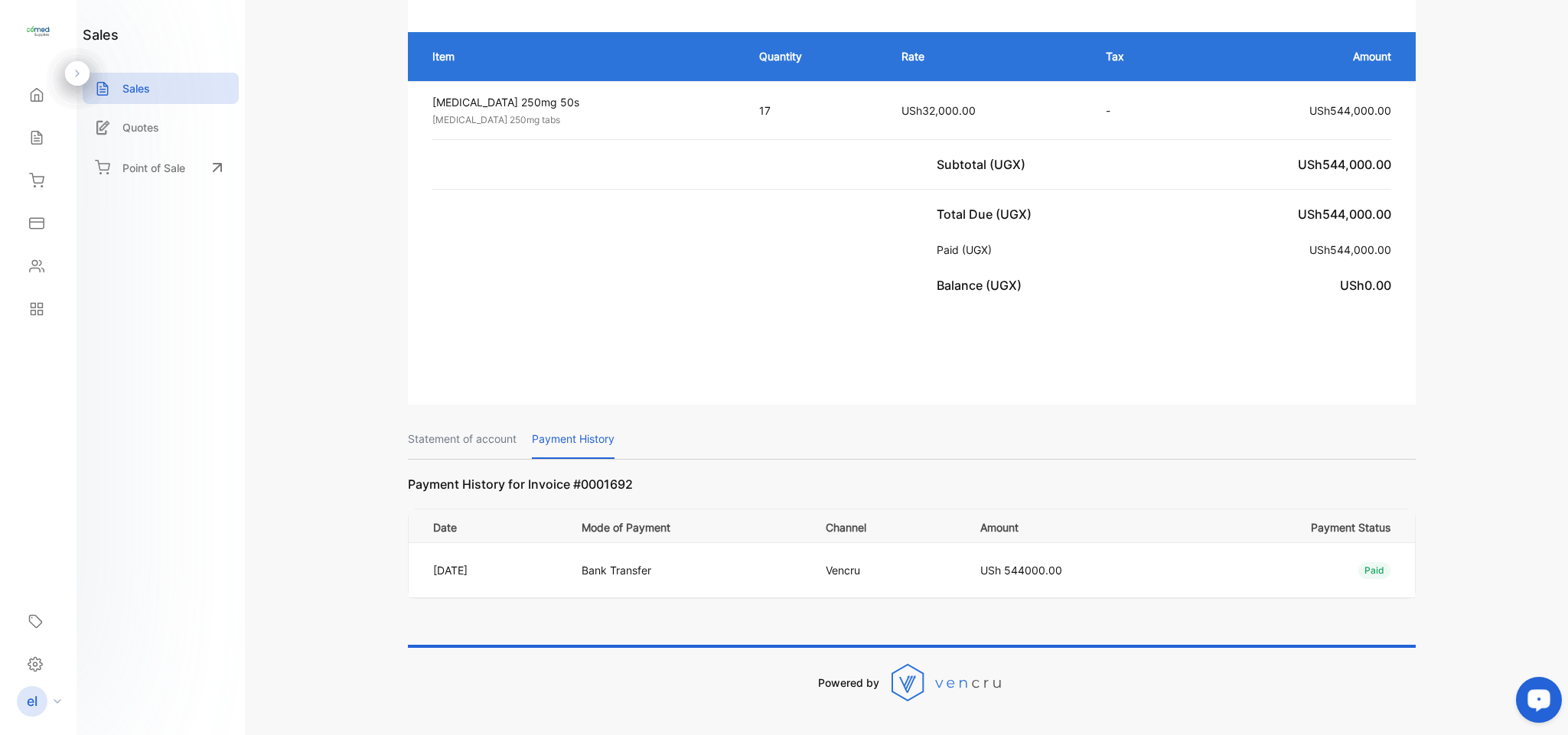
scroll to position [340, 0]
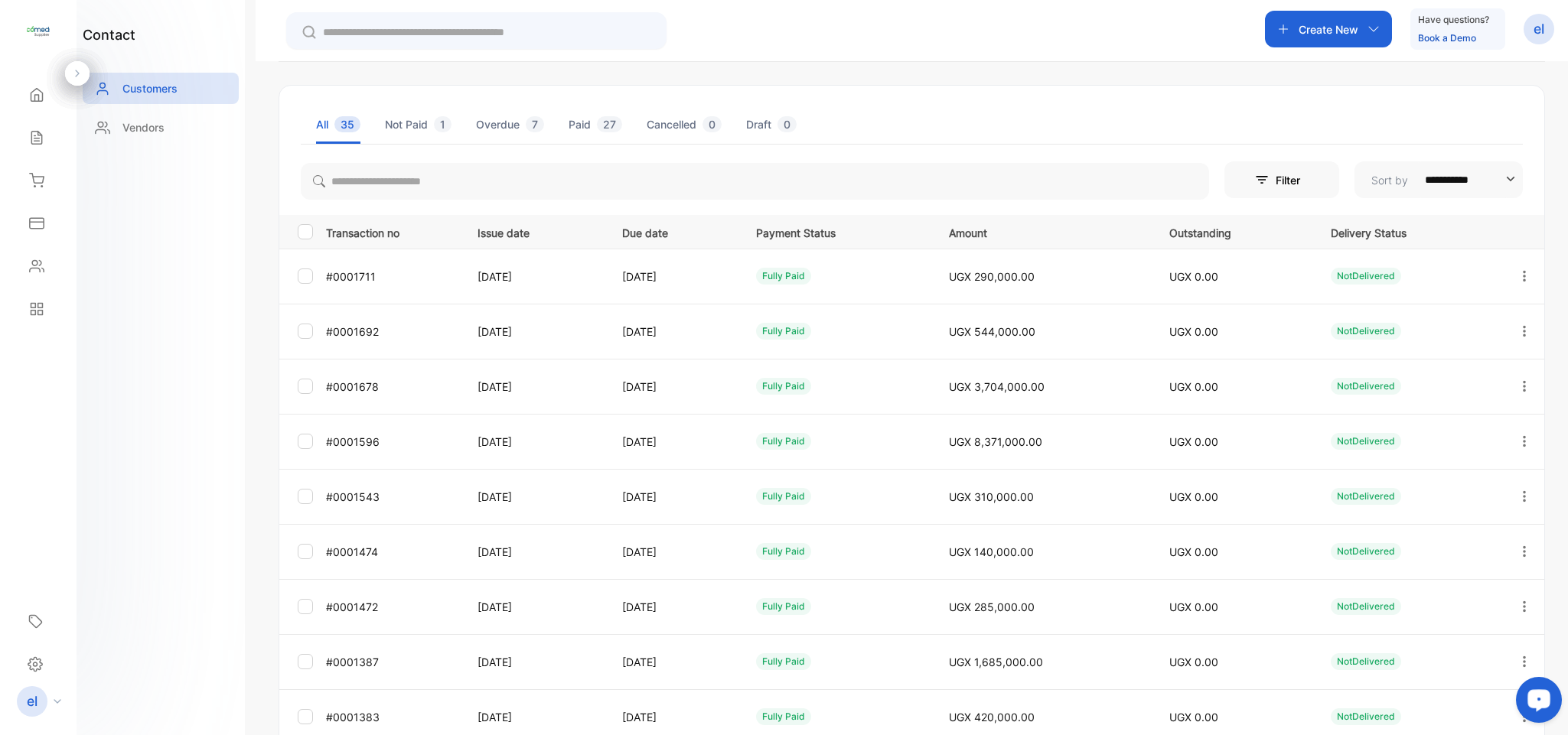
scroll to position [109, 0]
click at [1519, 390] on icon "button" at bounding box center [1524, 388] width 14 height 14
click at [1448, 419] on div "View" at bounding box center [1455, 435] width 172 height 31
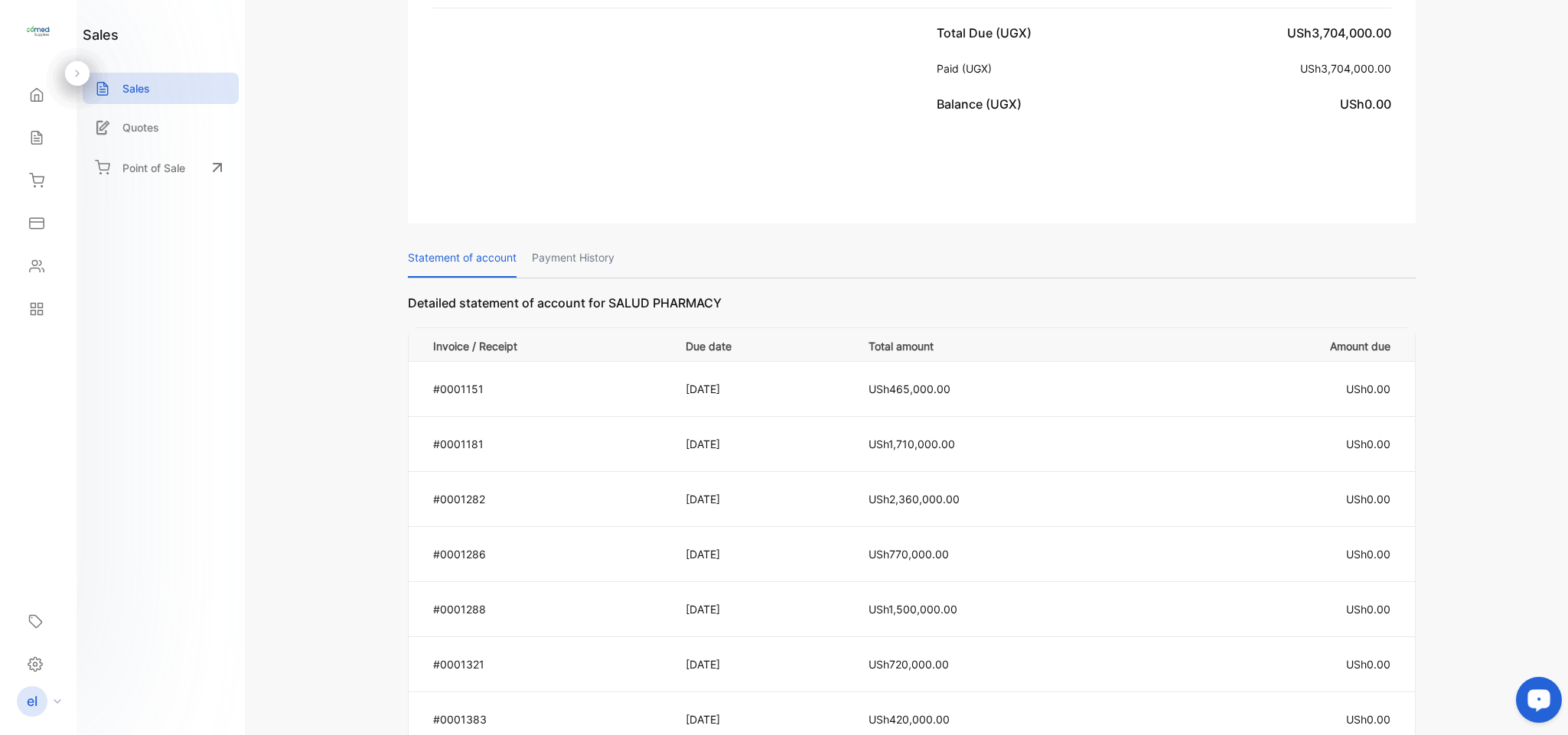
scroll to position [911, 0]
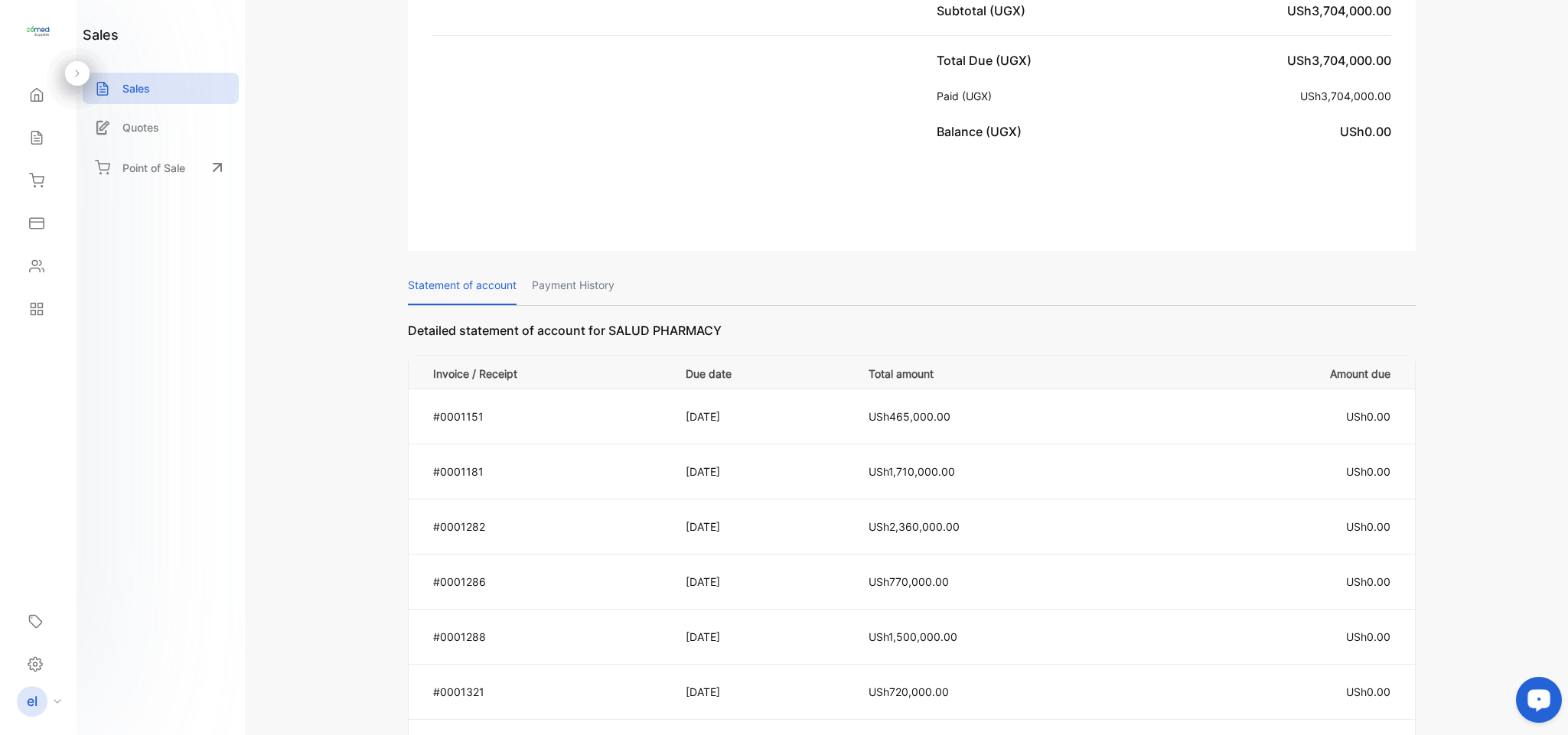
click at [587, 271] on p "Payment History" at bounding box center [573, 286] width 83 height 39
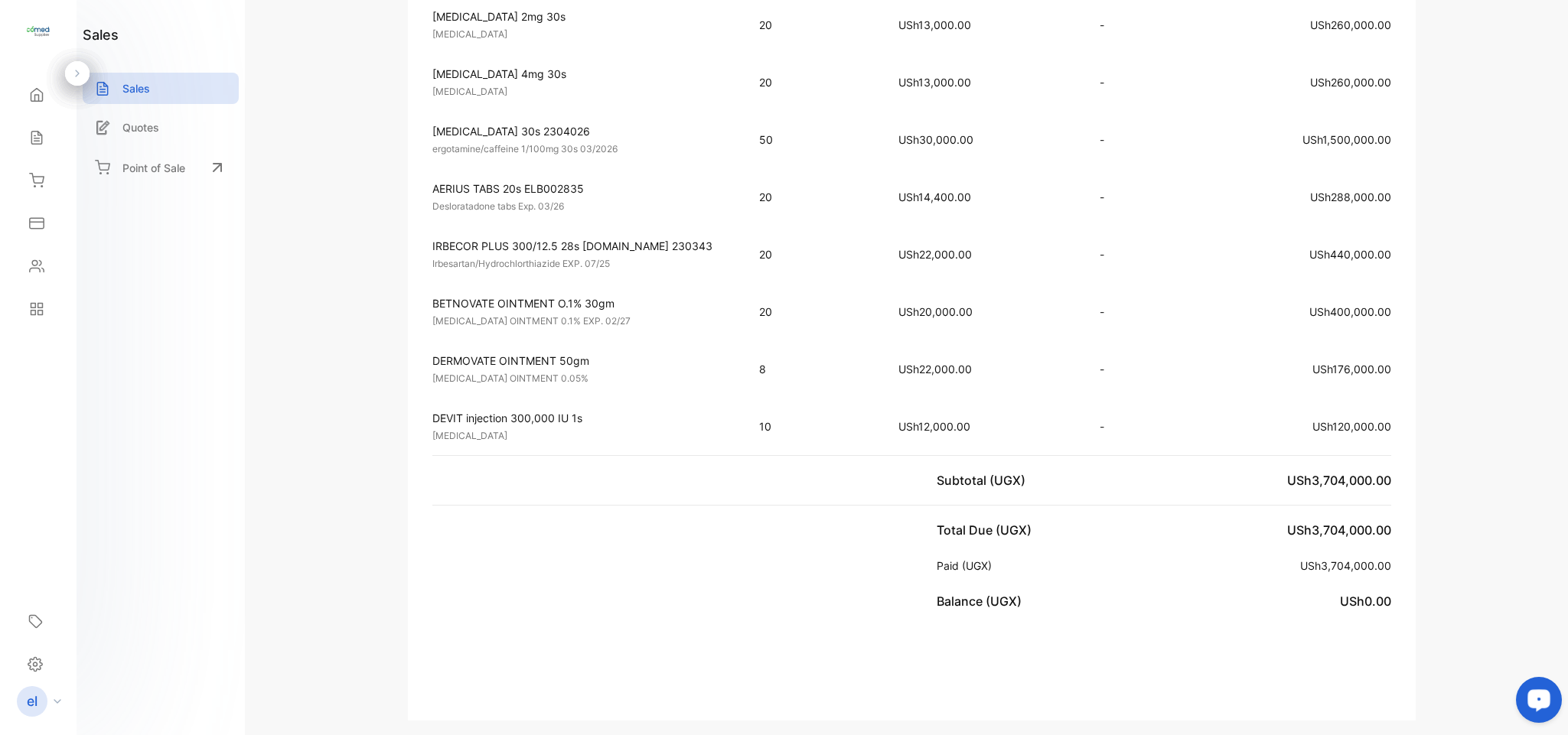
scroll to position [147, 0]
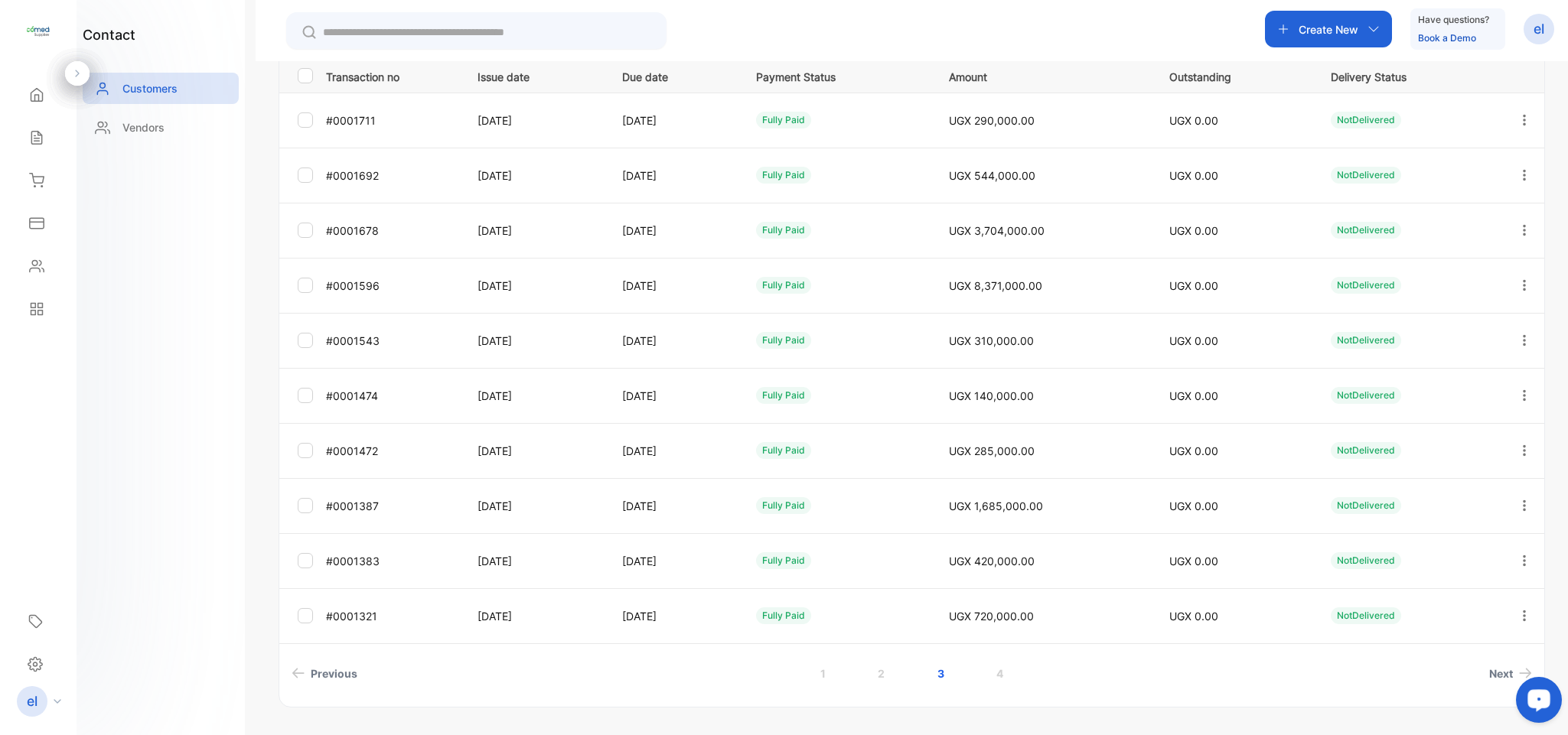
scroll to position [281, 0]
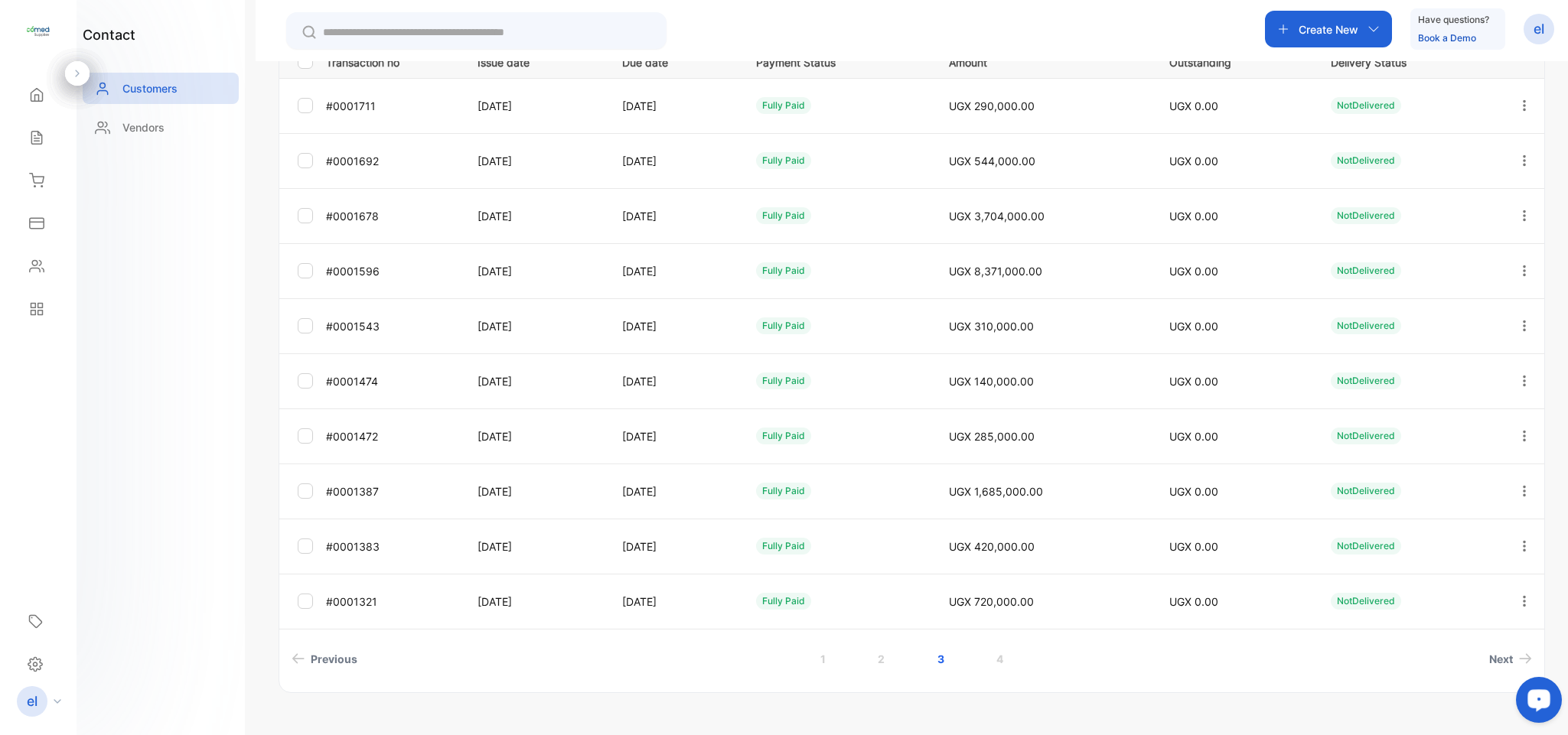
click at [1517, 271] on icon "button" at bounding box center [1524, 271] width 14 height 14
click at [1408, 323] on div "View" at bounding box center [1455, 317] width 172 height 31
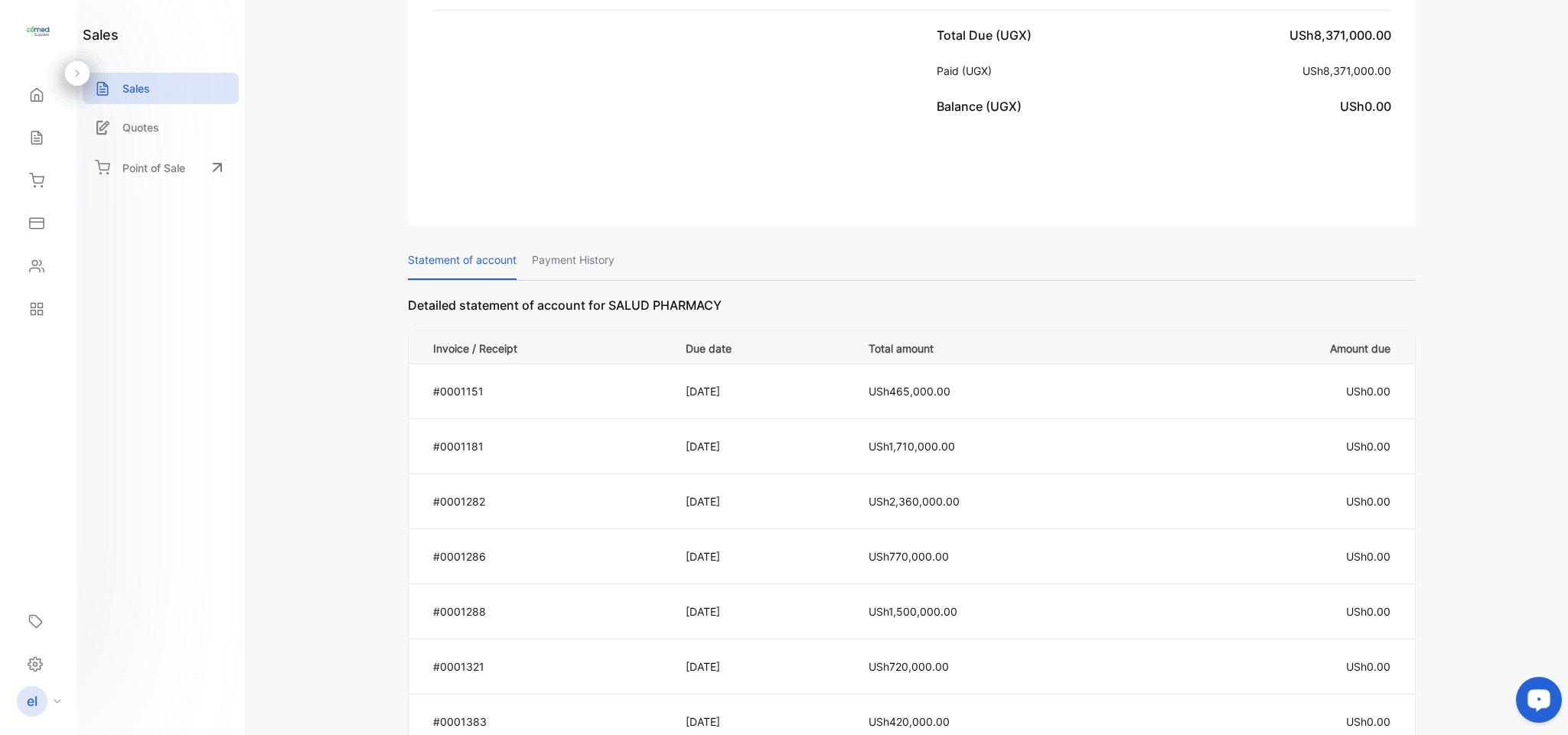
scroll to position [1125, 0]
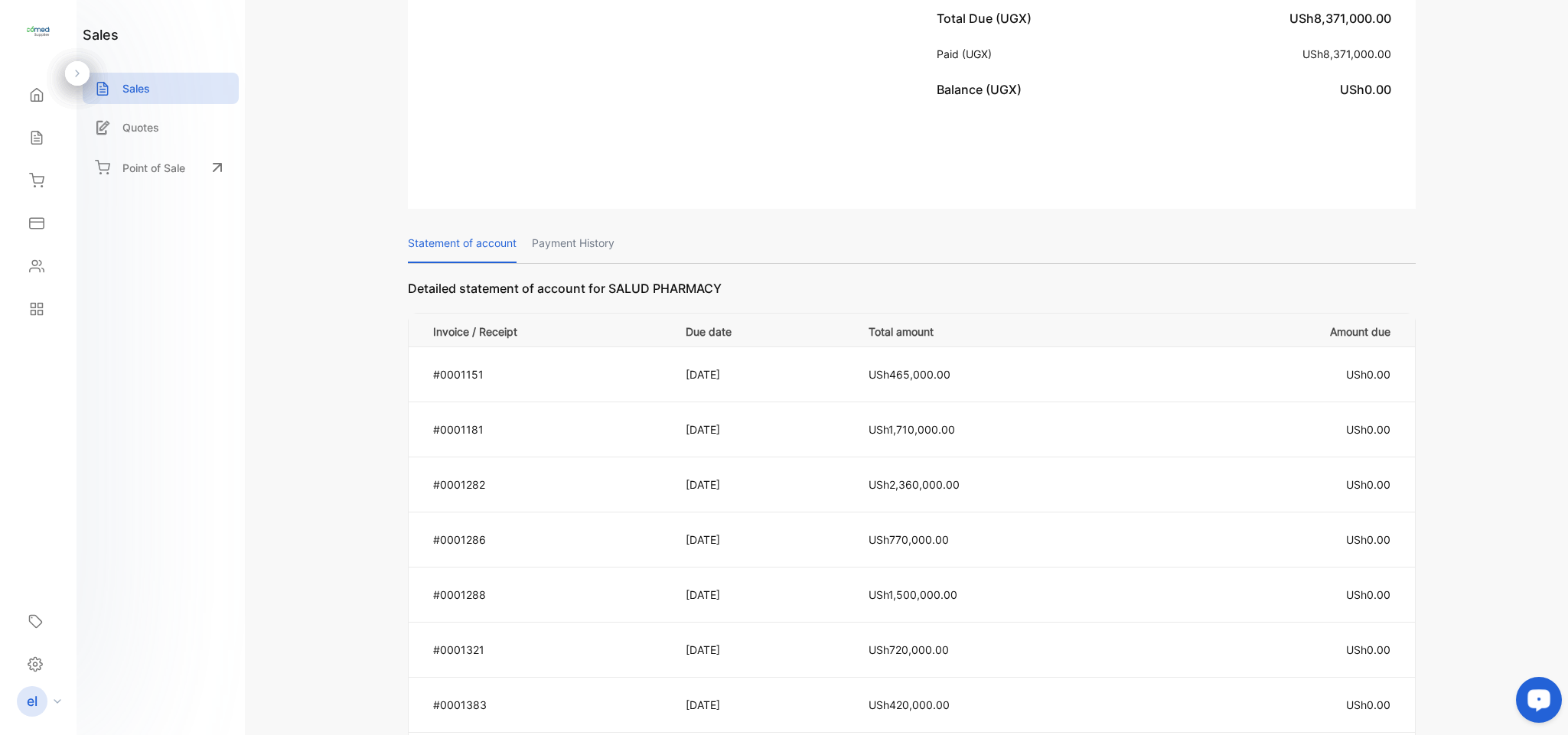
click at [600, 224] on p "Payment History" at bounding box center [573, 243] width 83 height 39
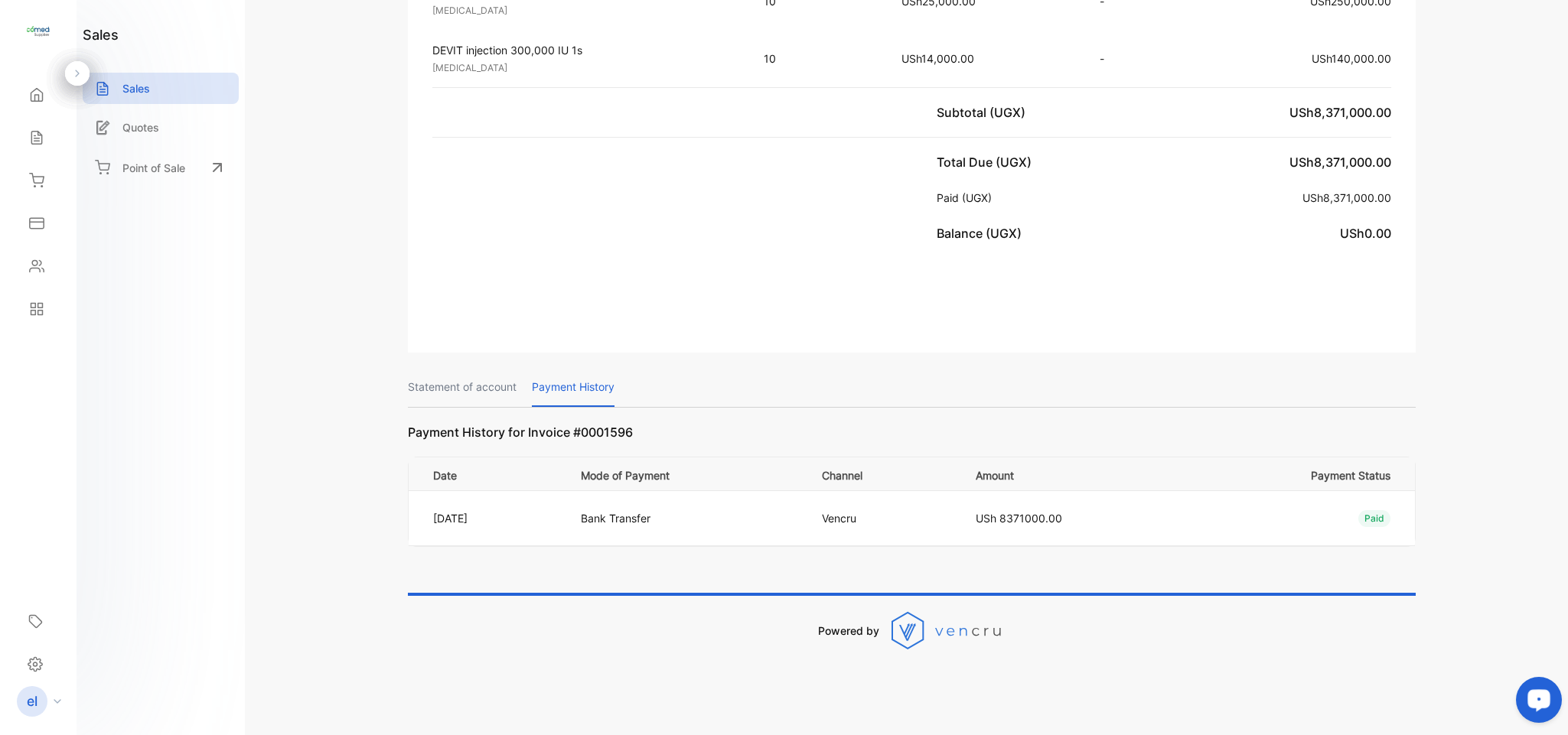
scroll to position [971, 0]
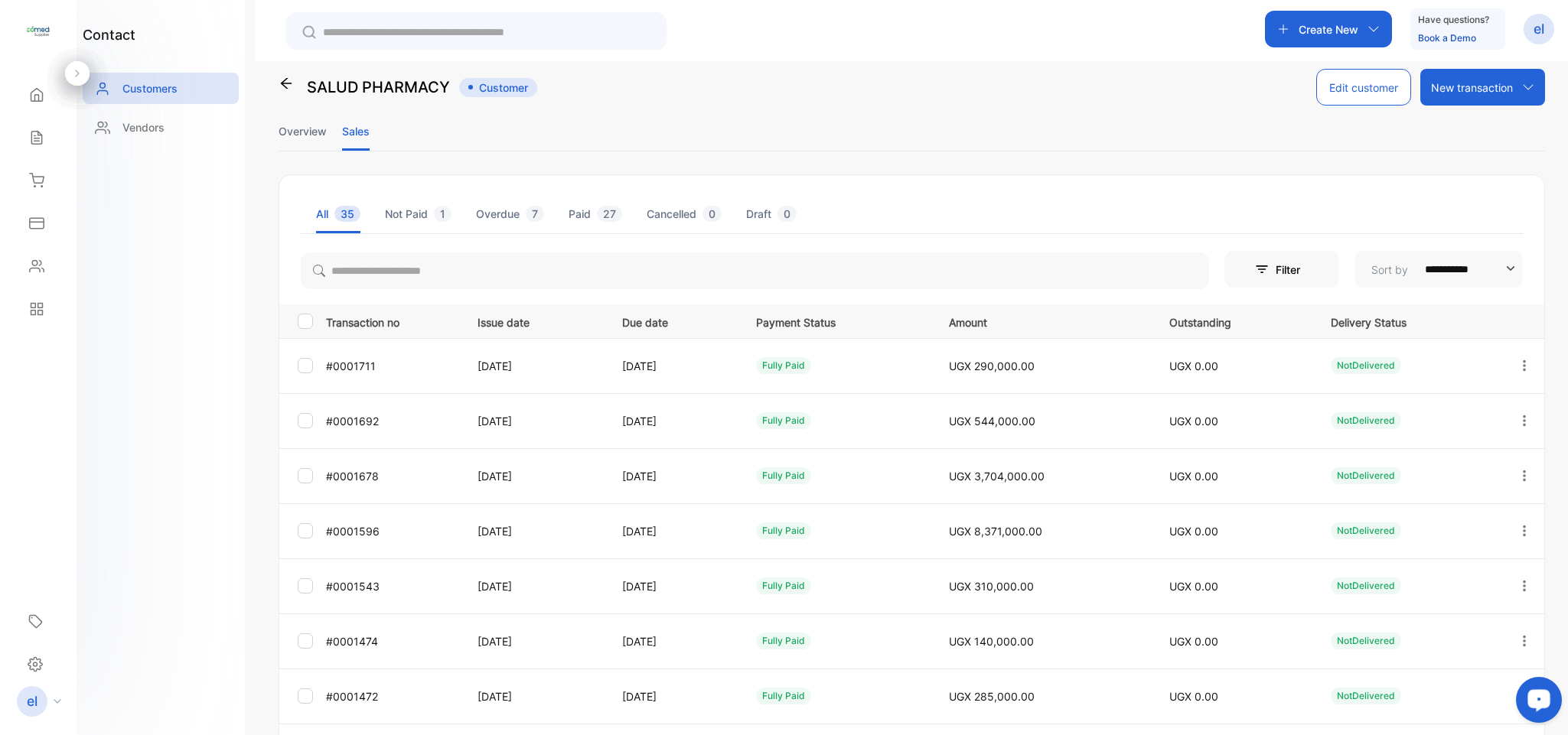
scroll to position [89, 0]
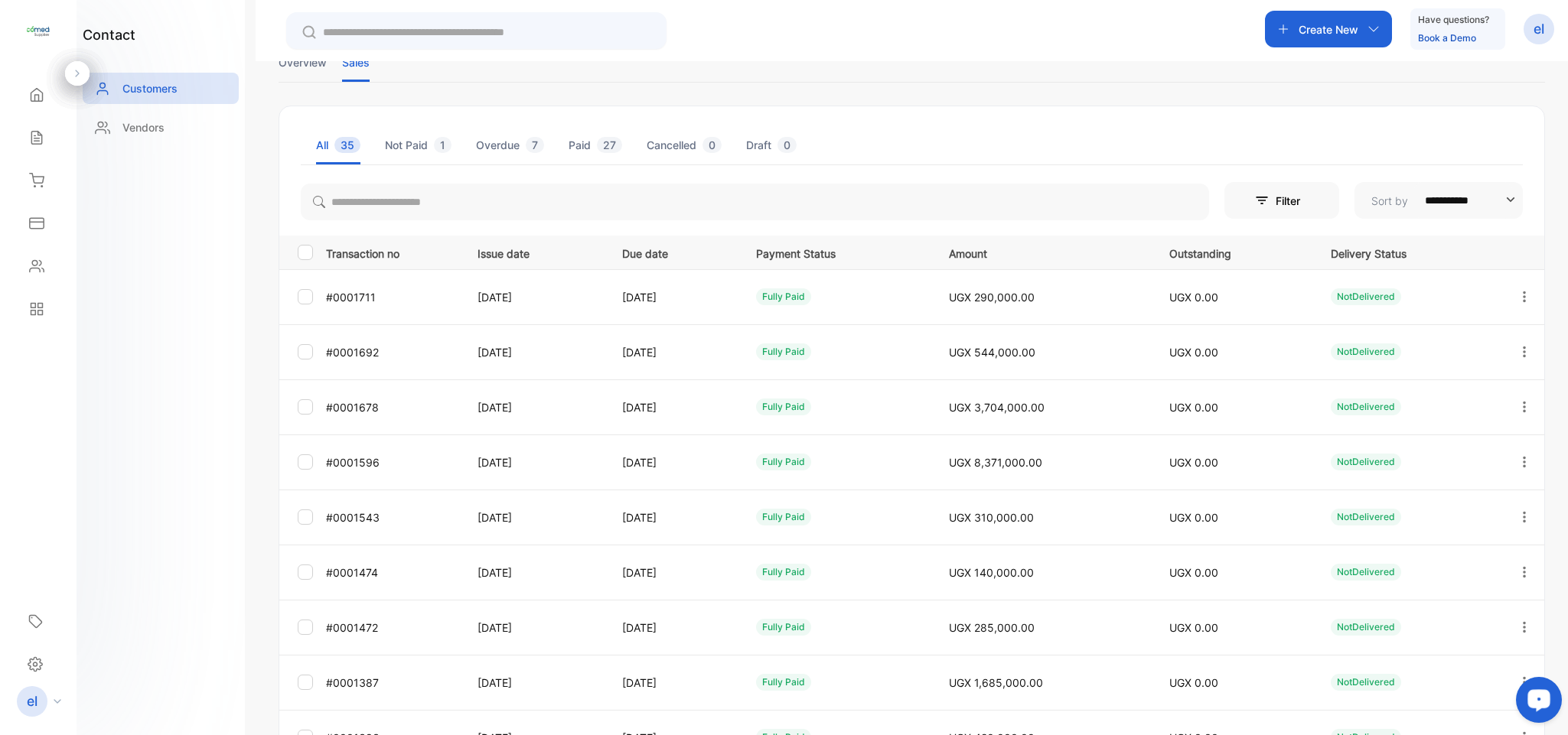
click at [1518, 511] on icon "button" at bounding box center [1524, 517] width 14 height 14
click at [1415, 578] on div "View" at bounding box center [1455, 563] width 172 height 31
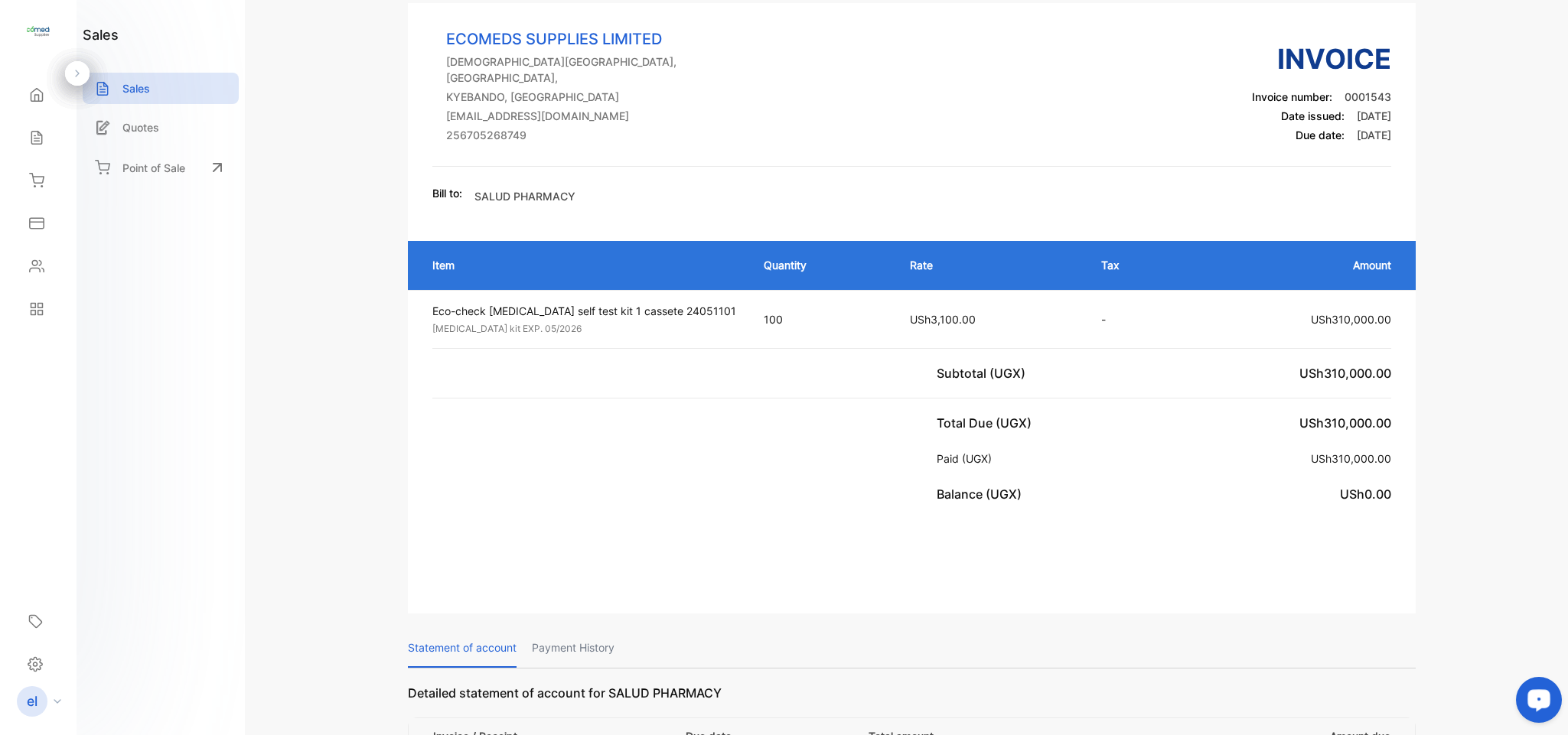
click at [591, 635] on p "Payment History" at bounding box center [573, 648] width 83 height 39
drag, startPoint x: 1556, startPoint y: 191, endPoint x: 1566, endPoint y: 273, distance: 82.6
click at [1566, 273] on div "Invoice #0001543 fully paid Shipping: Not Delivered Edit Invoice Actions ECOMED…" at bounding box center [911, 368] width 1312 height 735
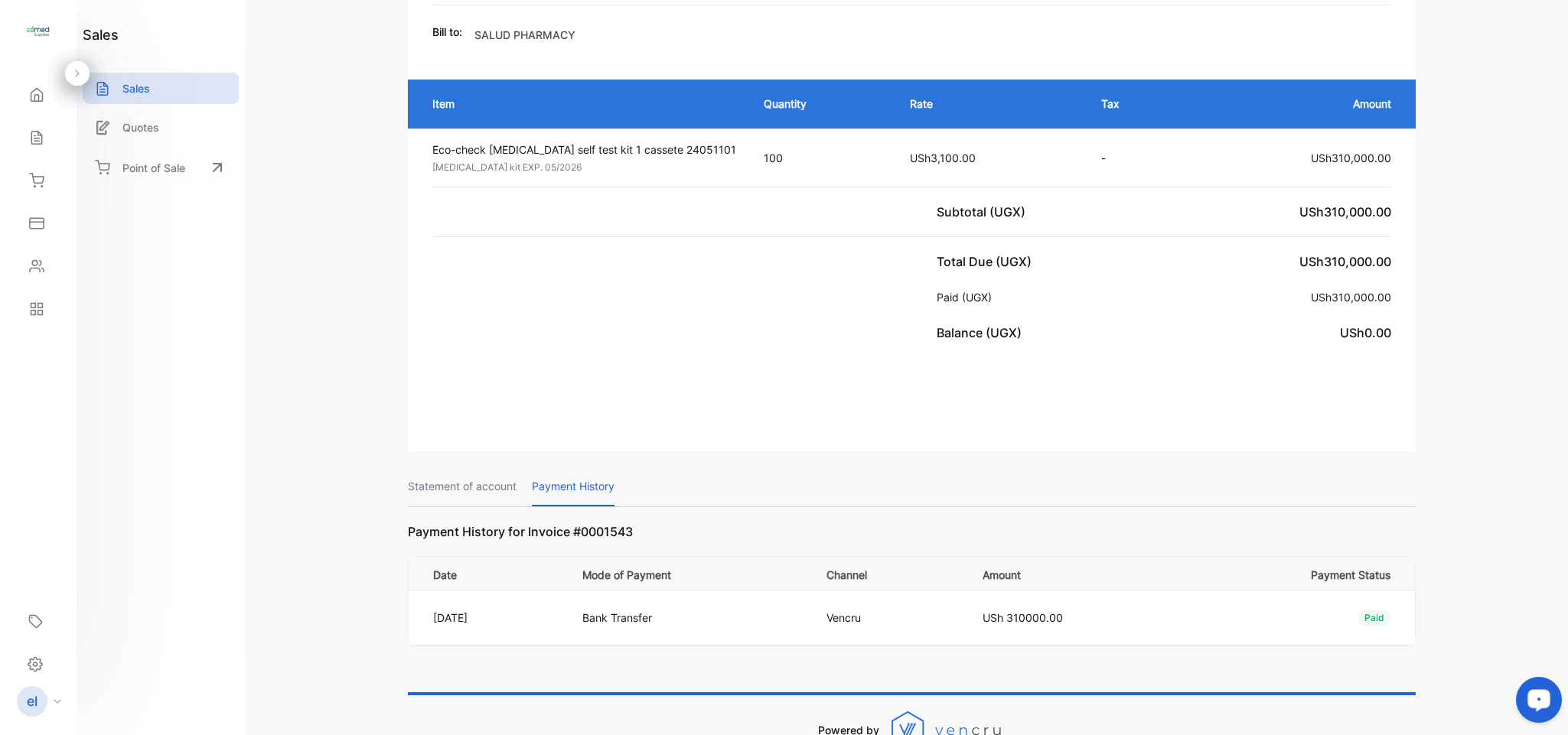
scroll to position [254, 0]
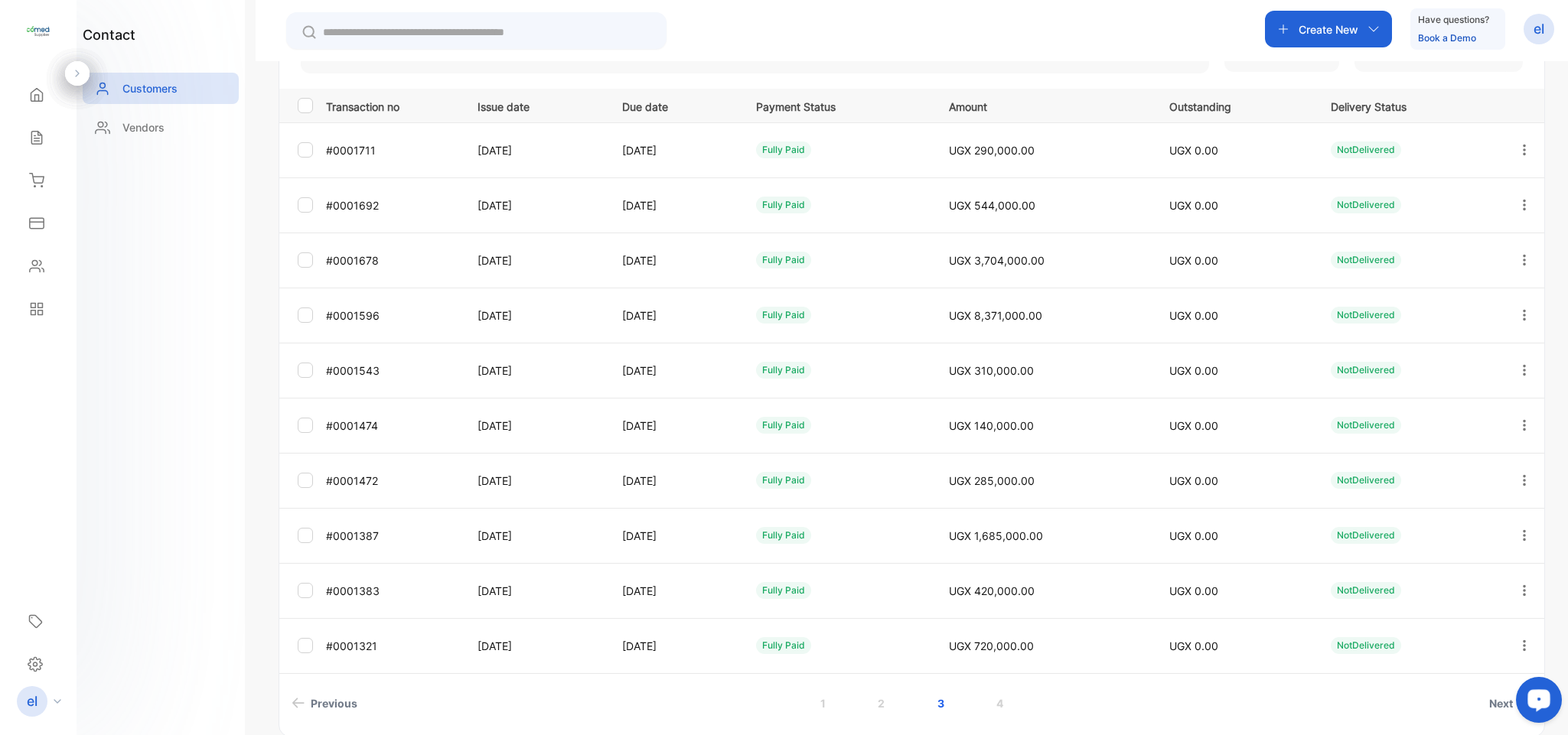
scroll to position [235, 0]
click at [1561, 133] on div "**********" at bounding box center [911, 429] width 1312 height 735
click at [1522, 420] on icon "button" at bounding box center [1524, 426] width 14 height 14
click at [1405, 487] on div "View" at bounding box center [1455, 473] width 172 height 31
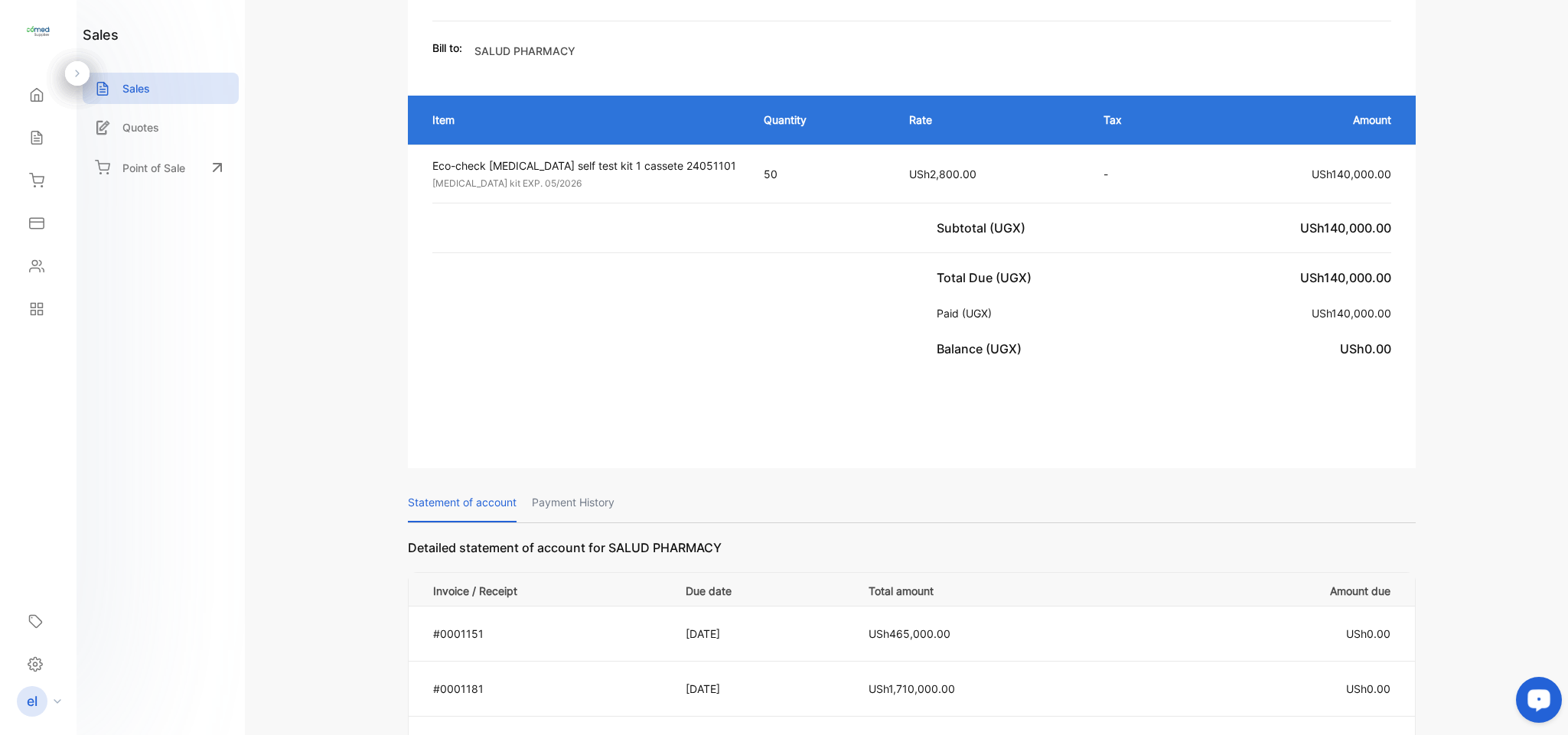
click at [597, 492] on p "Payment History" at bounding box center [573, 503] width 83 height 39
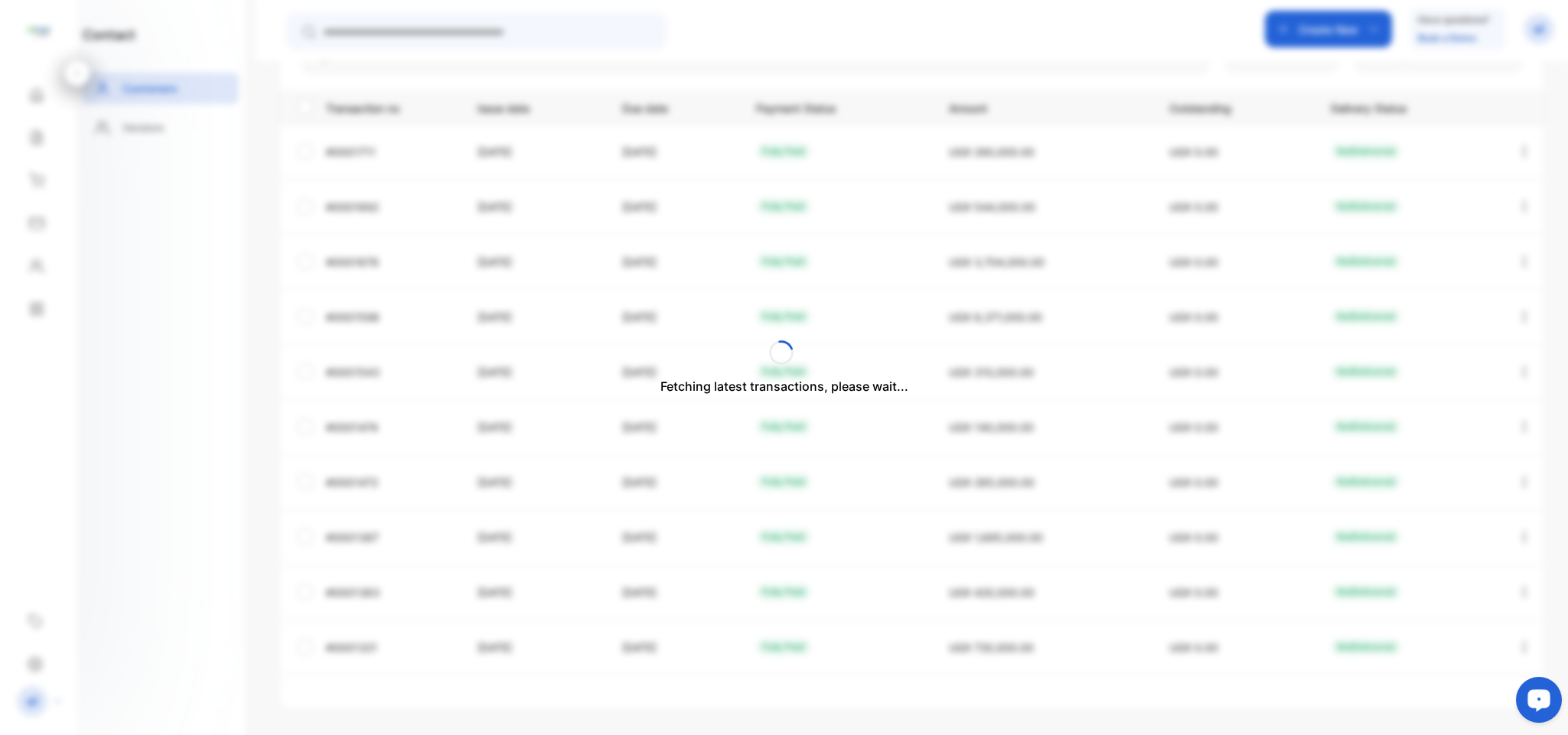
scroll to position [20, 0]
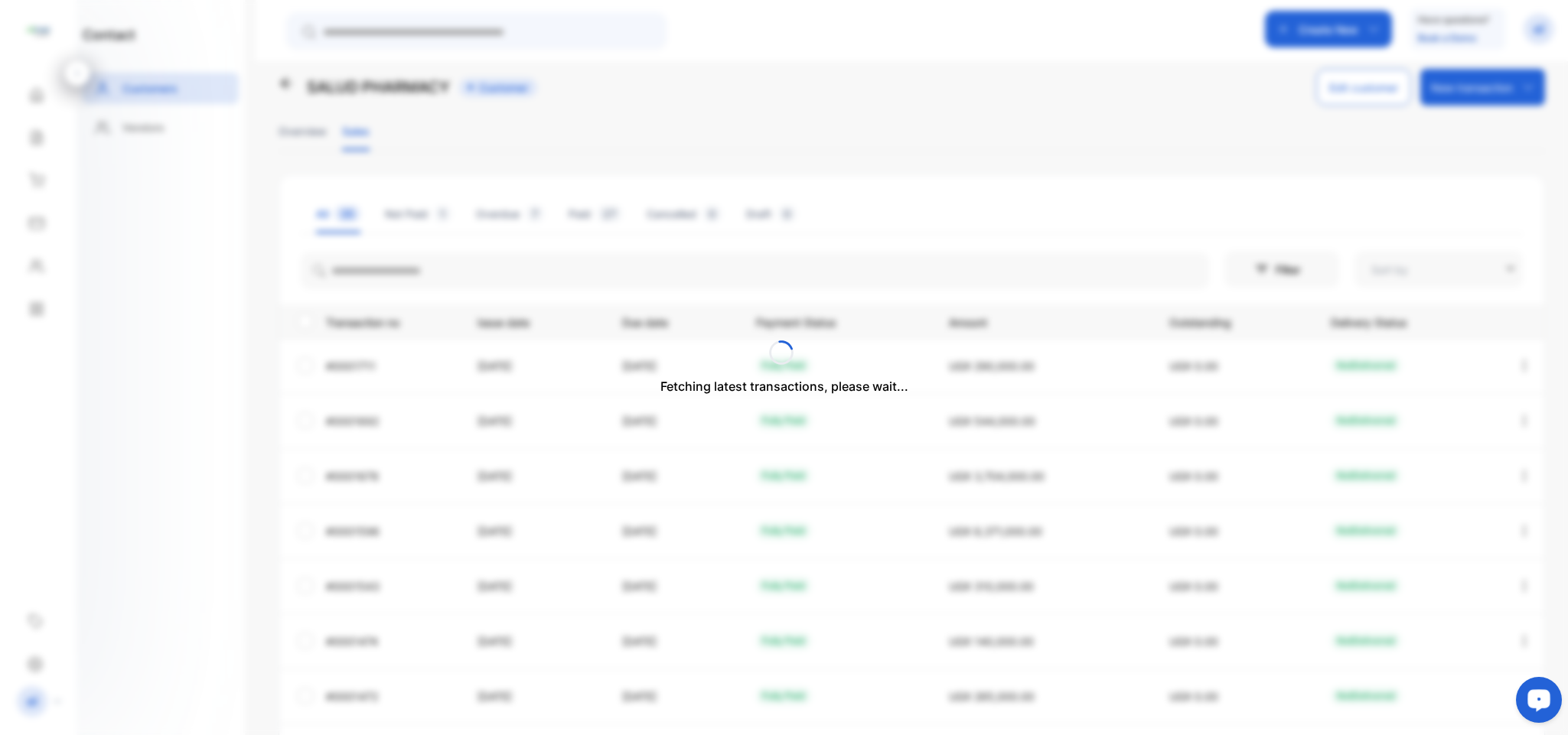
type input "**********"
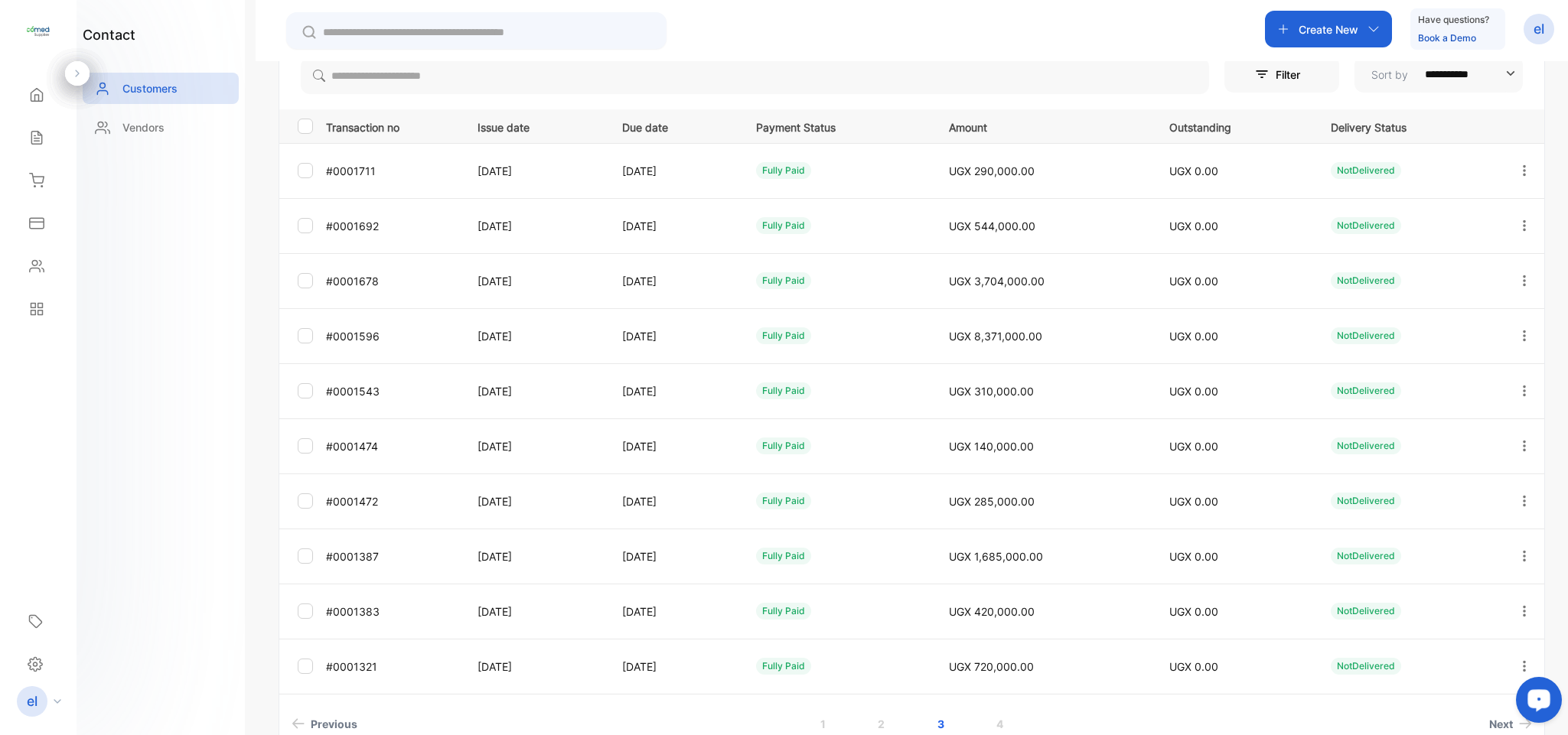
scroll to position [231, 0]
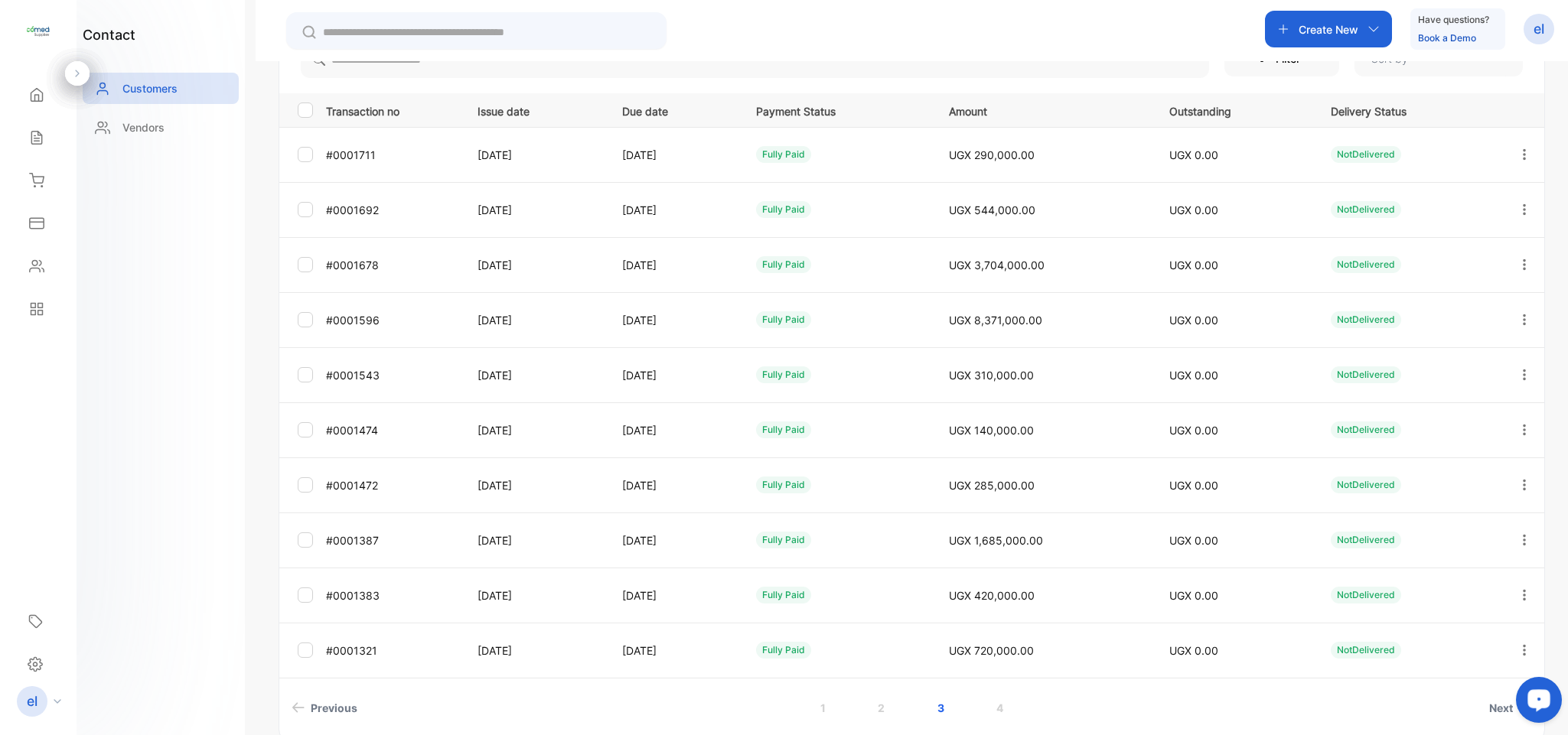
click at [1523, 587] on button "button" at bounding box center [1524, 595] width 14 height 37
click at [1508, 548] on div "View" at bounding box center [1455, 555] width 172 height 31
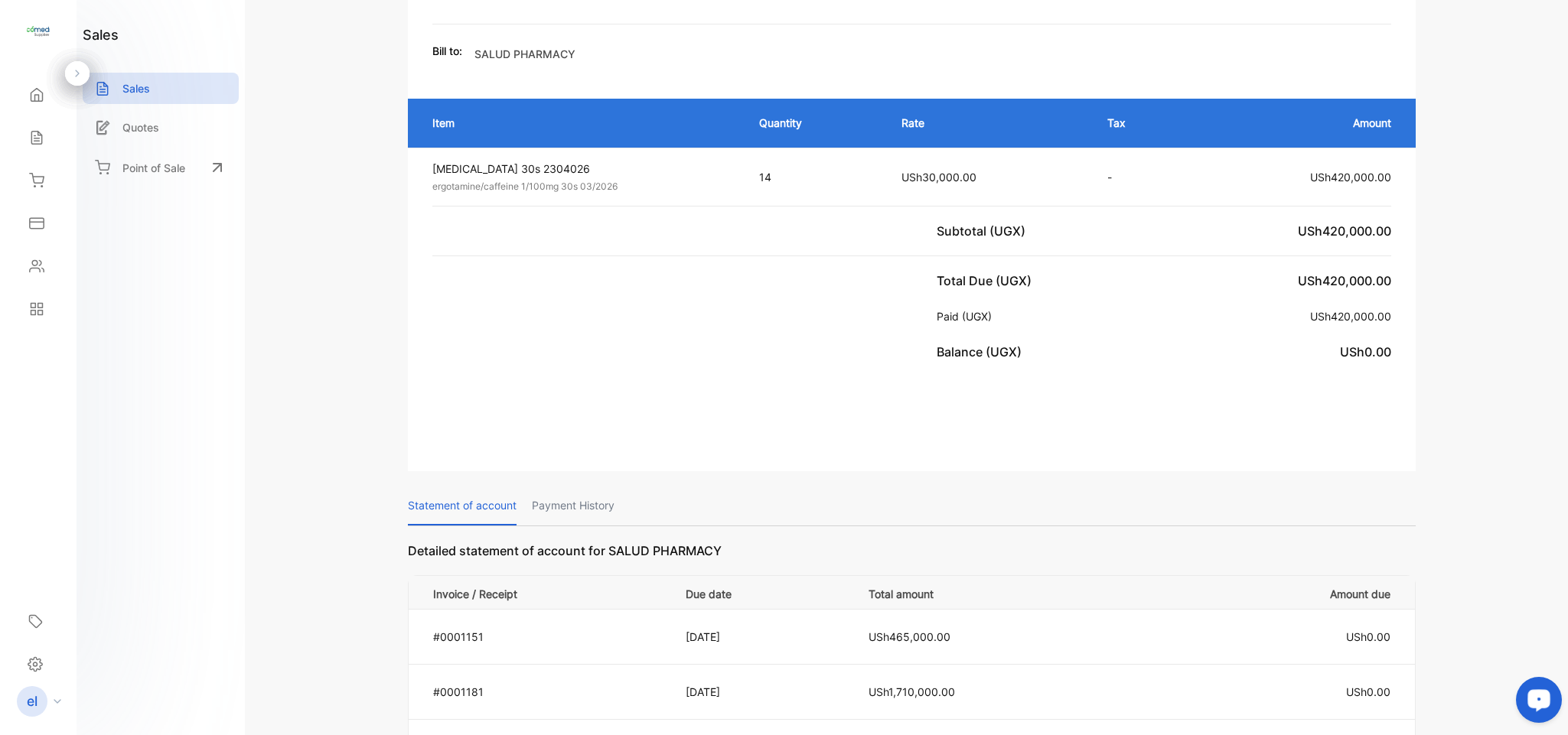
click at [587, 487] on p "Payment History" at bounding box center [573, 506] width 83 height 39
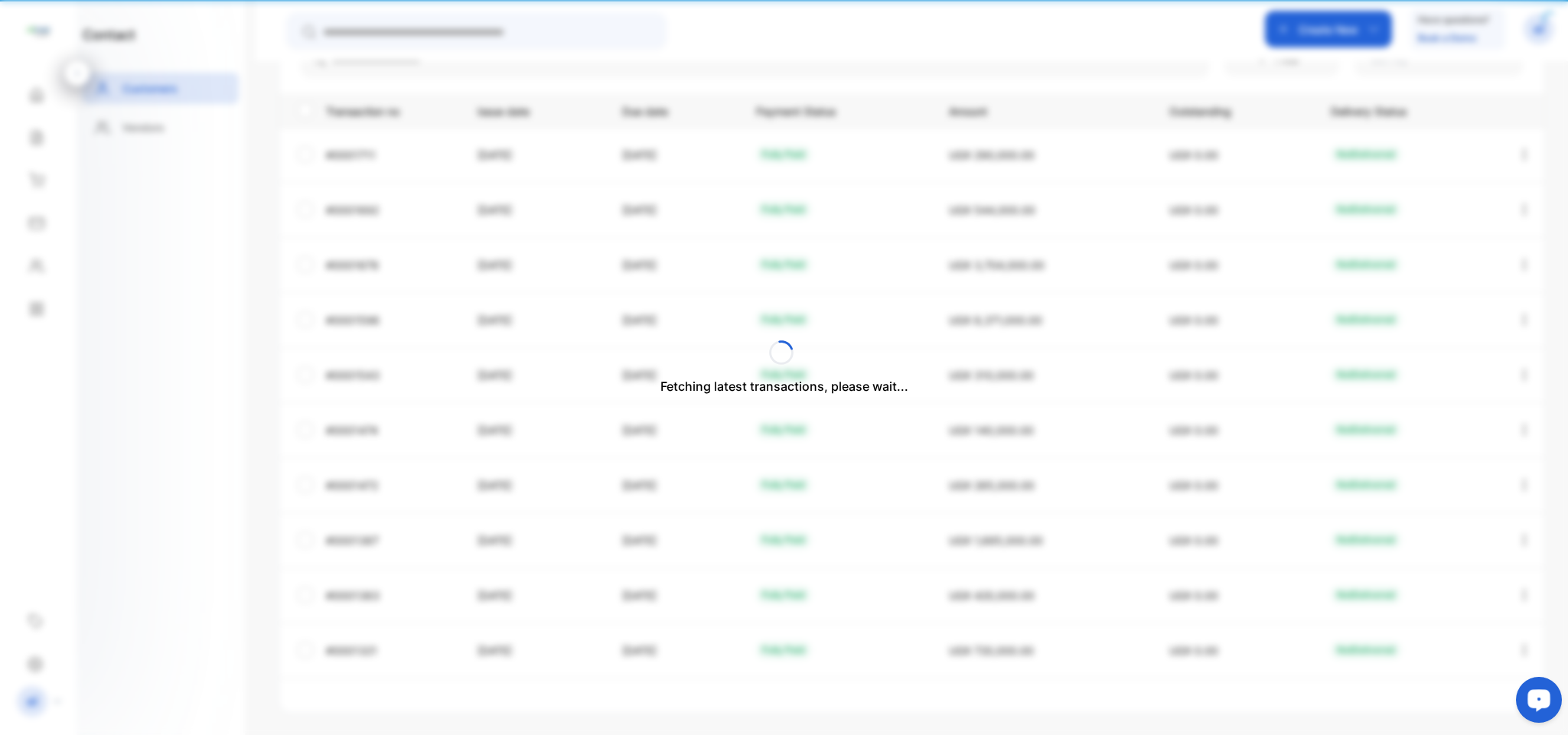
type input "**********"
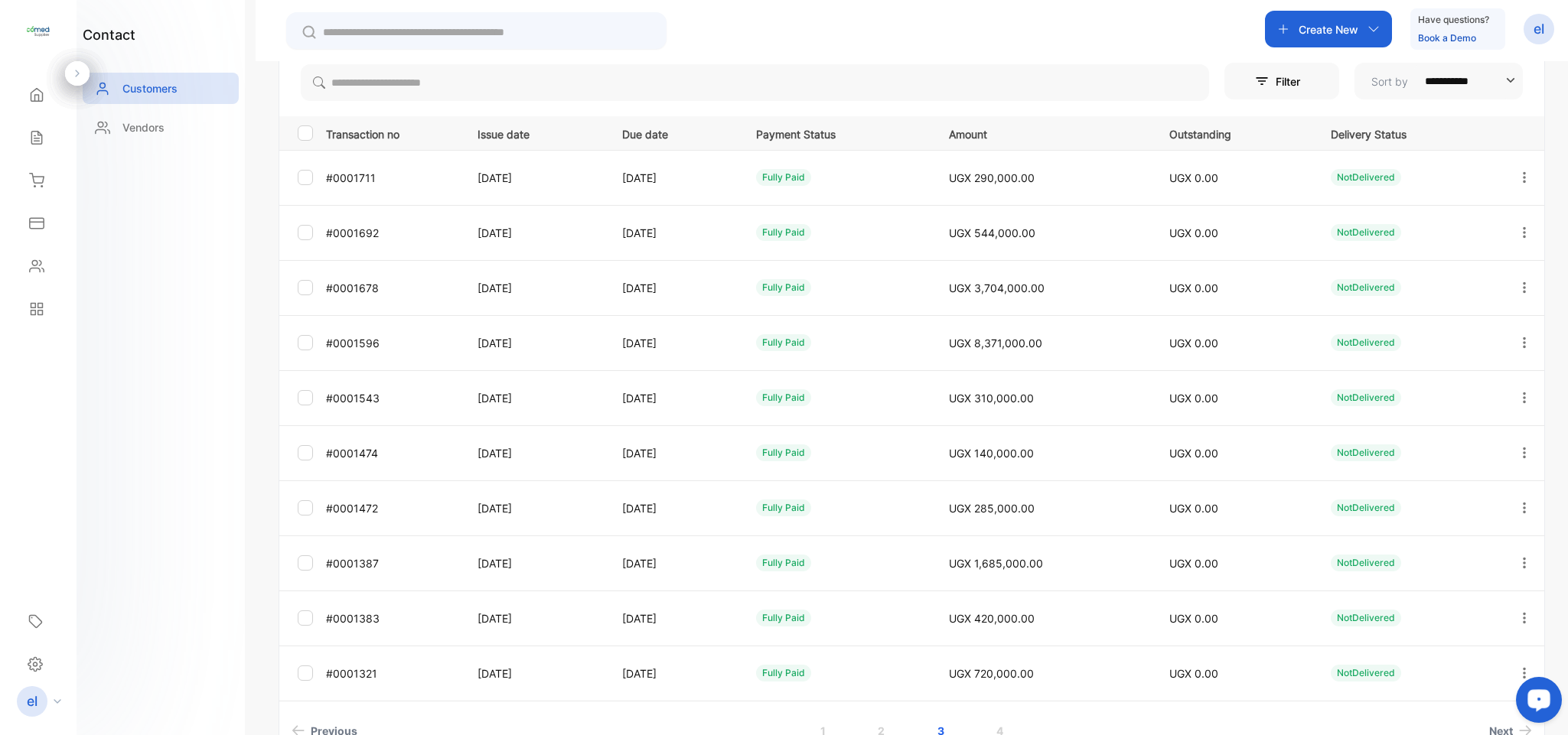
scroll to position [227, 0]
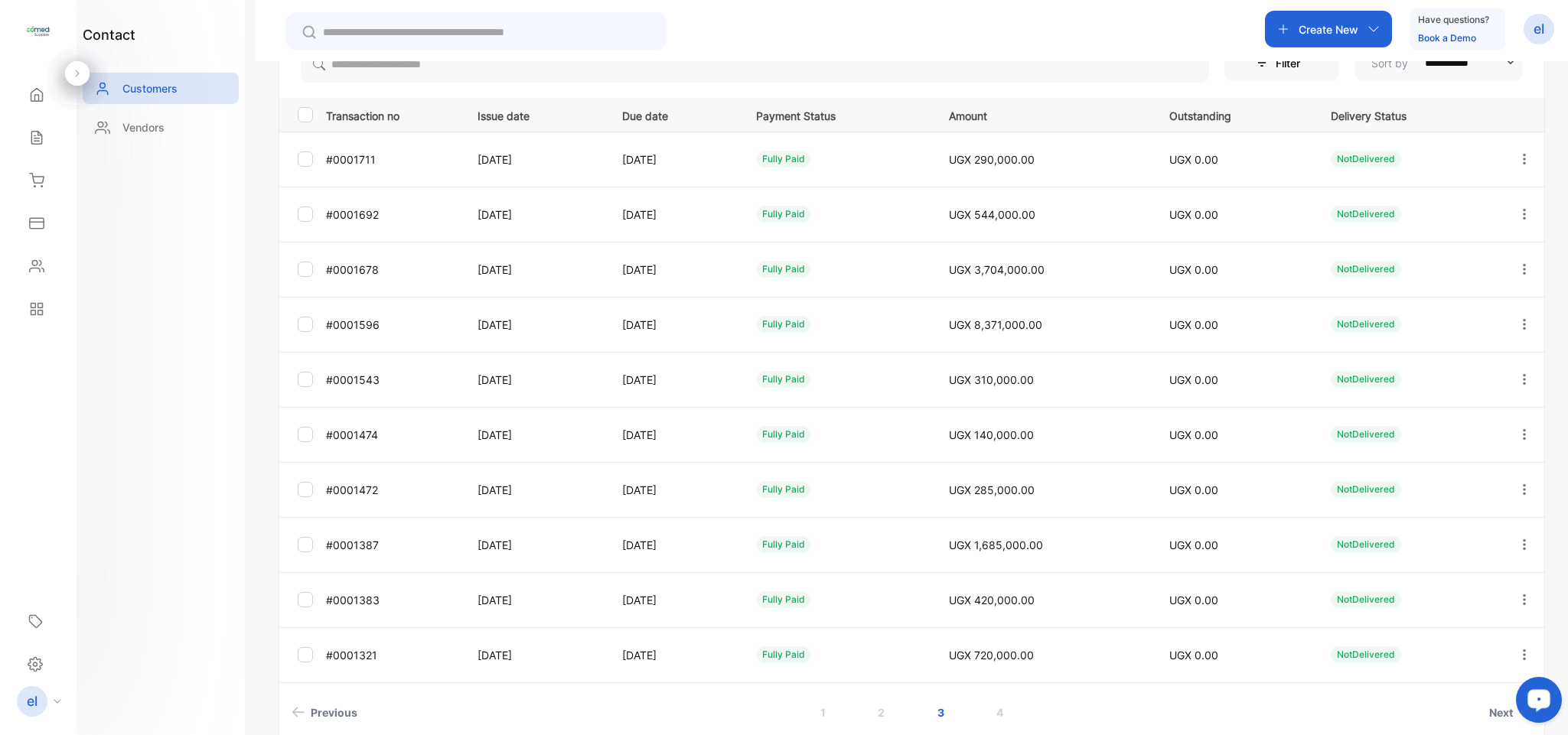
click at [1508, 622] on td at bounding box center [1521, 599] width 46 height 55
click at [1295, 656] on p "UGX 0.00" at bounding box center [1234, 654] width 131 height 16
click at [1519, 652] on icon "button" at bounding box center [1524, 654] width 14 height 14
click at [1410, 692] on div "View" at bounding box center [1455, 701] width 172 height 31
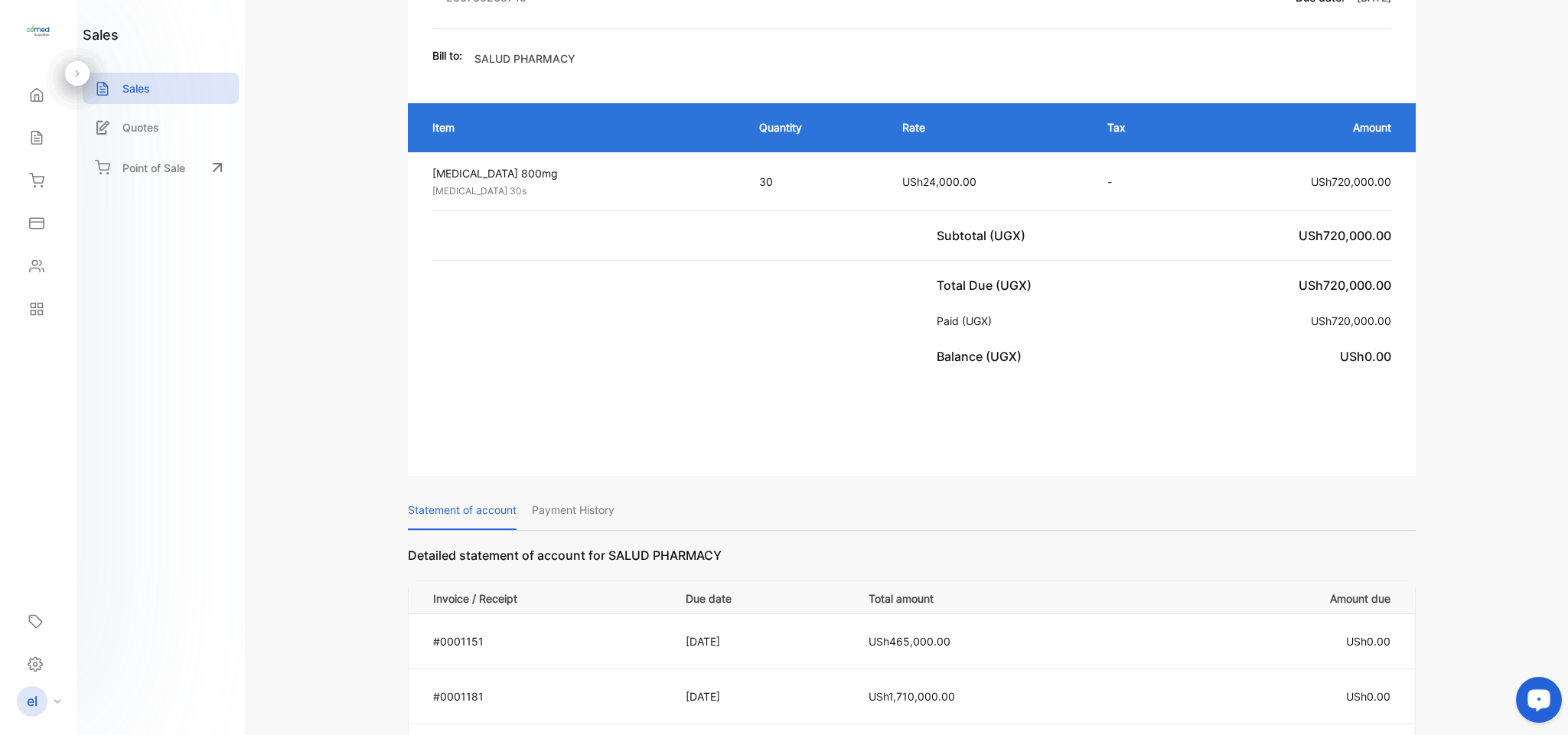
click at [577, 499] on p "Payment History" at bounding box center [573, 510] width 83 height 39
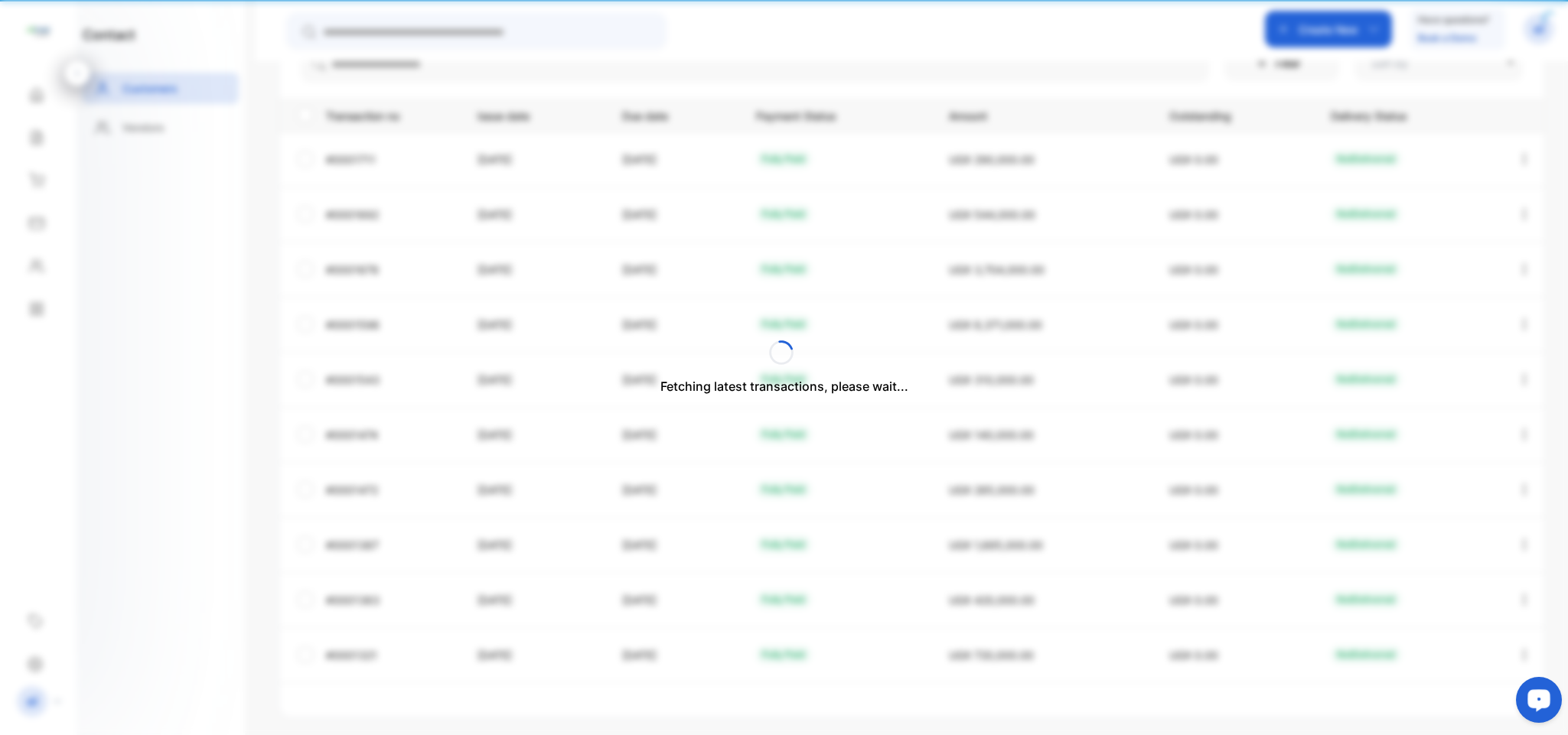
type input "**********"
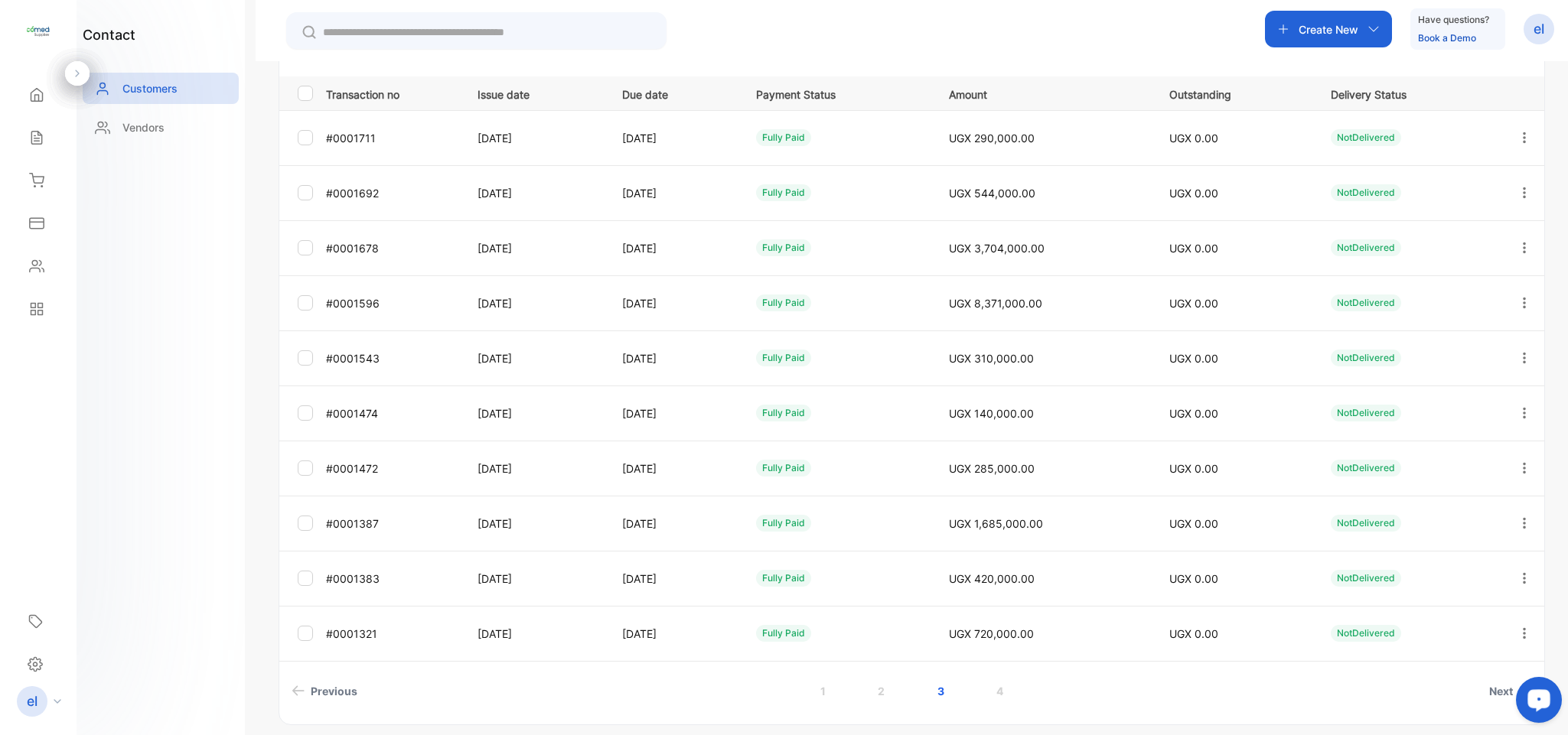
scroll to position [238, 0]
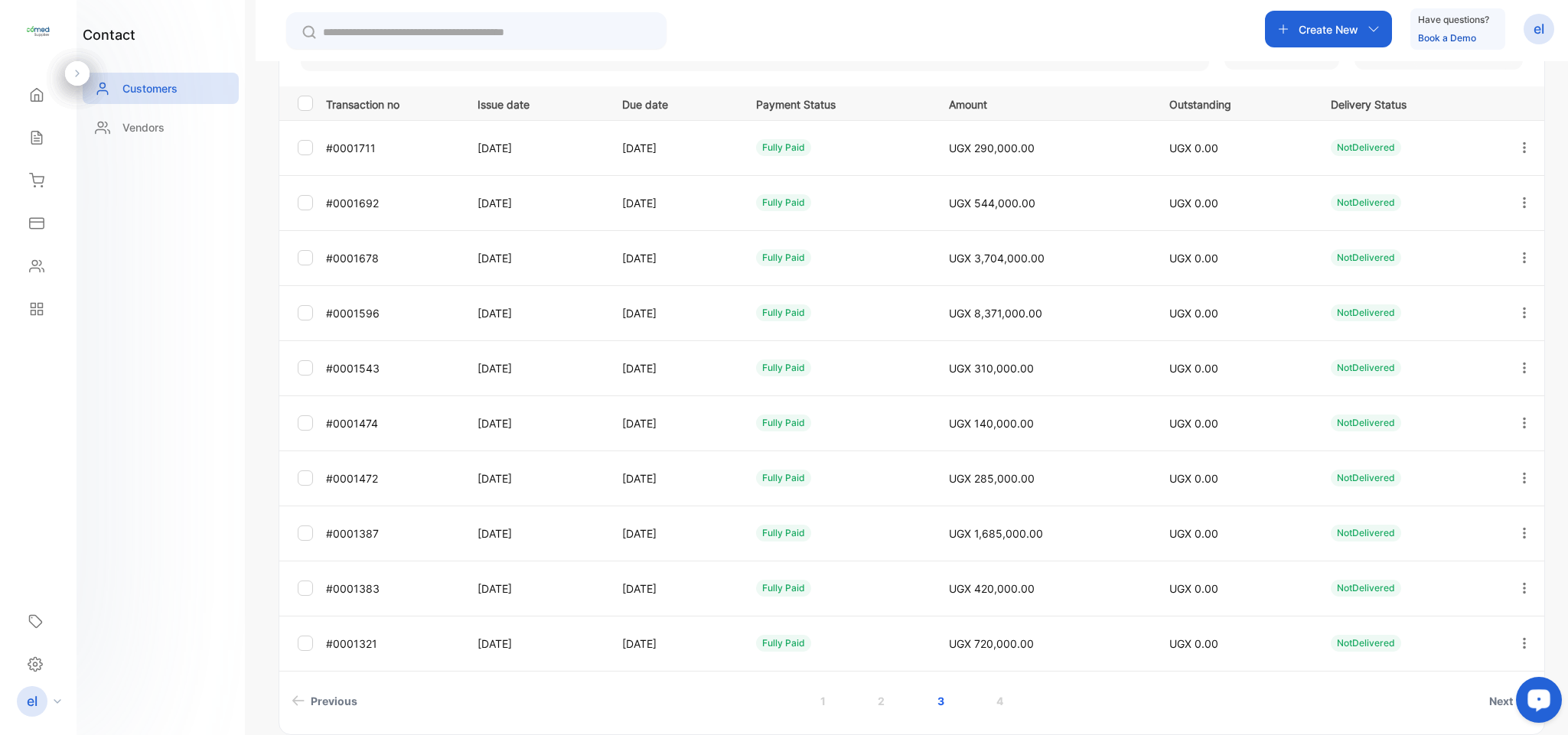
click at [880, 698] on link "2" at bounding box center [880, 700] width 43 height 28
click at [933, 699] on link "3" at bounding box center [940, 700] width 43 height 28
click at [1517, 303] on button "button" at bounding box center [1524, 312] width 14 height 37
click at [1439, 346] on div "View" at bounding box center [1455, 359] width 172 height 31
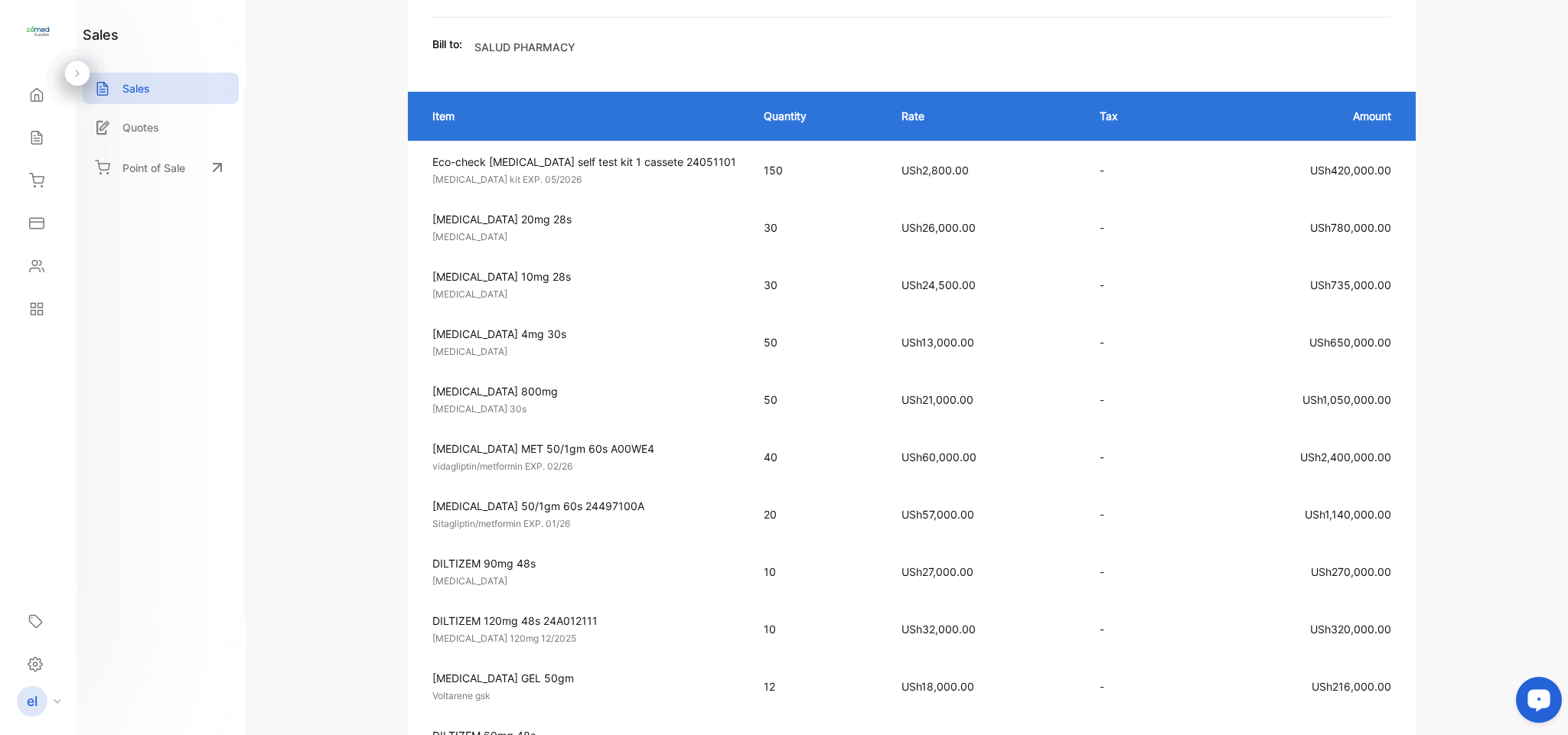
click at [1566, 177] on div "Invoice #0001596 fully paid Shipping: Not Delivered Edit Invoice Actions ECOMED…" at bounding box center [911, 368] width 1312 height 735
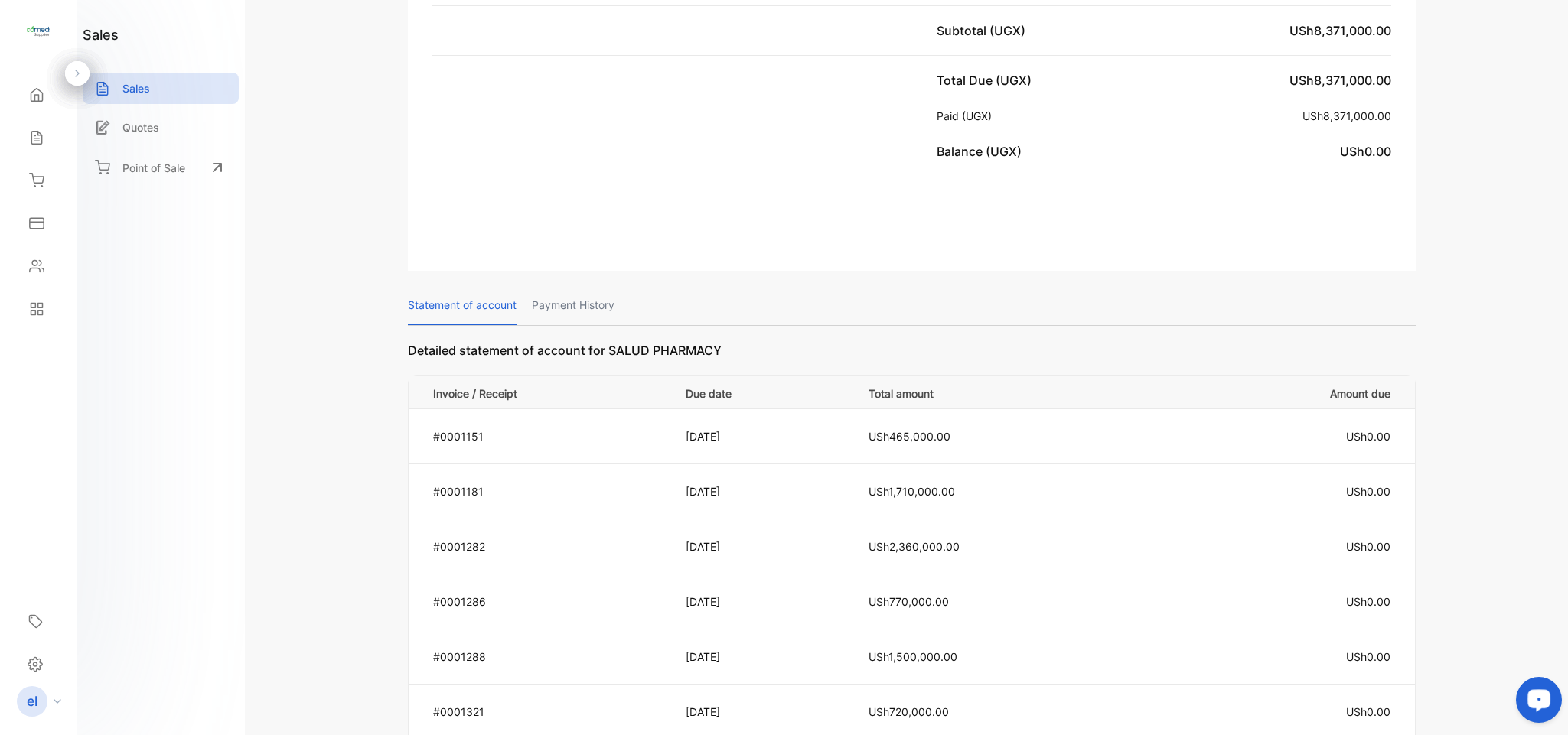
scroll to position [1085, 0]
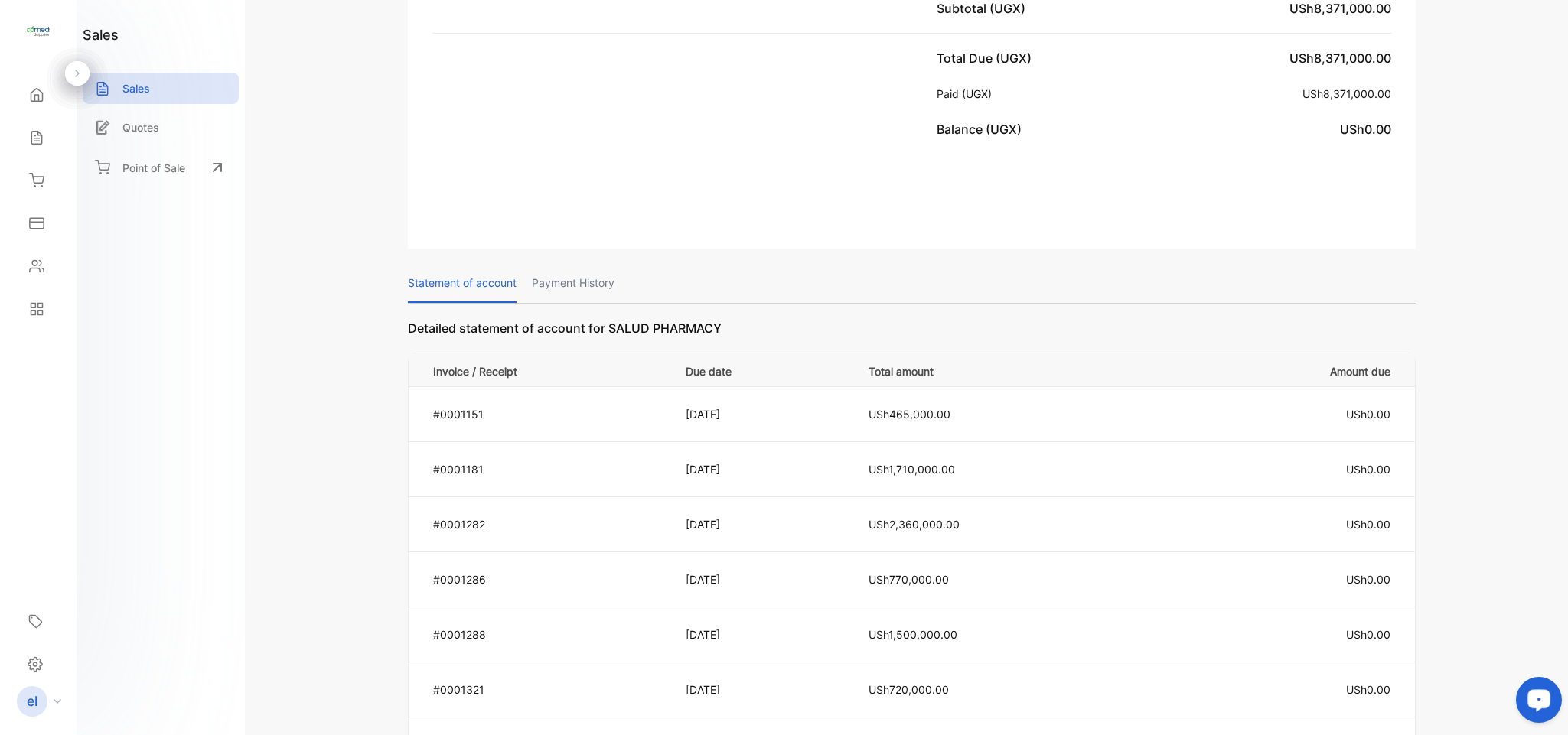
click at [602, 264] on p "Payment History" at bounding box center [573, 283] width 83 height 39
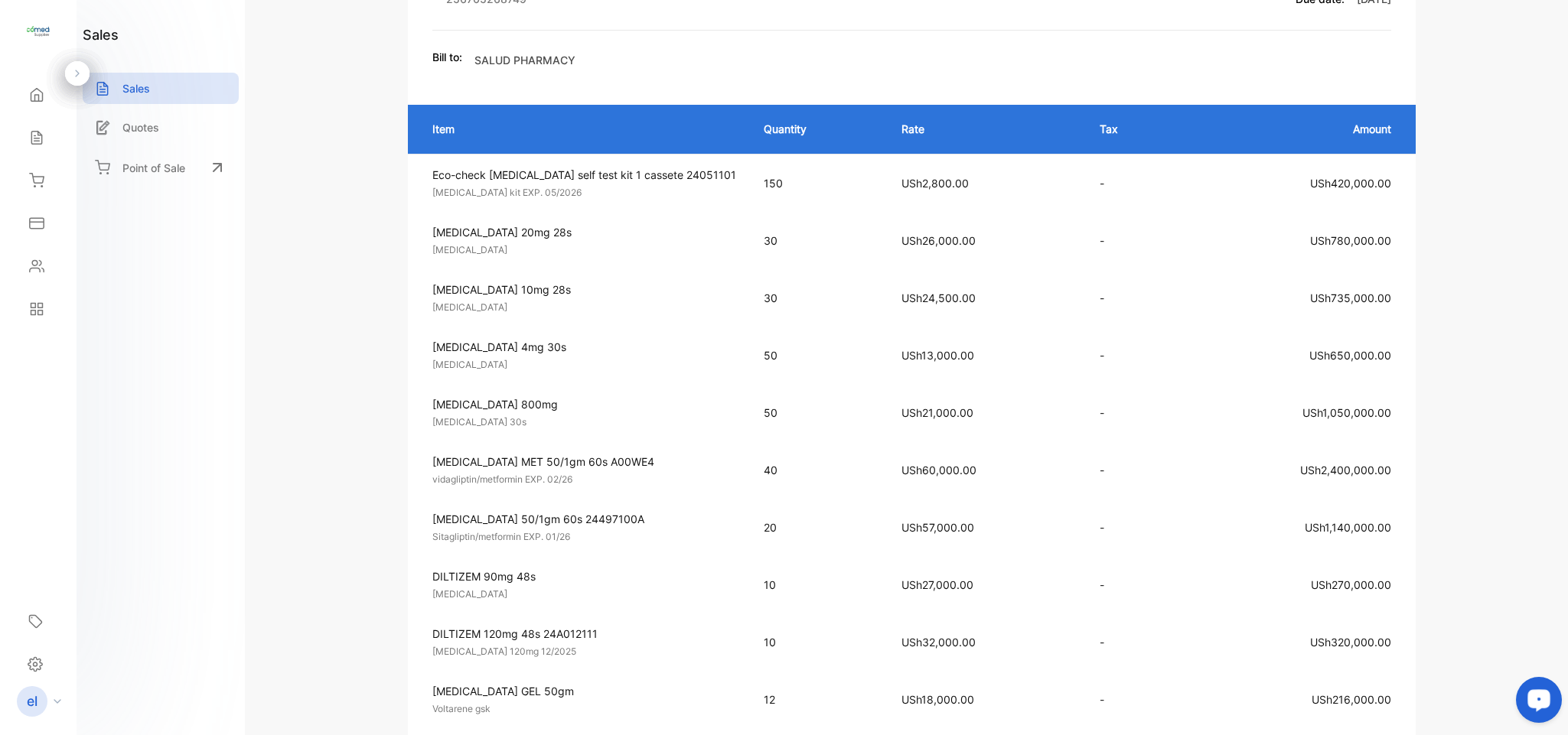
scroll to position [221, 0]
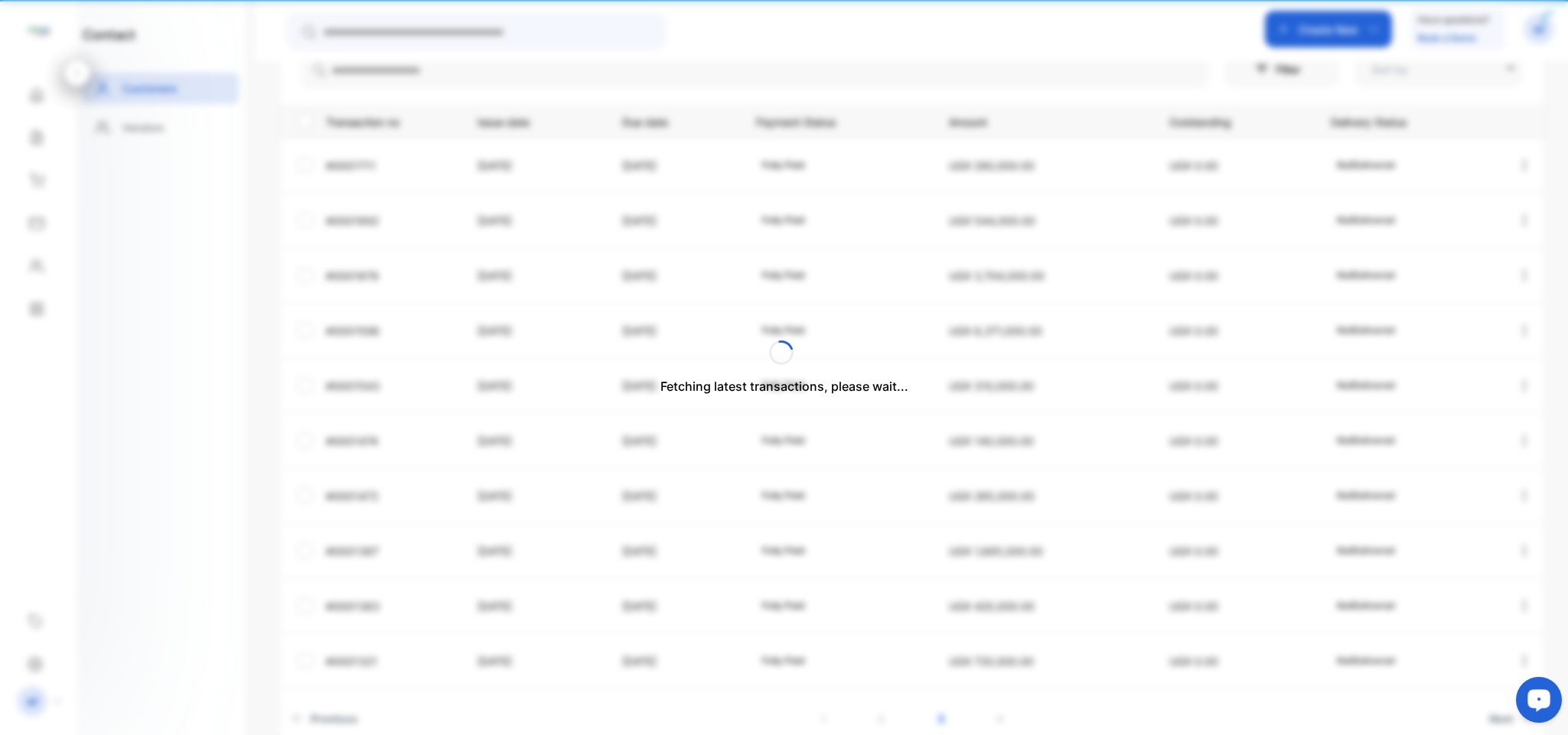
type input "**********"
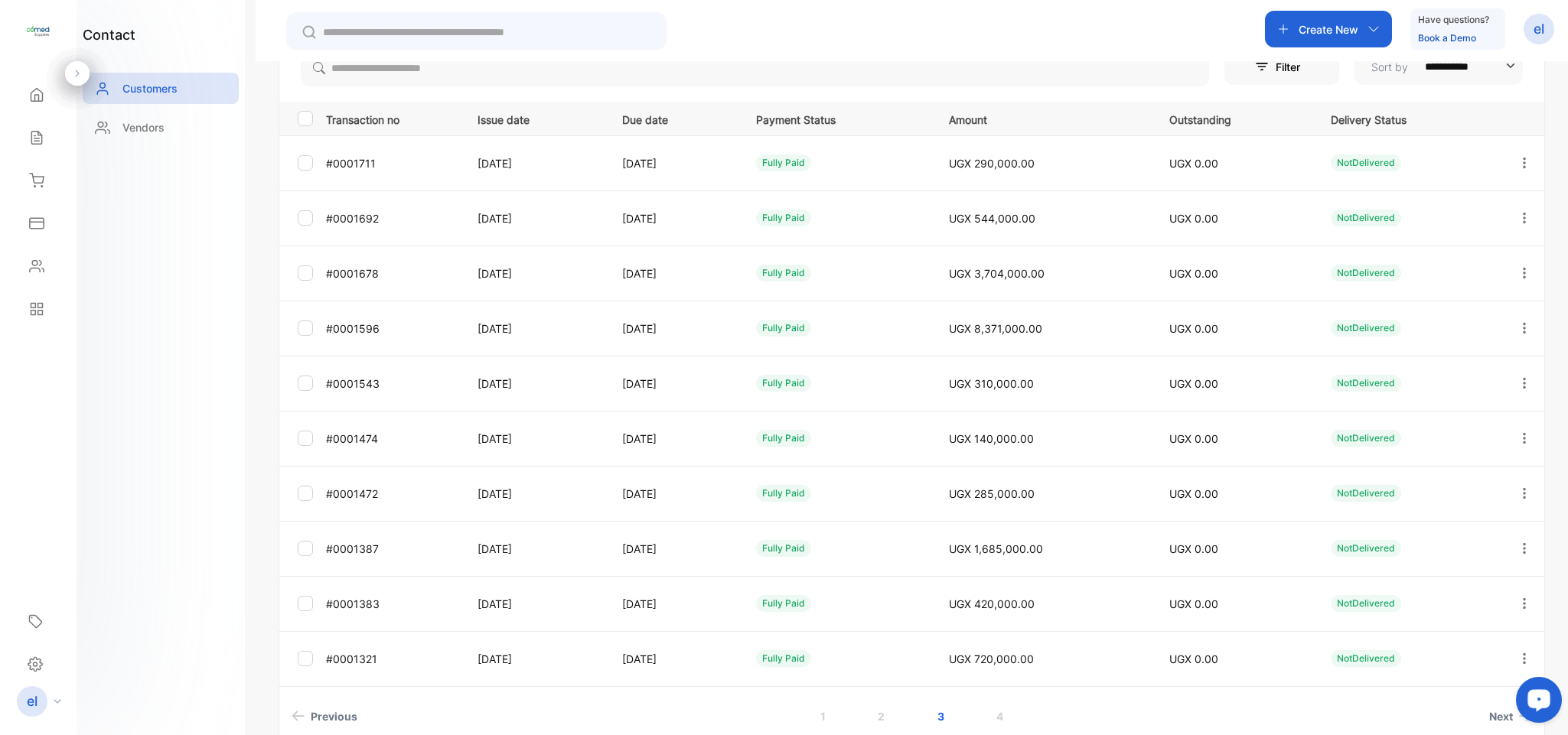
scroll to position [283, 0]
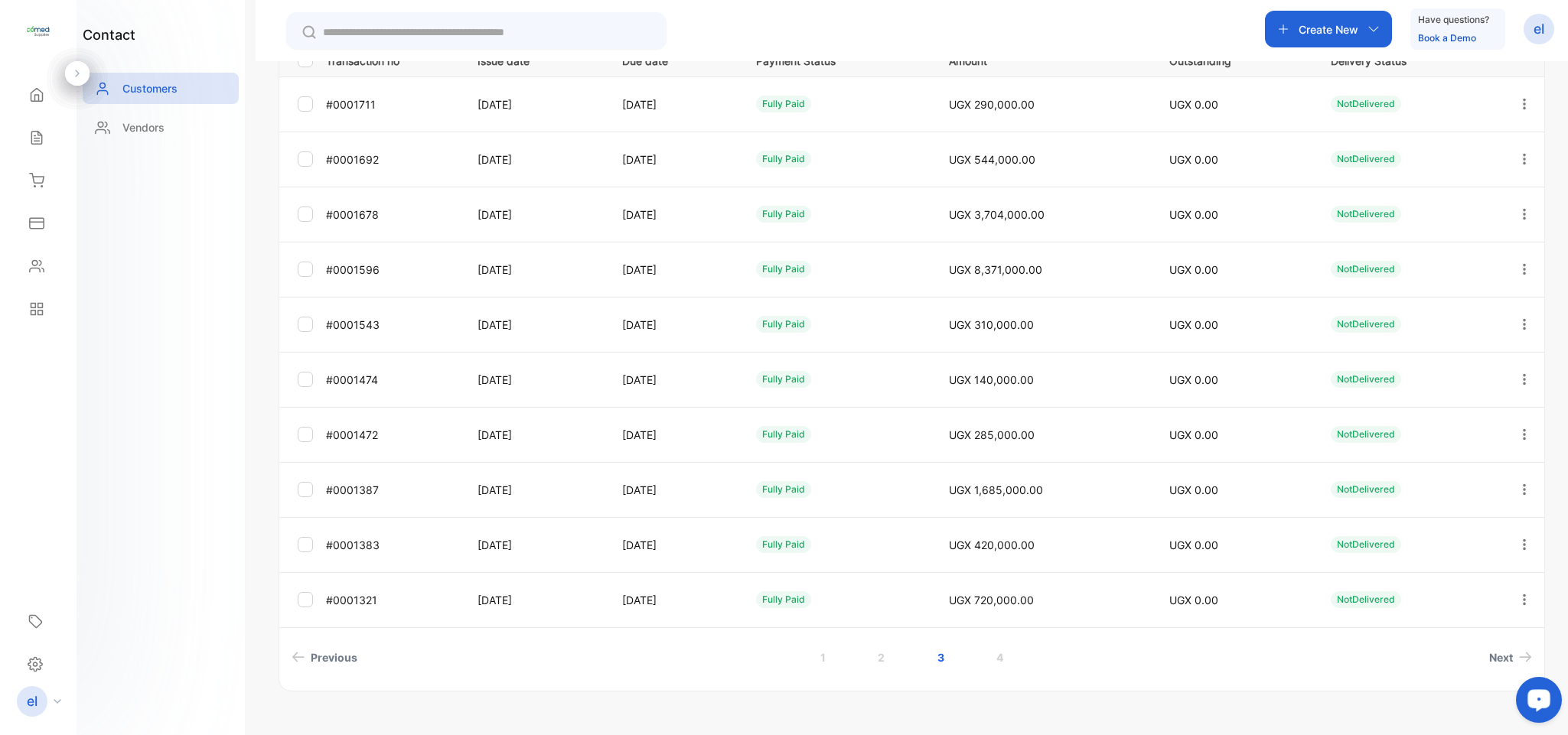
click at [1517, 208] on icon "button" at bounding box center [1524, 214] width 14 height 14
click at [1445, 264] on div "View" at bounding box center [1455, 261] width 172 height 31
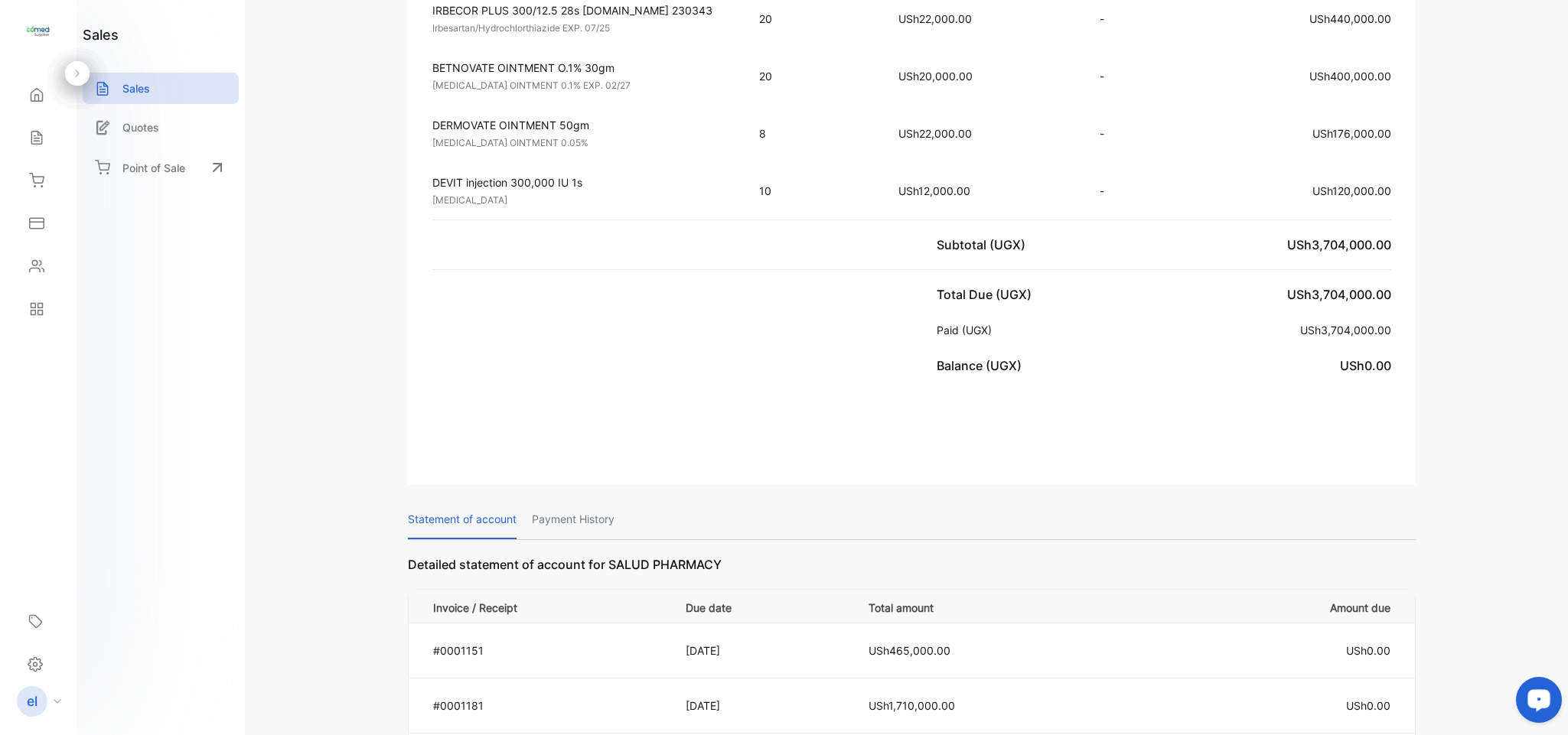
scroll to position [704, 0]
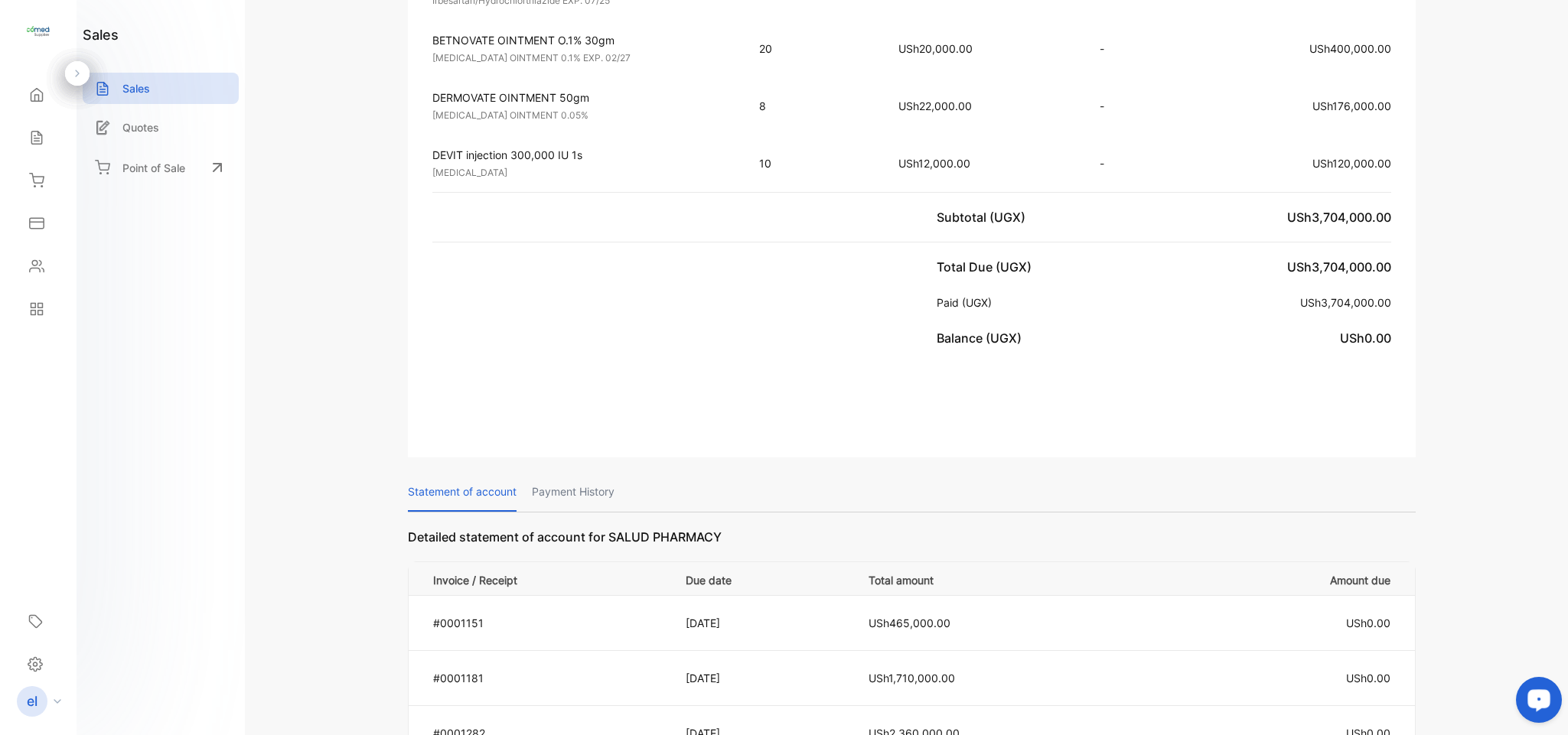
click at [594, 480] on p "Payment History" at bounding box center [573, 492] width 83 height 39
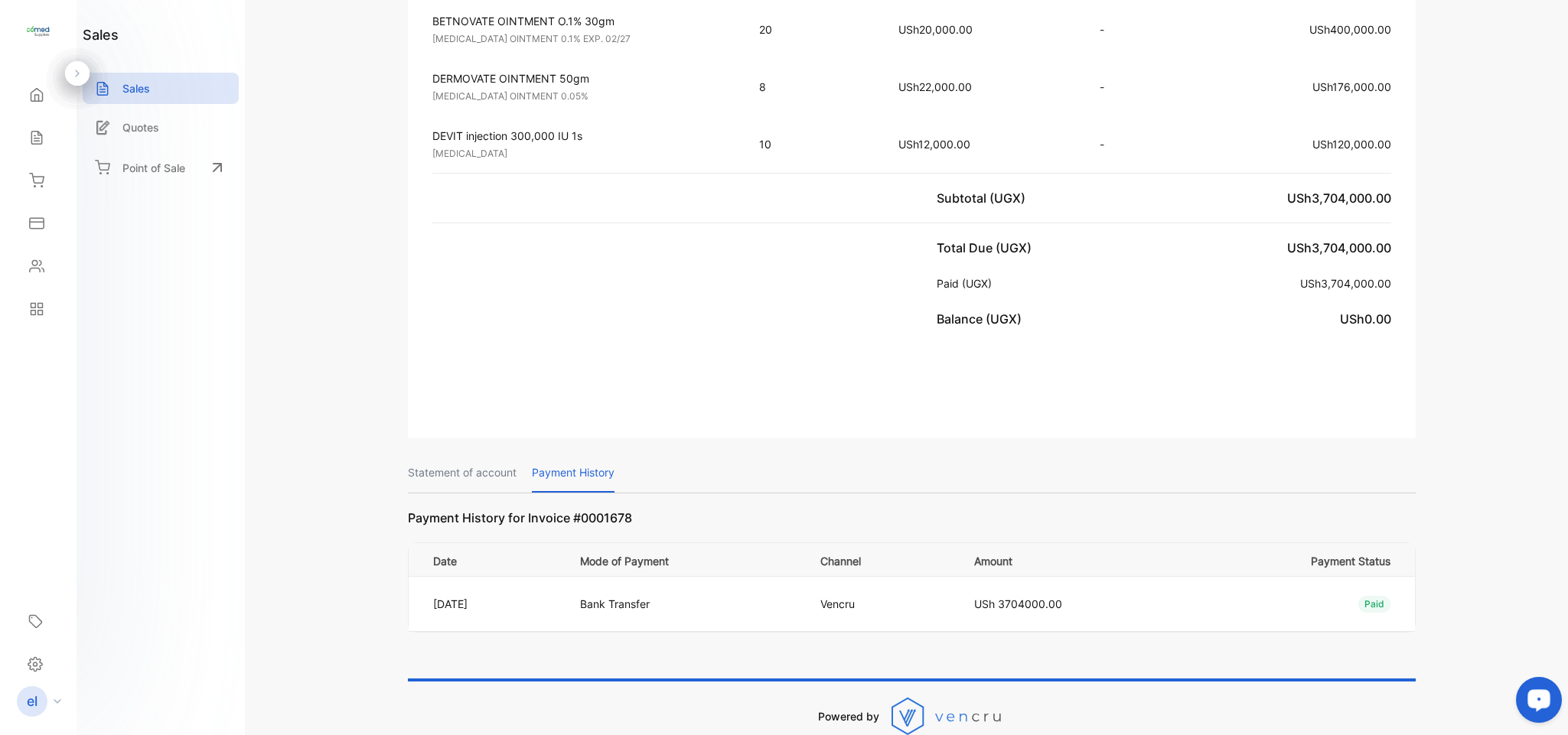
scroll to position [715, 0]
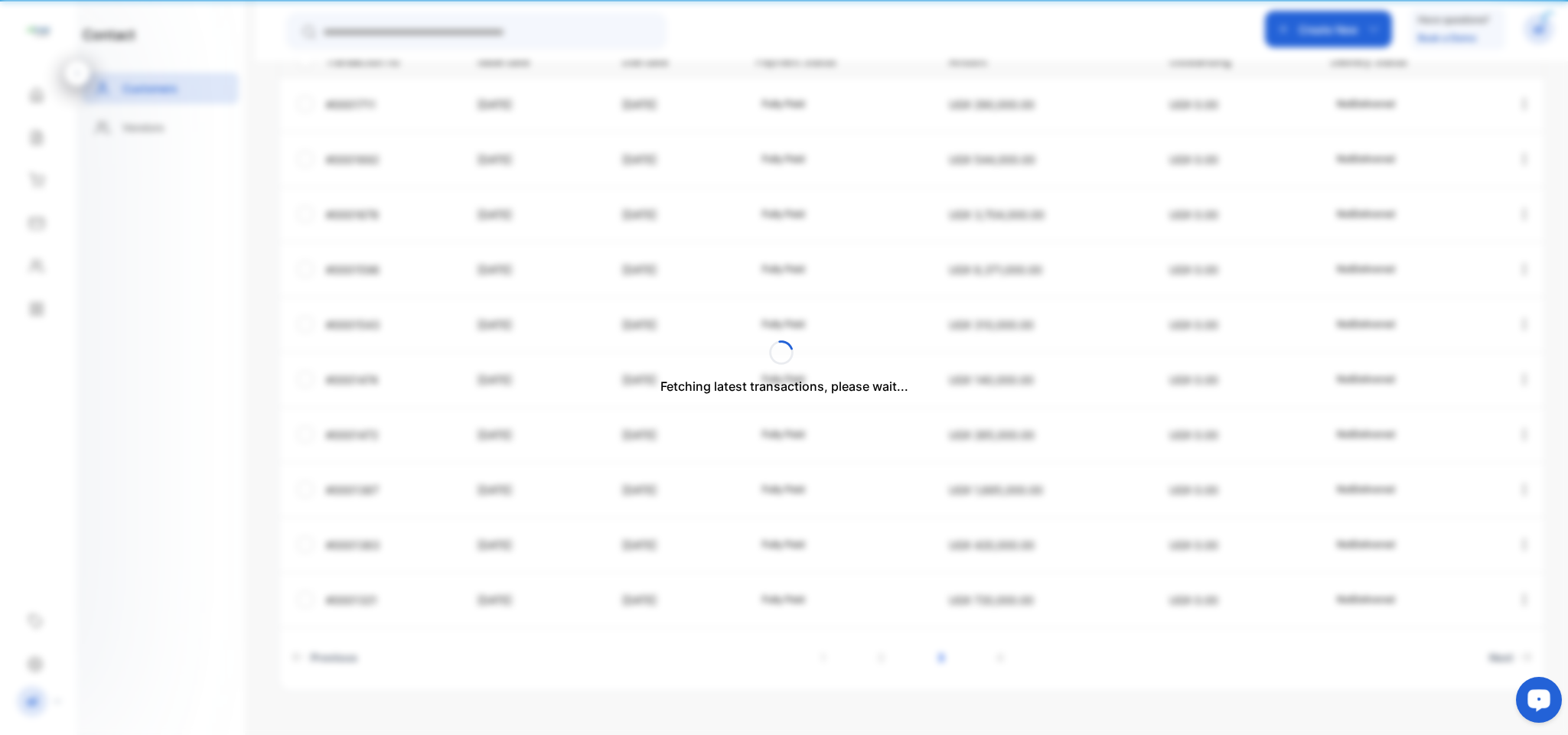
type input "**********"
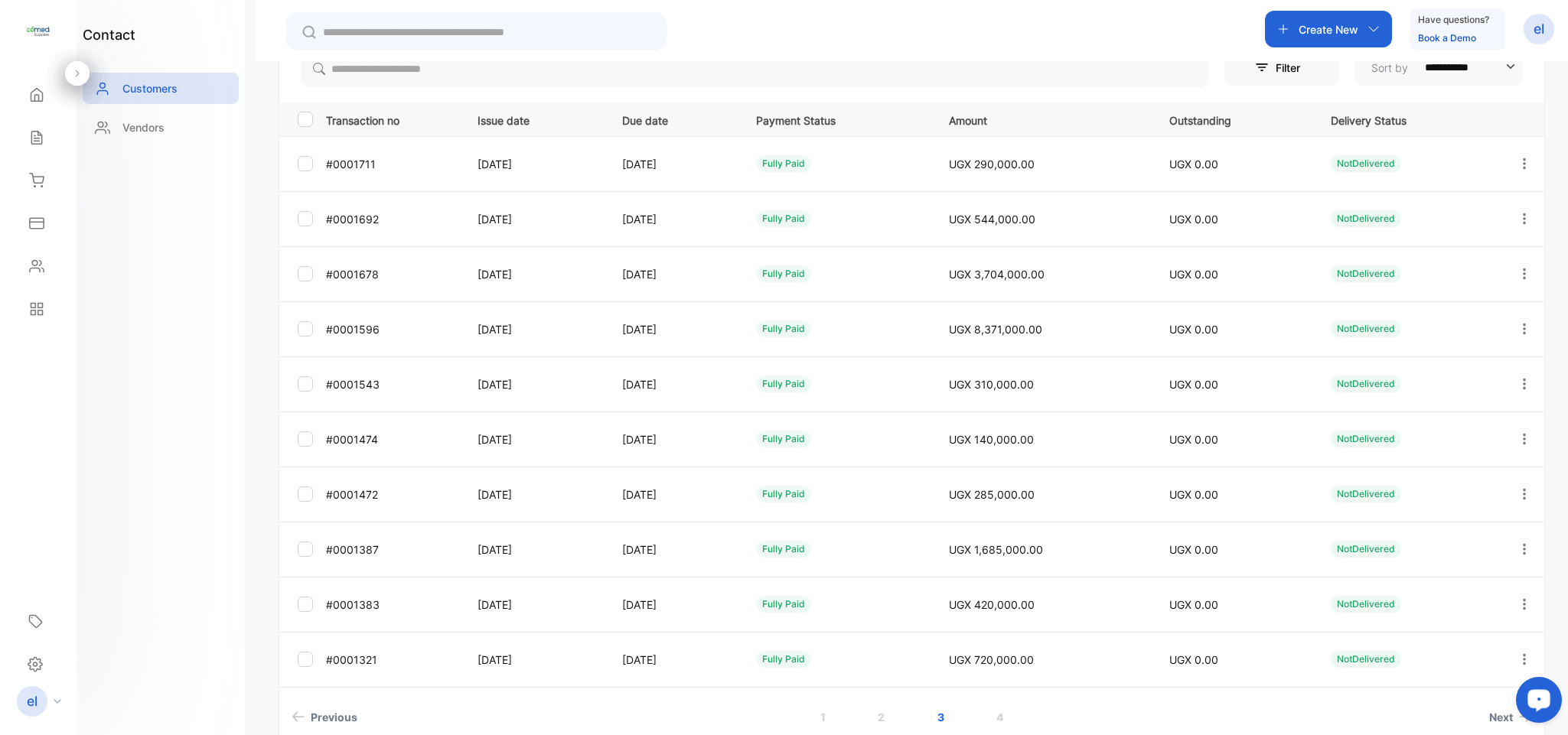
scroll to position [283, 0]
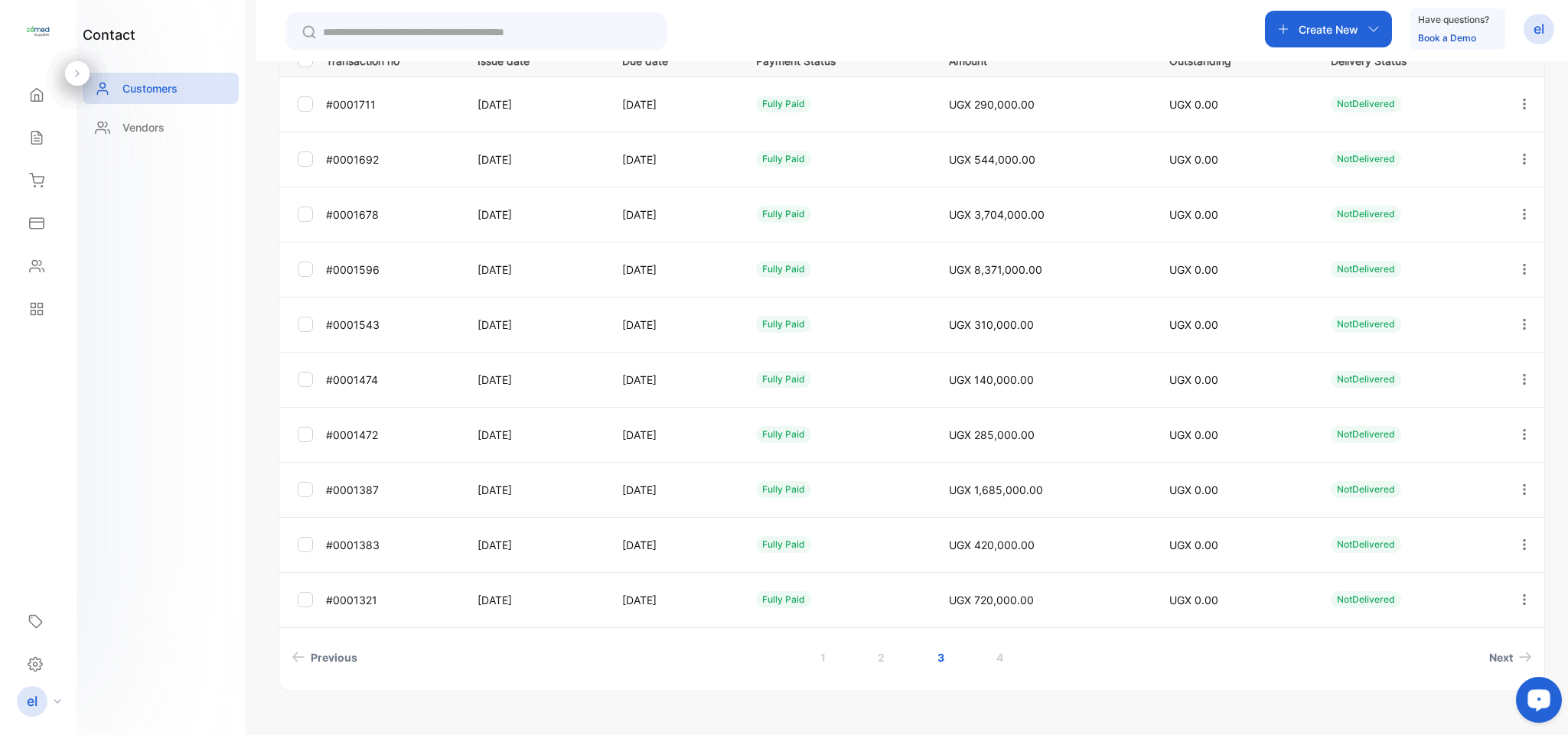
click at [879, 650] on link "2" at bounding box center [880, 657] width 43 height 28
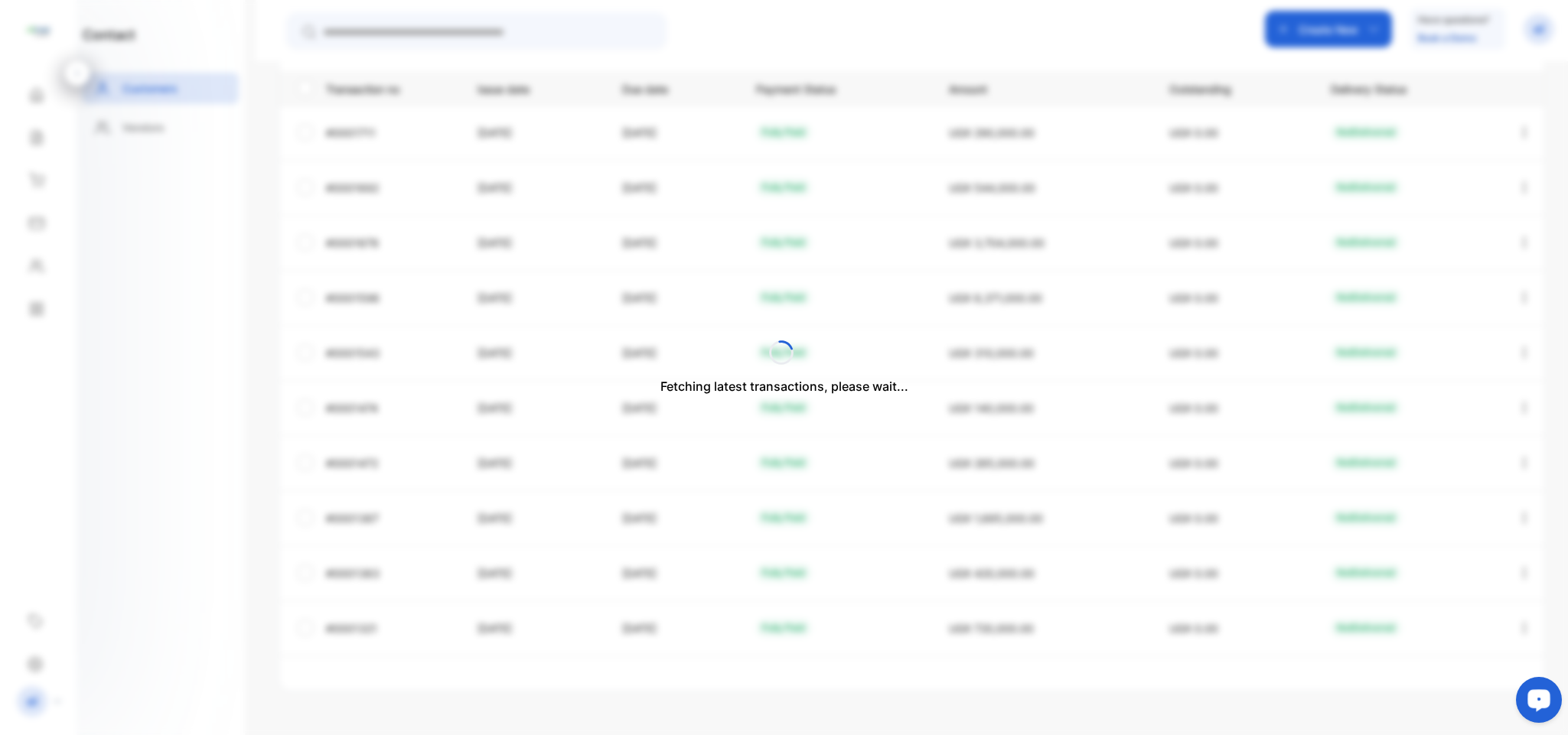
scroll to position [254, 0]
click at [937, 679] on link "3" at bounding box center [940, 684] width 43 height 28
click at [874, 681] on link "2" at bounding box center [880, 684] width 43 height 28
